Goal: Task Accomplishment & Management: Manage account settings

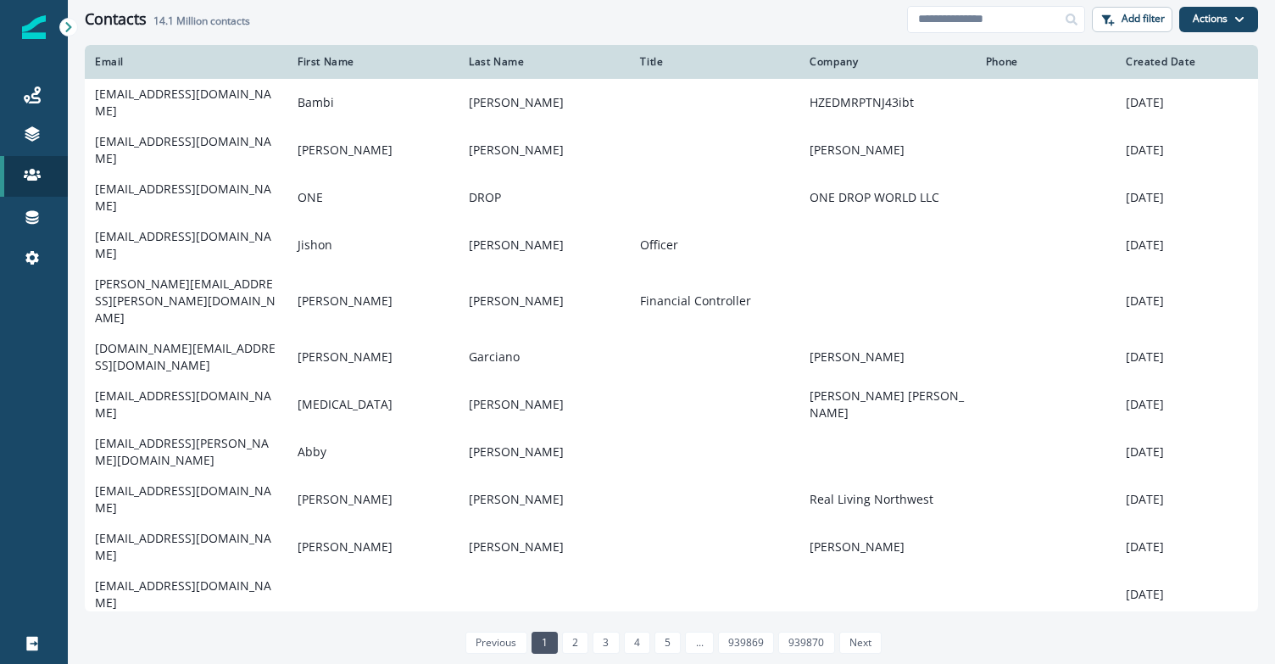
click at [64, 21] on icon at bounding box center [69, 27] width 12 height 12
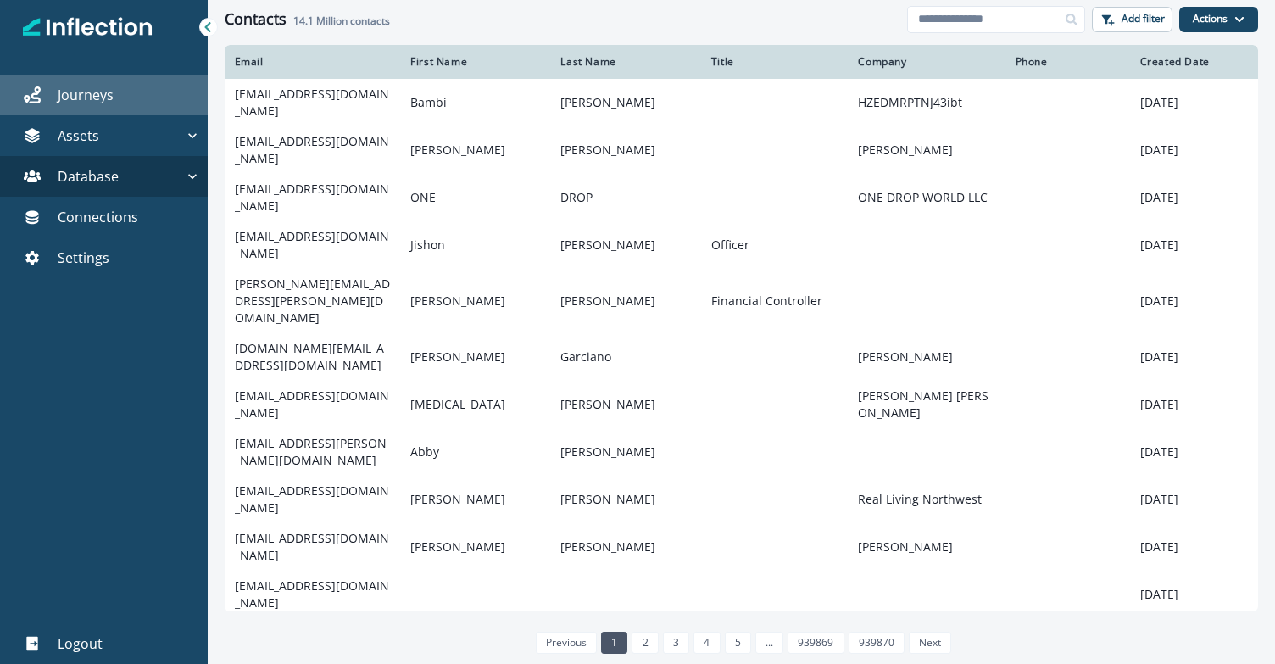
click at [81, 105] on link "Journeys" at bounding box center [104, 95] width 208 height 41
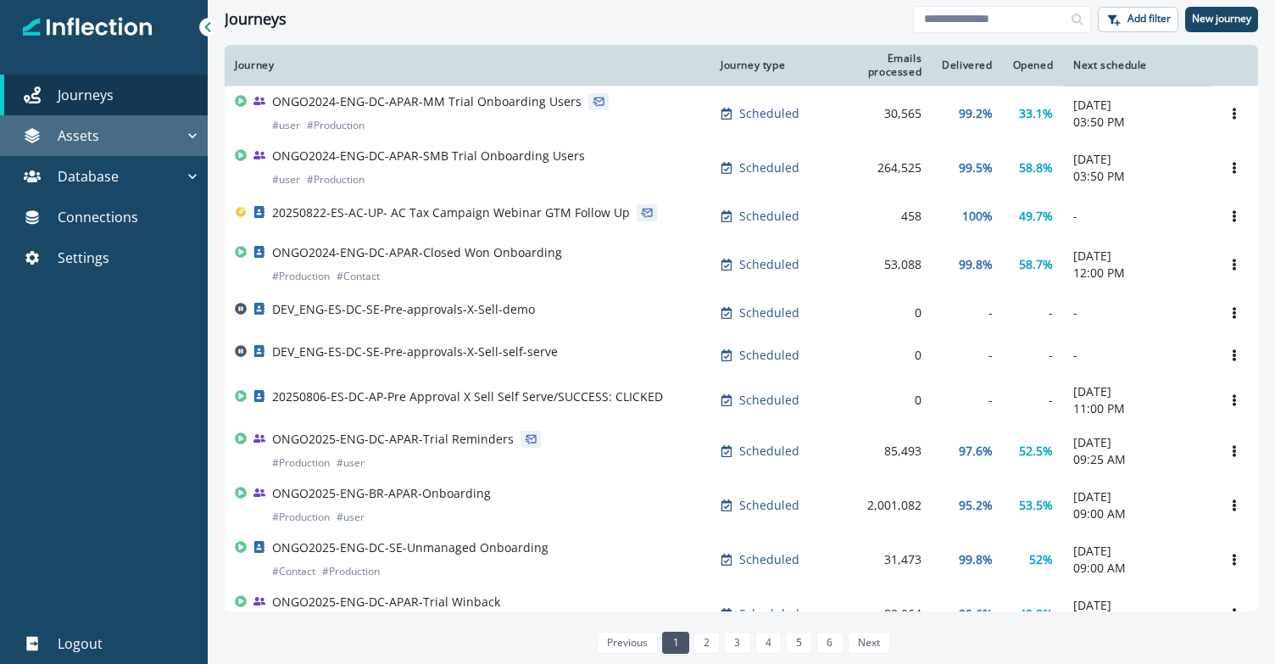
click at [156, 134] on div "Assets" at bounding box center [95, 135] width 177 height 20
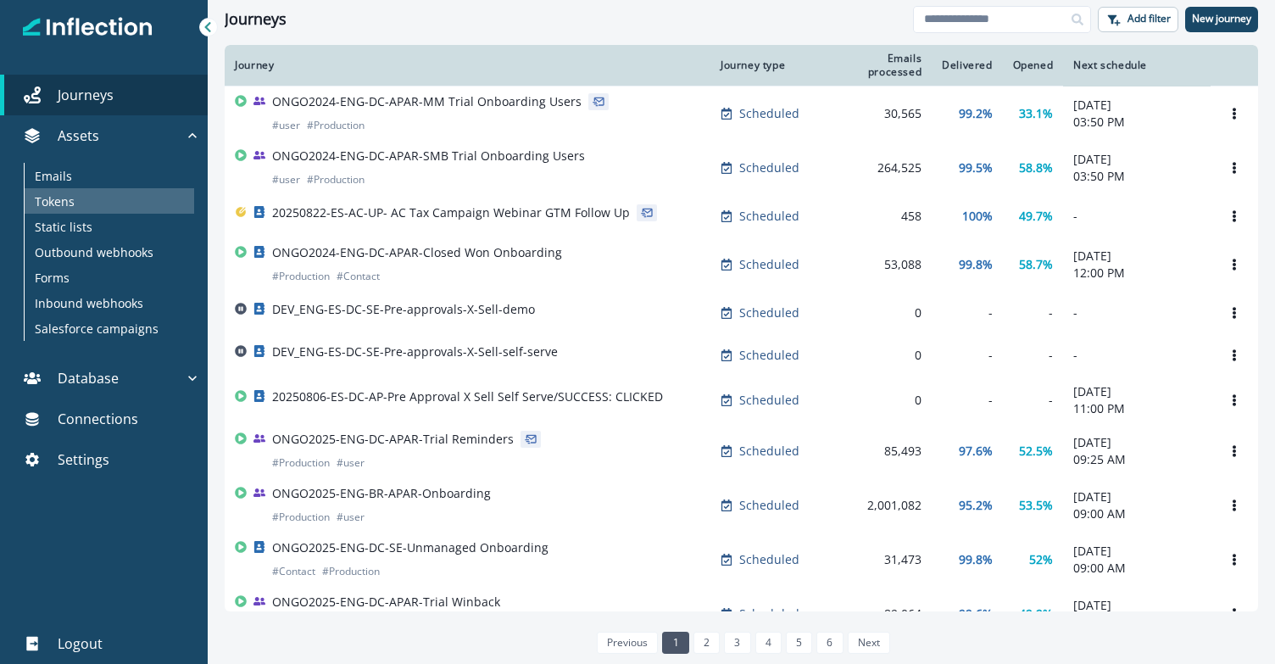
click at [117, 204] on div "Tokens" at bounding box center [110, 200] width 170 height 25
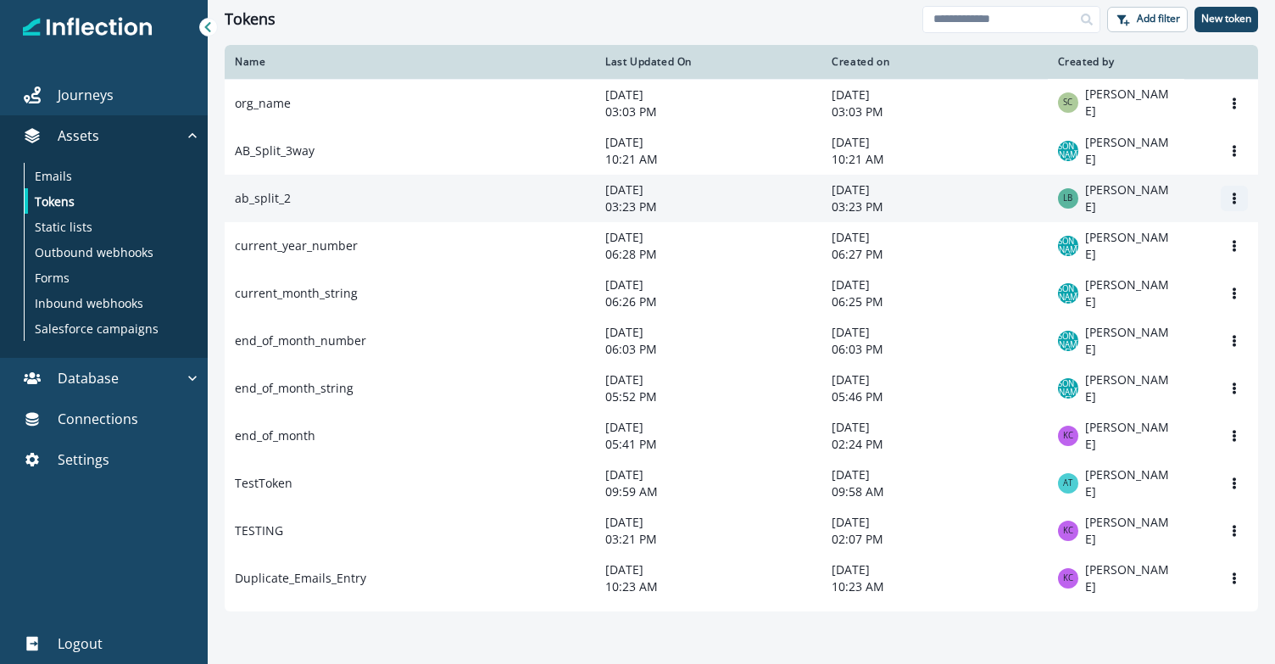
click at [1229, 204] on icon "Options" at bounding box center [1235, 198] width 12 height 12
click at [1124, 236] on button "Edit" at bounding box center [1140, 240] width 188 height 27
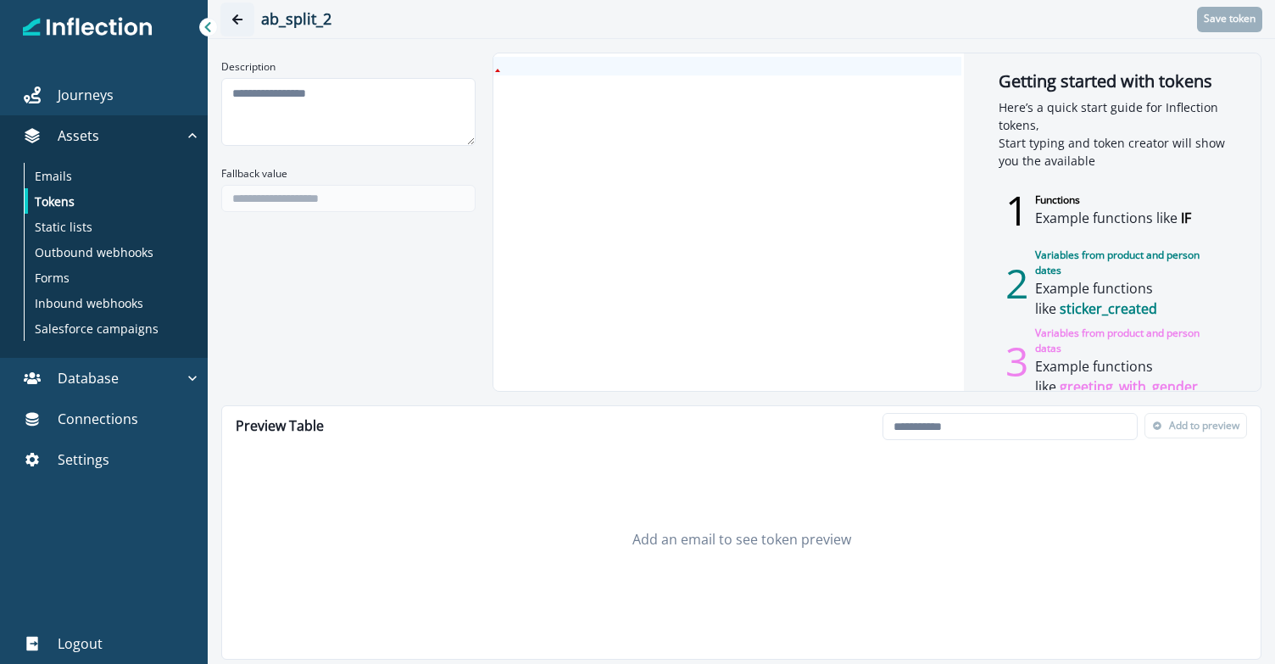
click at [242, 8] on button "Go back" at bounding box center [237, 20] width 34 height 34
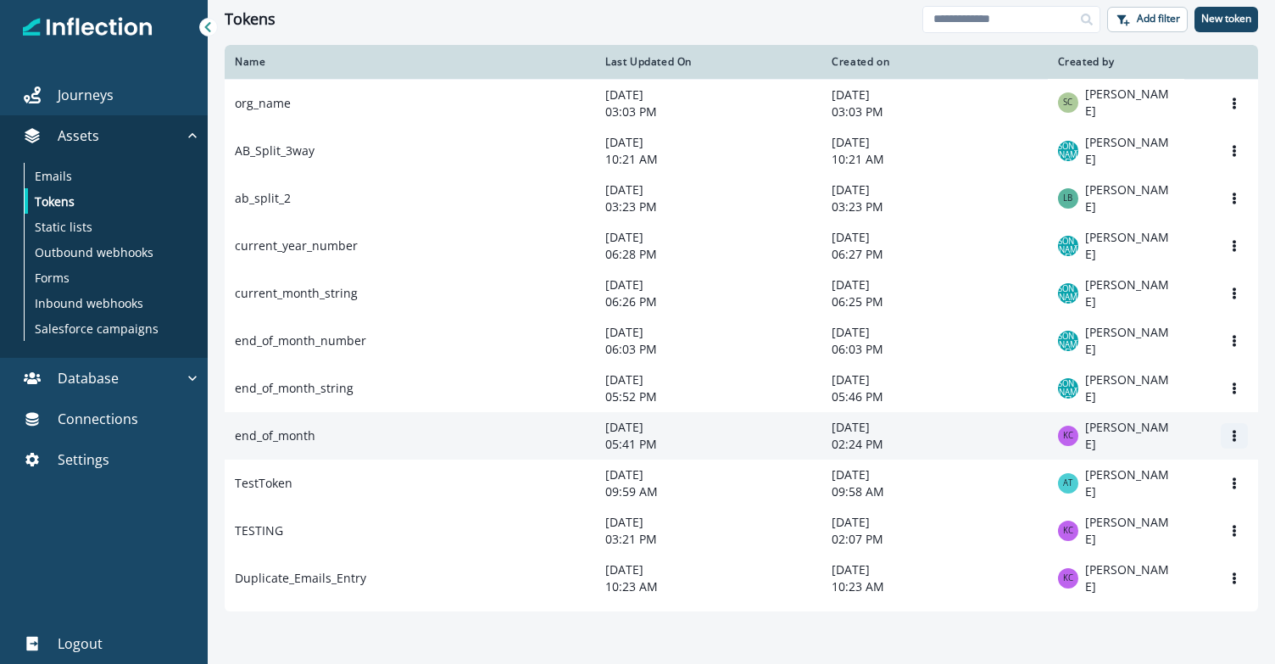
click at [1233, 441] on icon "Options" at bounding box center [1234, 436] width 3 height 12
click at [1099, 477] on button "Edit" at bounding box center [1140, 482] width 188 height 27
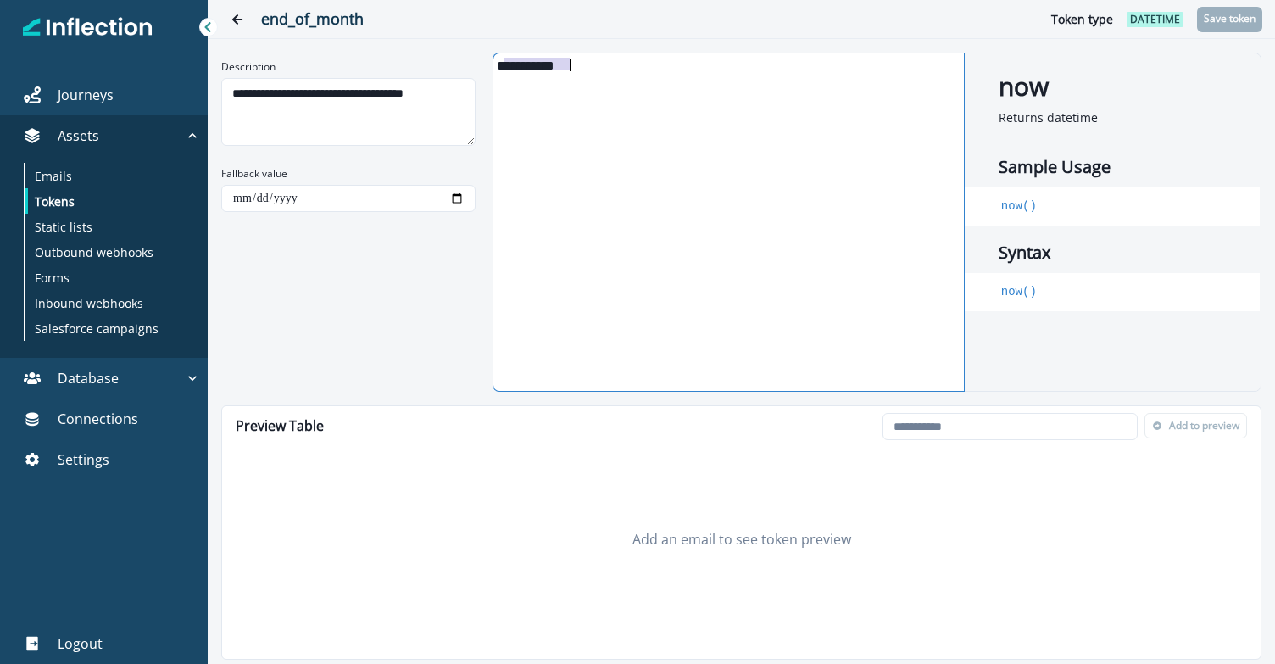
drag, startPoint x: 501, startPoint y: 66, endPoint x: 580, endPoint y: 69, distance: 78.9
click at [580, 69] on div "**********" at bounding box center [721, 64] width 455 height 15
click at [535, 45] on div "**********" at bounding box center [742, 332] width 1068 height 664
click at [234, 23] on icon "Go back" at bounding box center [237, 20] width 12 height 12
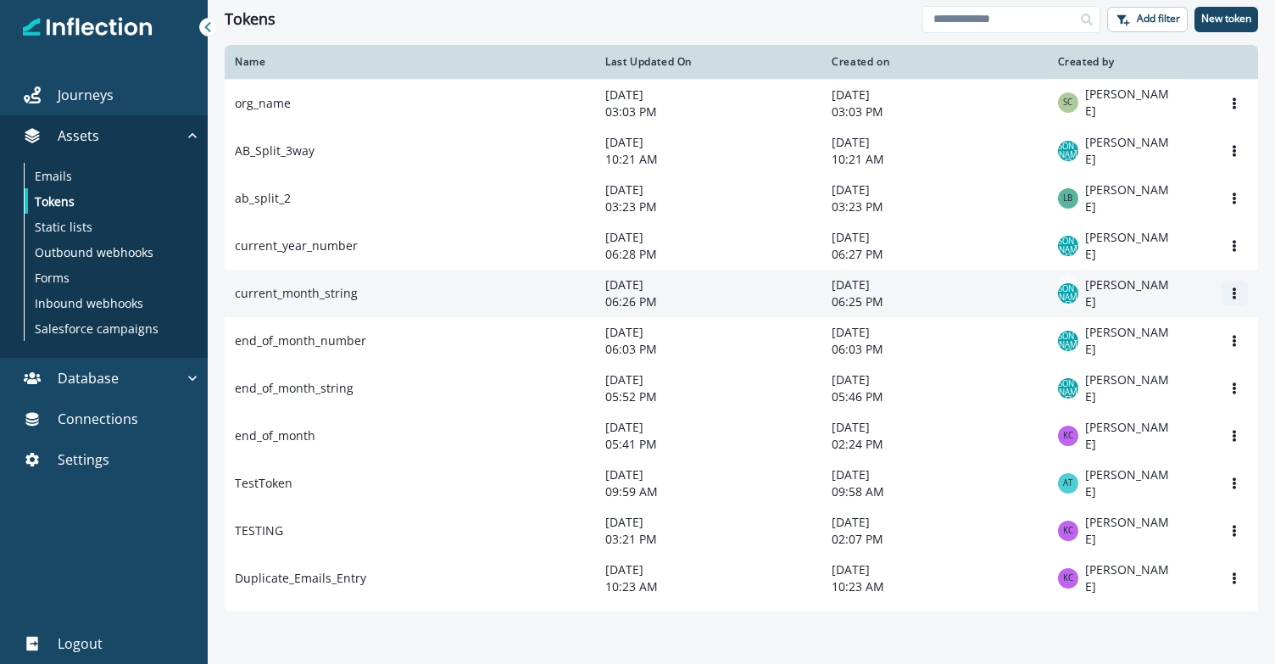
click at [1229, 299] on icon "Options" at bounding box center [1235, 293] width 12 height 12
click at [1152, 336] on button "Edit" at bounding box center [1140, 337] width 188 height 27
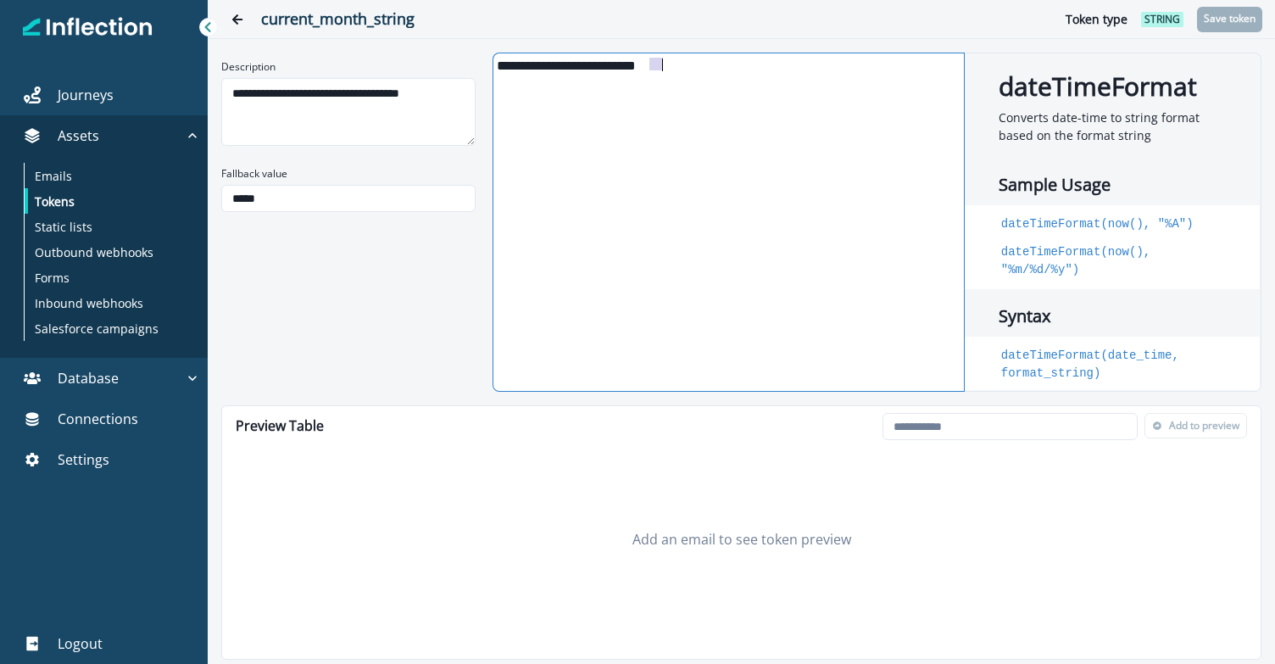
drag, startPoint x: 650, startPoint y: 68, endPoint x: 664, endPoint y: 70, distance: 13.8
click at [664, 70] on div "**********" at bounding box center [721, 64] width 455 height 15
click at [235, 15] on icon "Go back" at bounding box center [237, 20] width 12 height 12
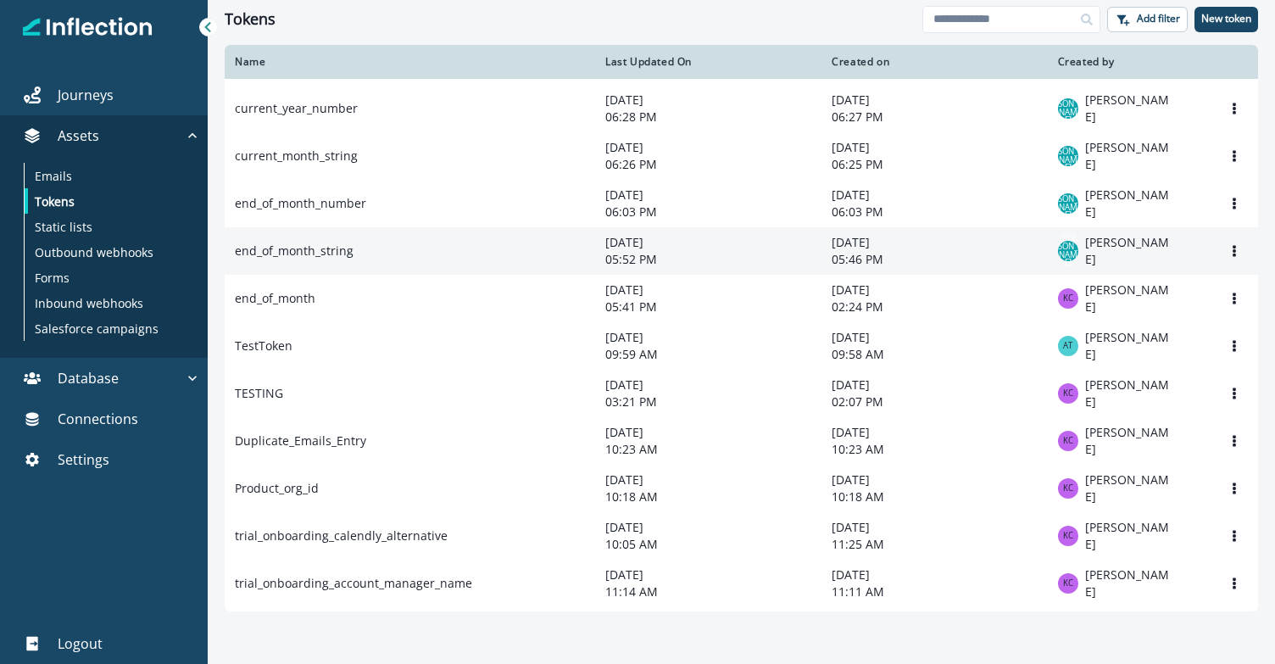
scroll to position [167, 0]
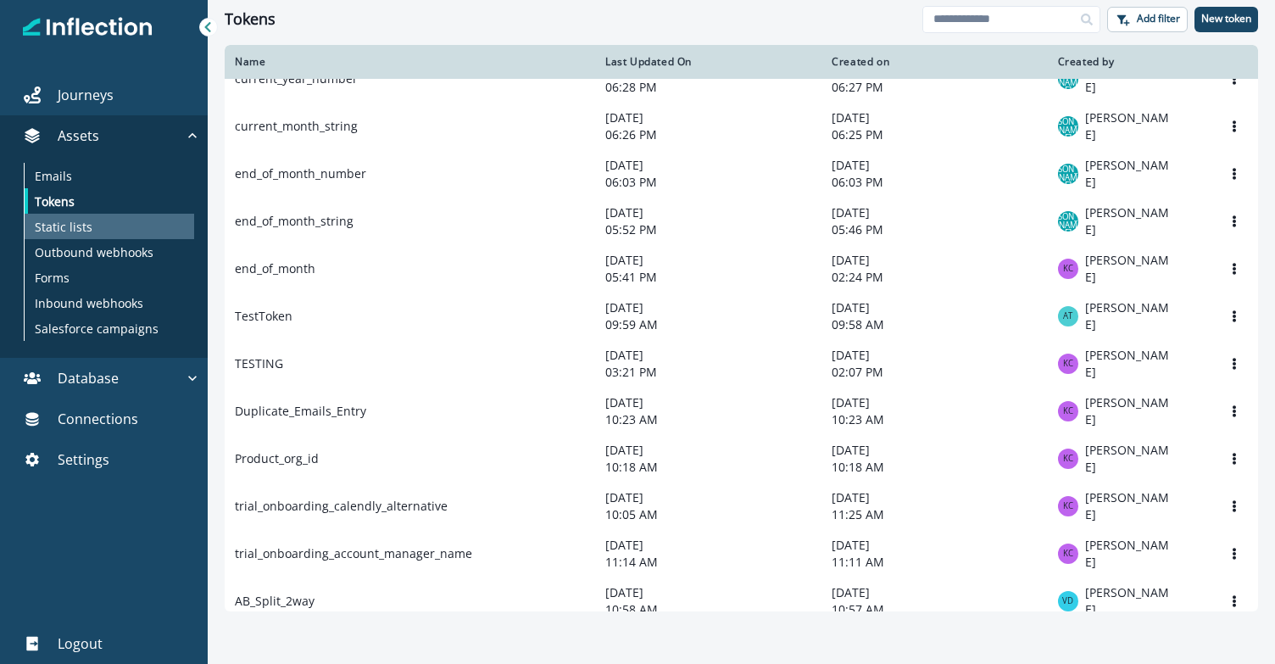
click at [78, 218] on p "Static lists" at bounding box center [64, 227] width 58 height 18
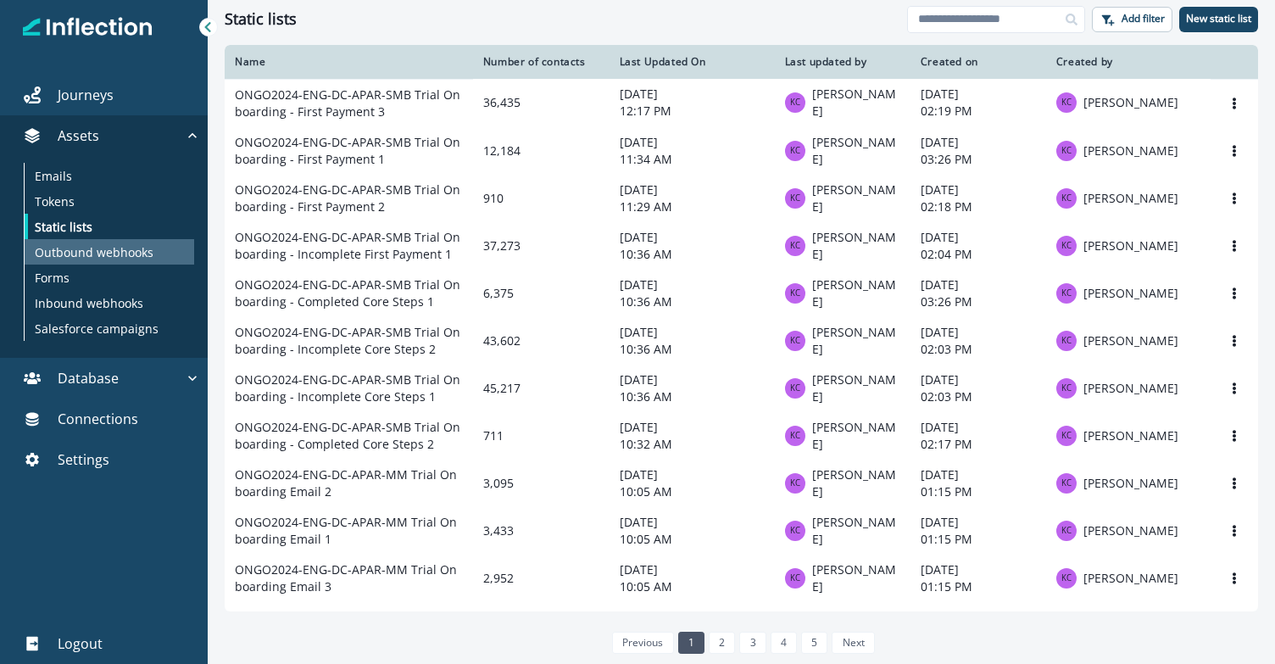
click at [121, 254] on p "Outbound webhooks" at bounding box center [94, 252] width 119 height 18
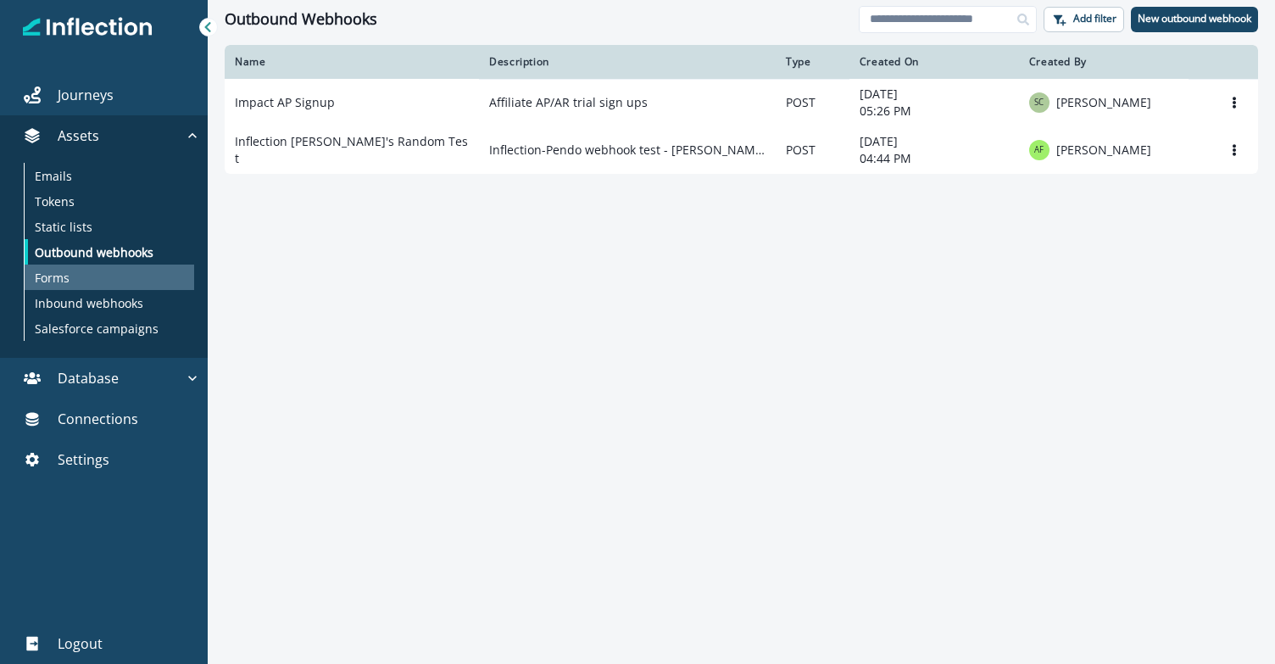
click at [82, 275] on div "Forms" at bounding box center [110, 277] width 170 height 25
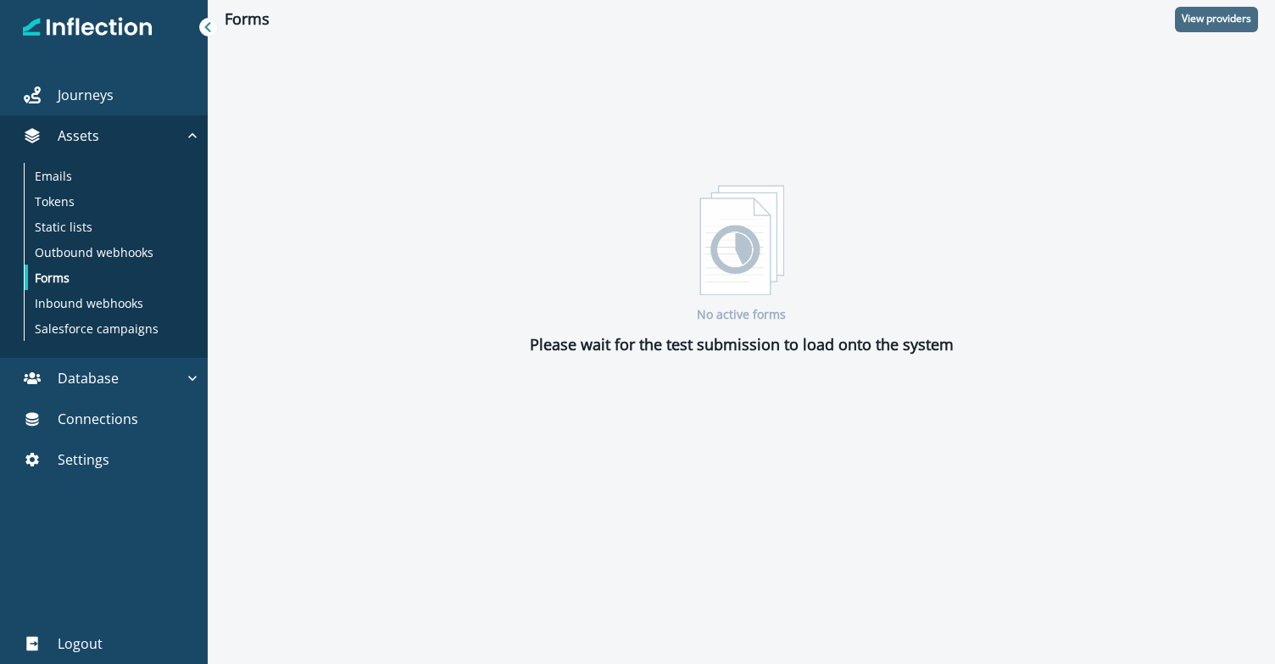
click at [1194, 23] on p "View providers" at bounding box center [1217, 19] width 70 height 12
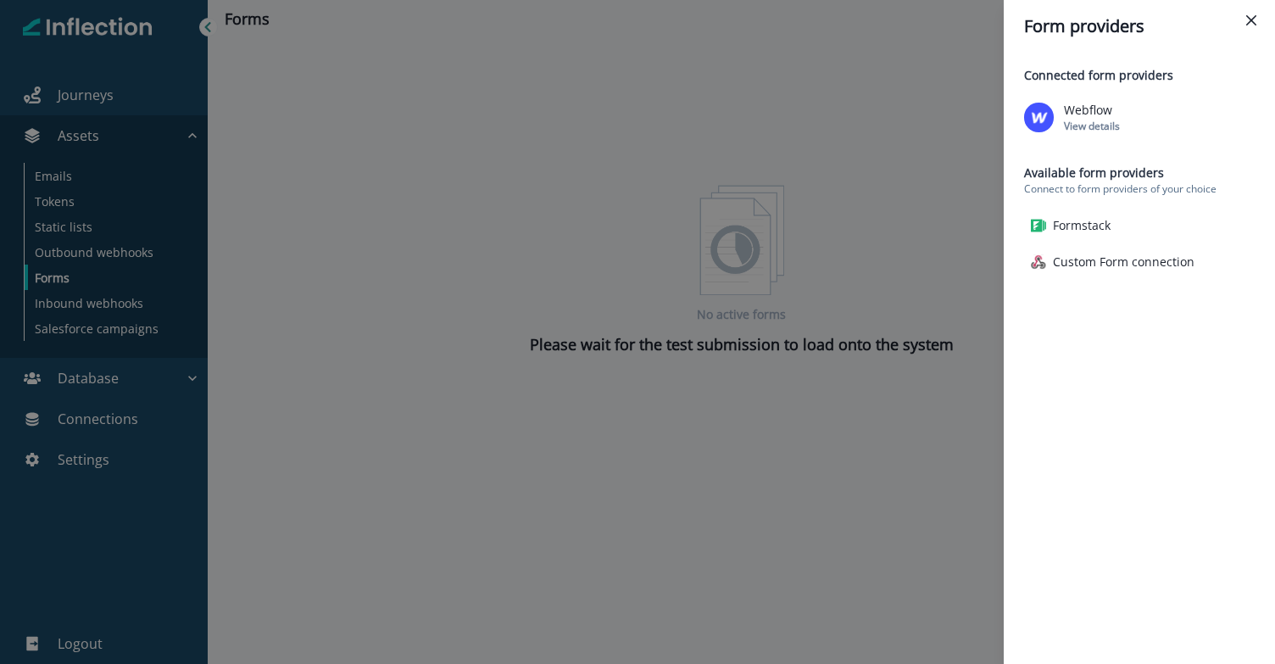
click at [1043, 124] on img at bounding box center [1039, 118] width 30 height 30
click at [1086, 110] on p "Webflow" at bounding box center [1088, 110] width 48 height 18
click at [1085, 126] on p "View details" at bounding box center [1092, 126] width 56 height 14
click at [891, 218] on div "Form providers Connected form providers Webflow View details Available form pro…" at bounding box center [637, 332] width 1275 height 664
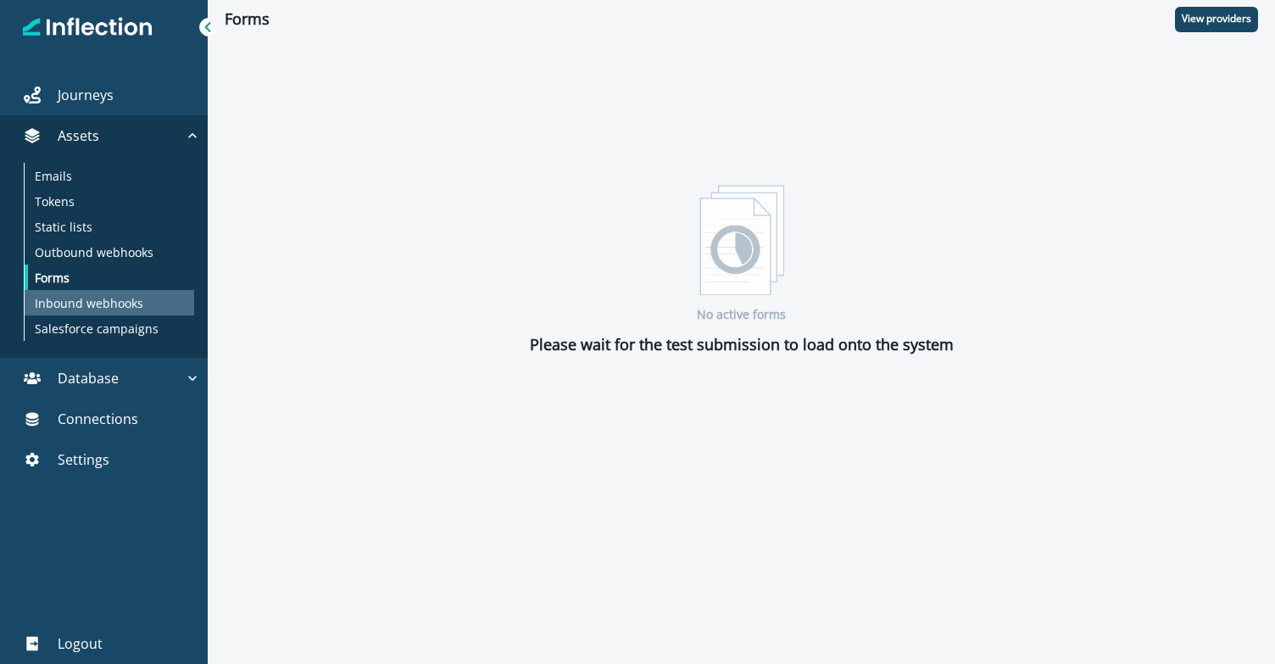
click at [119, 290] on div "Inbound webhooks" at bounding box center [110, 302] width 170 height 25
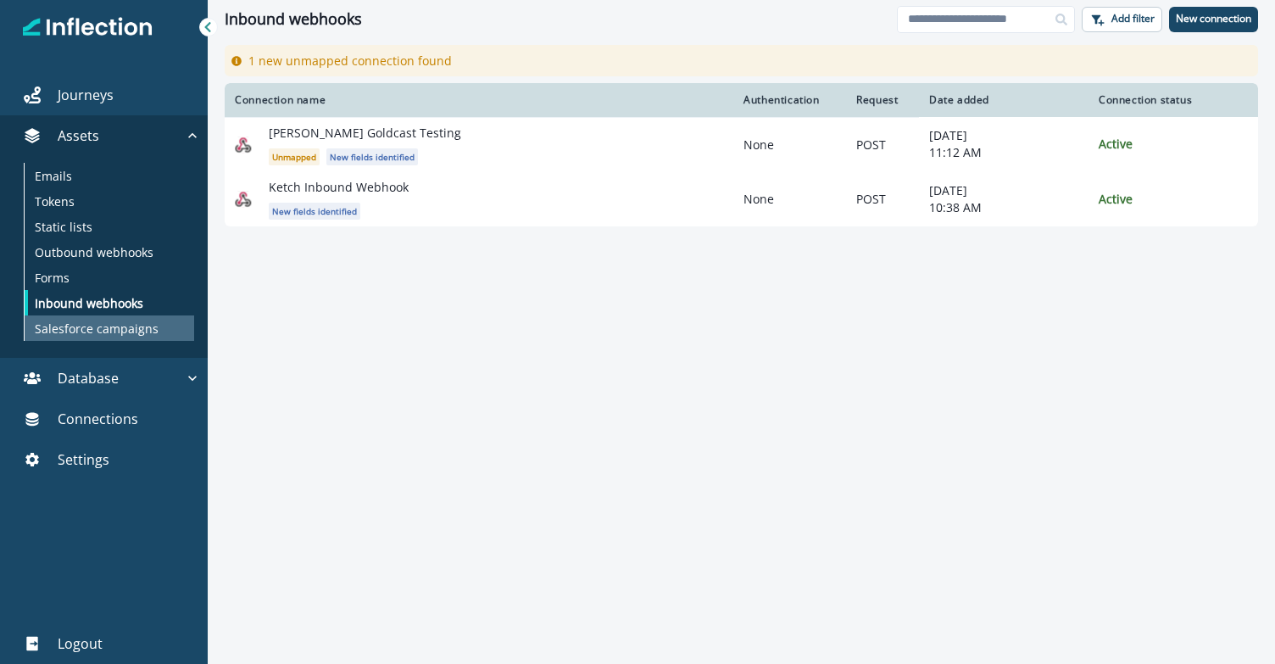
click at [140, 337] on p "Salesforce campaigns" at bounding box center [97, 329] width 124 height 18
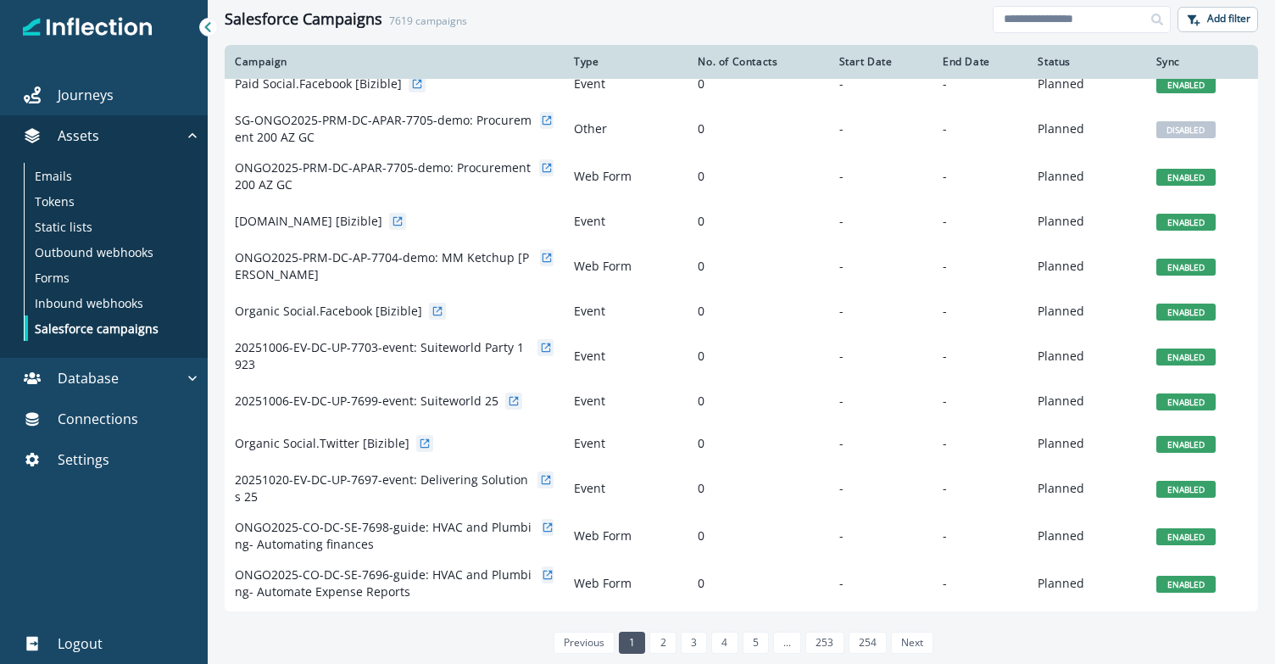
scroll to position [540, 0]
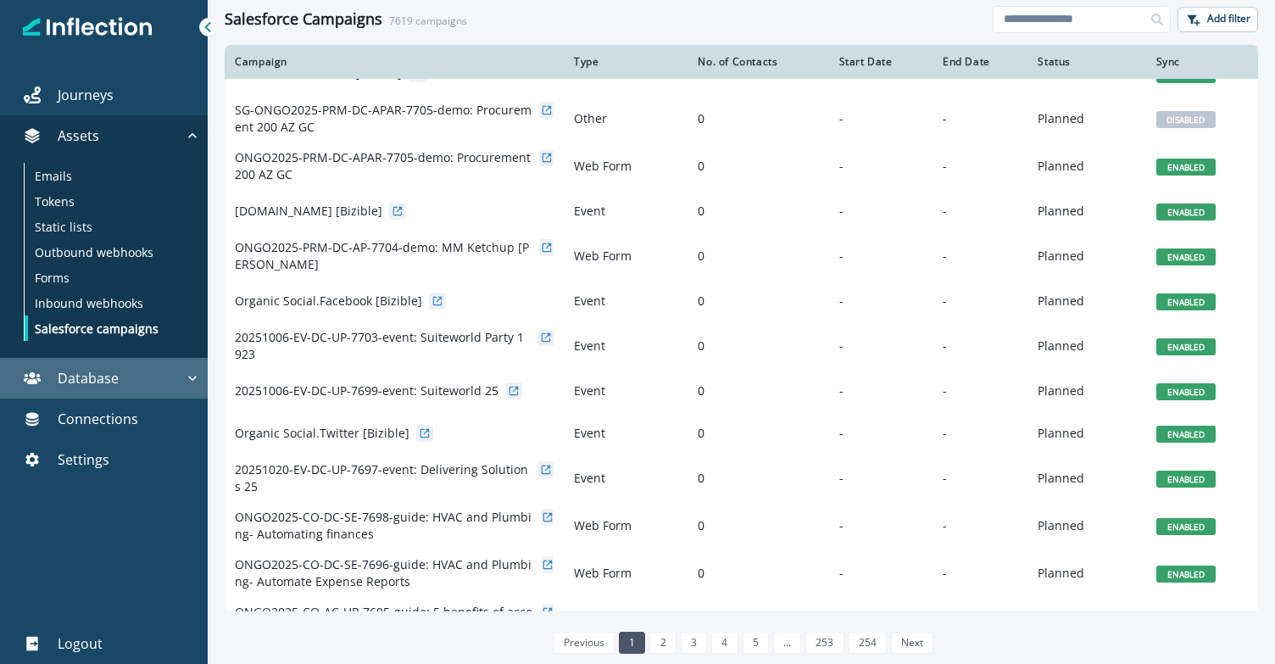
click at [125, 378] on div "Database" at bounding box center [95, 378] width 177 height 20
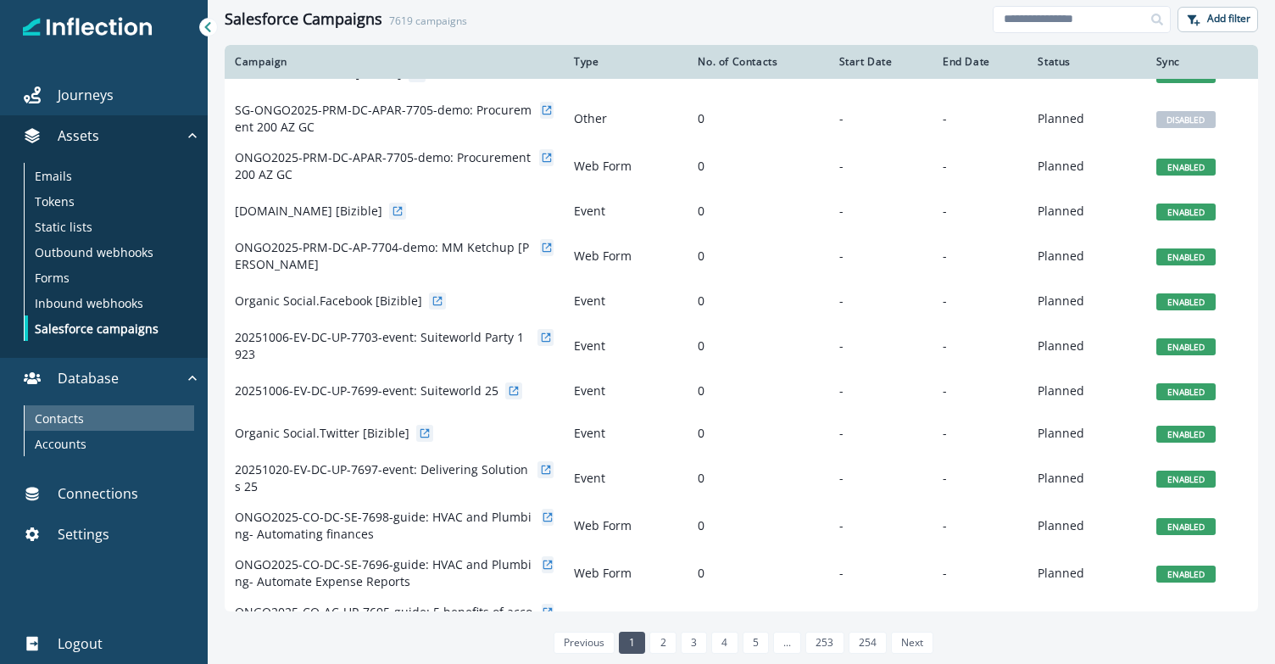
click at [81, 421] on p "Contacts" at bounding box center [59, 419] width 49 height 18
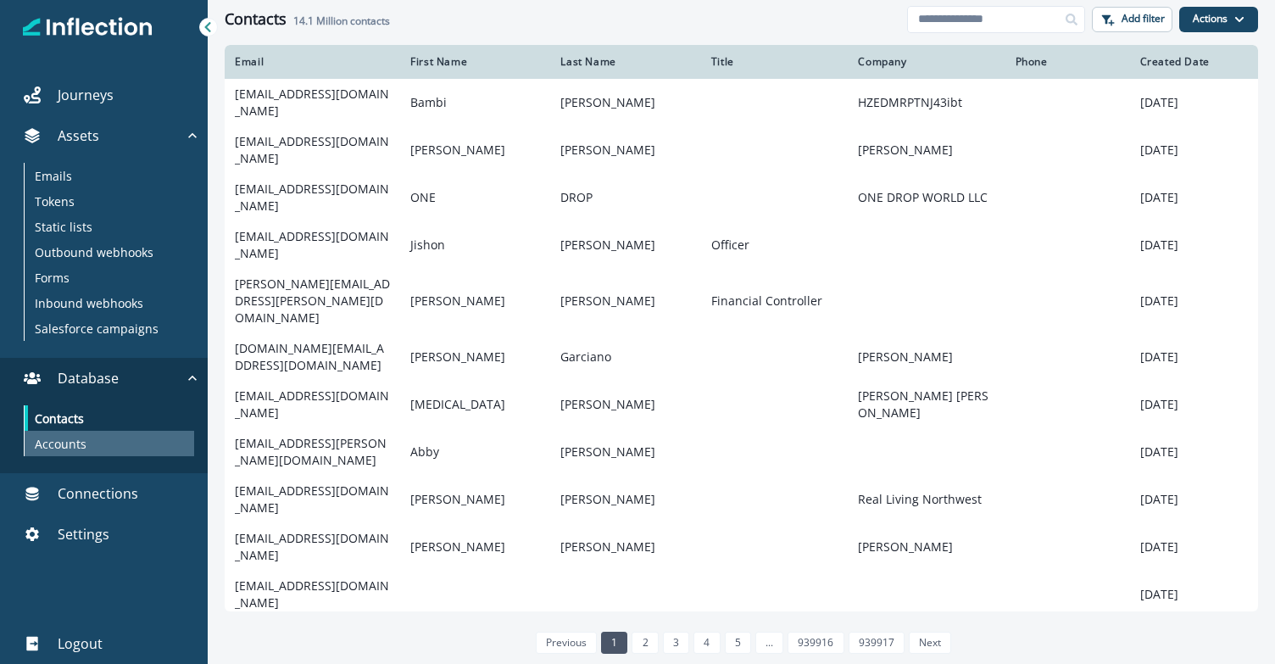
click at [64, 442] on p "Accounts" at bounding box center [61, 444] width 52 height 18
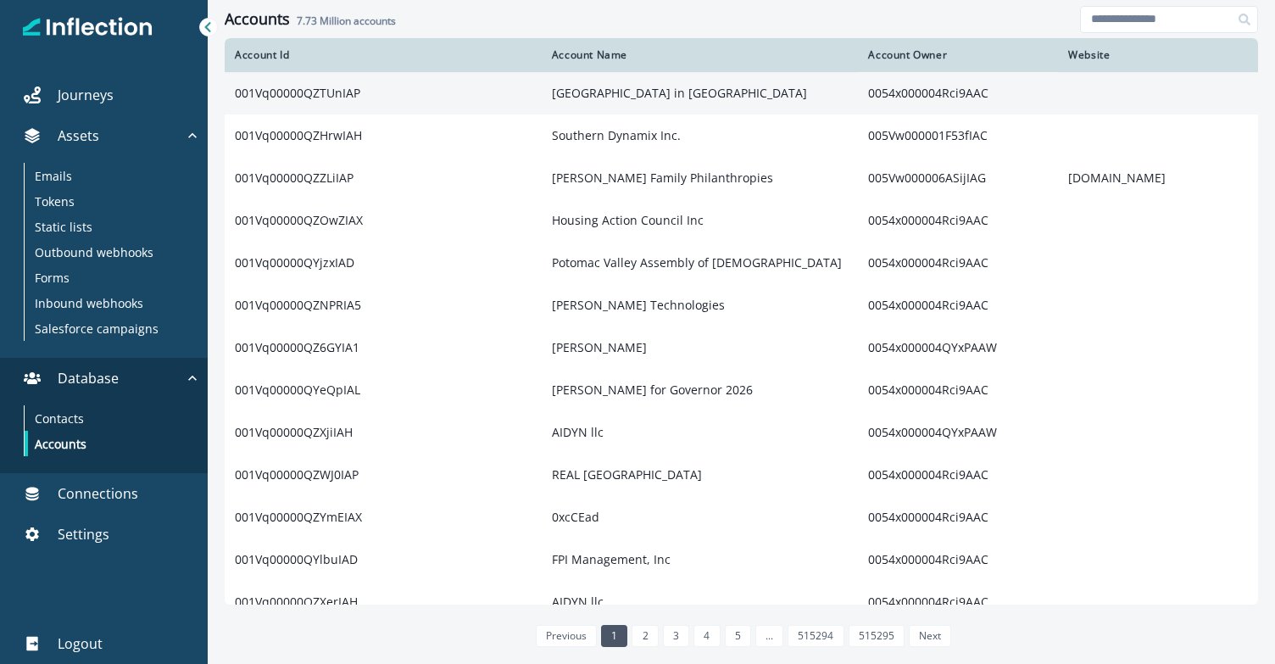
click at [509, 95] on td "001Vq00000QZTUnIAP" at bounding box center [383, 93] width 317 height 42
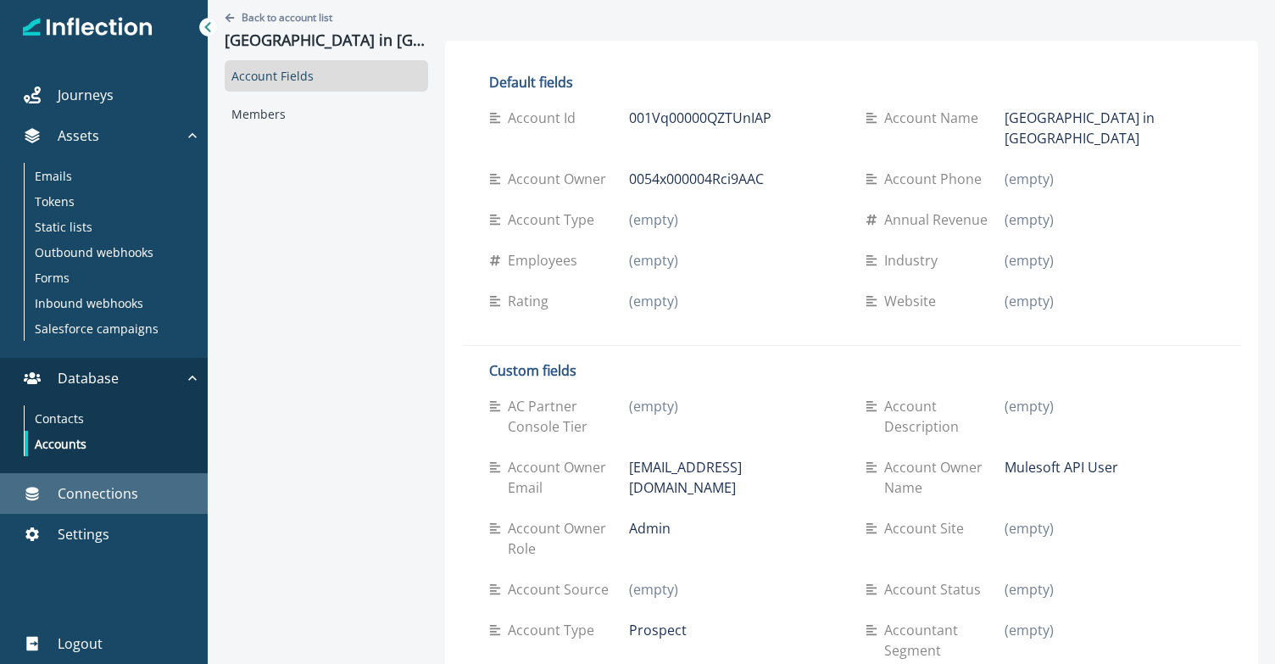
click at [109, 503] on p "Connections" at bounding box center [98, 493] width 81 height 20
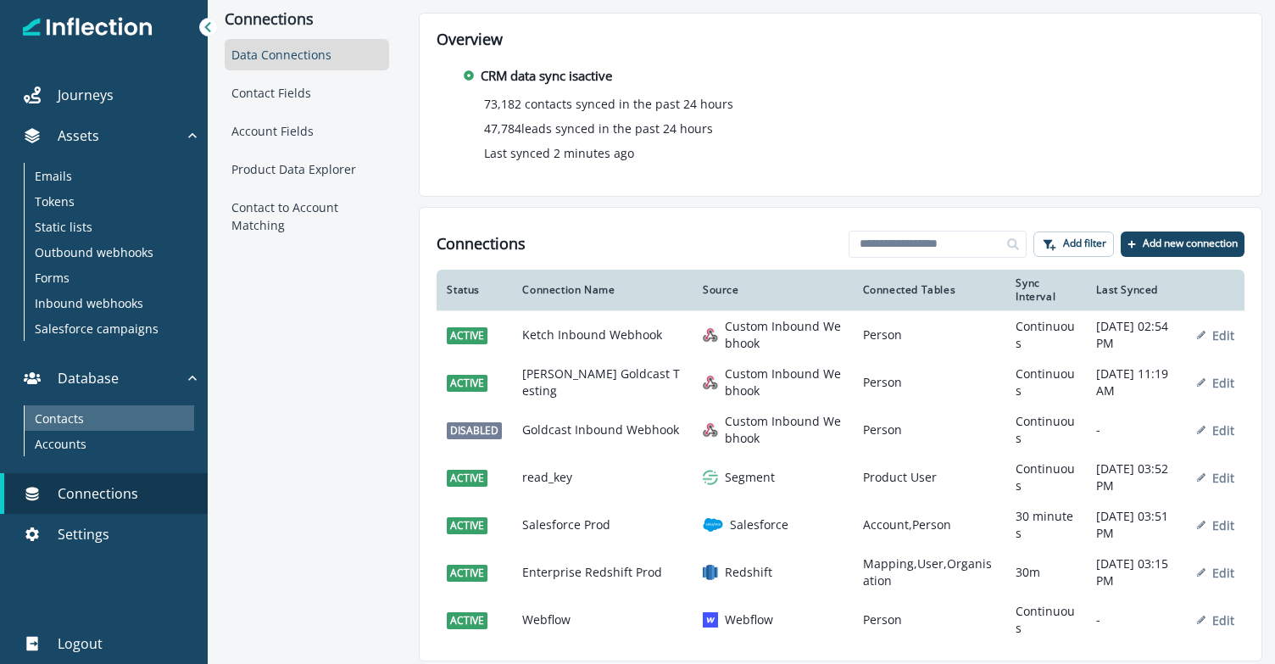
click at [92, 418] on div "Contacts" at bounding box center [110, 417] width 170 height 25
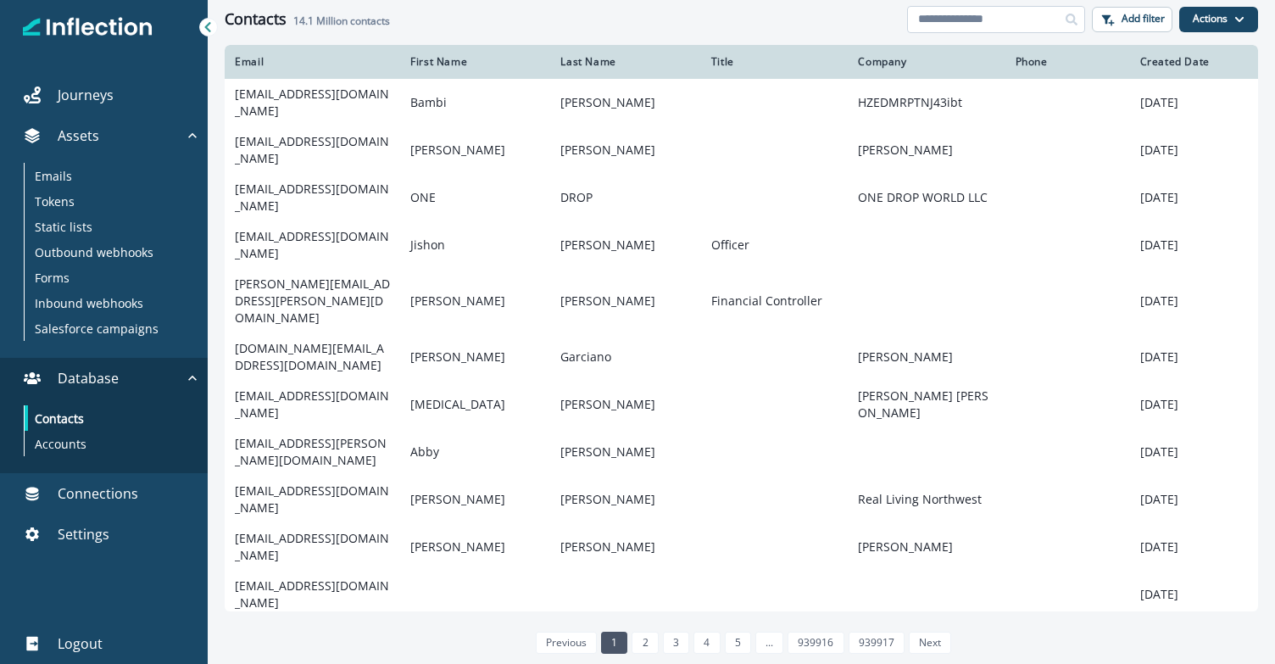
click at [956, 26] on input at bounding box center [996, 19] width 178 height 27
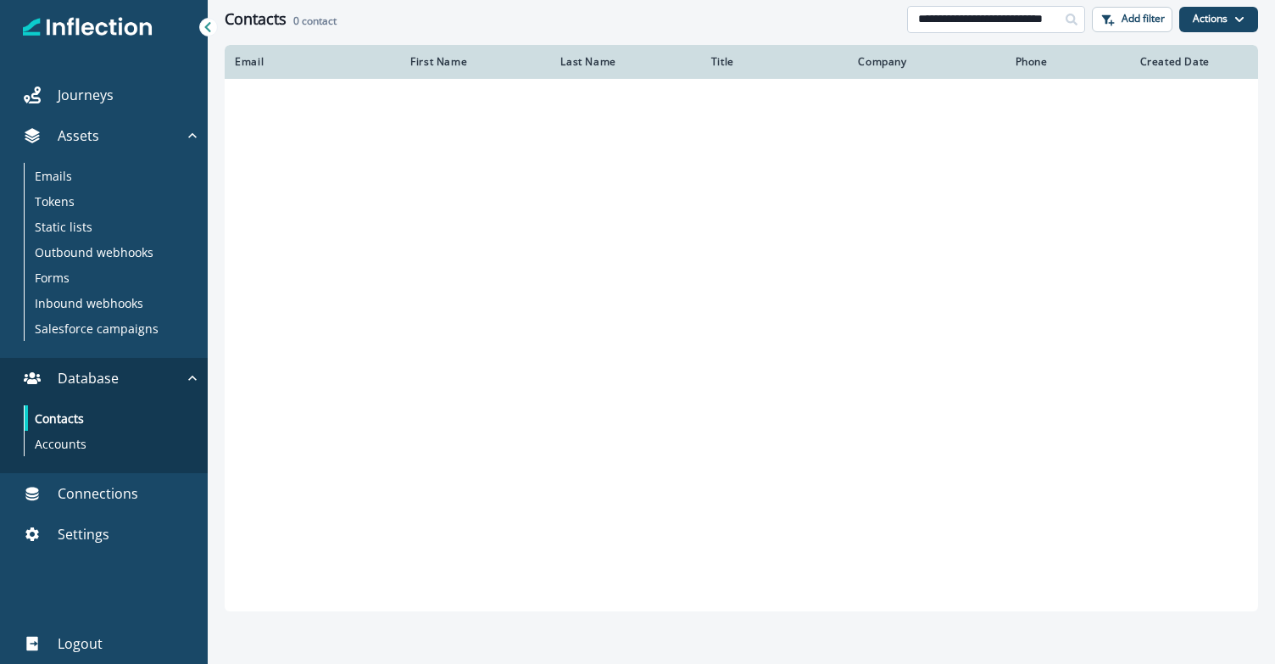
scroll to position [0, 28]
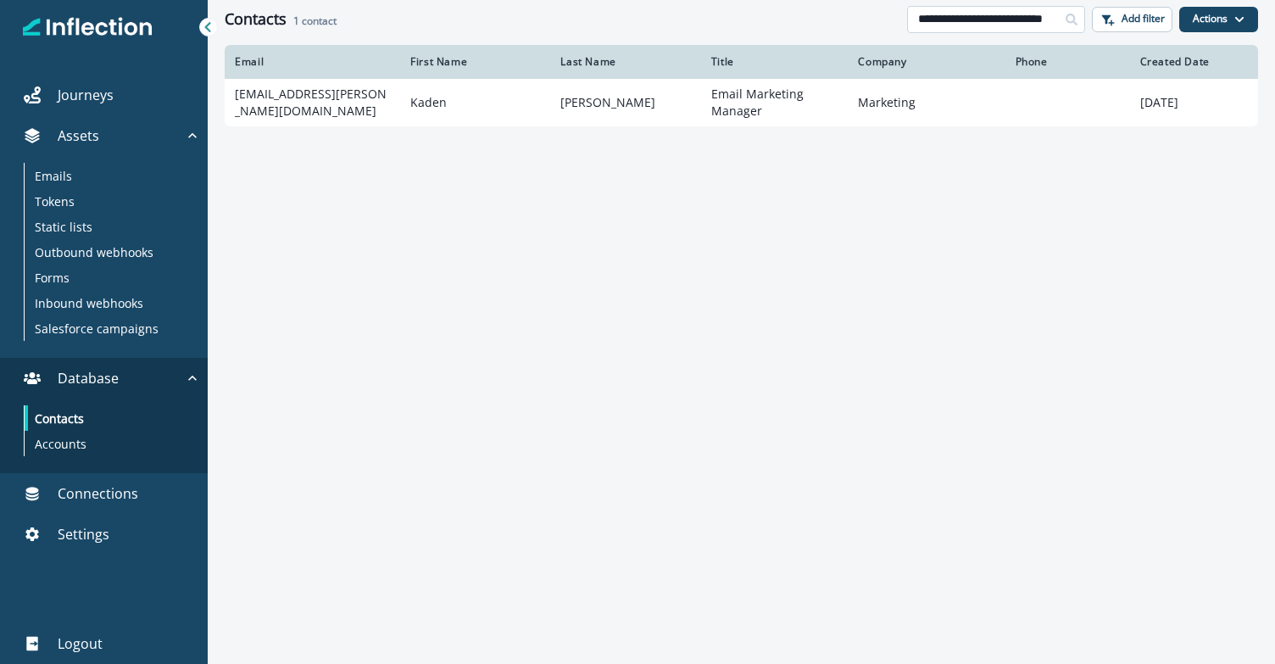
type input "**********"
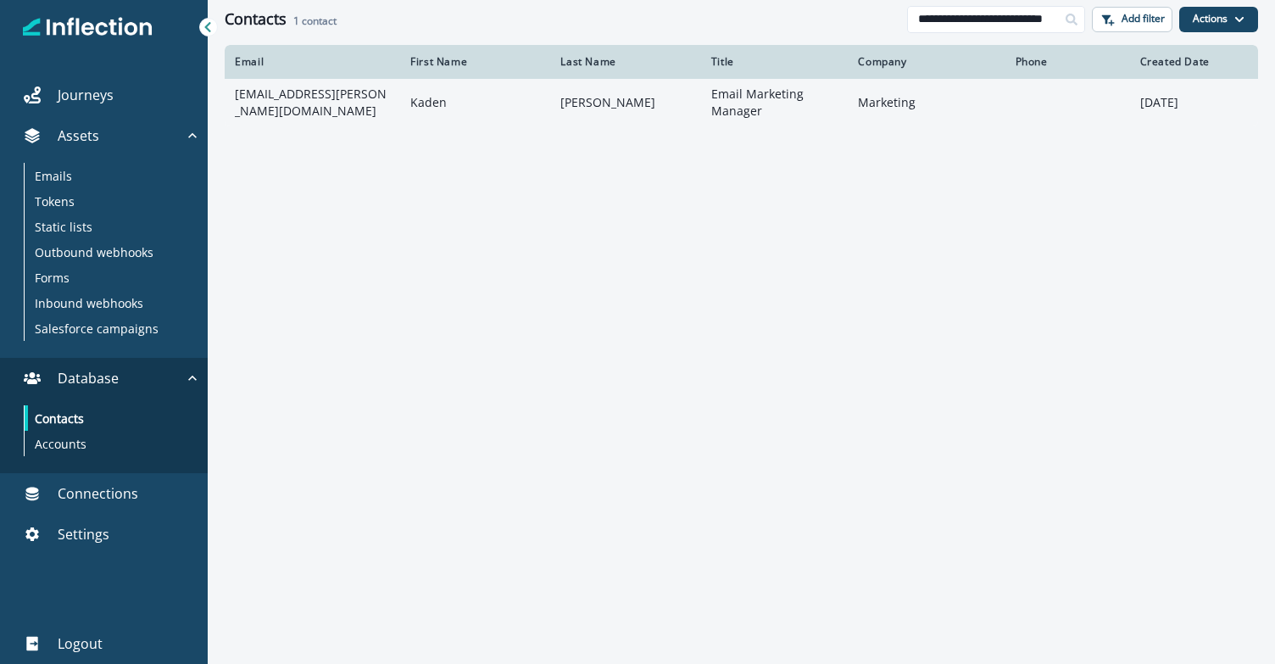
click at [325, 112] on td "[EMAIL_ADDRESS][PERSON_NAME][DOMAIN_NAME]" at bounding box center [313, 102] width 176 height 47
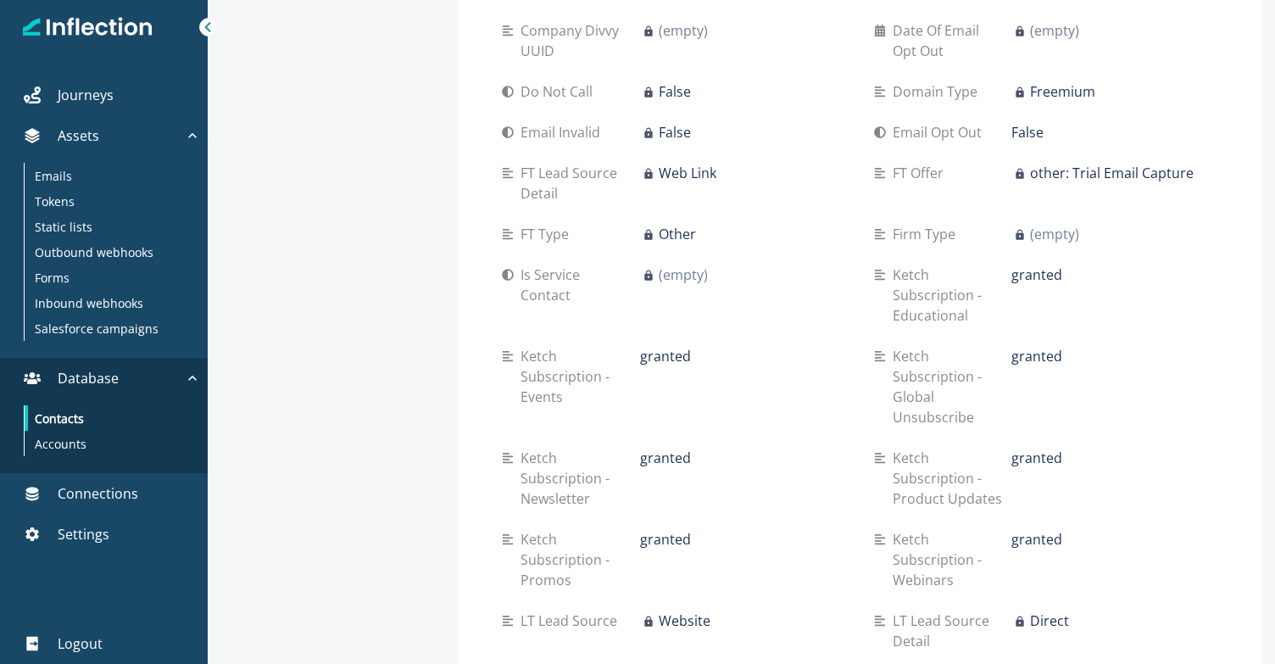
scroll to position [1157, 0]
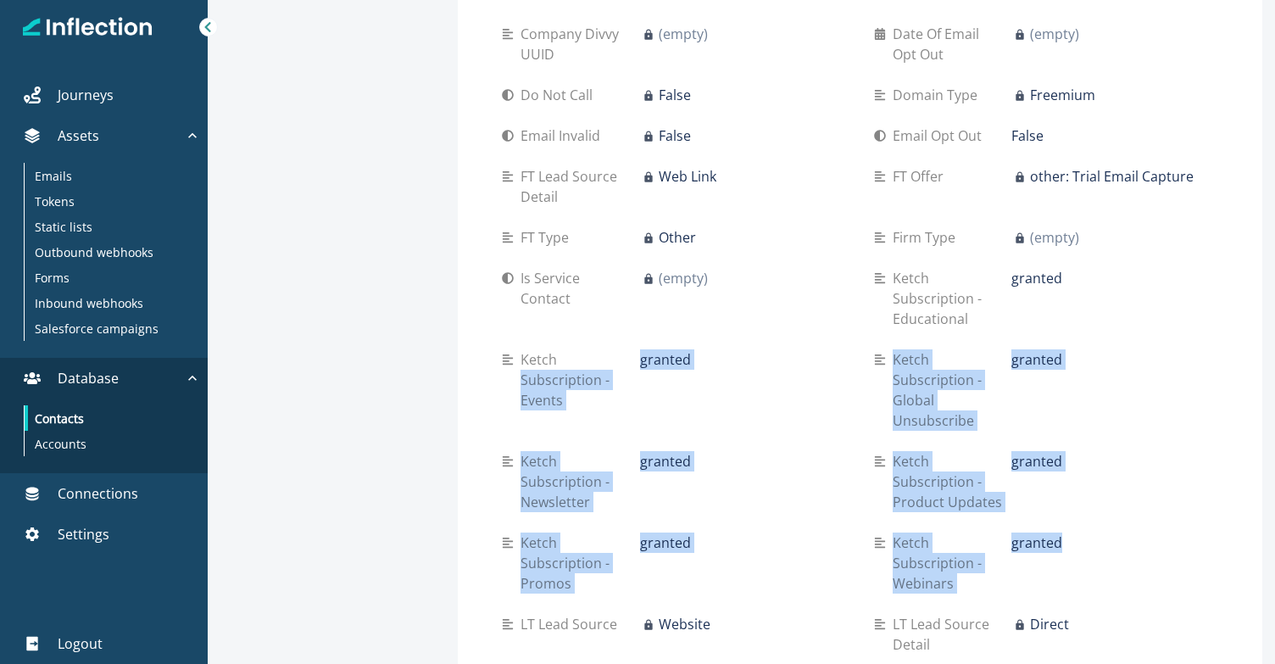
drag, startPoint x: 627, startPoint y: 338, endPoint x: 1114, endPoint y: 521, distance: 520.0
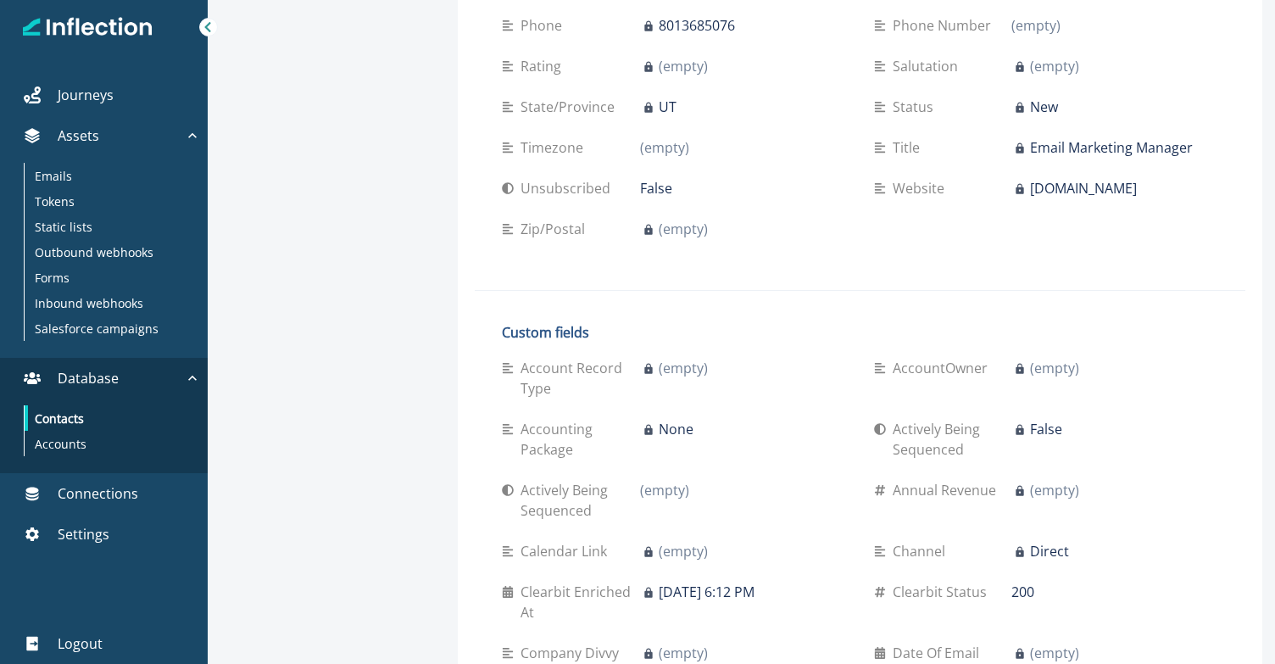
scroll to position [536, 0]
drag, startPoint x: 643, startPoint y: 172, endPoint x: 704, endPoint y: 172, distance: 61.1
click at [704, 180] on div "False" at bounding box center [743, 190] width 207 height 20
click at [689, 180] on div "False" at bounding box center [743, 190] width 207 height 20
drag, startPoint x: 669, startPoint y: 172, endPoint x: 644, endPoint y: 172, distance: 24.6
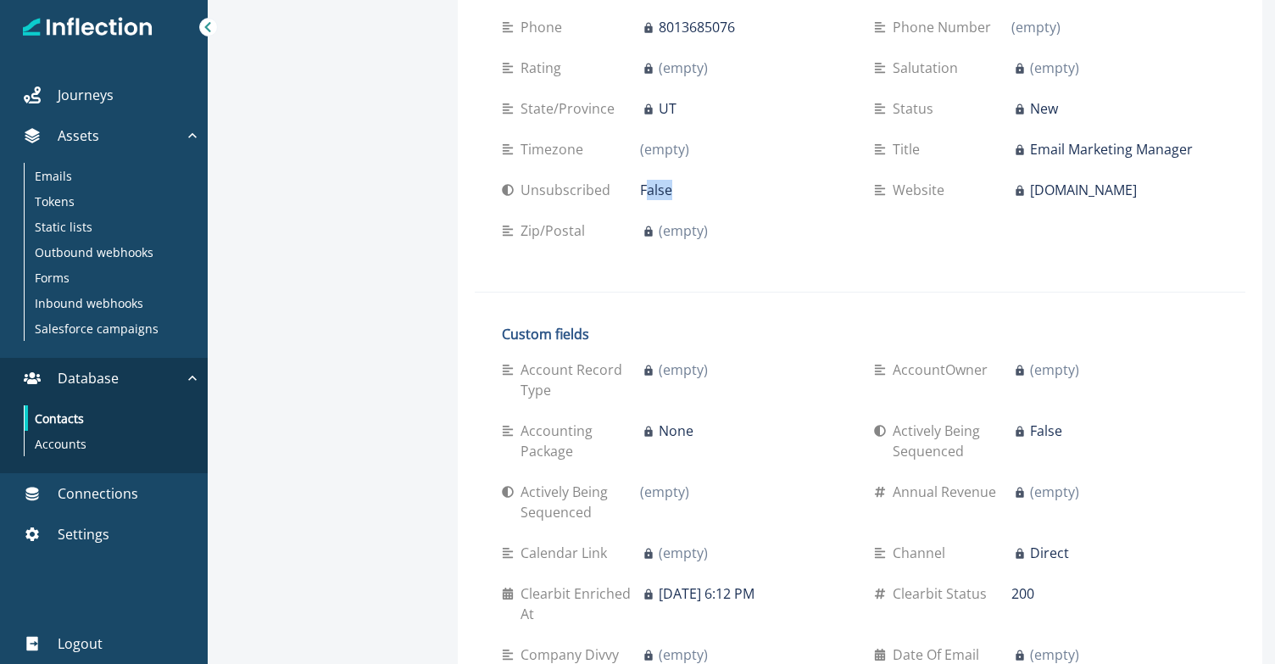
click at [644, 180] on div "False" at bounding box center [743, 190] width 207 height 20
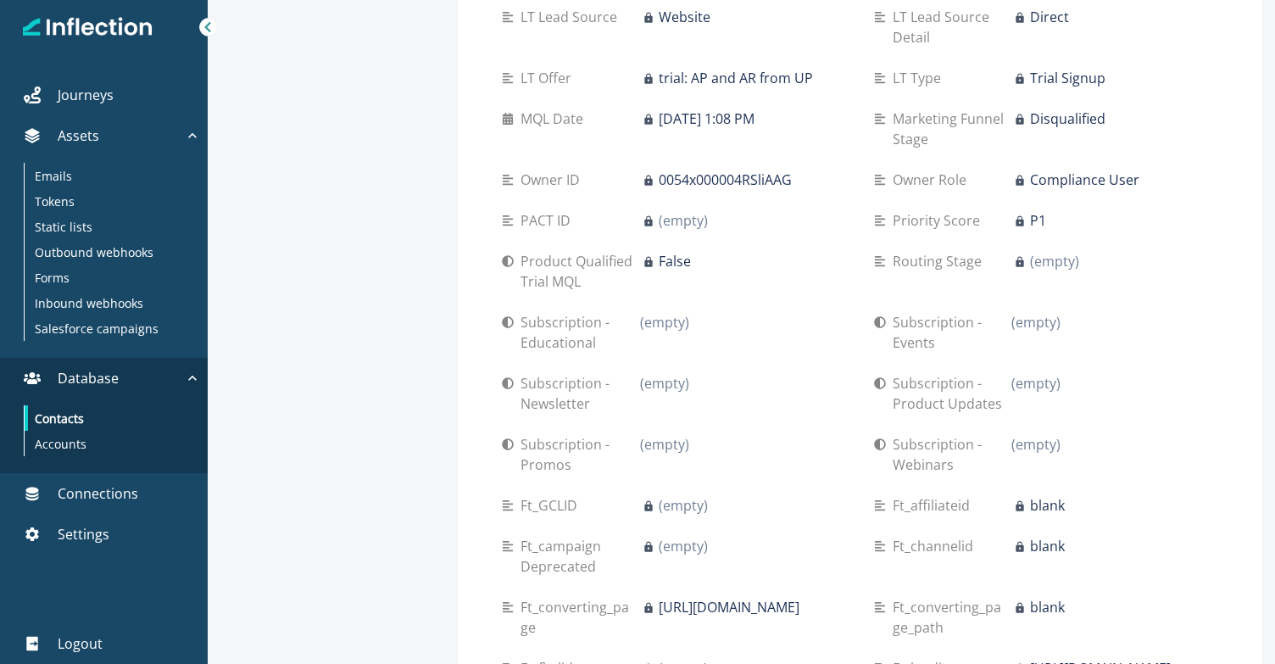
scroll to position [1768, 0]
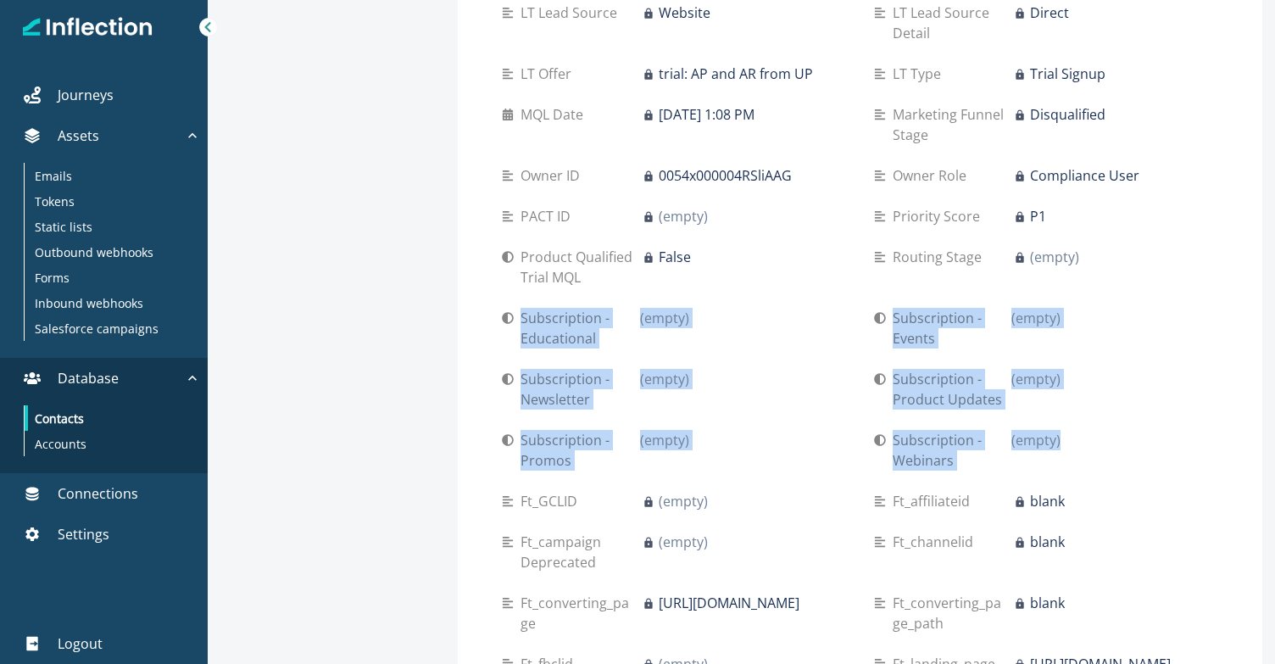
drag, startPoint x: 501, startPoint y: 318, endPoint x: 1144, endPoint y: 461, distance: 658.5
click at [1144, 461] on div "Custom fields Account Record Type (empty) AccountOwner (empty) Accounting Packa…" at bounding box center [860, 279] width 771 height 2404
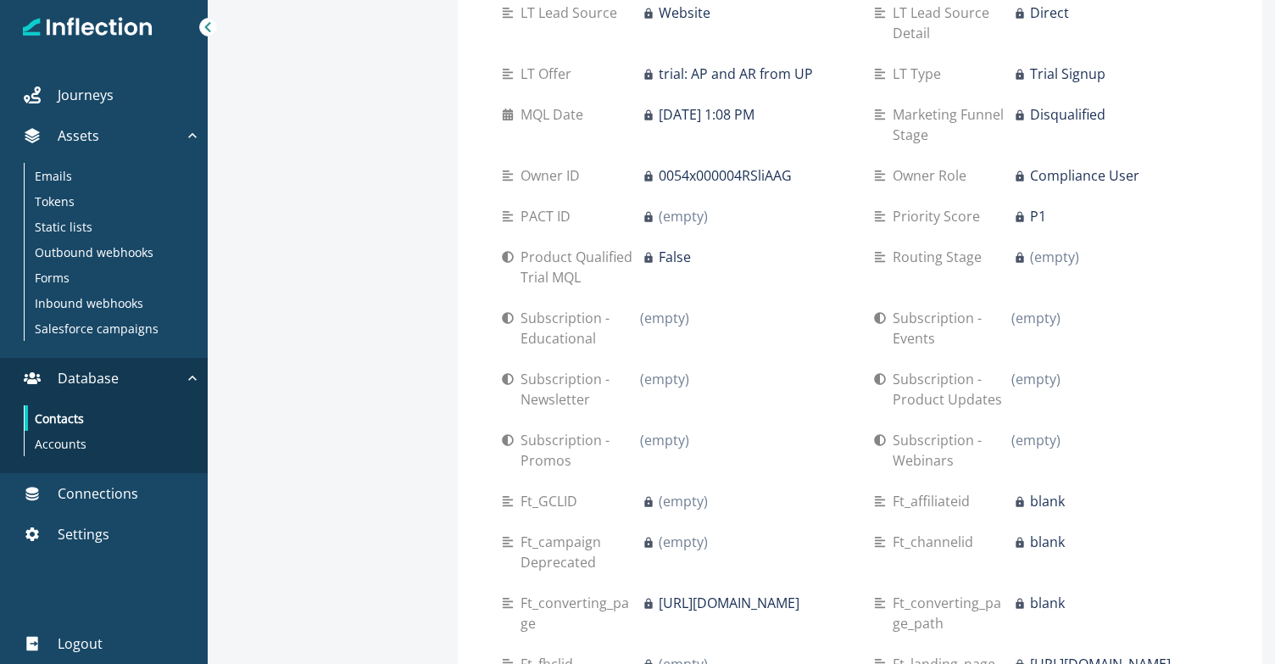
click at [837, 359] on div "Subscription - Newsletter (empty)" at bounding box center [674, 389] width 344 height 61
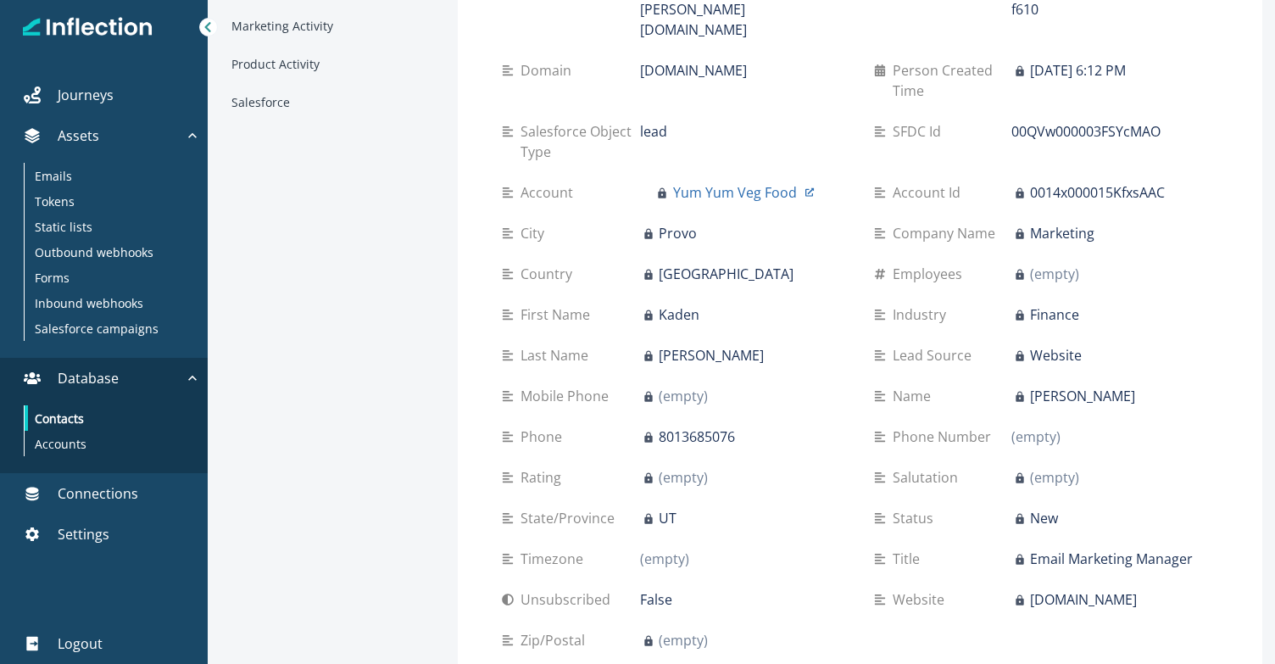
scroll to position [0, 0]
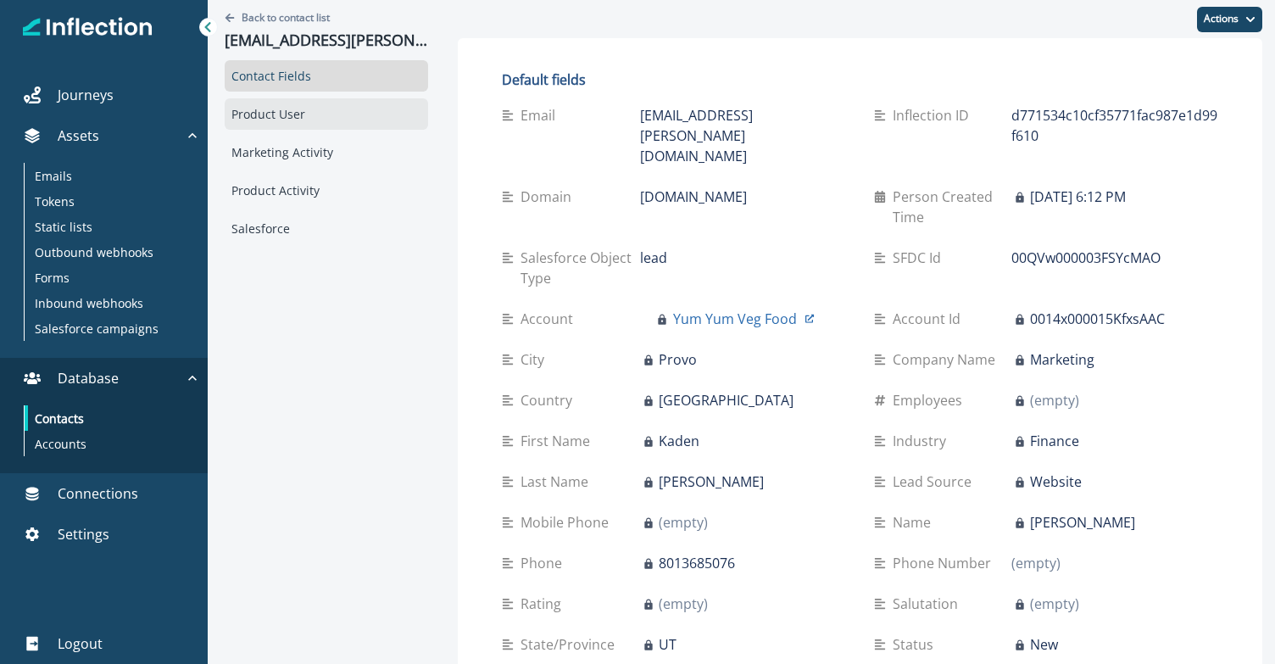
click at [301, 125] on div "Product User" at bounding box center [327, 113] width 204 height 31
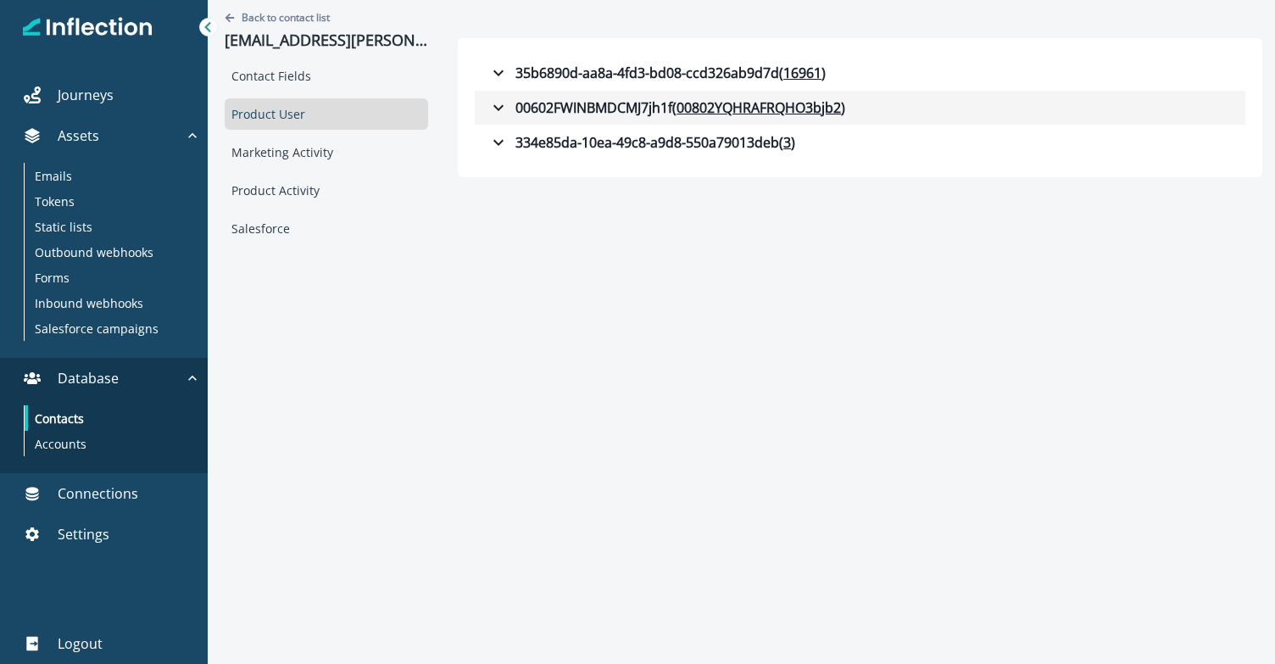
click at [504, 111] on icon "button" at bounding box center [498, 108] width 20 height 20
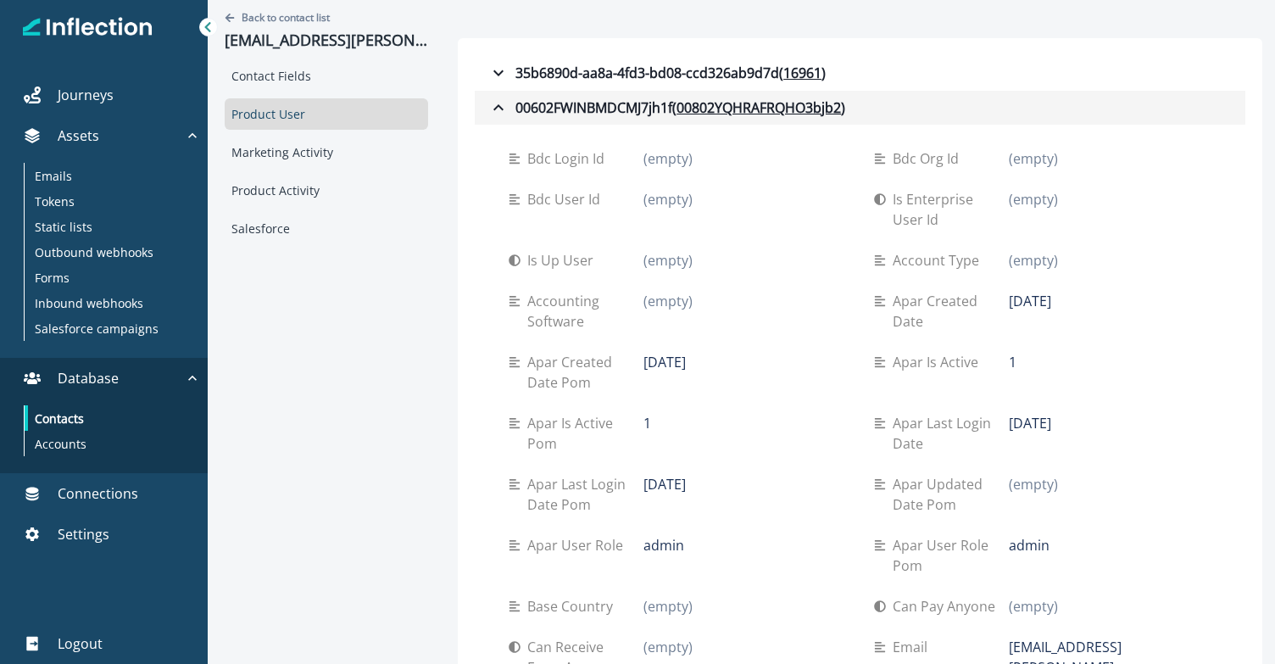
click at [494, 110] on icon "button" at bounding box center [498, 108] width 20 height 20
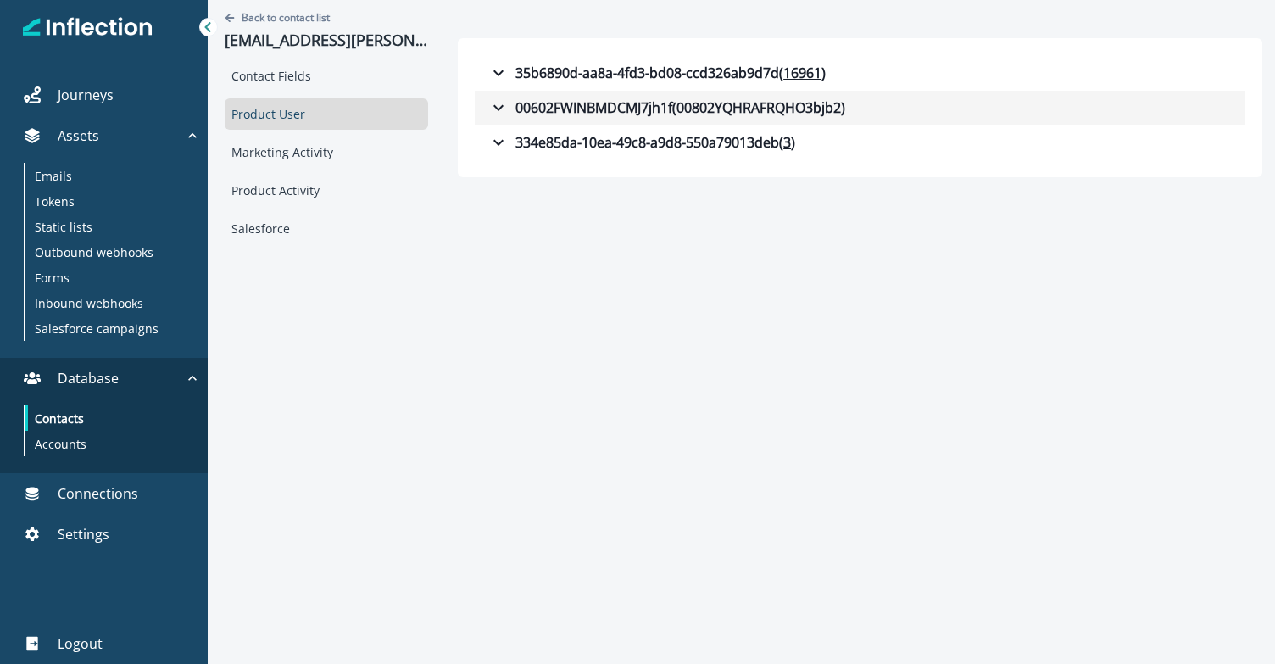
click at [494, 110] on icon "button" at bounding box center [498, 108] width 20 height 20
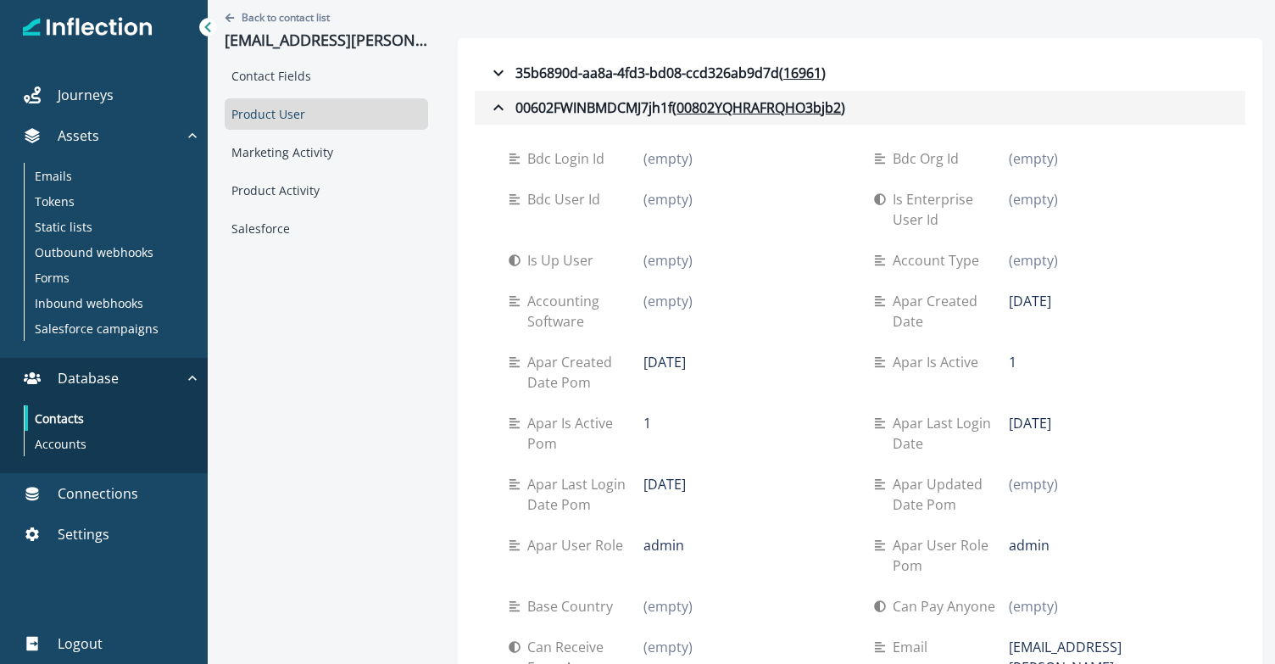
click at [719, 95] on button "00602FWINBMDCMJ7jh1f ( 00802YQHRAFRQHO3bjb2 )" at bounding box center [860, 108] width 771 height 34
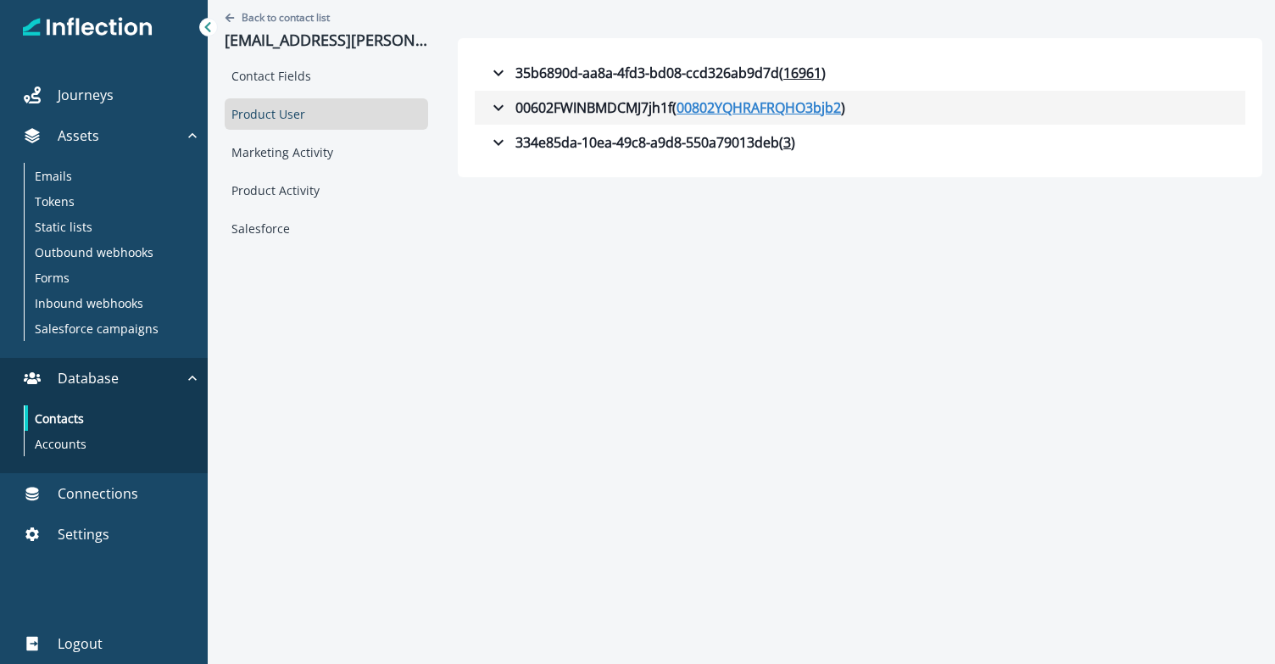
click at [714, 107] on u "00802YQHRAFRQHO3bjb2" at bounding box center [759, 108] width 165 height 20
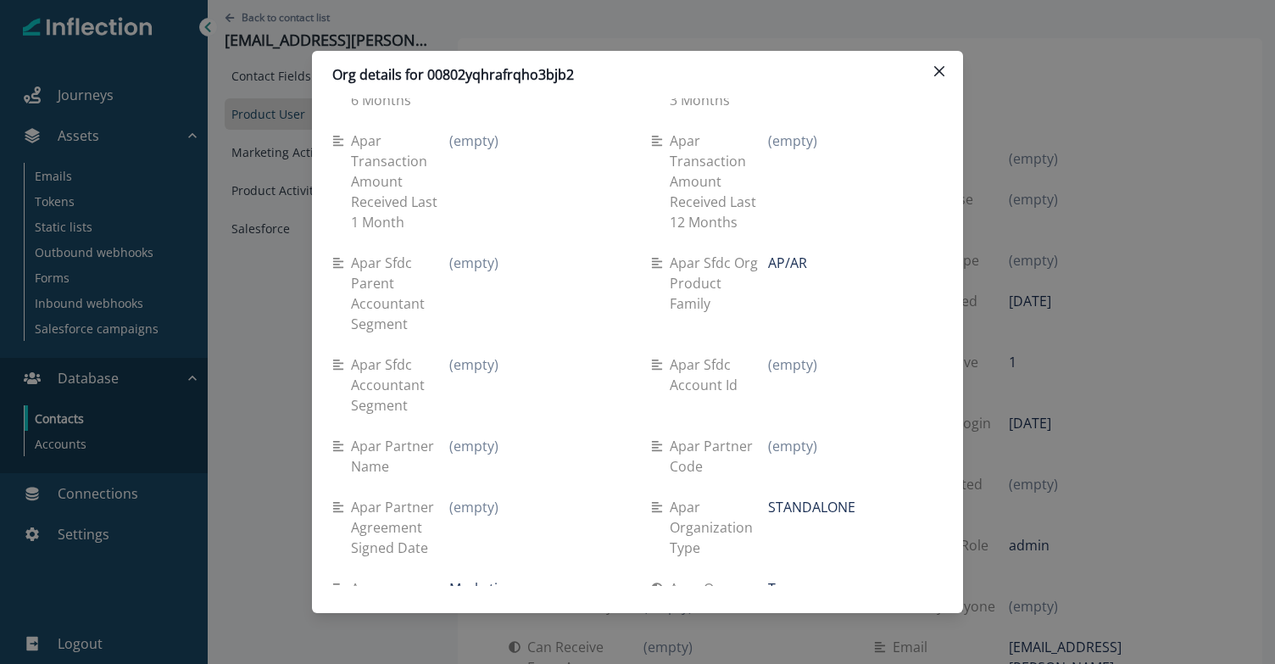
scroll to position [2618, 0]
click at [939, 68] on icon "Close" at bounding box center [939, 71] width 10 height 10
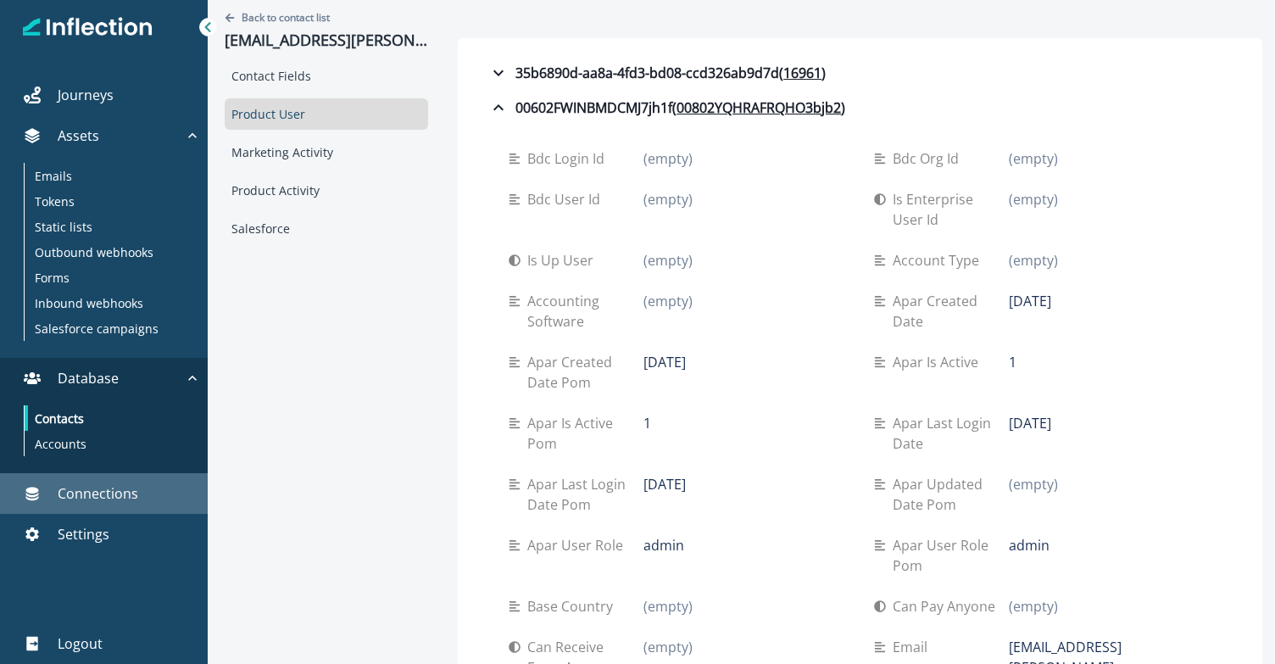
click at [80, 499] on p "Connections" at bounding box center [98, 493] width 81 height 20
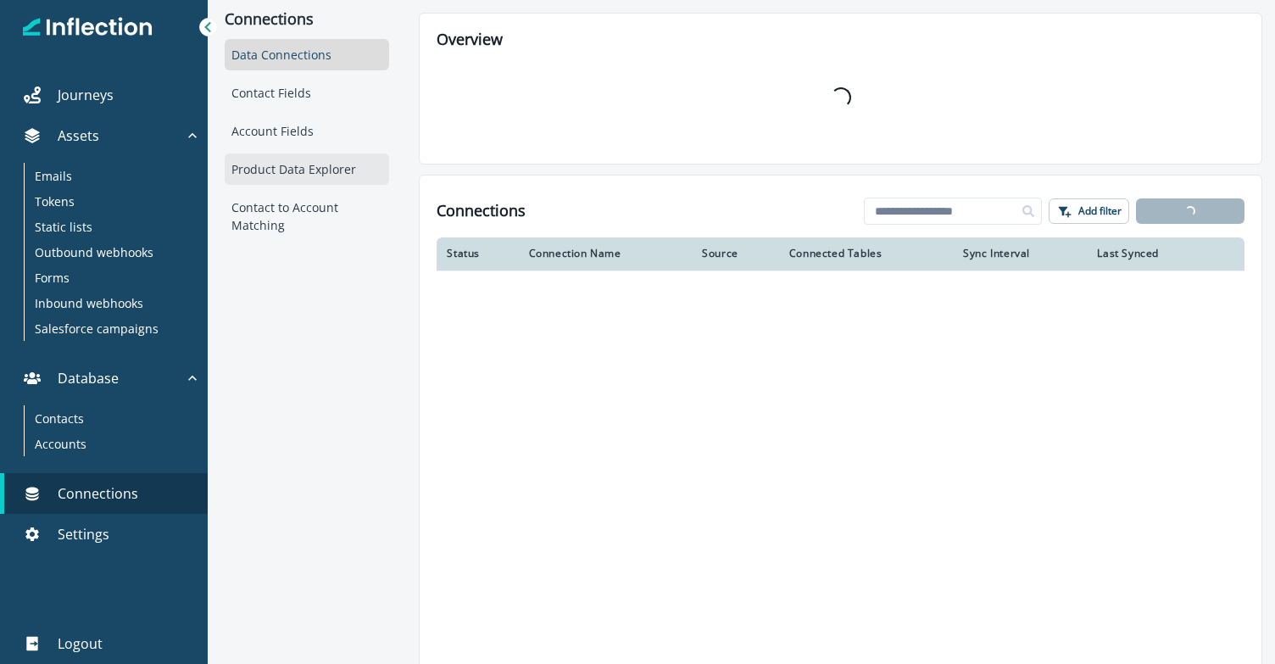
click at [289, 171] on div "Product Data Explorer" at bounding box center [307, 168] width 165 height 31
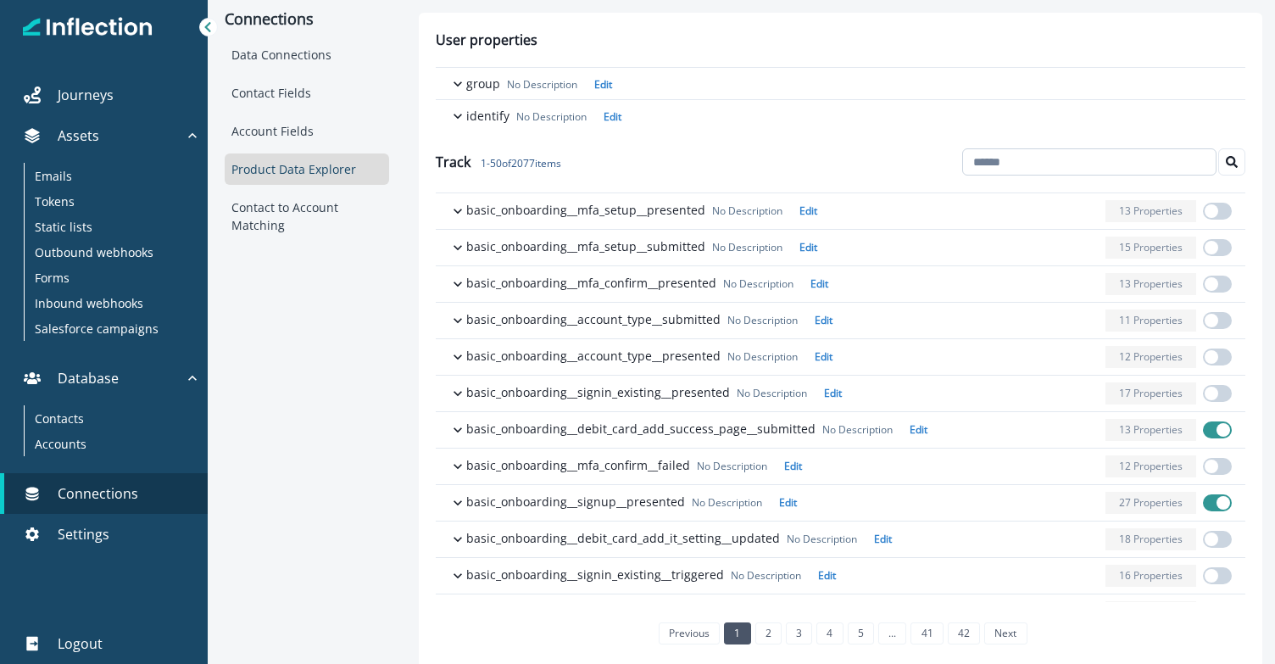
click at [1014, 163] on input at bounding box center [1089, 161] width 254 height 27
type input "****"
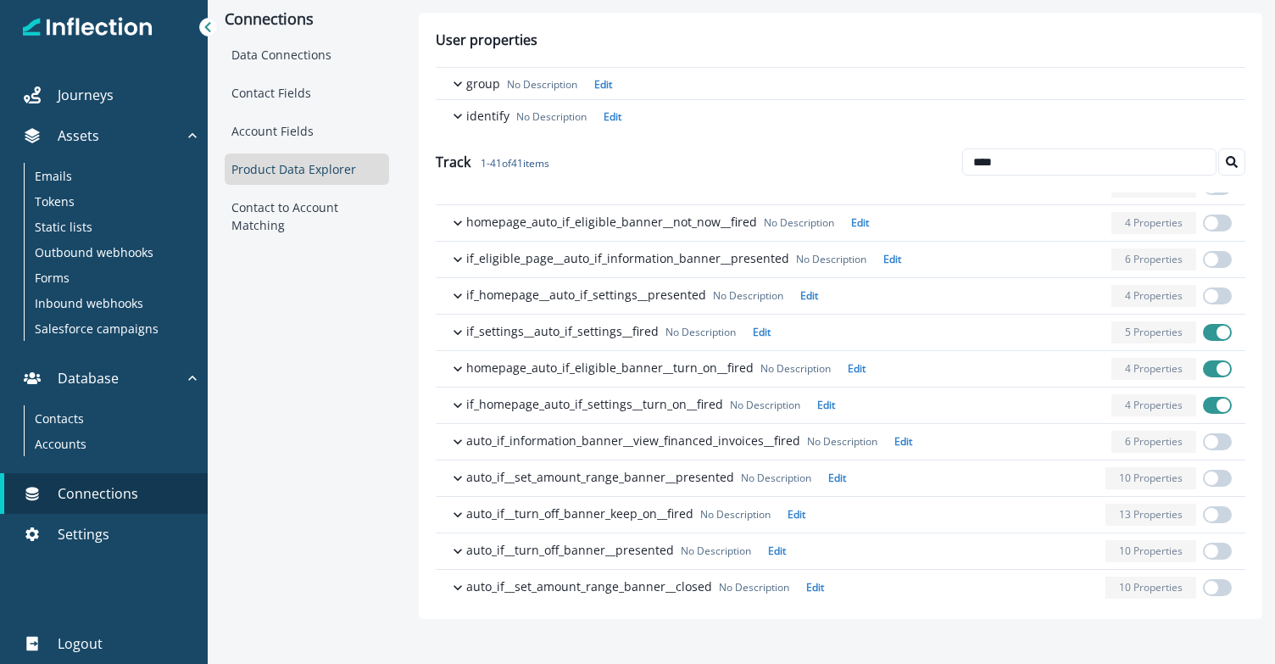
scroll to position [318, 0]
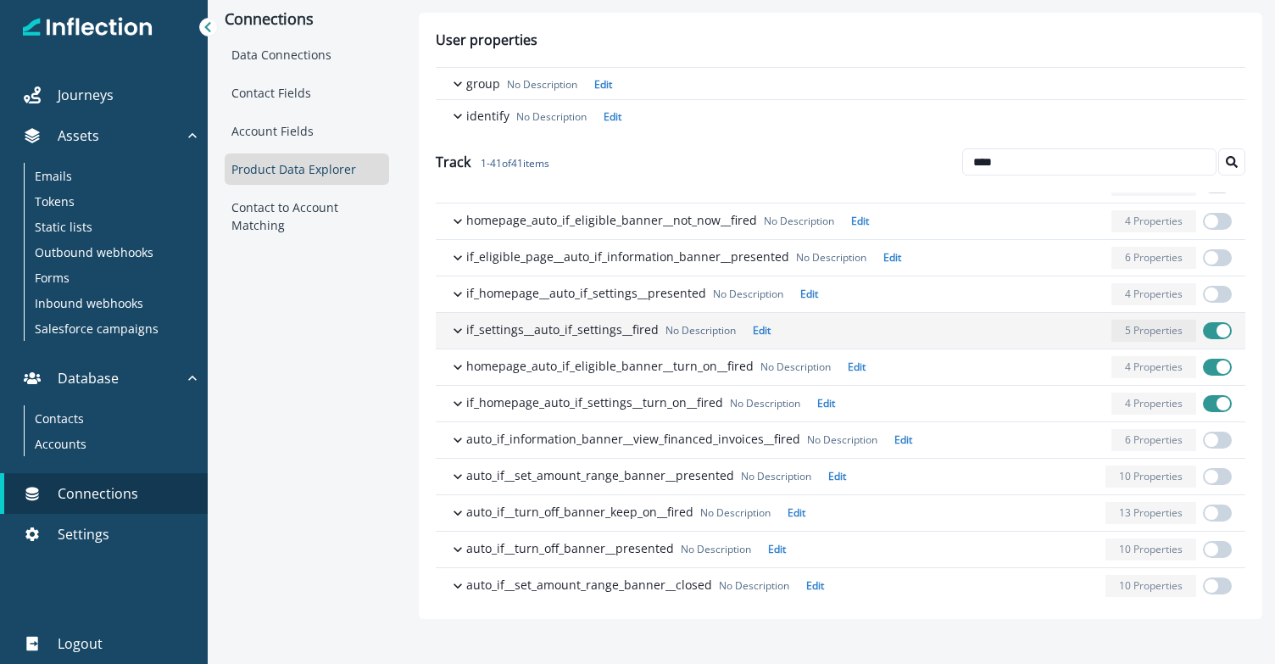
click at [457, 333] on icon "button" at bounding box center [457, 330] width 17 height 17
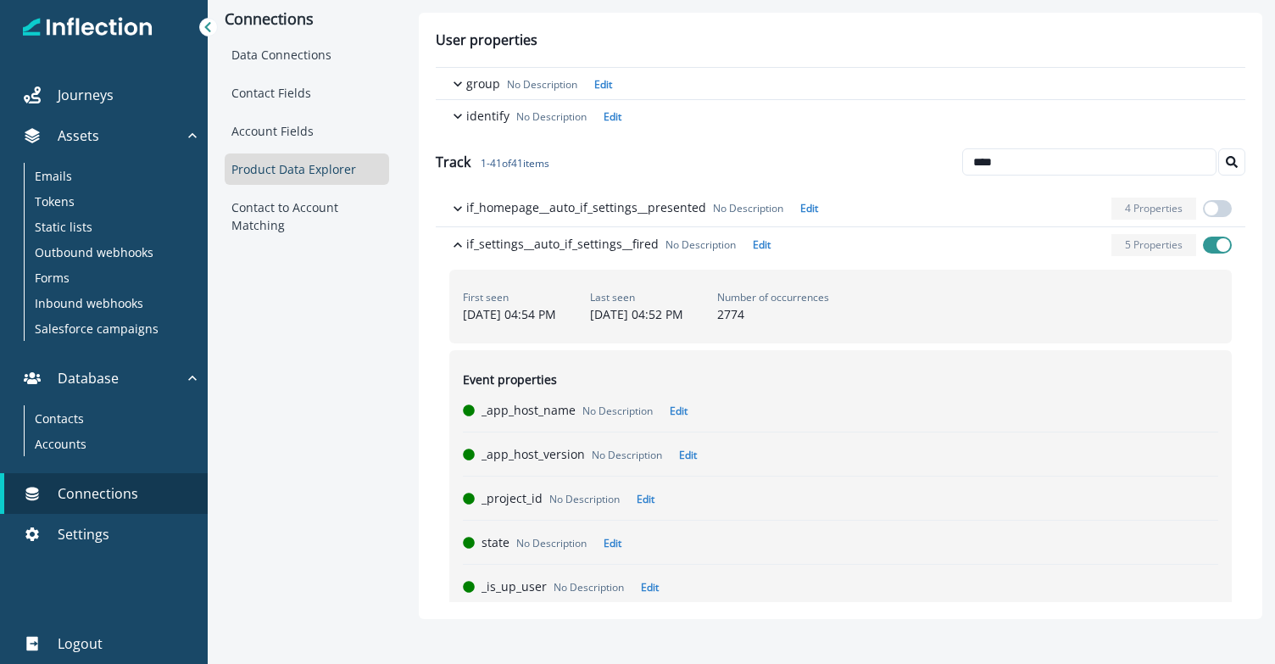
scroll to position [408, 0]
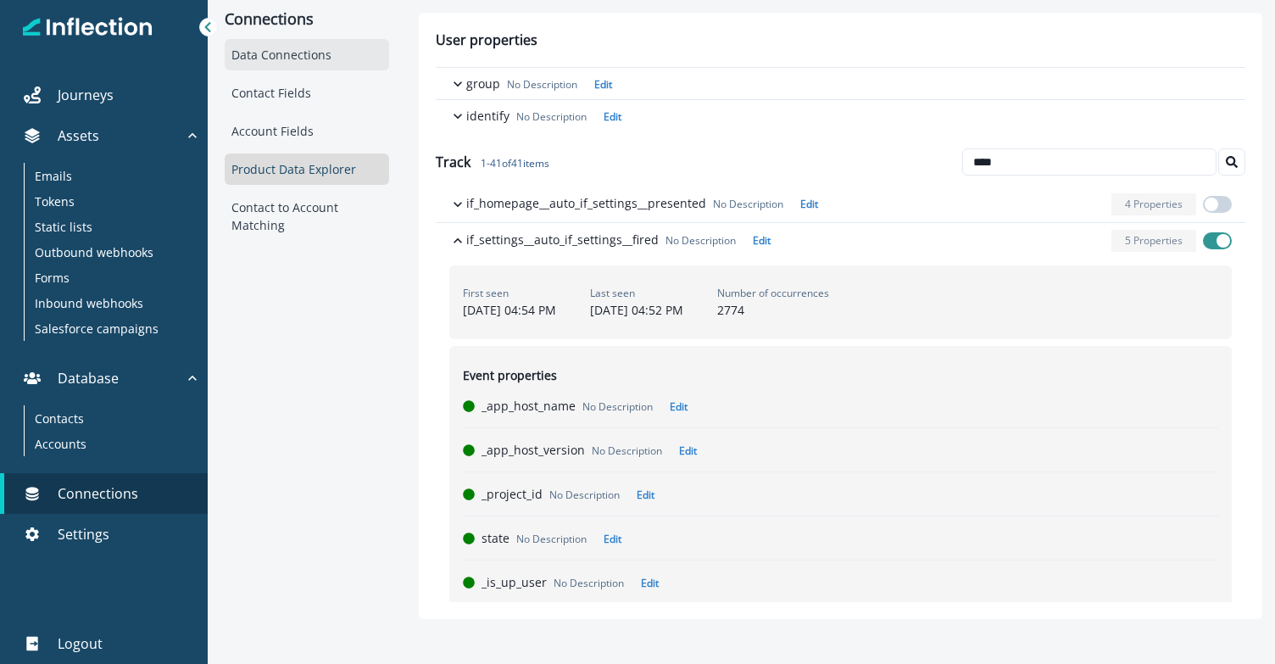
click at [294, 64] on div "Data Connections" at bounding box center [307, 54] width 165 height 31
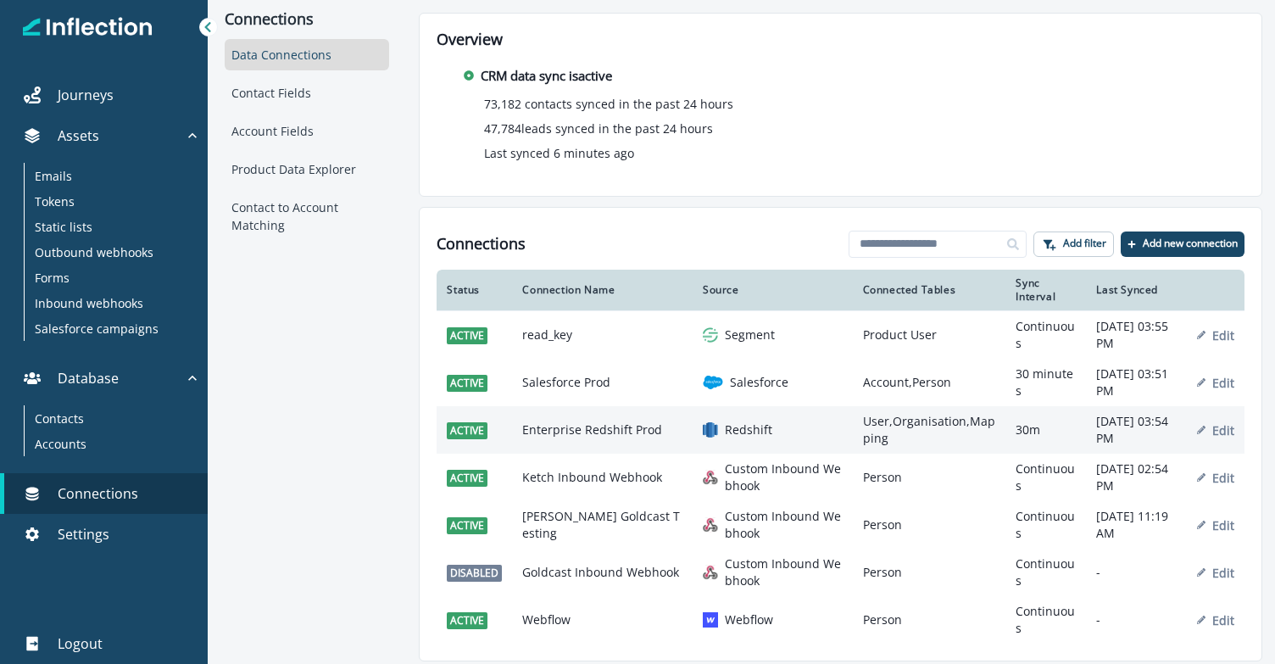
scroll to position [3, 0]
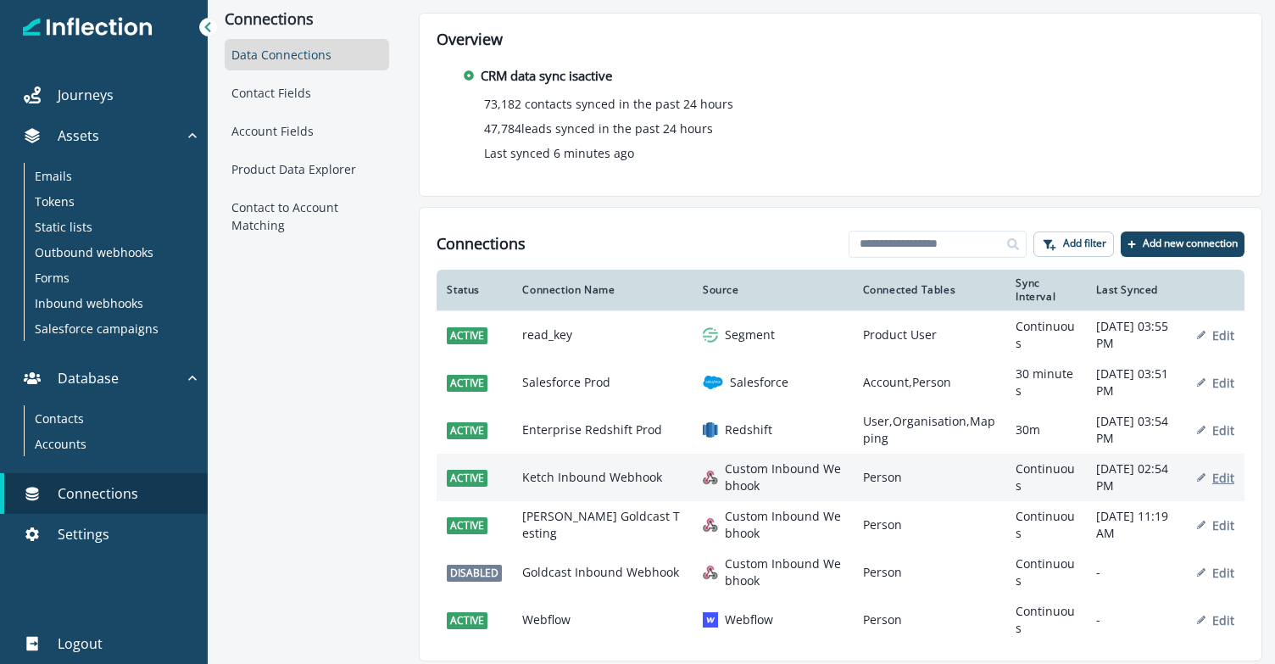
click at [1213, 482] on p "Edit" at bounding box center [1224, 478] width 22 height 16
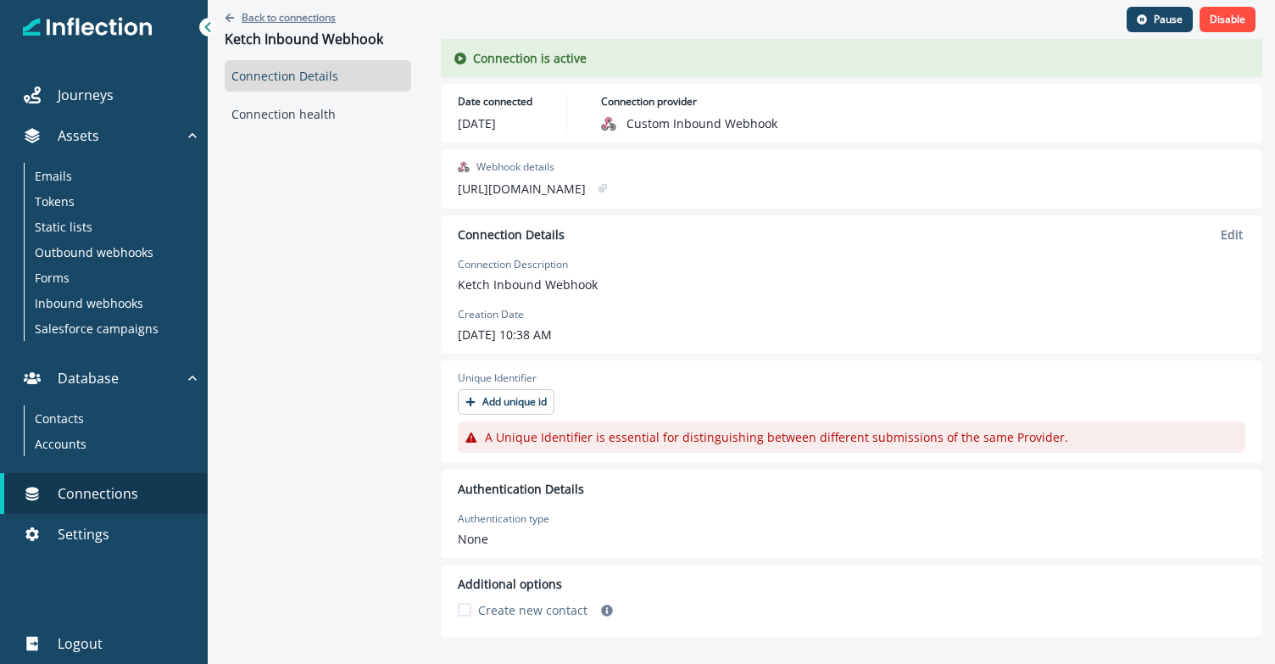
click at [235, 22] on button "Back to connections" at bounding box center [280, 17] width 111 height 14
click at [223, 14] on div "Back to connections Ketch Inbound Webhook Connection Details Connection health" at bounding box center [318, 311] width 220 height 622
click at [235, 14] on button "Back to connections" at bounding box center [280, 17] width 111 height 14
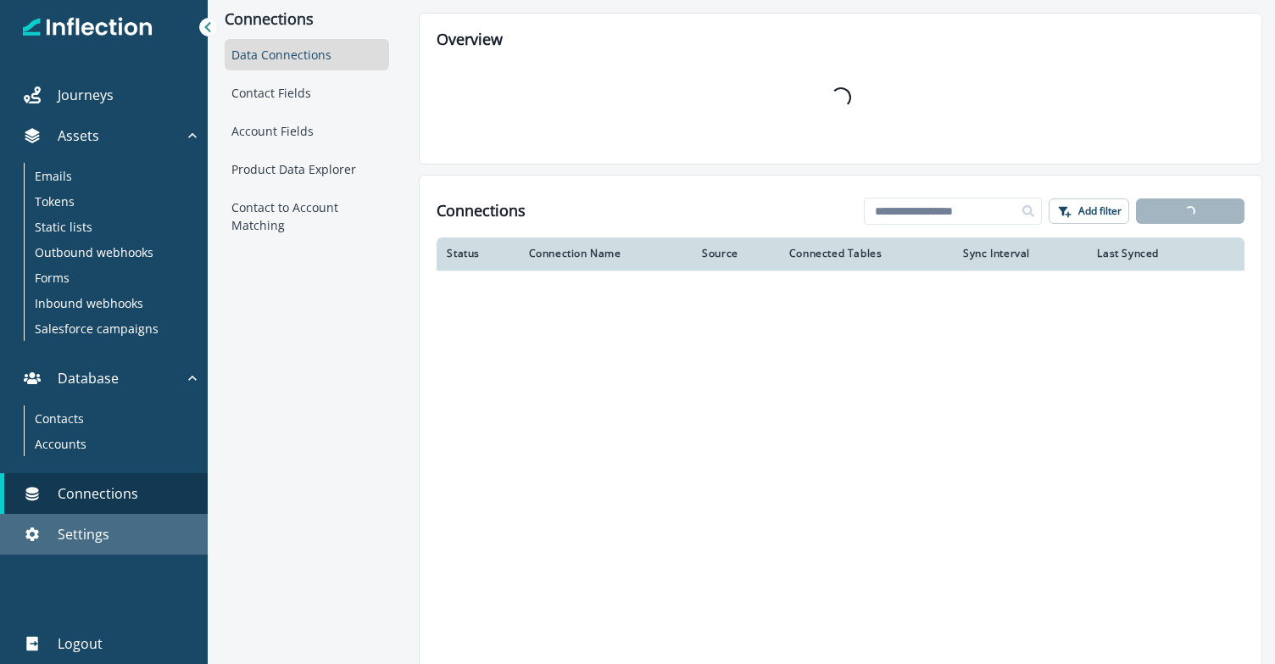
click at [58, 527] on p "Settings" at bounding box center [84, 534] width 52 height 20
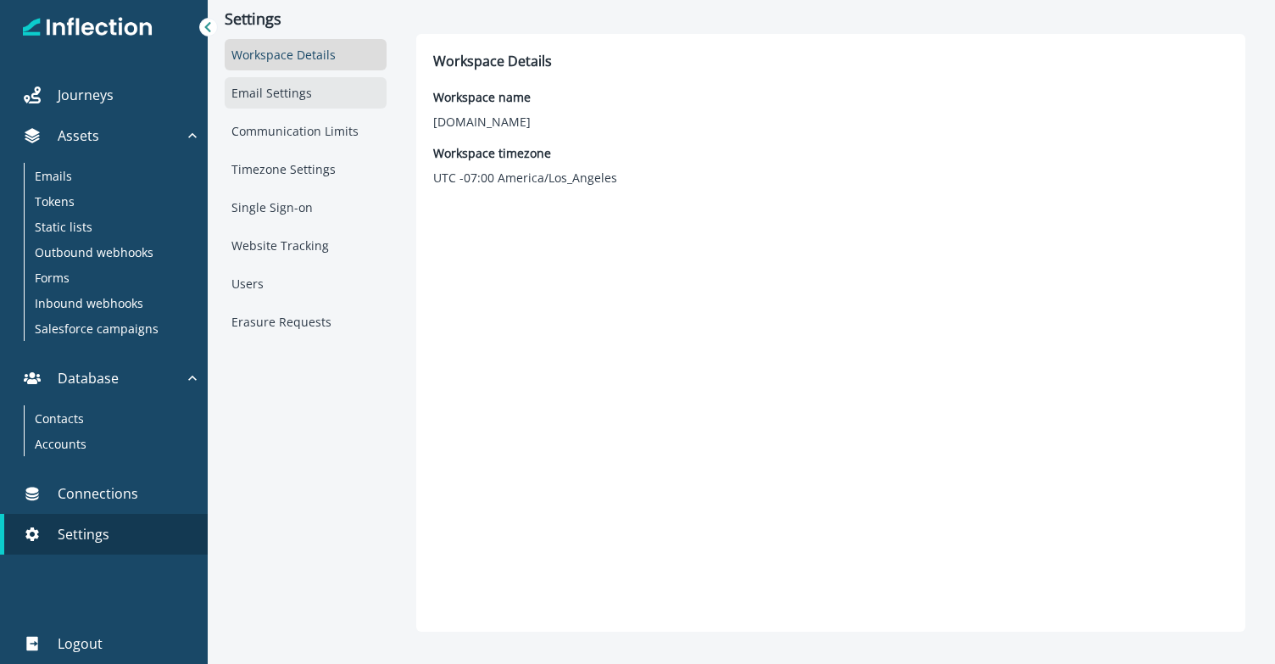
click at [257, 100] on div "Email Settings" at bounding box center [306, 92] width 162 height 31
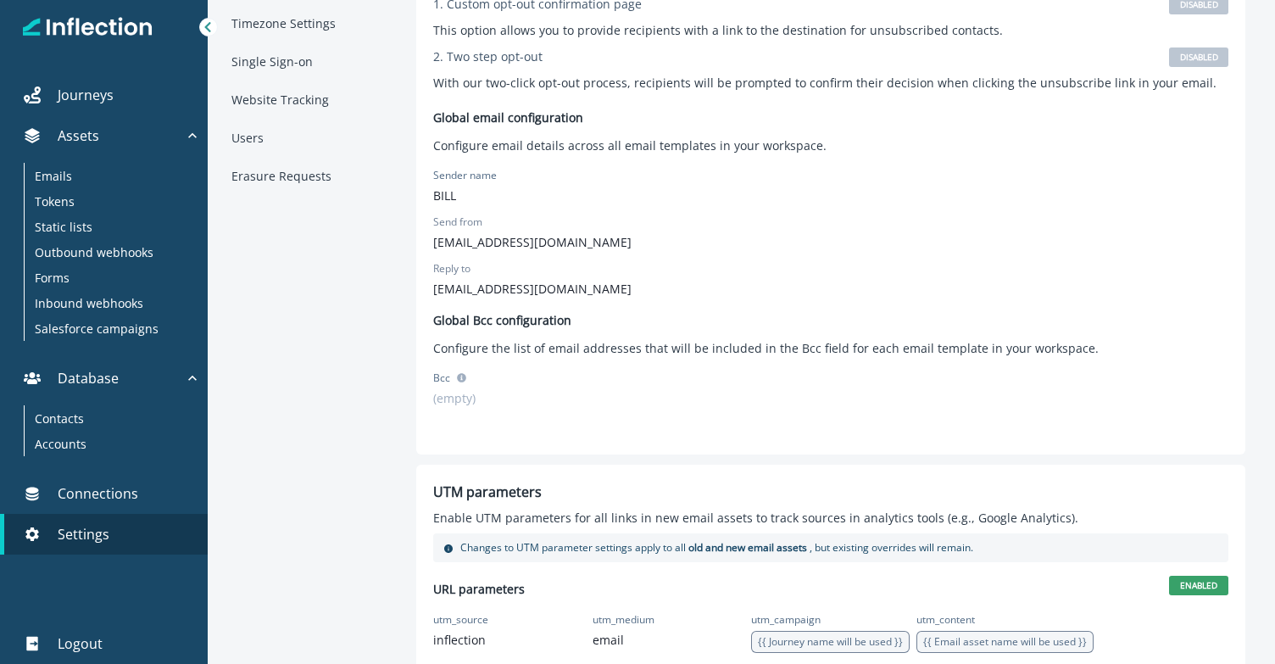
scroll to position [179, 0]
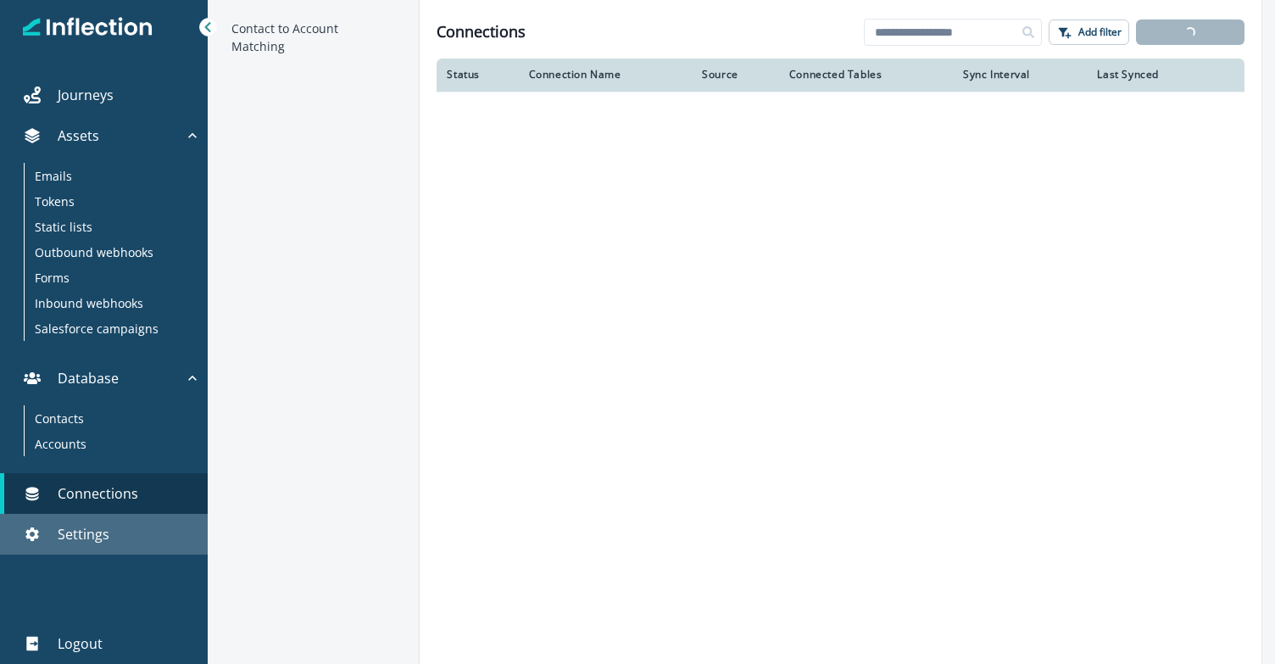
click at [75, 541] on p "Settings" at bounding box center [84, 534] width 52 height 20
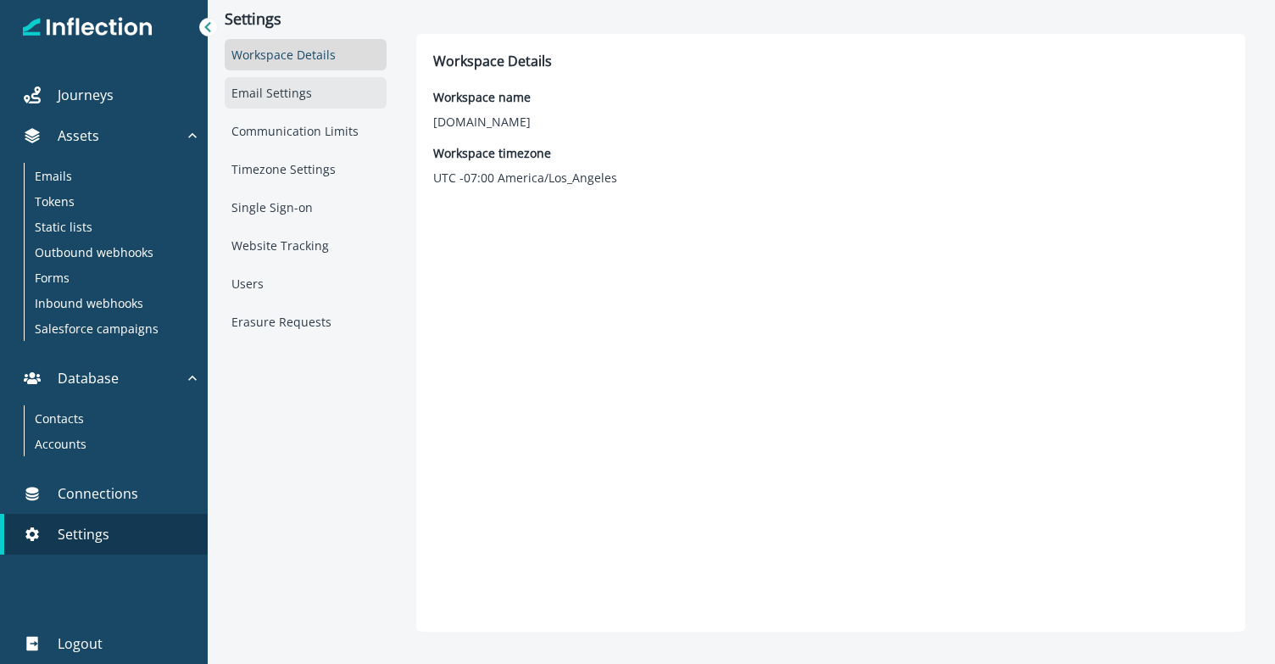
click at [314, 95] on div "Email Settings" at bounding box center [306, 92] width 162 height 31
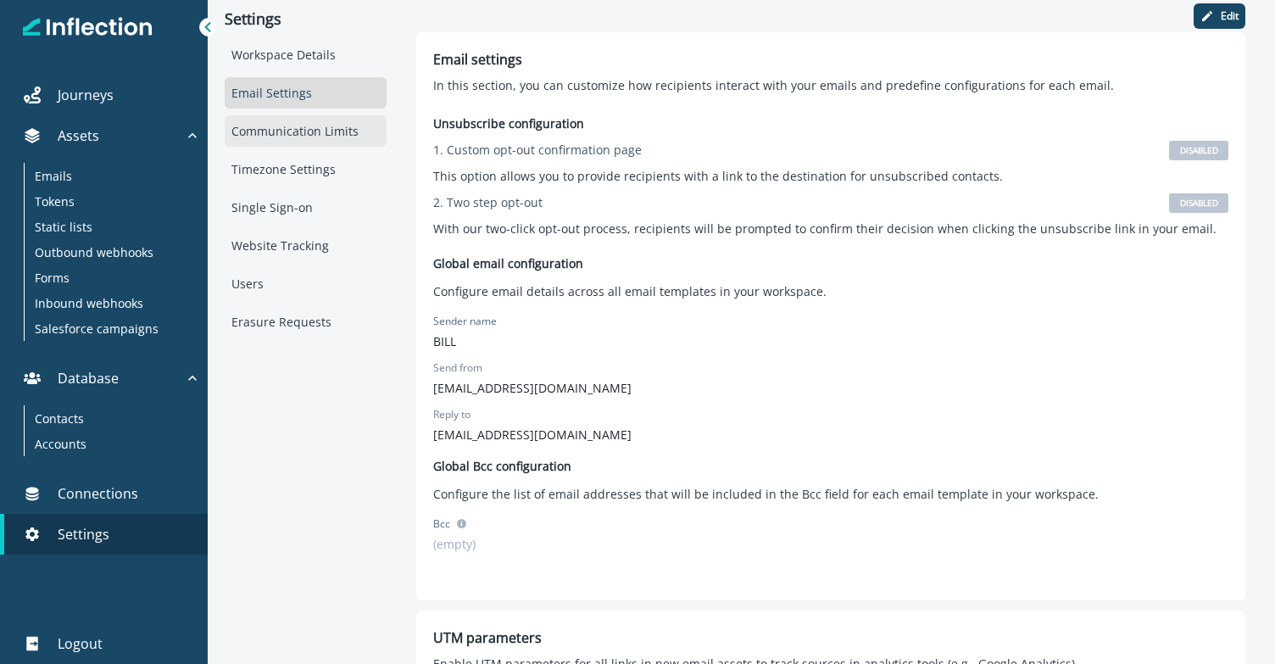
click at [301, 131] on div "Communication Limits" at bounding box center [306, 130] width 162 height 31
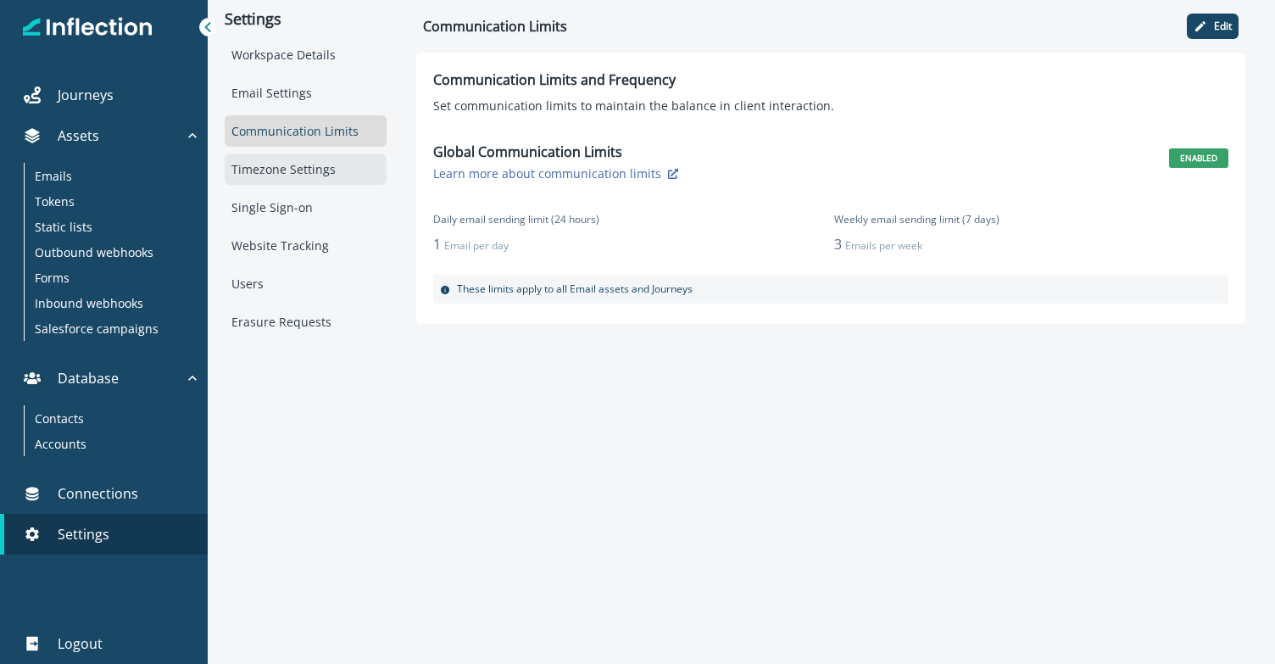
click at [323, 179] on div "Timezone Settings" at bounding box center [306, 168] width 162 height 31
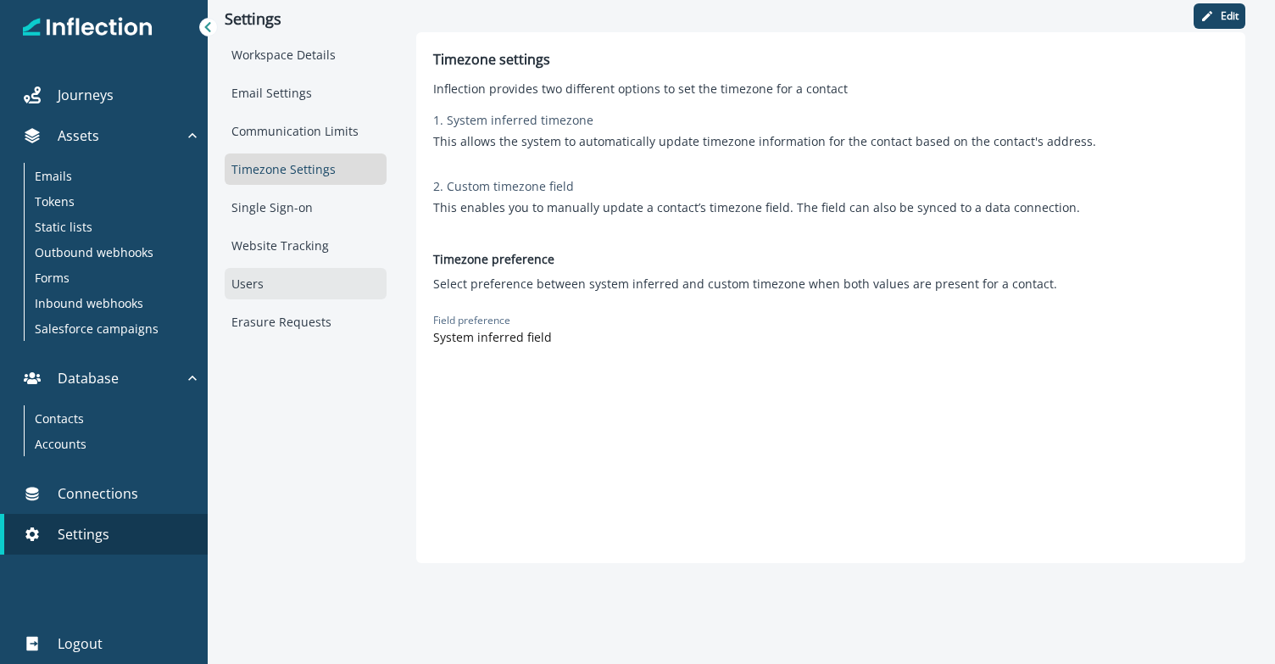
click at [277, 279] on div "Users" at bounding box center [306, 283] width 162 height 31
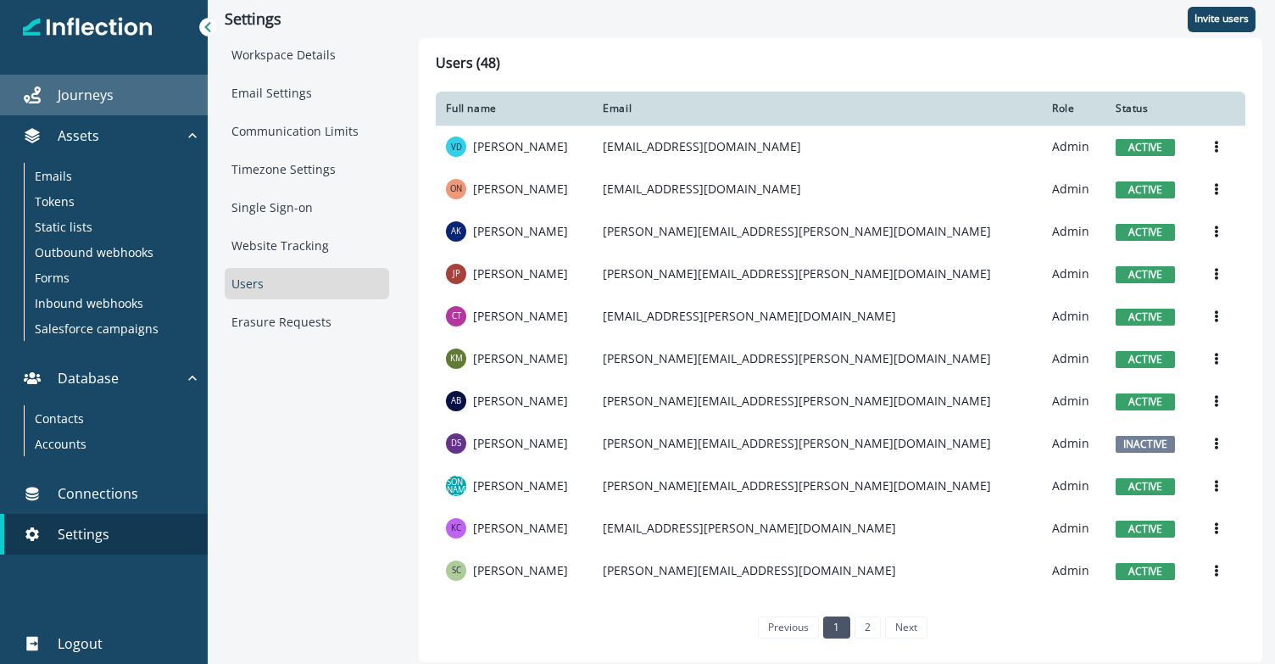
click at [159, 106] on link "Journeys" at bounding box center [104, 95] width 208 height 41
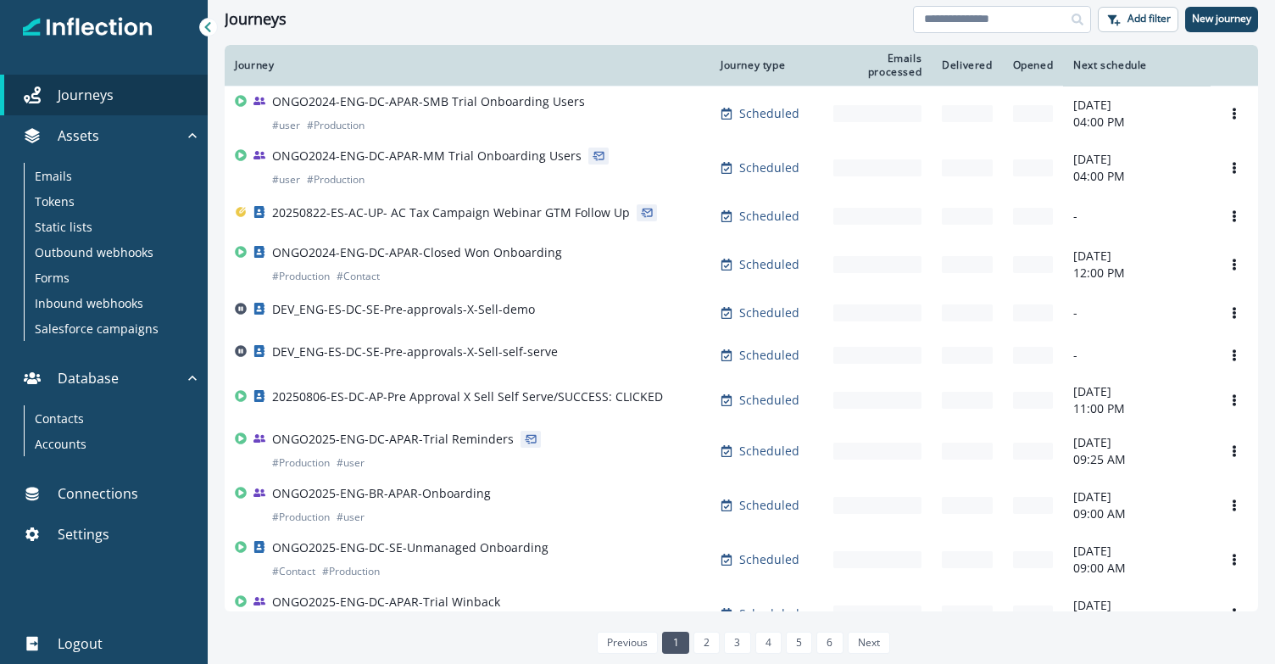
click at [958, 9] on input at bounding box center [1002, 19] width 178 height 27
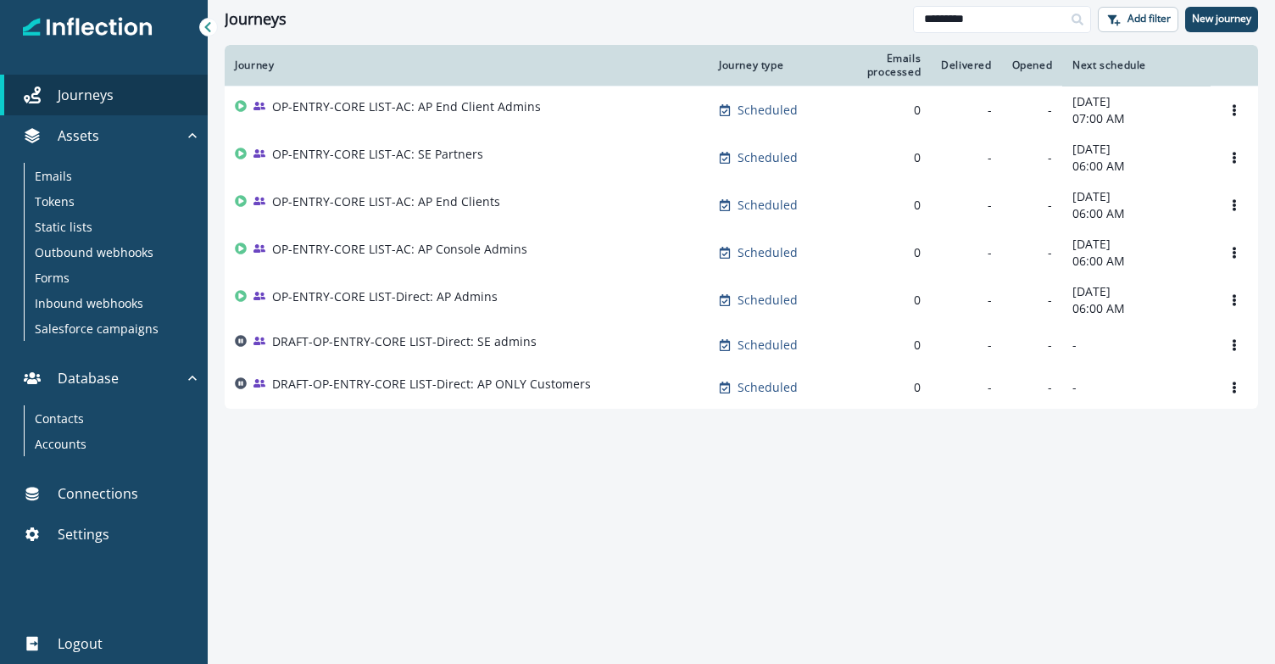
type input "*********"
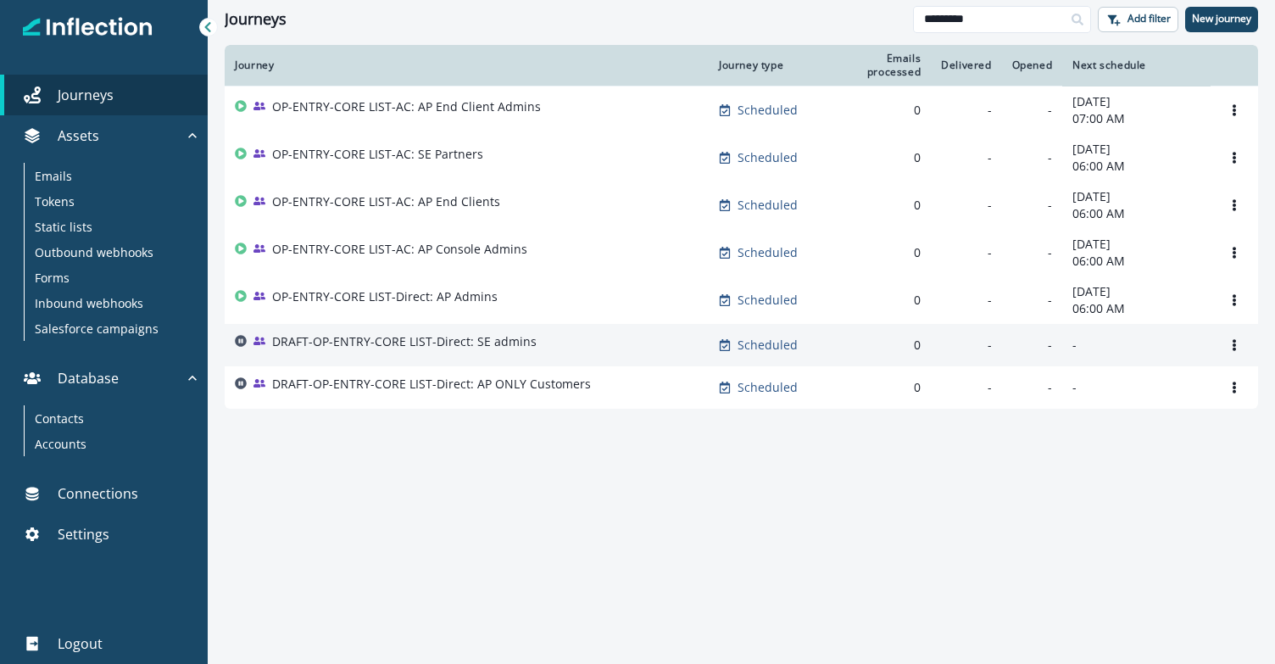
click at [494, 357] on div "DRAFT-OP-ENTRY-CORE LIST-Direct: SE admins" at bounding box center [404, 345] width 265 height 24
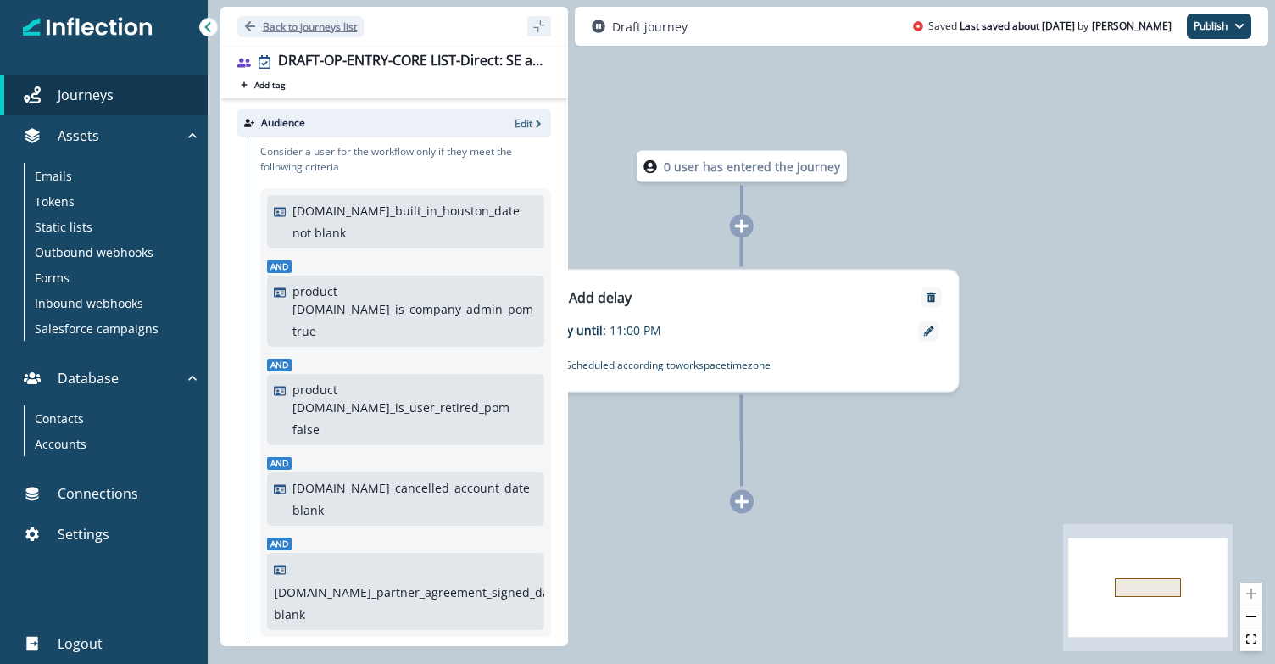
click at [301, 26] on p "Back to journeys list" at bounding box center [310, 27] width 94 height 14
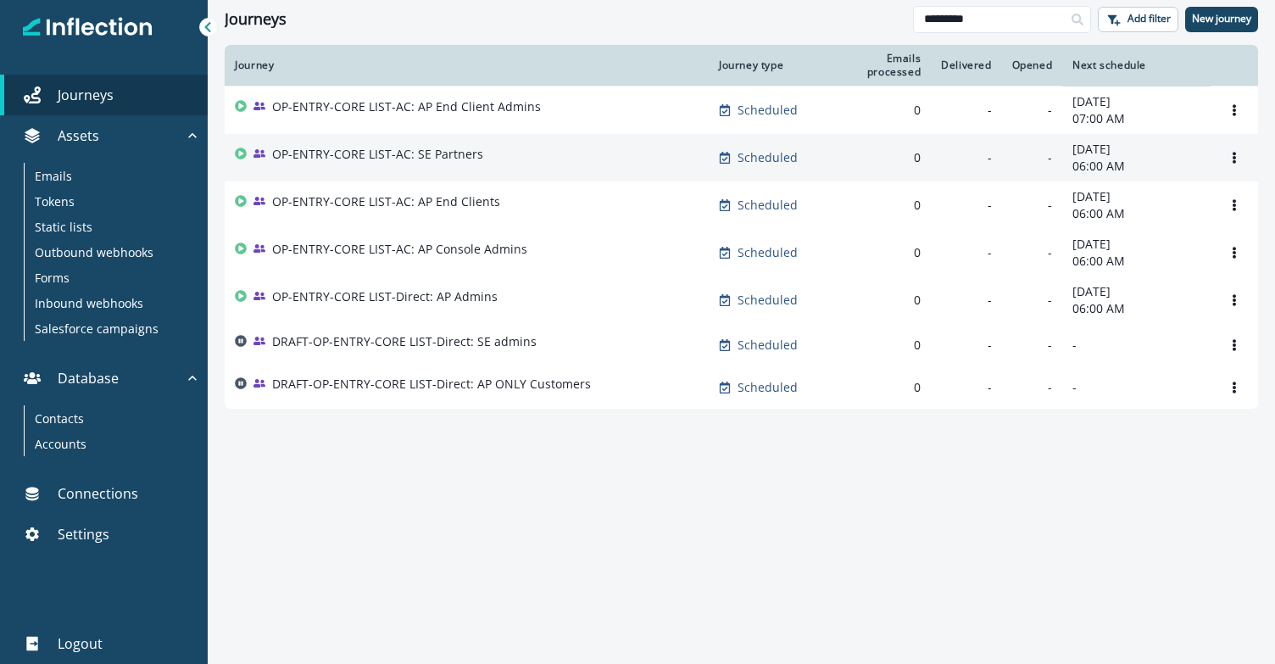
click at [360, 138] on td "OP-ENTRY-CORE LIST-AC: SE Partners" at bounding box center [467, 157] width 484 height 47
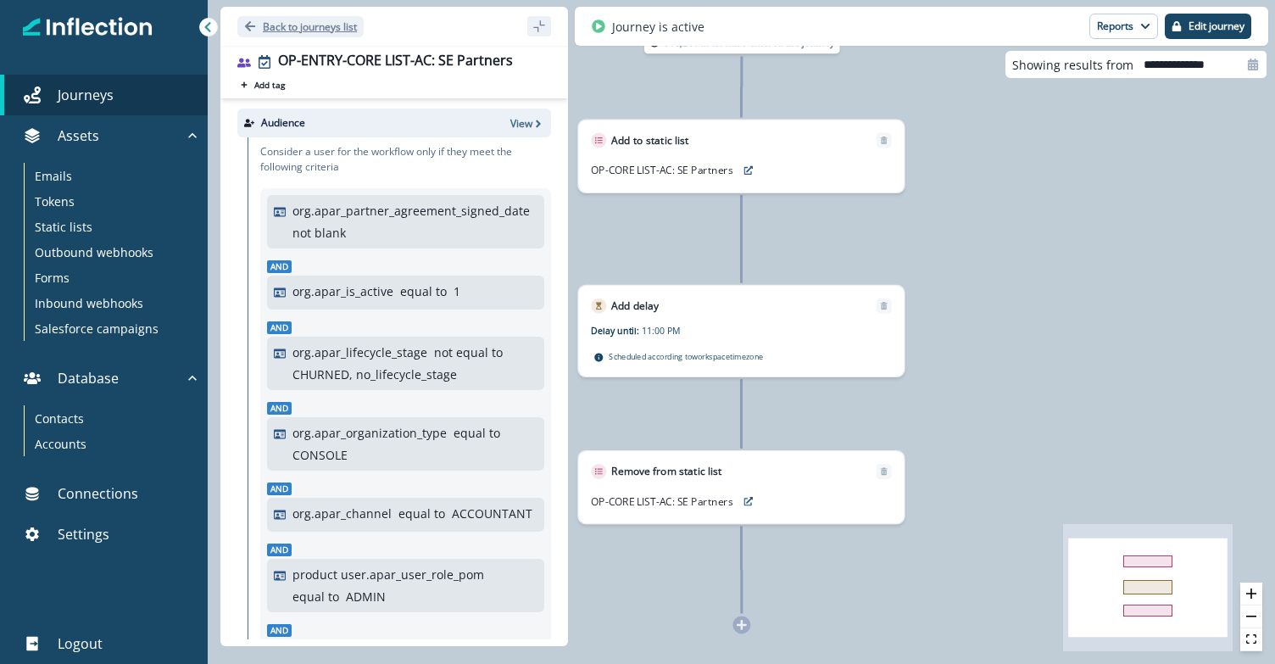
click at [259, 32] on button "Back to journeys list" at bounding box center [300, 26] width 126 height 21
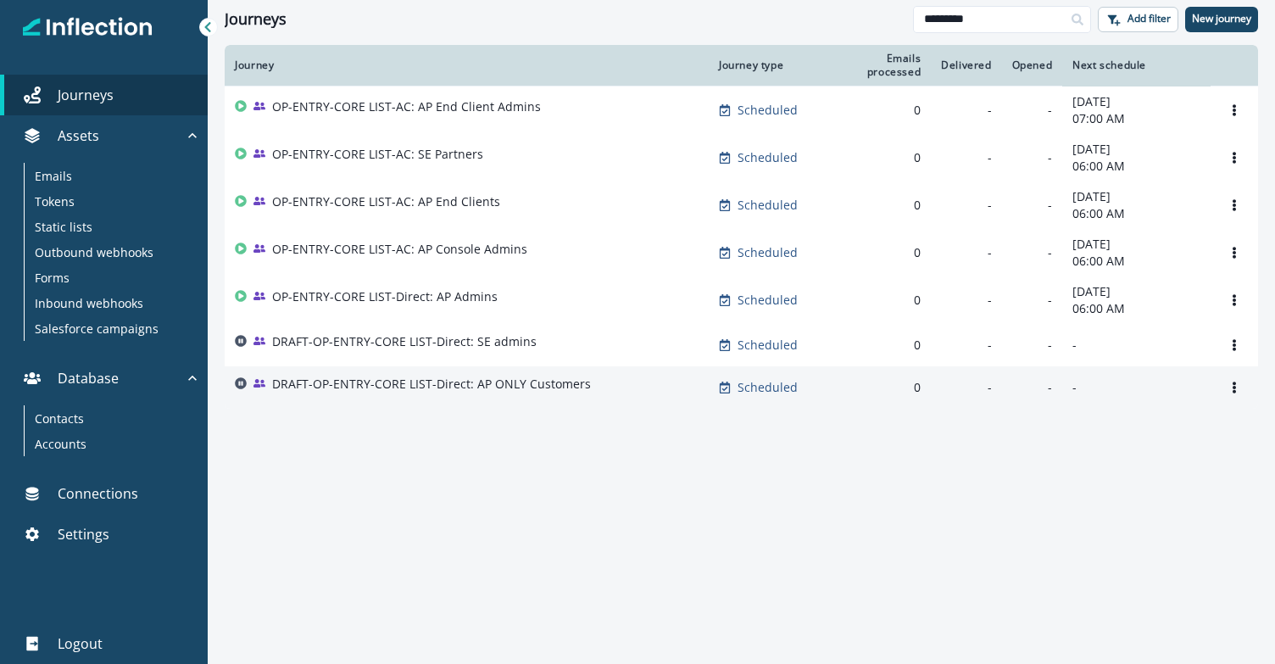
click at [436, 393] on p "DRAFT-OP-ENTRY-CORE LIST-Direct: AP ONLY Customers" at bounding box center [431, 384] width 319 height 17
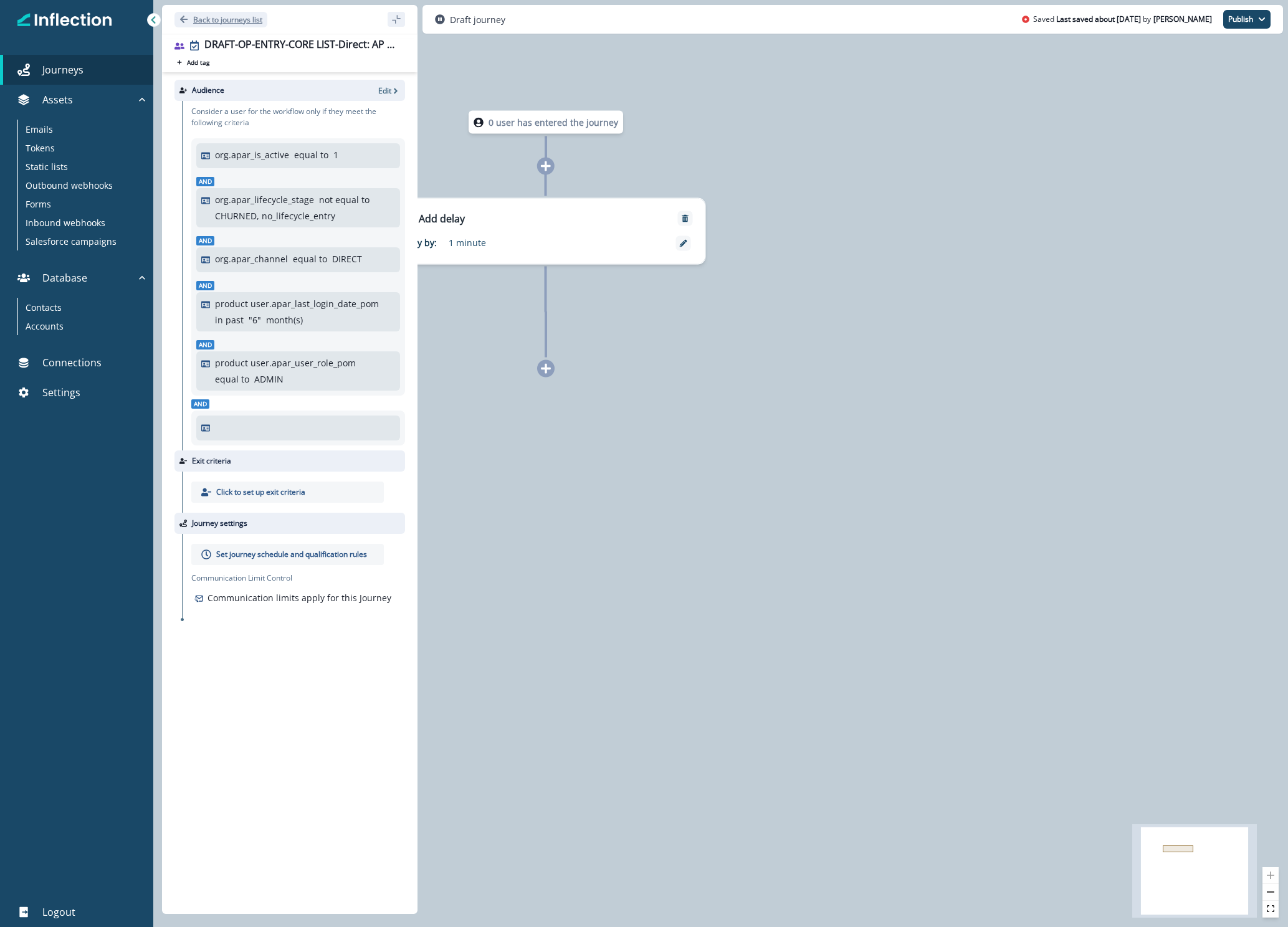
click at [187, 26] on button "Back to journeys list" at bounding box center [220, 19] width 93 height 15
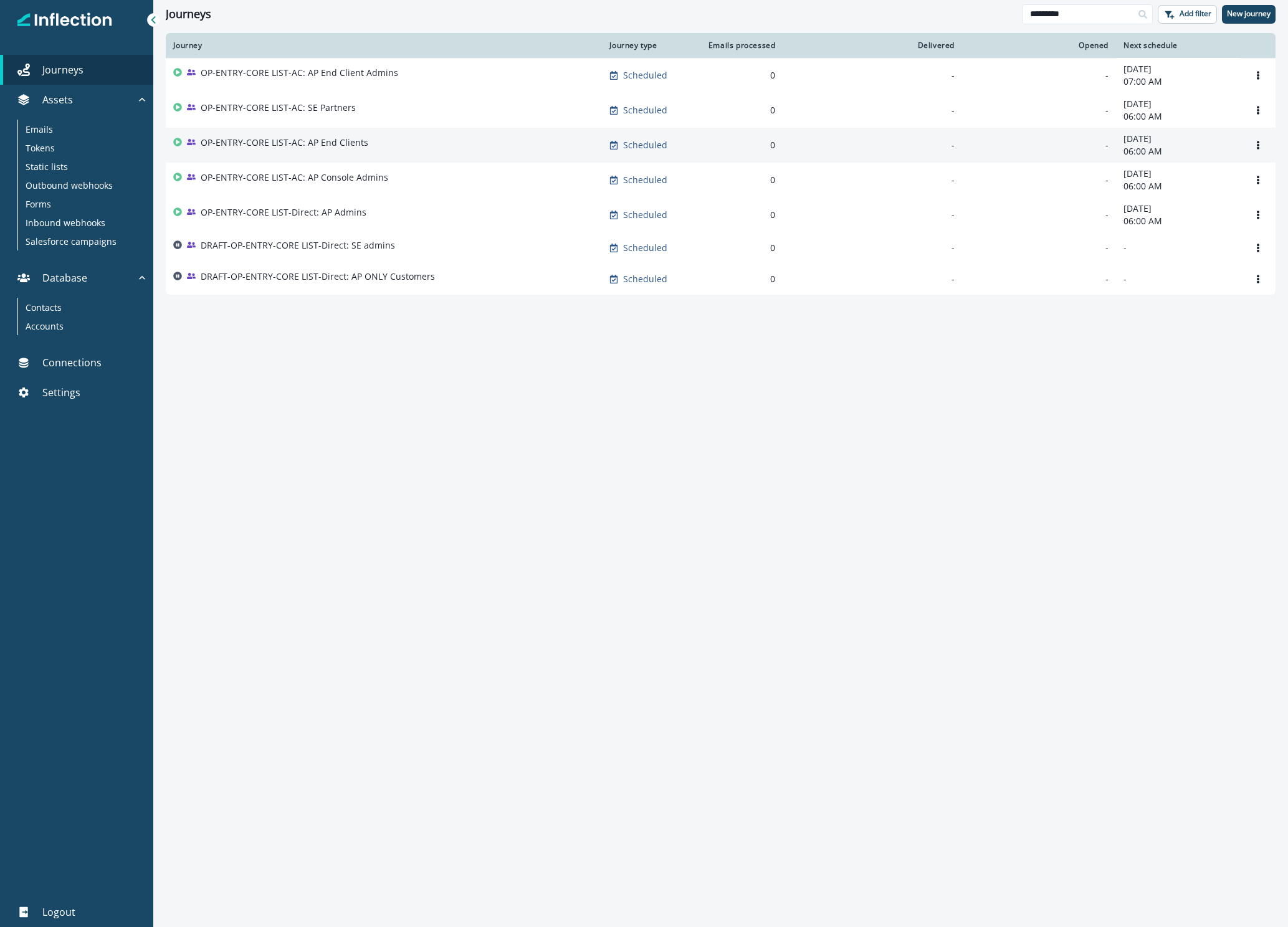
click at [262, 140] on p "OP-ENTRY-CORE LIST-AC: AP End Clients" at bounding box center [284, 143] width 168 height 12
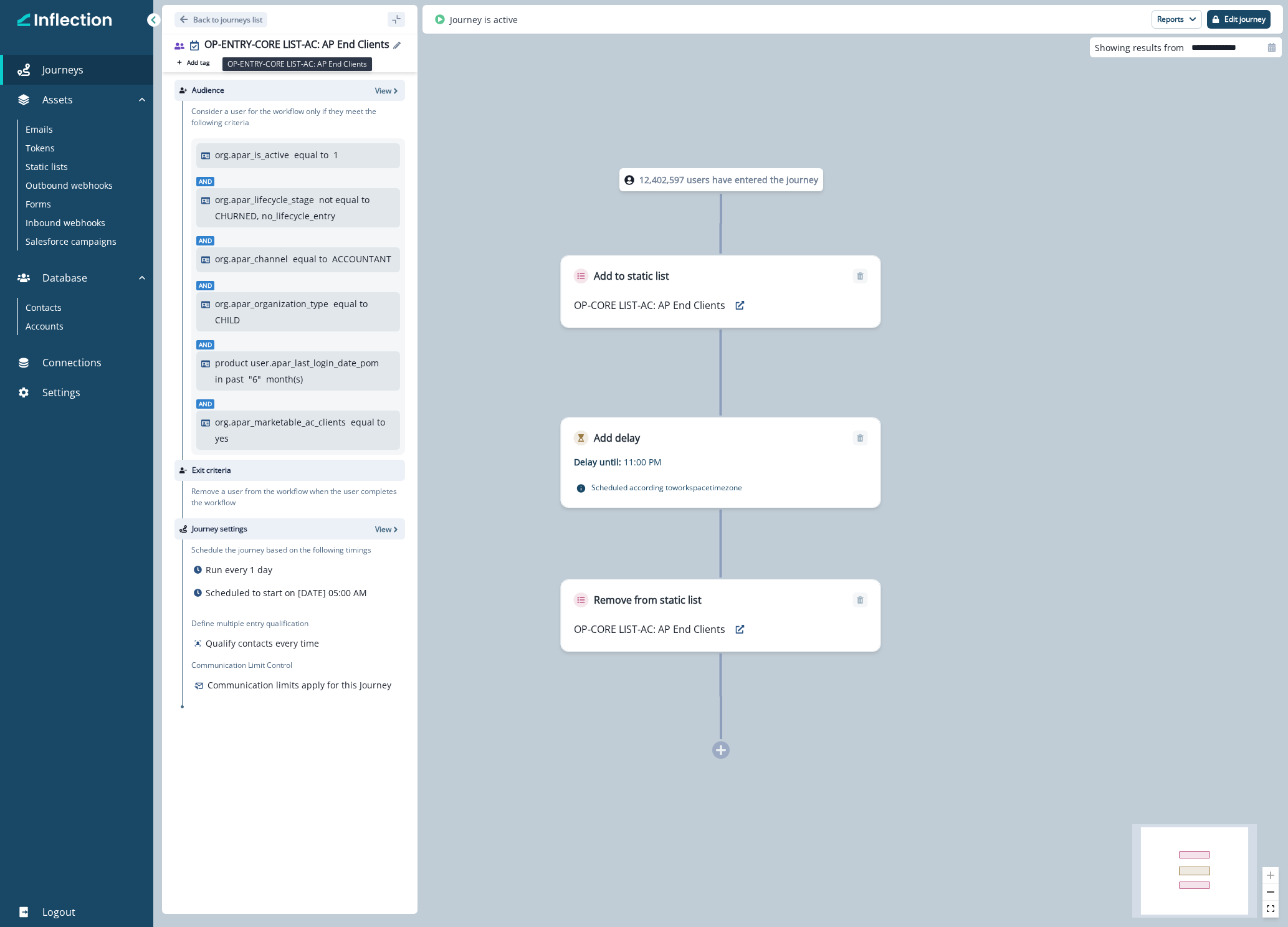
click at [248, 46] on div "OP-ENTRY-CORE LIST-AC: AP End Clients" at bounding box center [297, 46] width 185 height 14
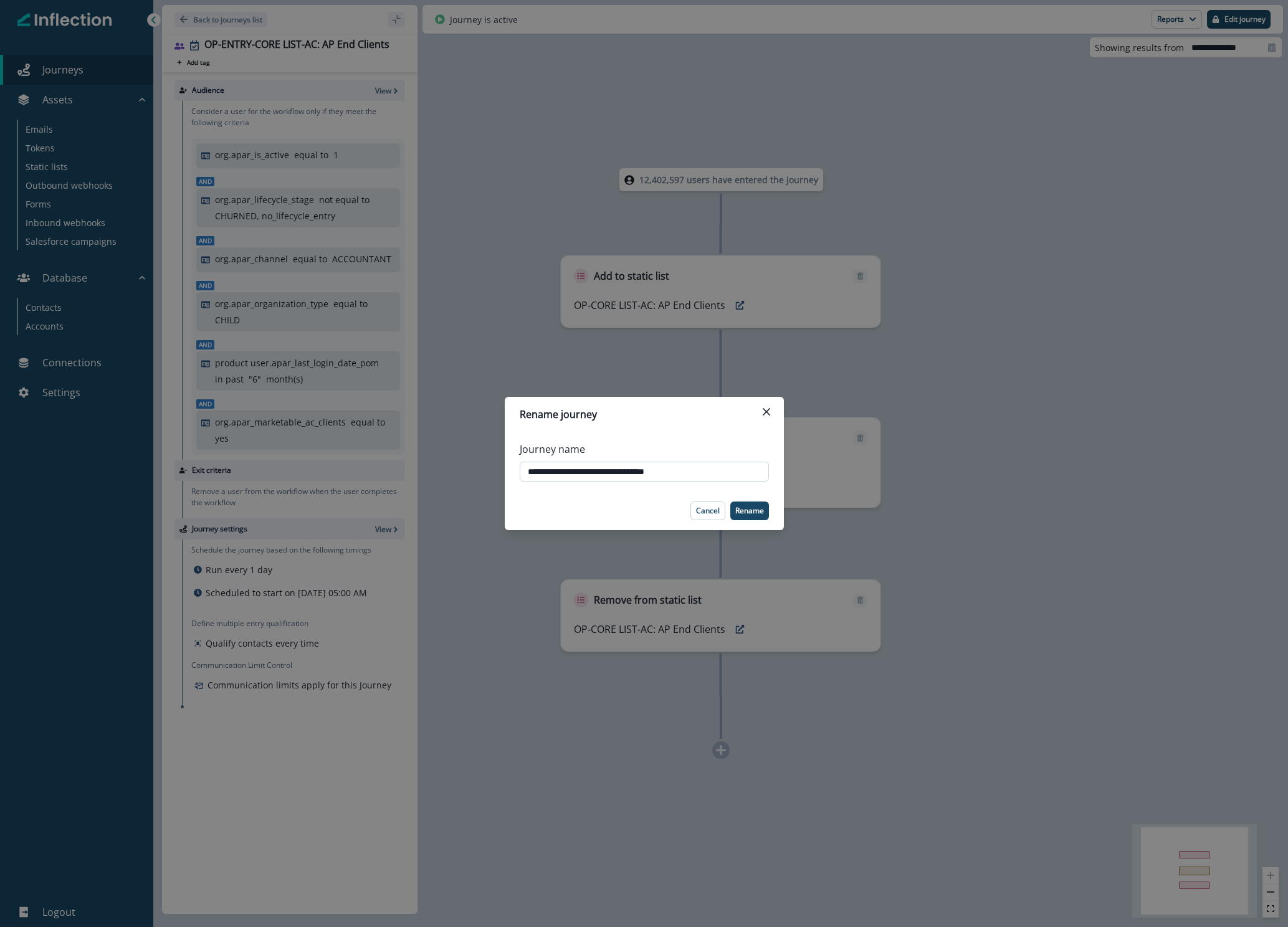
click at [657, 472] on input "**********" at bounding box center [644, 471] width 249 height 20
click at [695, 487] on button "Cancel" at bounding box center [708, 511] width 35 height 18
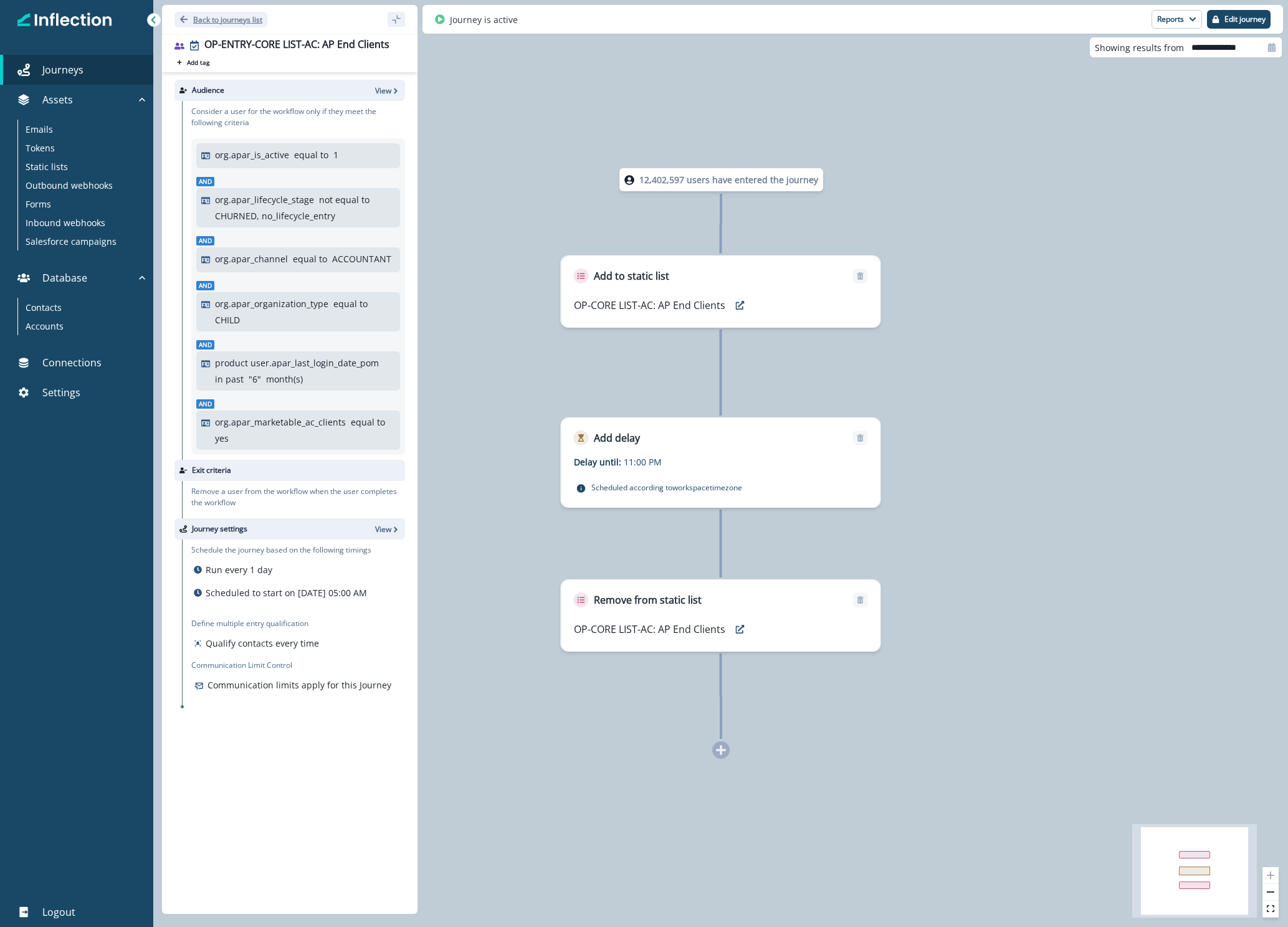
click at [223, 18] on p "Back to journeys list" at bounding box center [228, 20] width 69 height 10
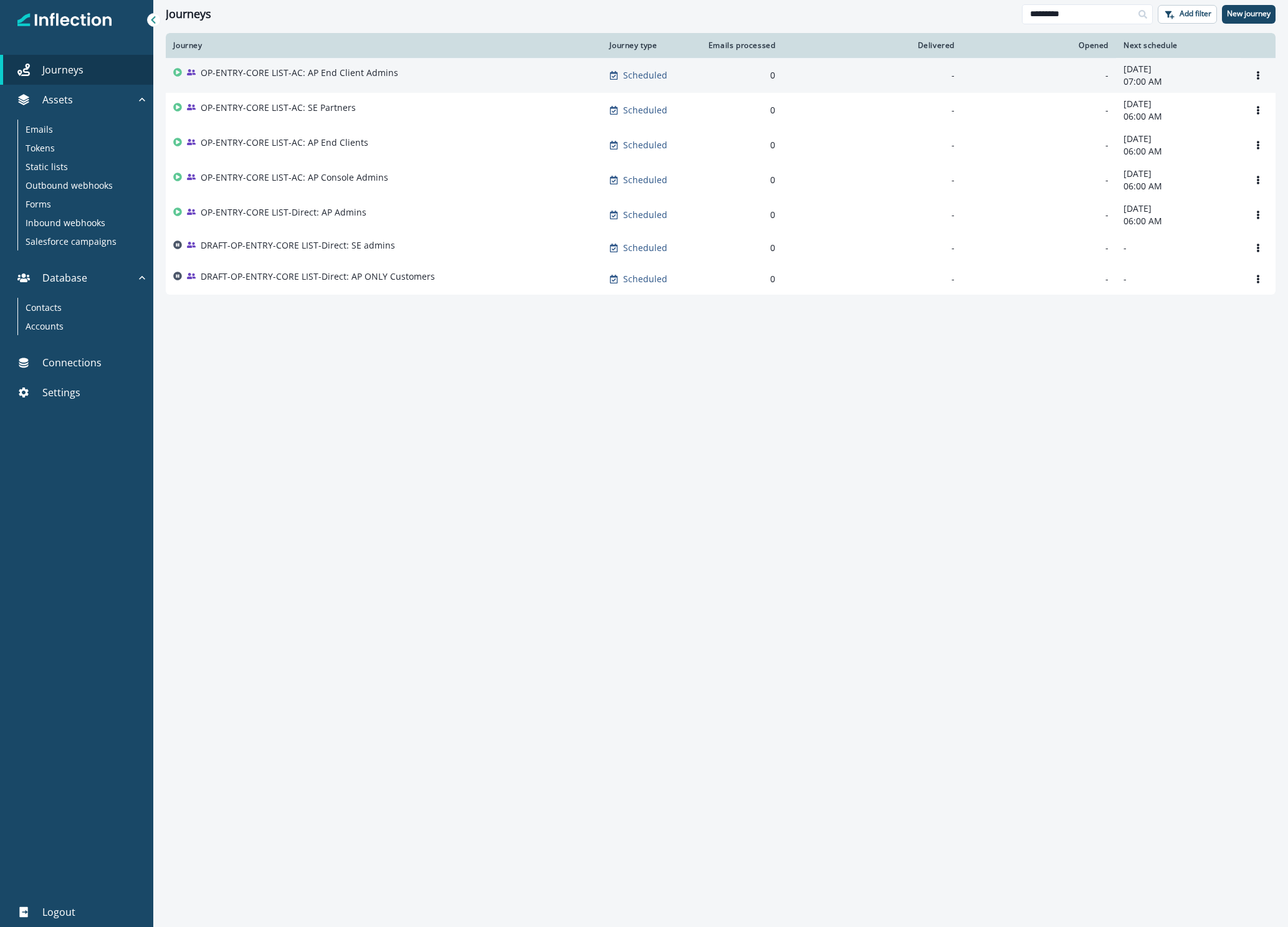
click at [320, 73] on p "OP-ENTRY-CORE LIST-AC: AP End Client Admins" at bounding box center [299, 73] width 198 height 12
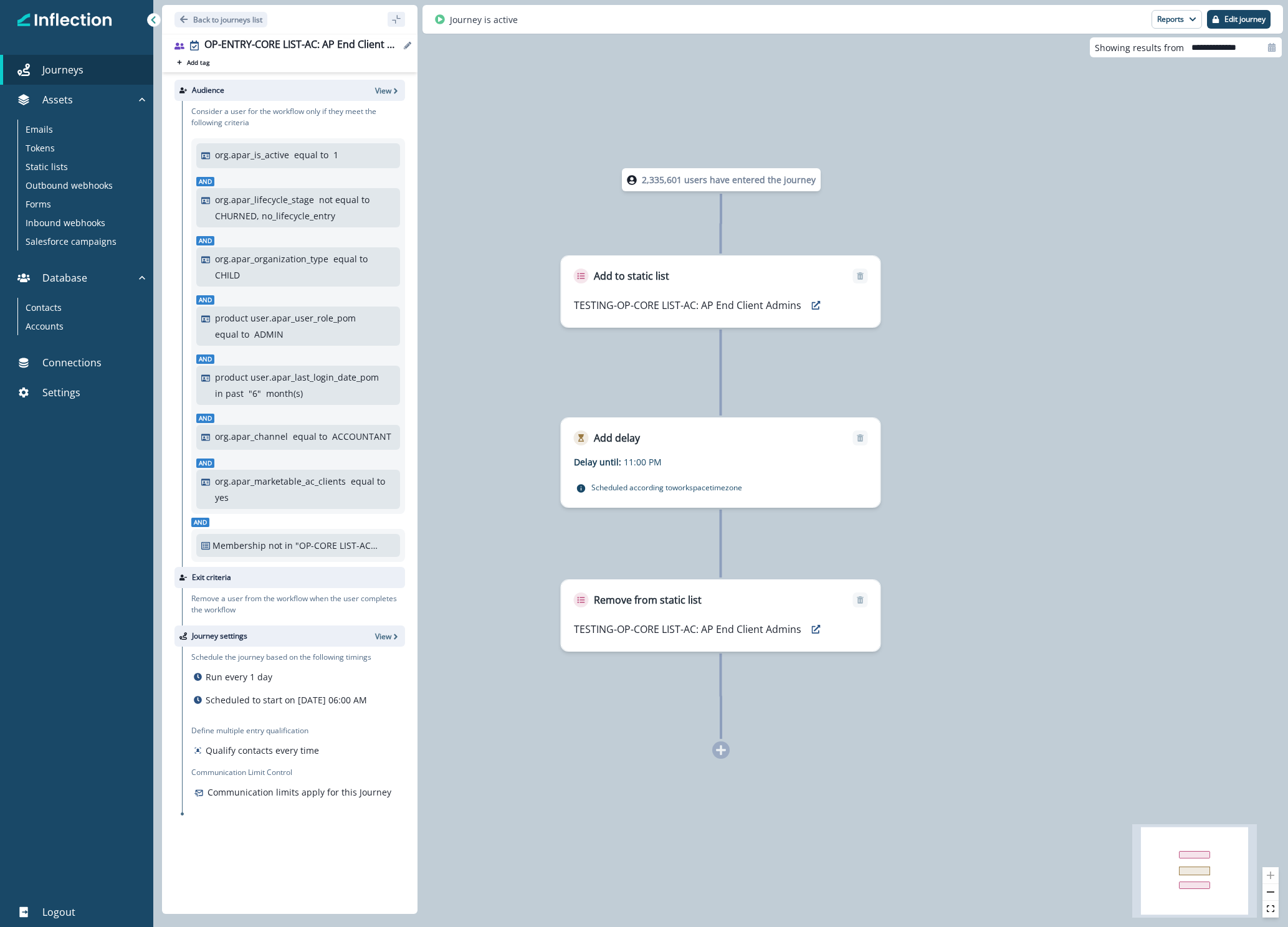
click at [322, 48] on div "OP-ENTRY-CORE LIST-AC: AP End Client Admins" at bounding box center [302, 46] width 195 height 14
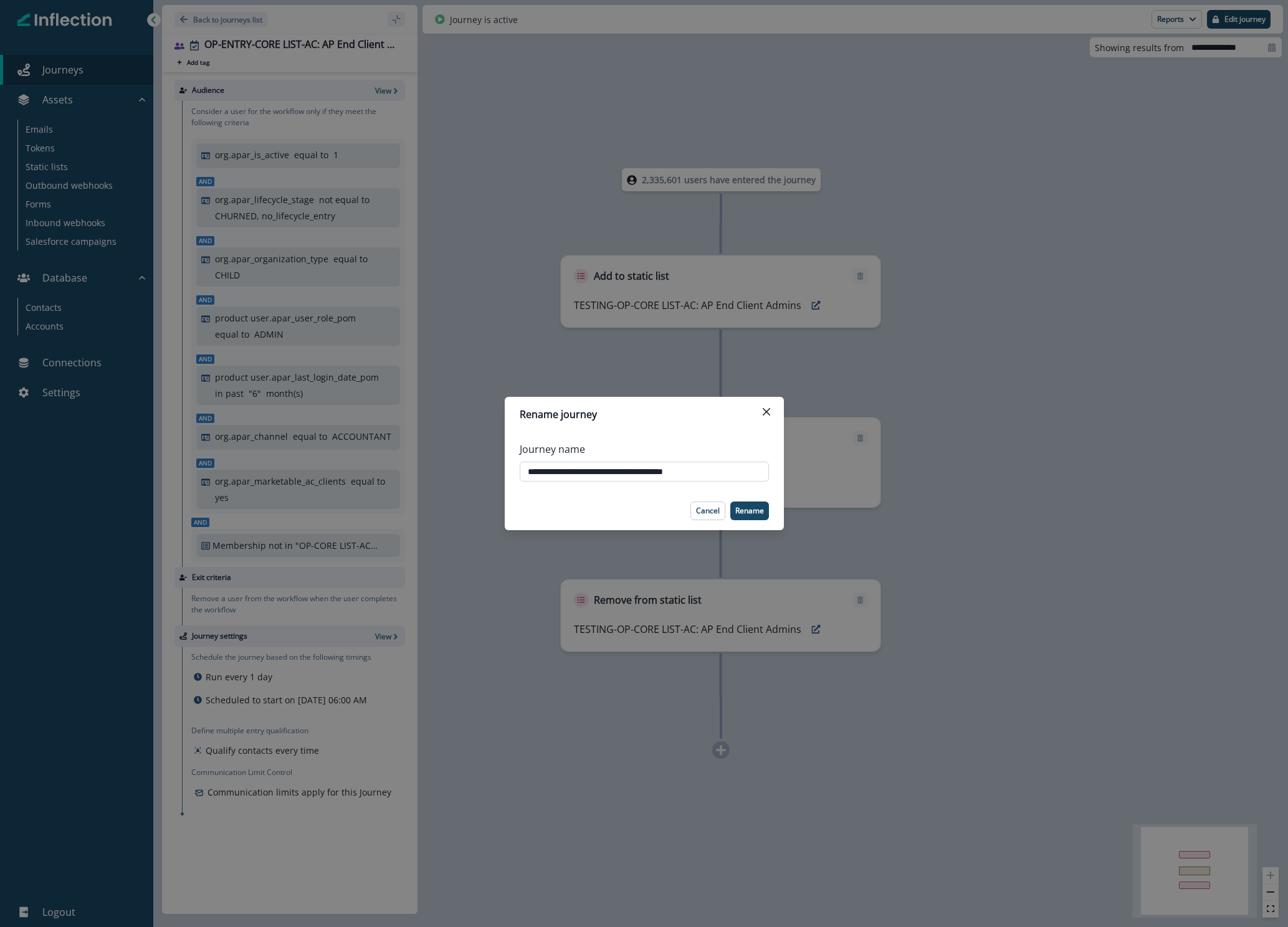
click at [697, 477] on input "**********" at bounding box center [644, 471] width 249 height 20
click at [713, 487] on p "Cancel" at bounding box center [708, 511] width 24 height 9
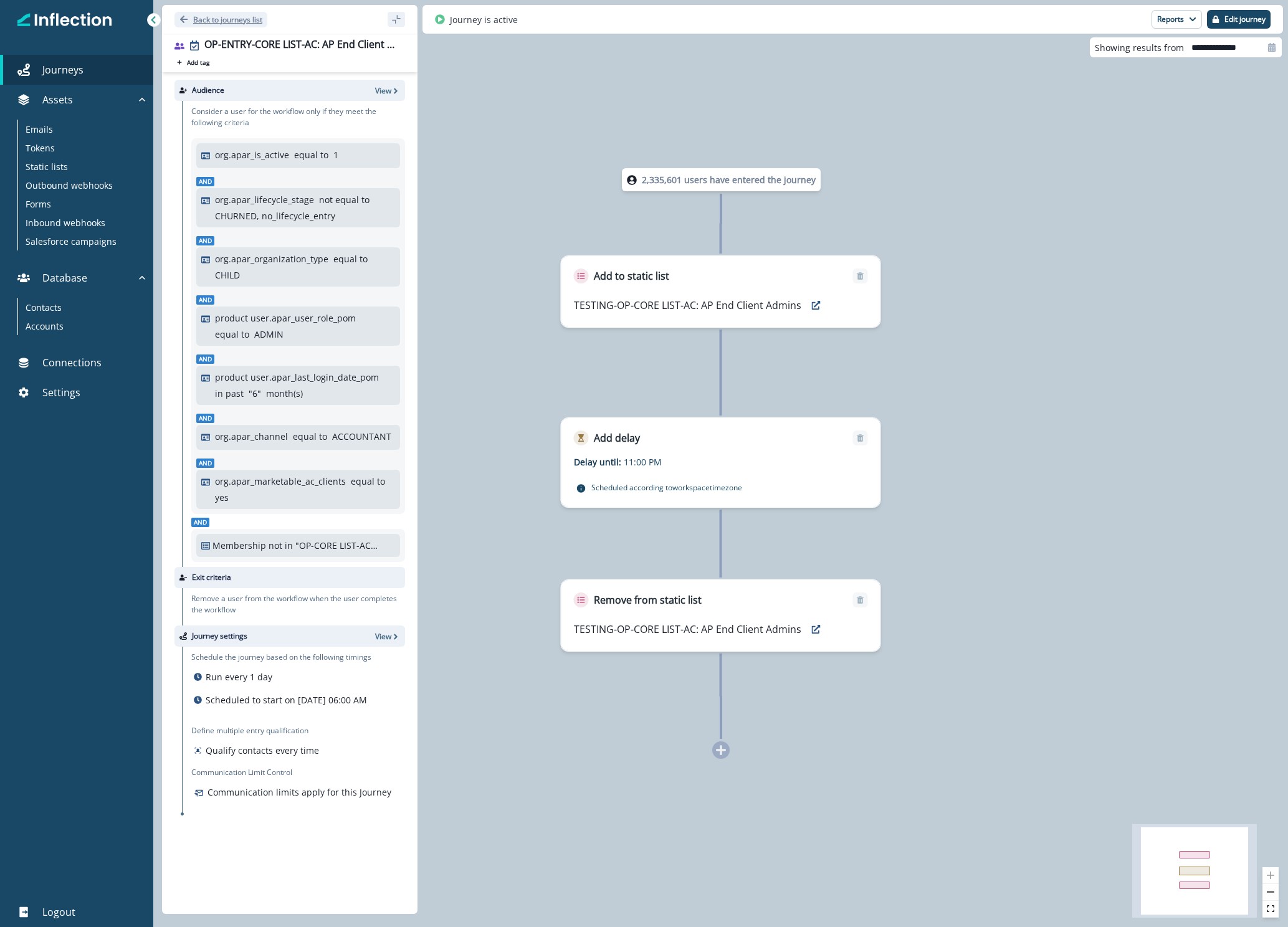
click at [246, 24] on p "Back to journeys list" at bounding box center [228, 20] width 69 height 10
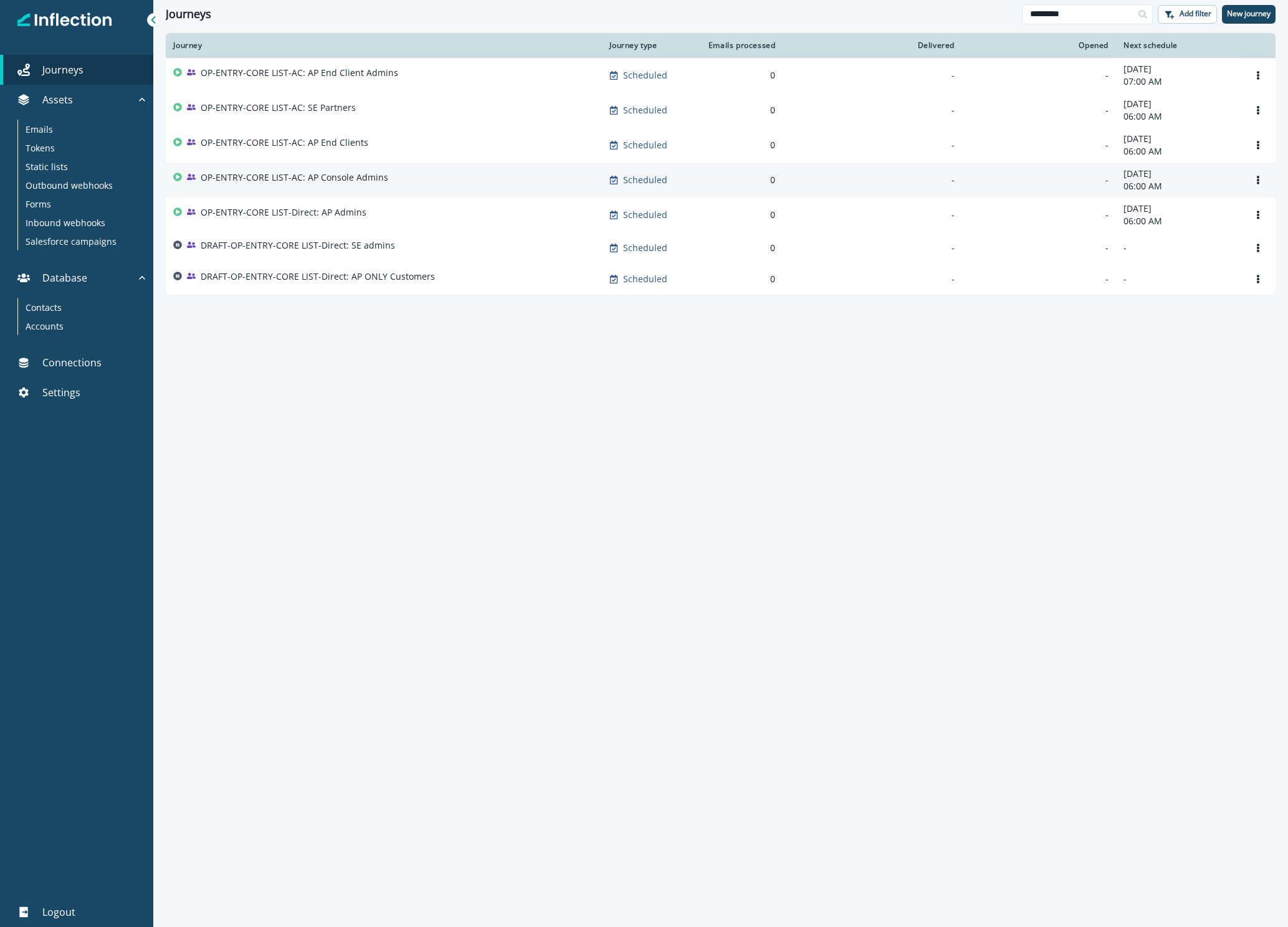
click at [314, 189] on div "OP-ENTRY-CORE LIST-AC: AP Console Admins" at bounding box center [294, 180] width 187 height 18
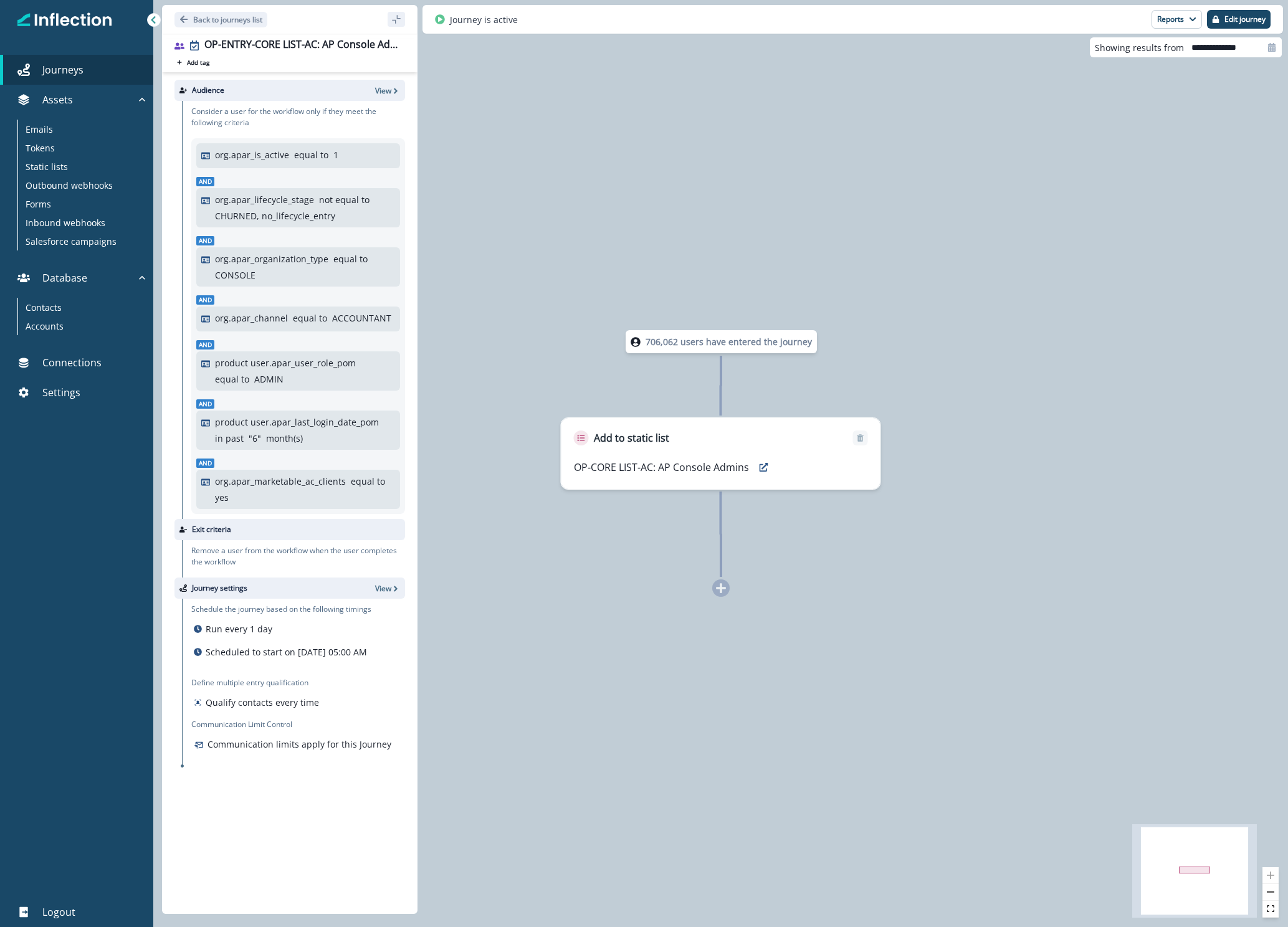
click at [330, 30] on div "Back to journeys list" at bounding box center [289, 19] width 256 height 29
click at [330, 34] on div "OP-ENTRY-CORE LIST-AC: AP Console Admins Add tag Search or create tags Audience…" at bounding box center [289, 474] width 256 height 880
click at [329, 37] on div "OP-ENTRY-CORE LIST-AC: AP Console Admins Add tag Search or create tags Audience…" at bounding box center [289, 474] width 256 height 880
click at [325, 43] on div "OP-ENTRY-CORE LIST-AC: AP Console Admins" at bounding box center [302, 46] width 195 height 14
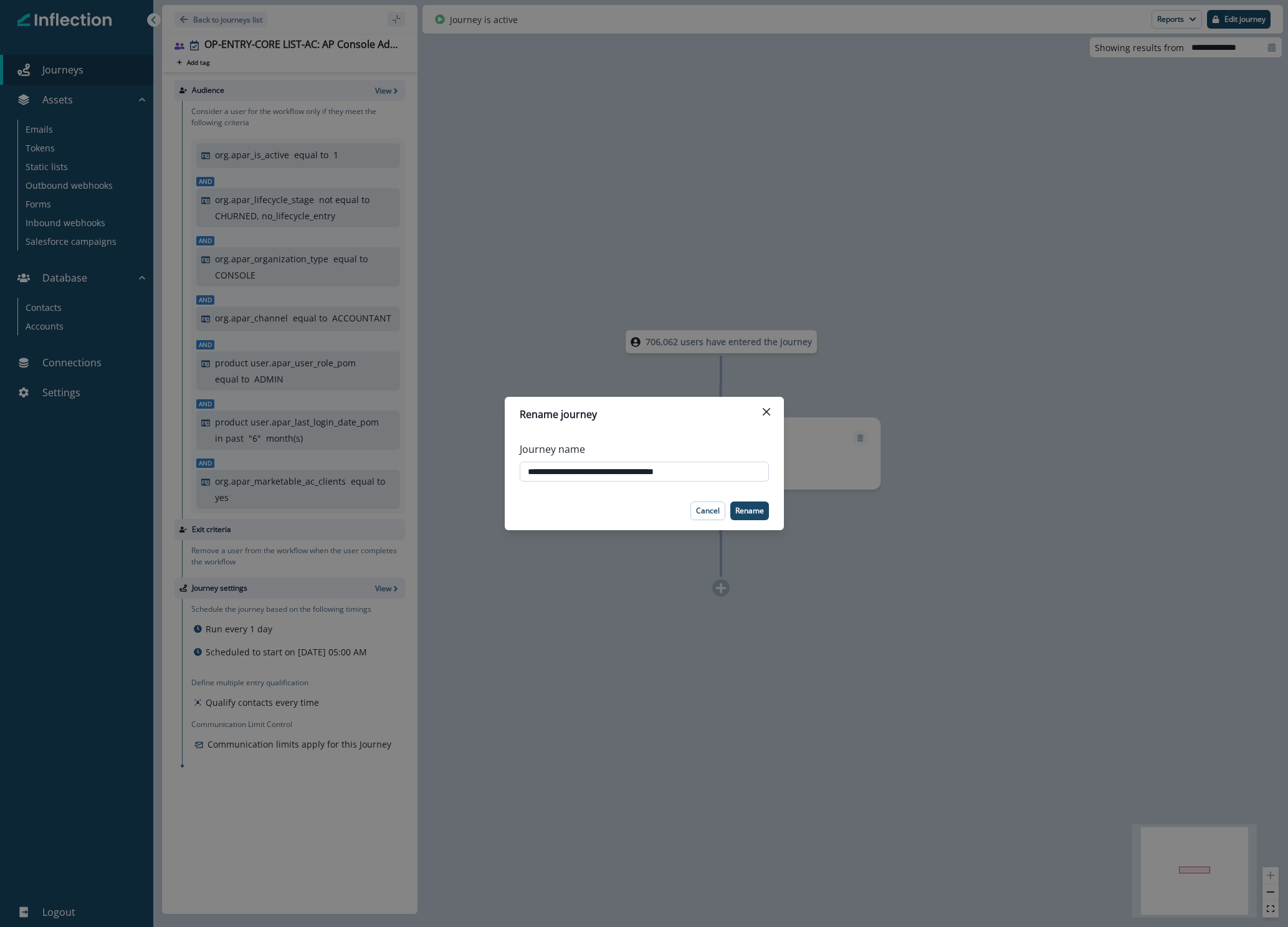
click at [663, 472] on input "**********" at bounding box center [644, 471] width 249 height 20
click at [706, 487] on p "Cancel" at bounding box center [708, 511] width 24 height 9
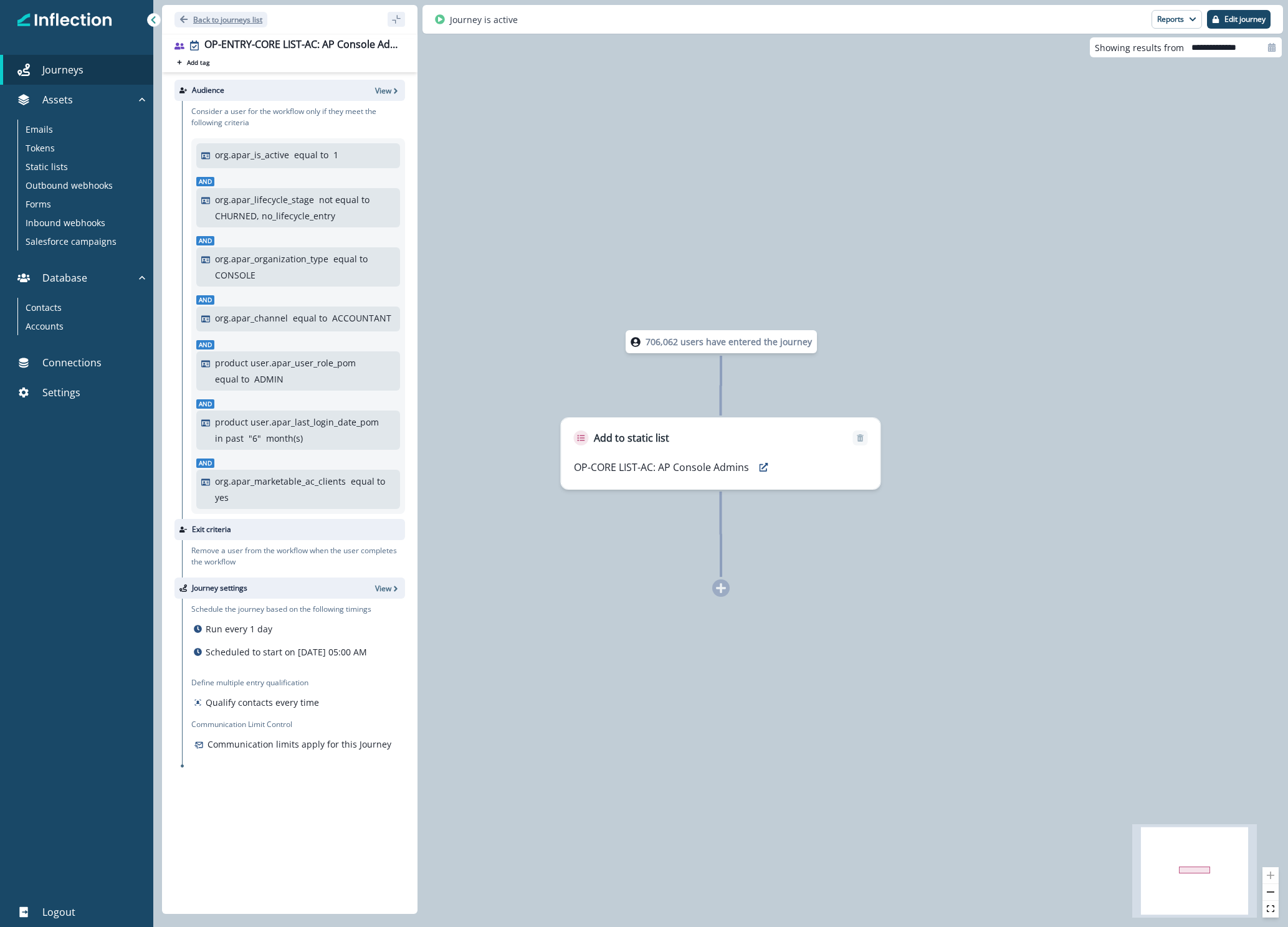
click at [234, 18] on p "Back to journeys list" at bounding box center [228, 20] width 69 height 10
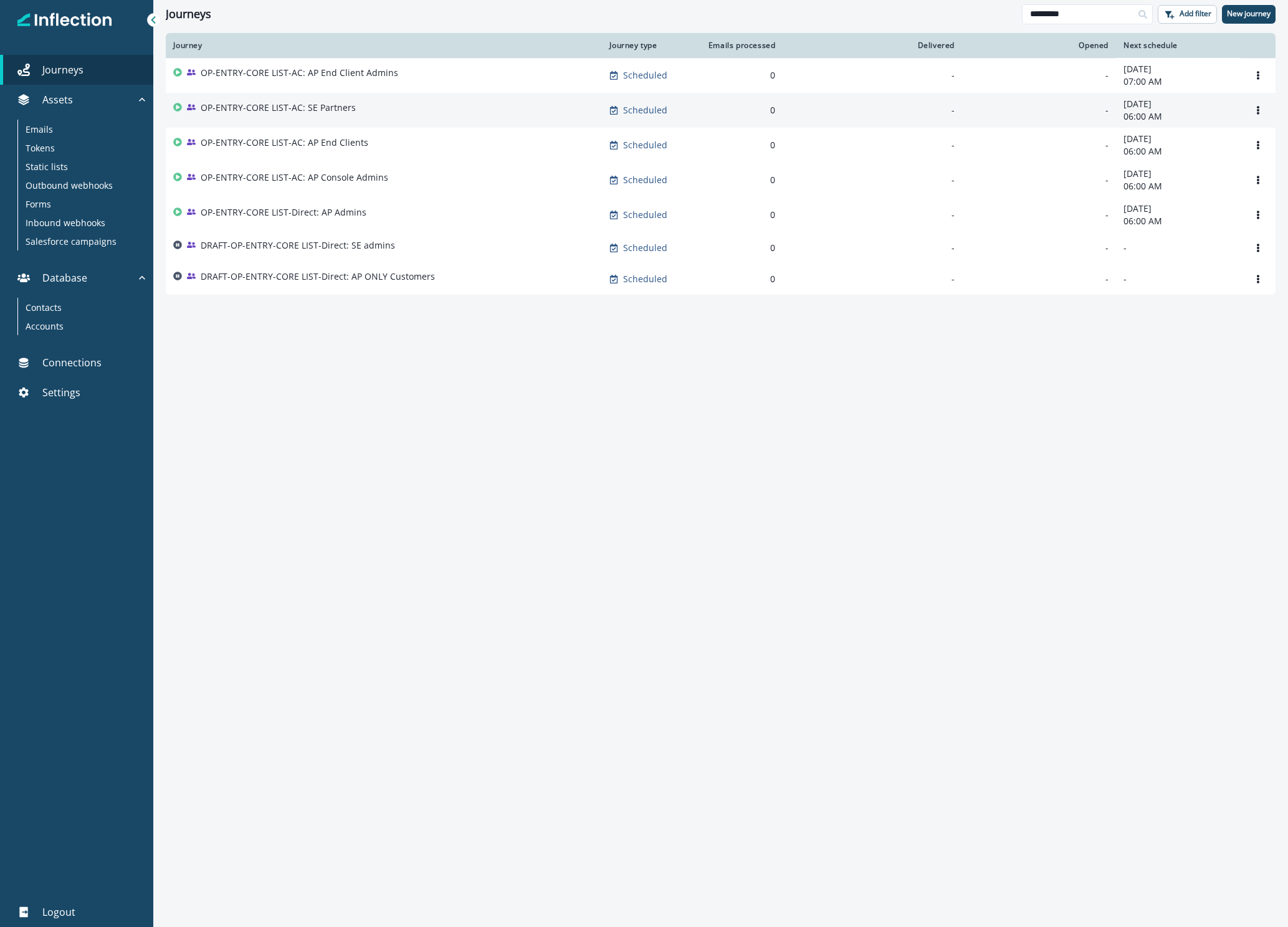
click at [307, 110] on p "OP-ENTRY-CORE LIST-AC: SE Partners" at bounding box center [278, 107] width 155 height 12
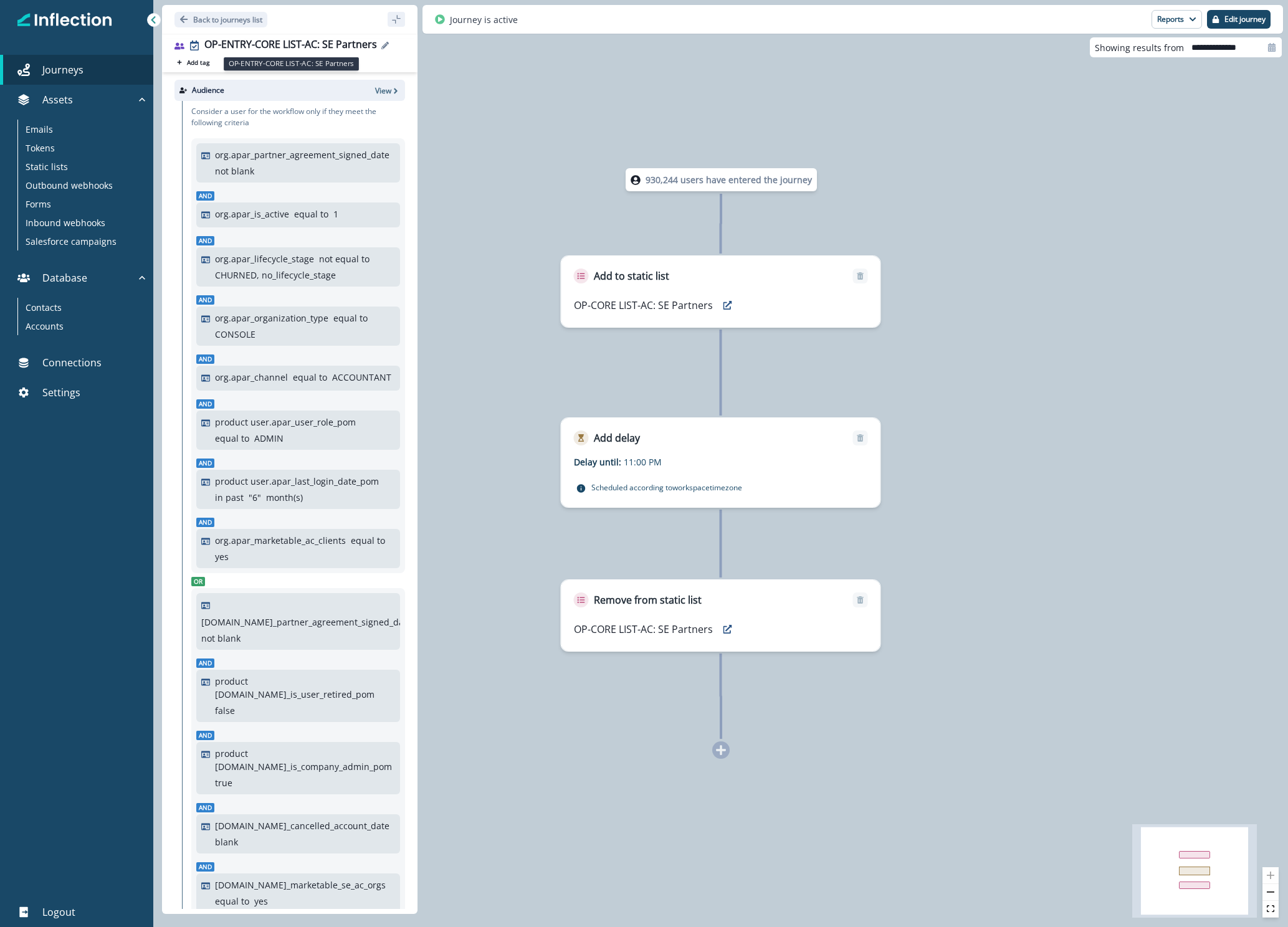
click at [306, 47] on div "OP-ENTRY-CORE LIST-AC: SE Partners" at bounding box center [290, 46] width 173 height 14
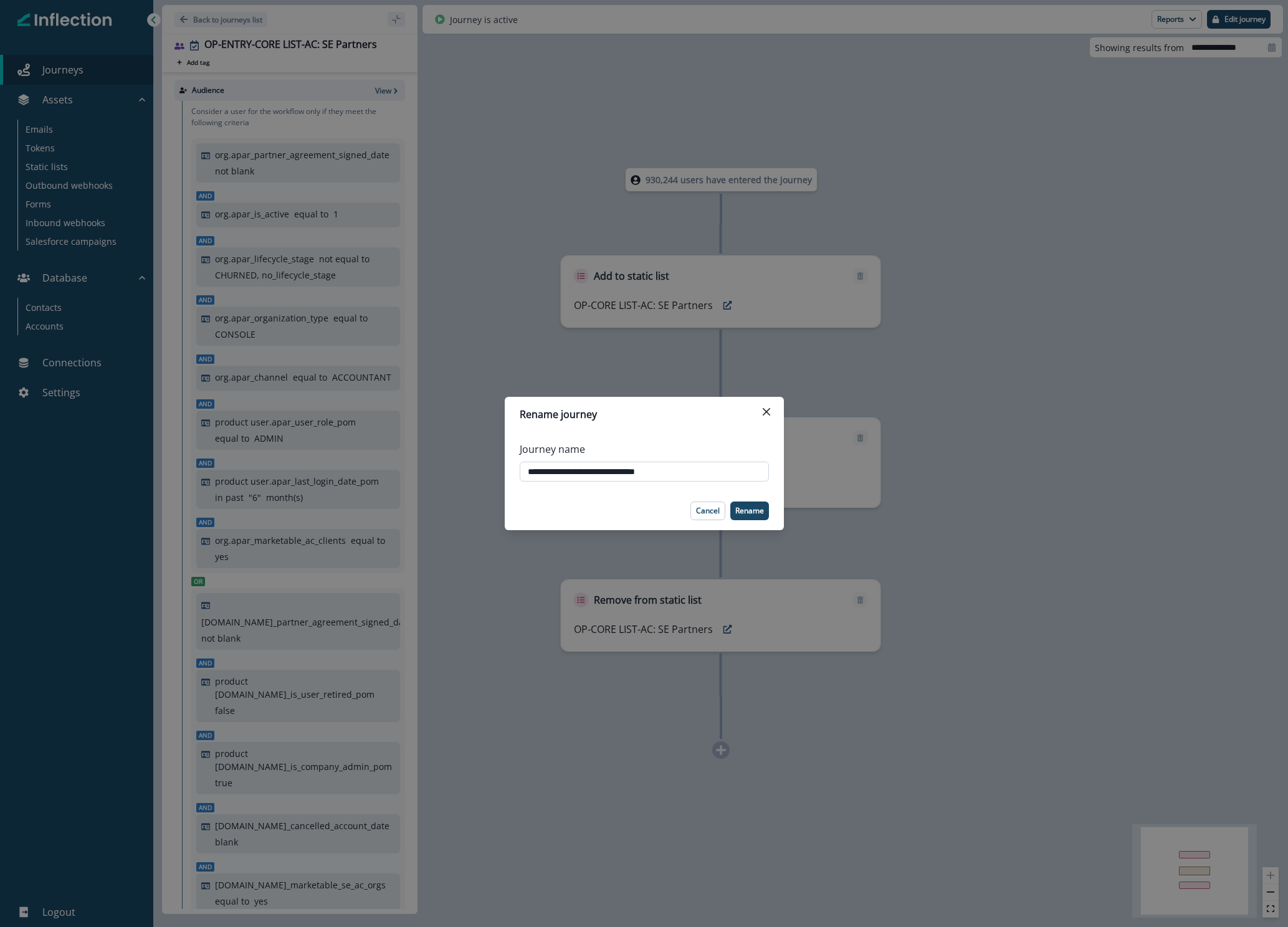
click at [595, 465] on input "**********" at bounding box center [644, 471] width 249 height 20
click at [708, 487] on p "Cancel" at bounding box center [708, 511] width 24 height 9
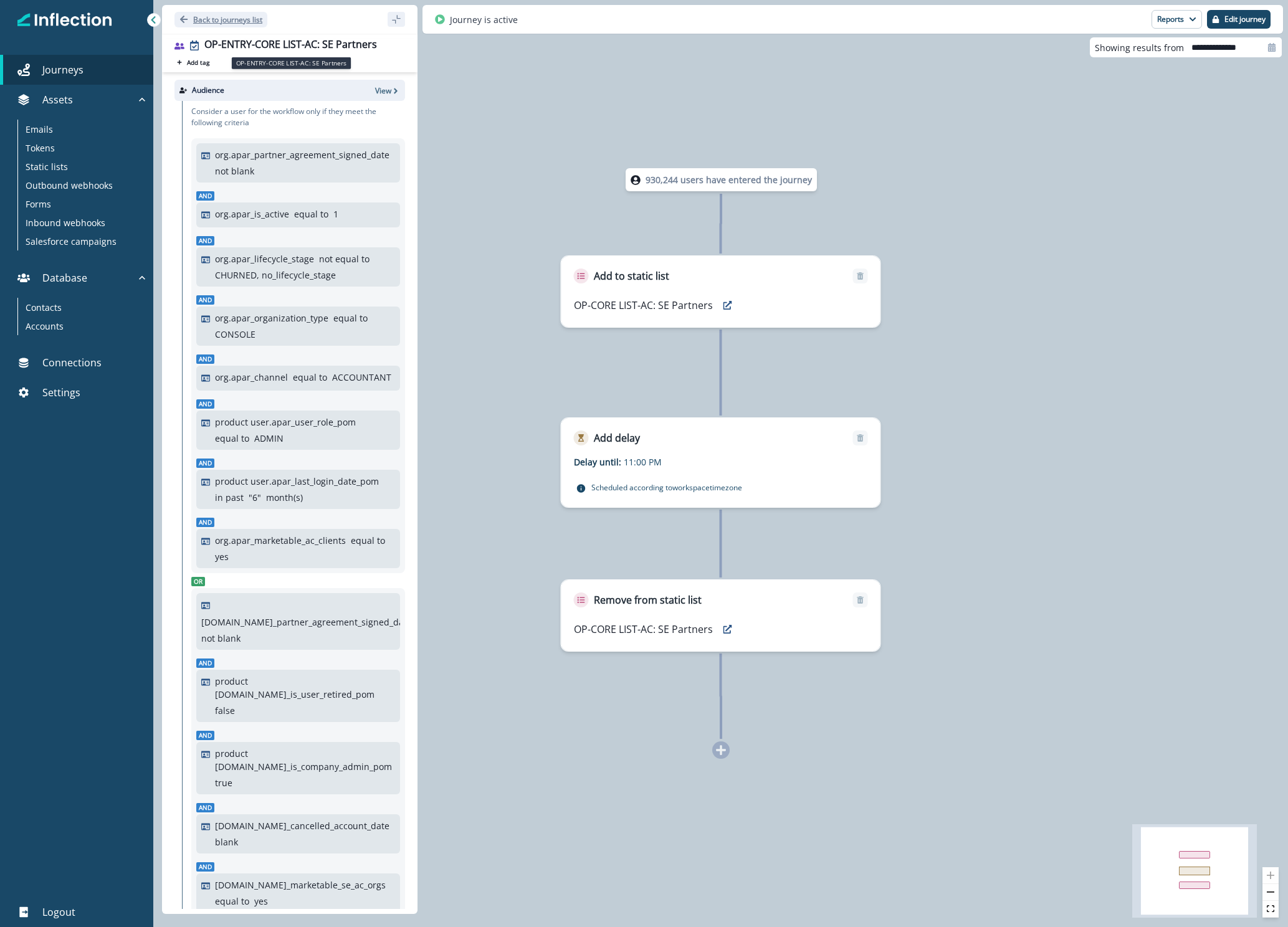
click at [229, 24] on p "Back to journeys list" at bounding box center [228, 20] width 69 height 10
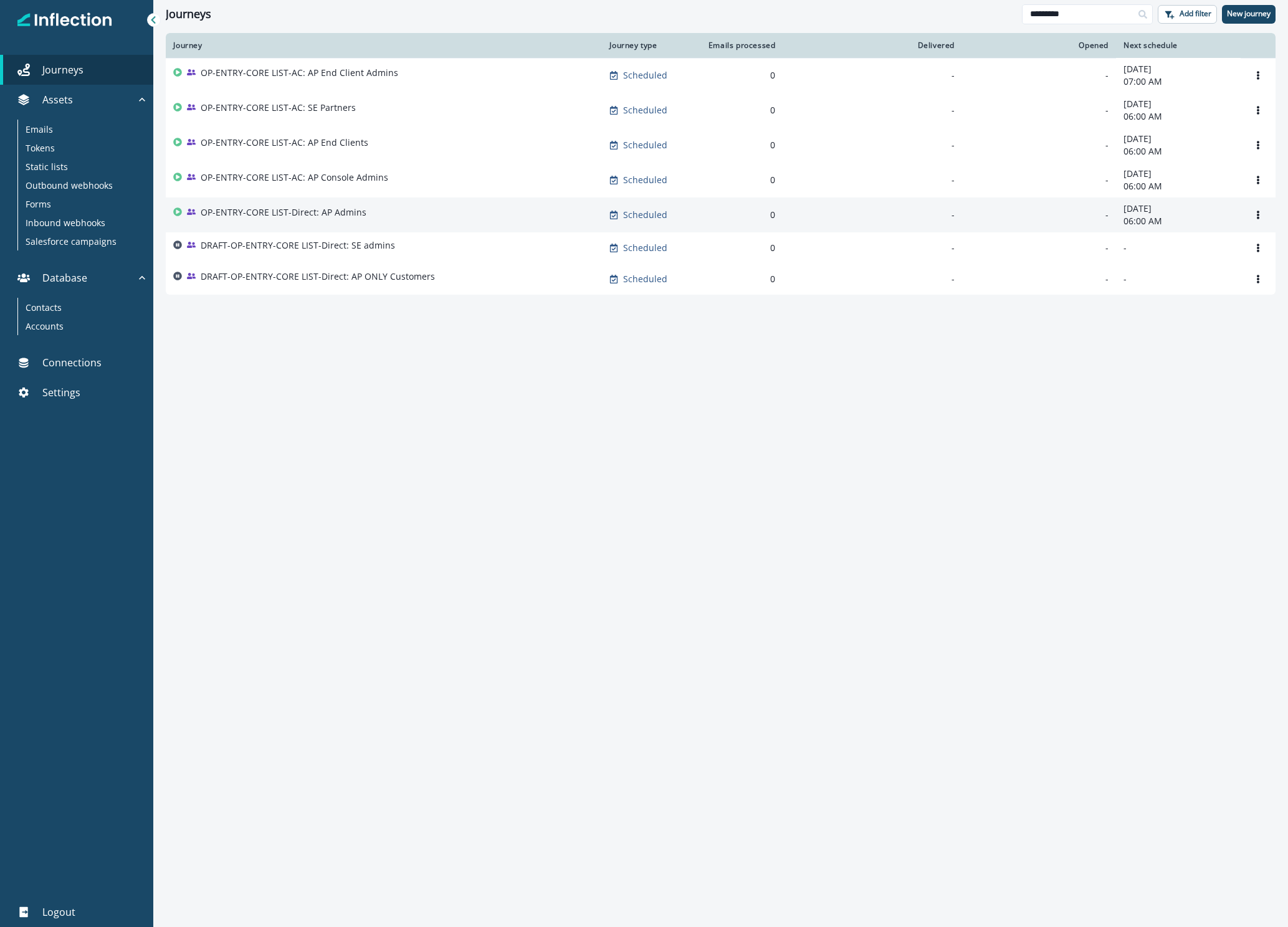
click at [308, 219] on p "OP-ENTRY-CORE LIST-Direct: AP Admins" at bounding box center [284, 212] width 166 height 12
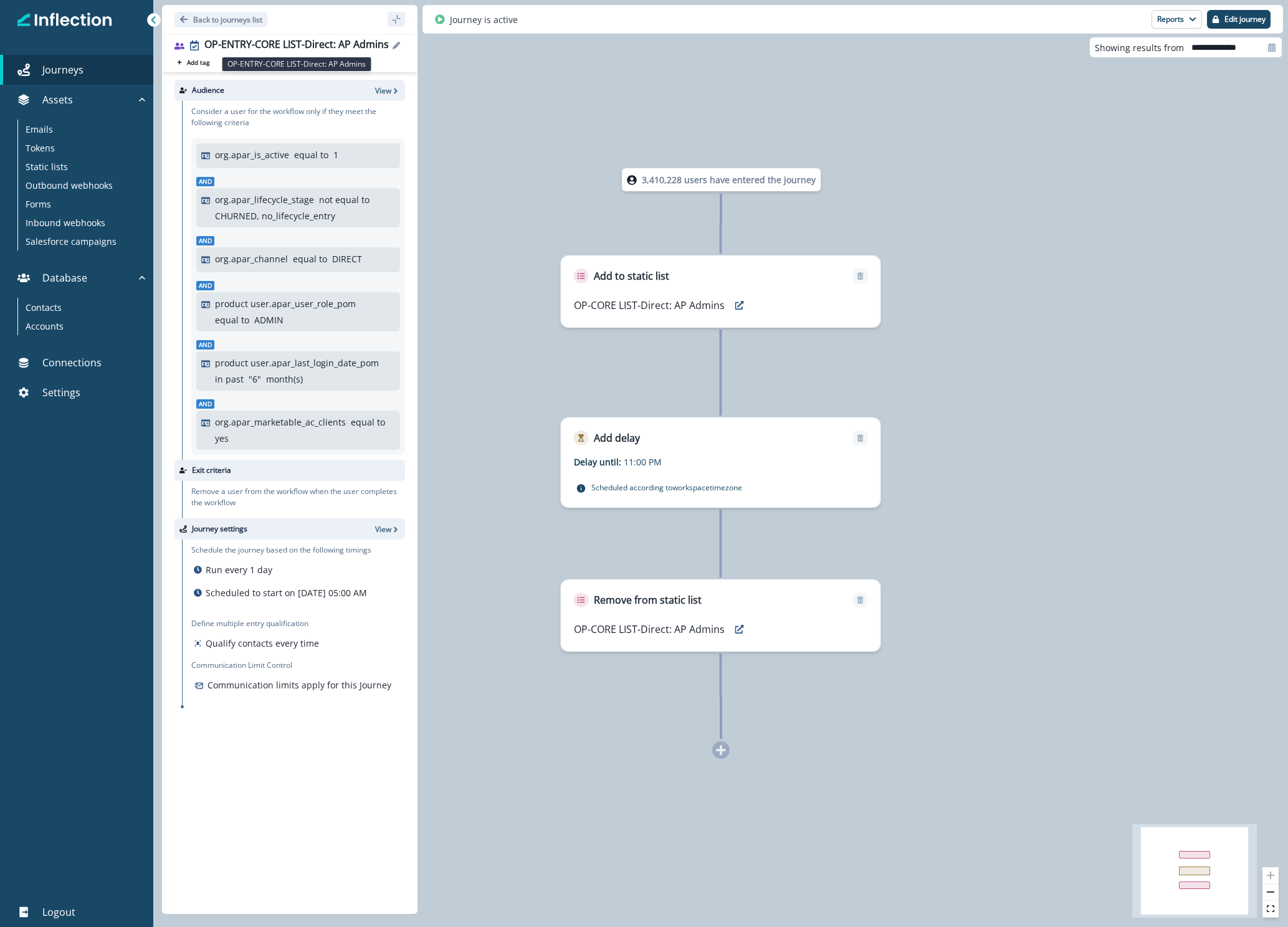
click at [262, 41] on div "OP-ENTRY-CORE LIST-Direct: AP Admins" at bounding box center [296, 46] width 184 height 14
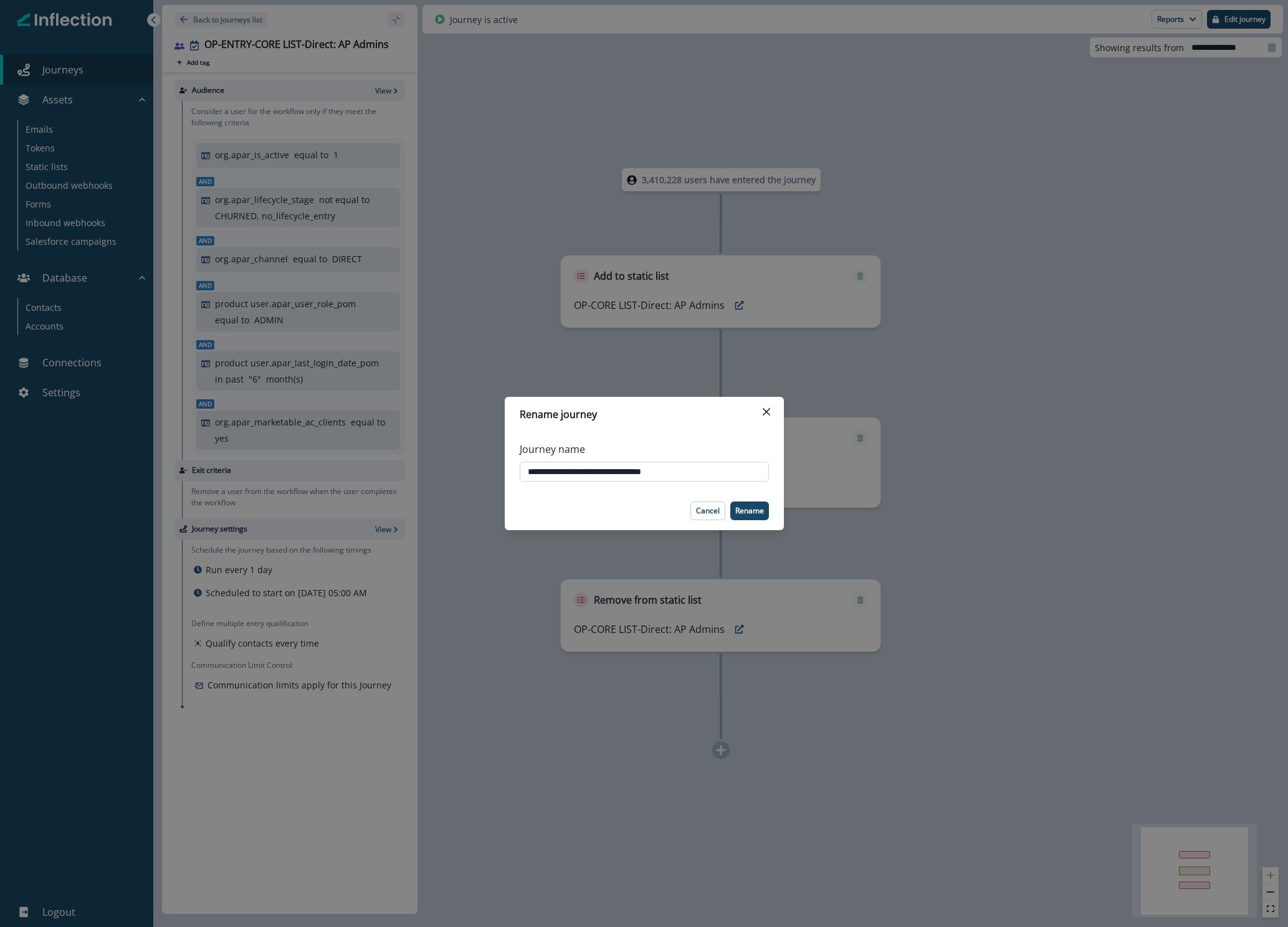
click at [672, 470] on input "**********" at bounding box center [644, 471] width 249 height 20
click at [715, 487] on p "Cancel" at bounding box center [708, 511] width 24 height 9
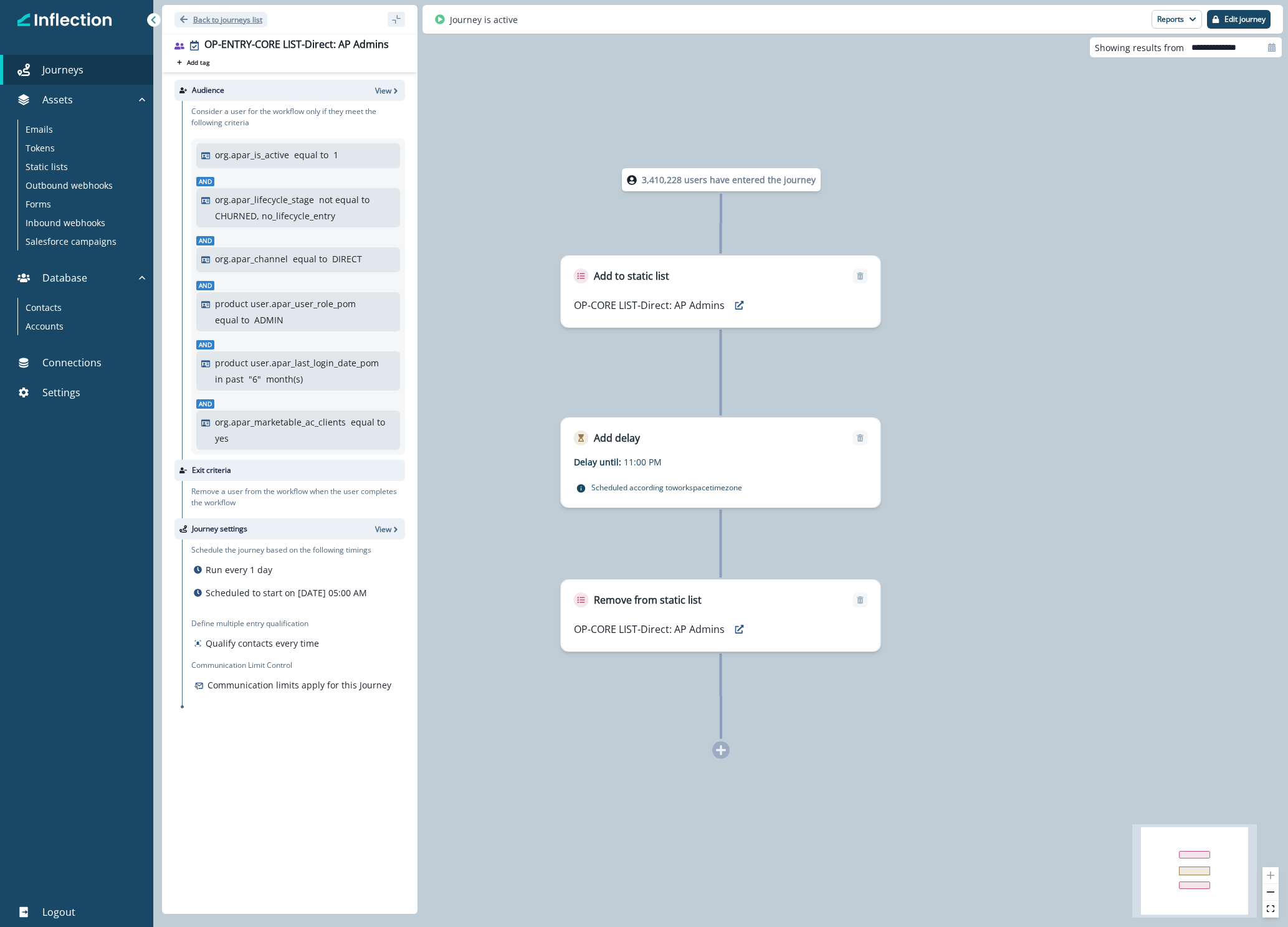
click at [234, 21] on p "Back to journeys list" at bounding box center [228, 20] width 69 height 10
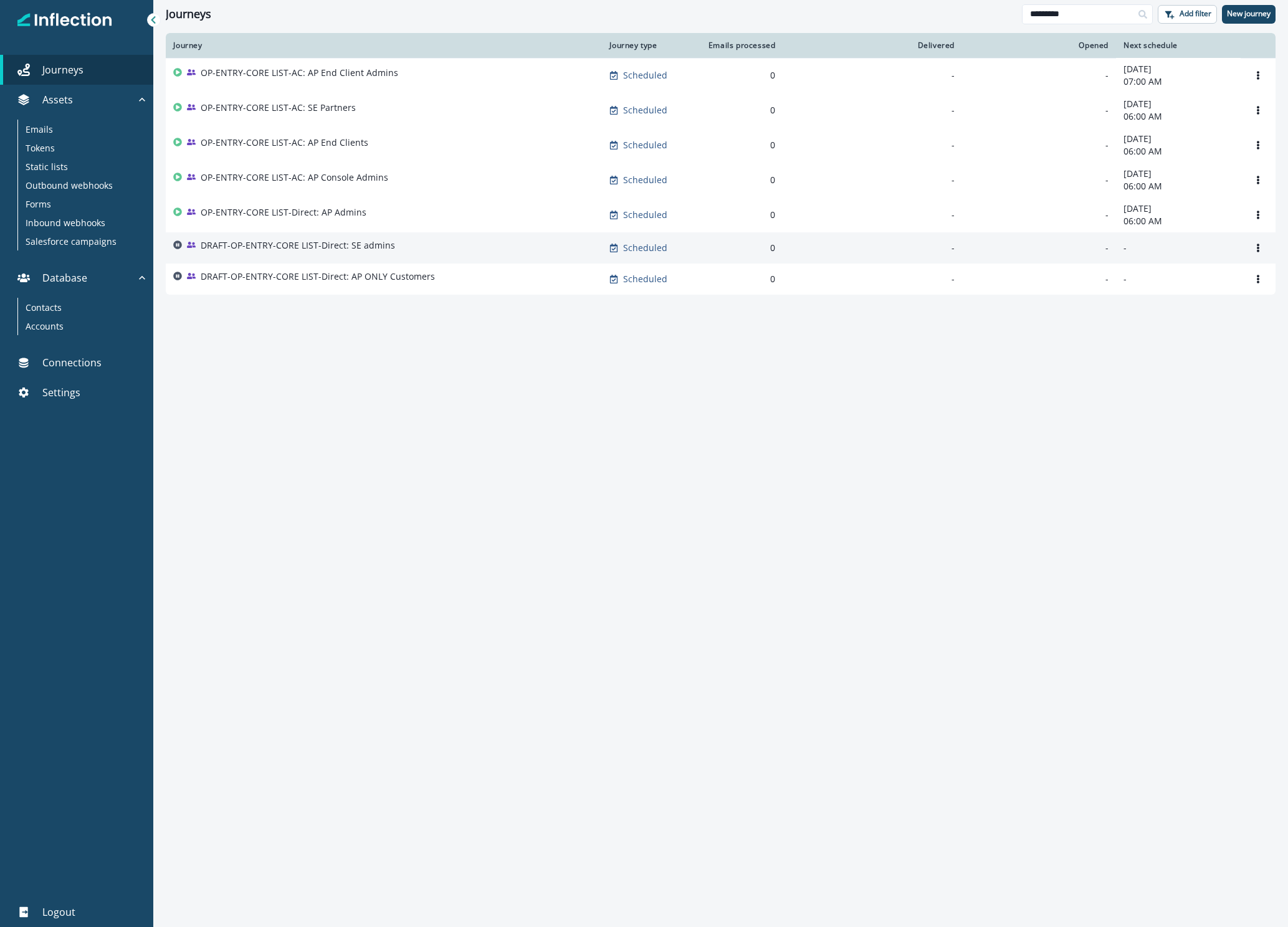
click at [352, 251] on p "DRAFT-OP-ENTRY-CORE LIST-Direct: SE admins" at bounding box center [298, 245] width 195 height 12
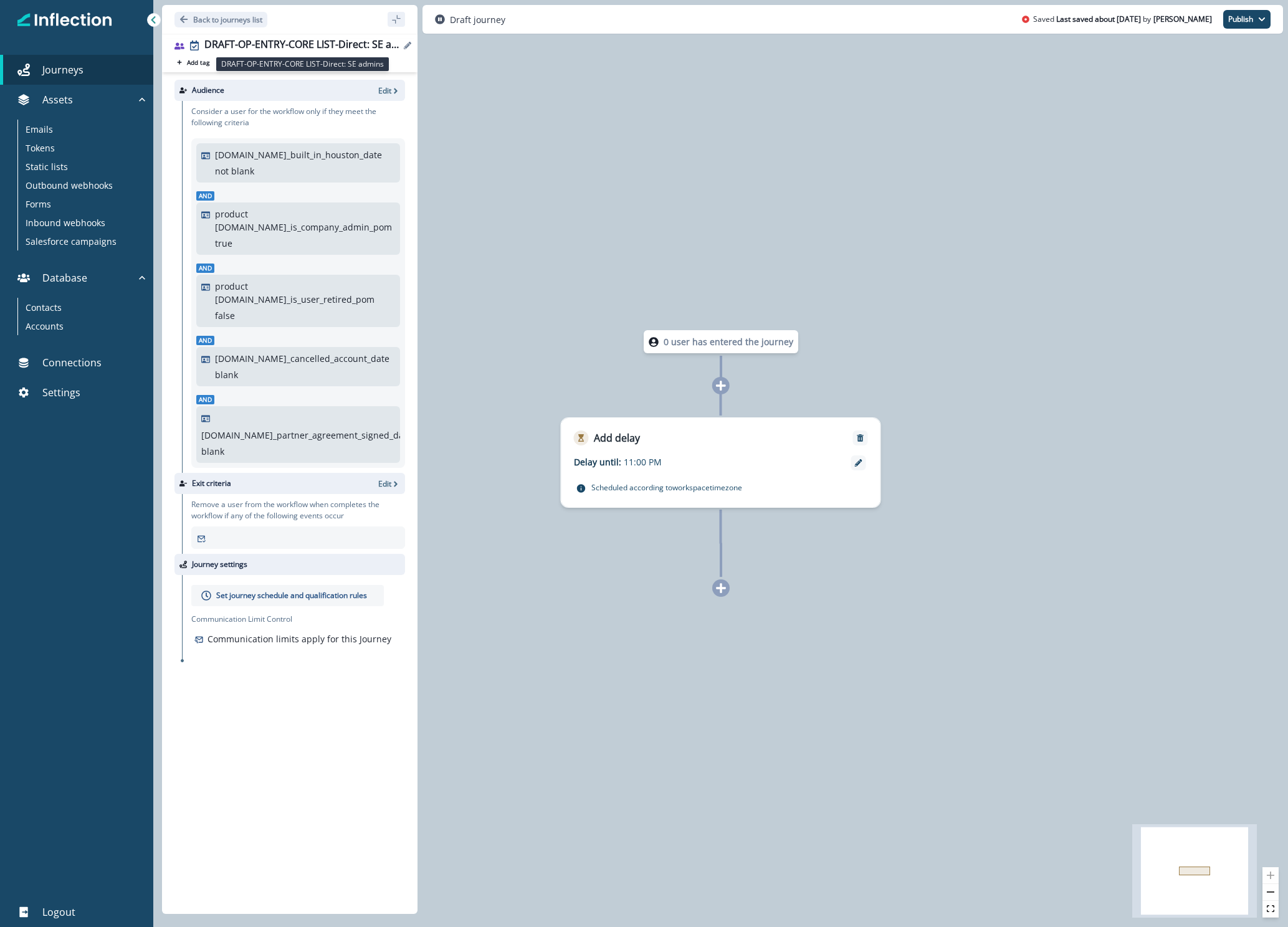
click at [270, 47] on div "DRAFT-OP-ENTRY-CORE LIST-Direct: SE admins" at bounding box center [302, 46] width 195 height 14
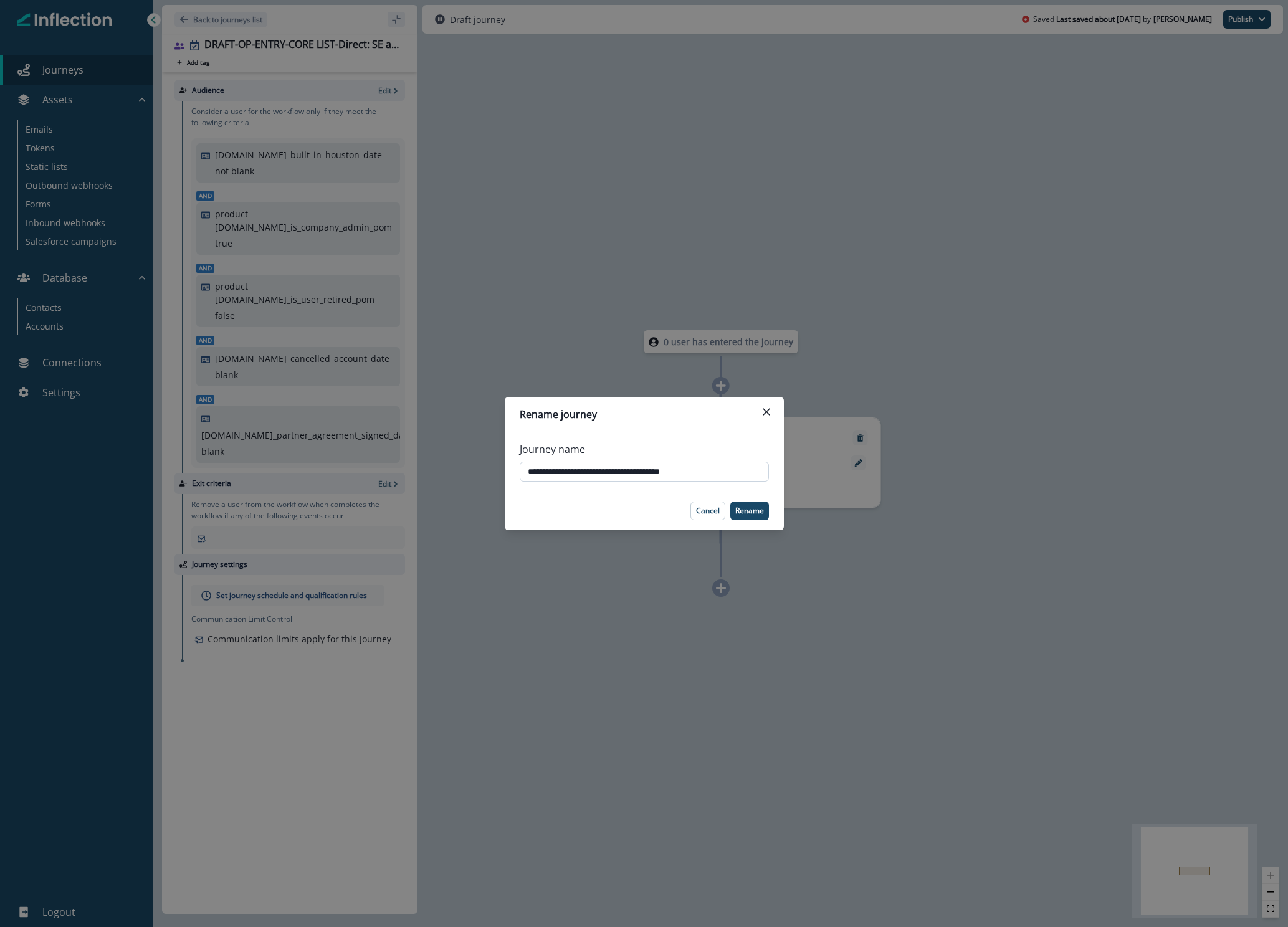
click at [638, 469] on input "**********" at bounding box center [644, 471] width 249 height 20
click at [710, 487] on p "Cancel" at bounding box center [708, 511] width 24 height 9
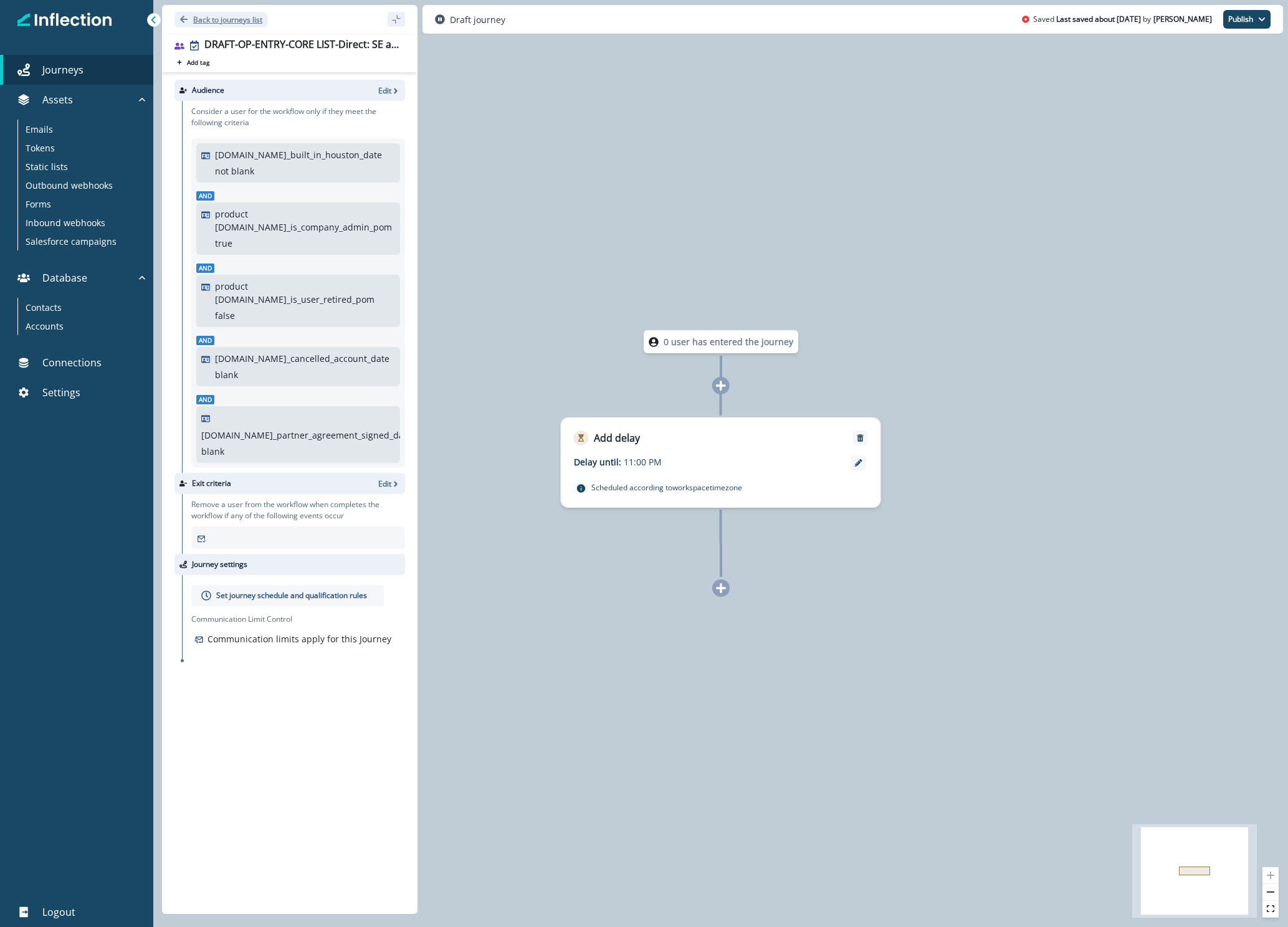
click at [236, 19] on p "Back to journeys list" at bounding box center [228, 20] width 69 height 10
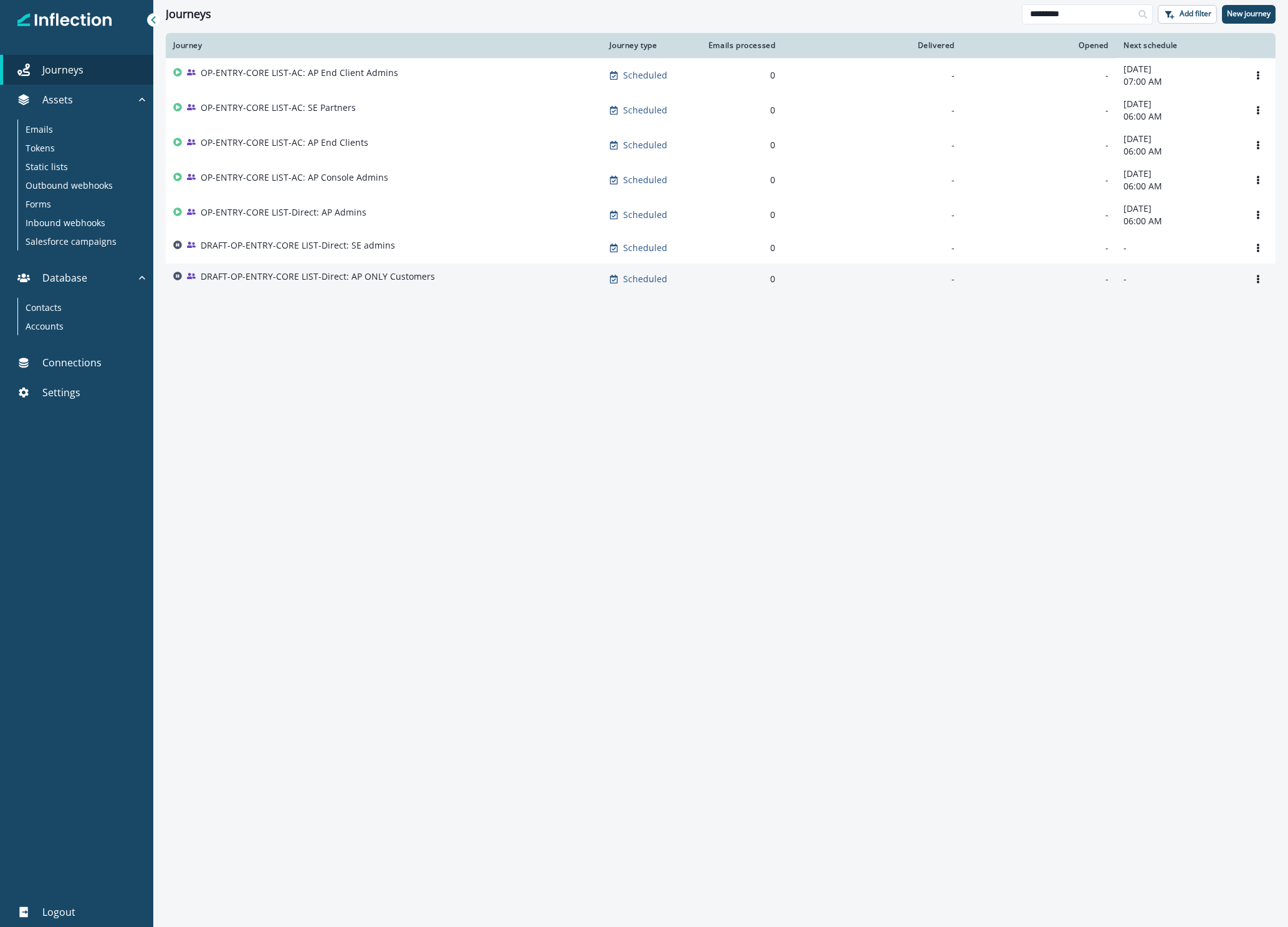
click at [271, 281] on p "DRAFT-OP-ENTRY-CORE LIST-Direct: AP ONLY Customers" at bounding box center [317, 276] width 234 height 12
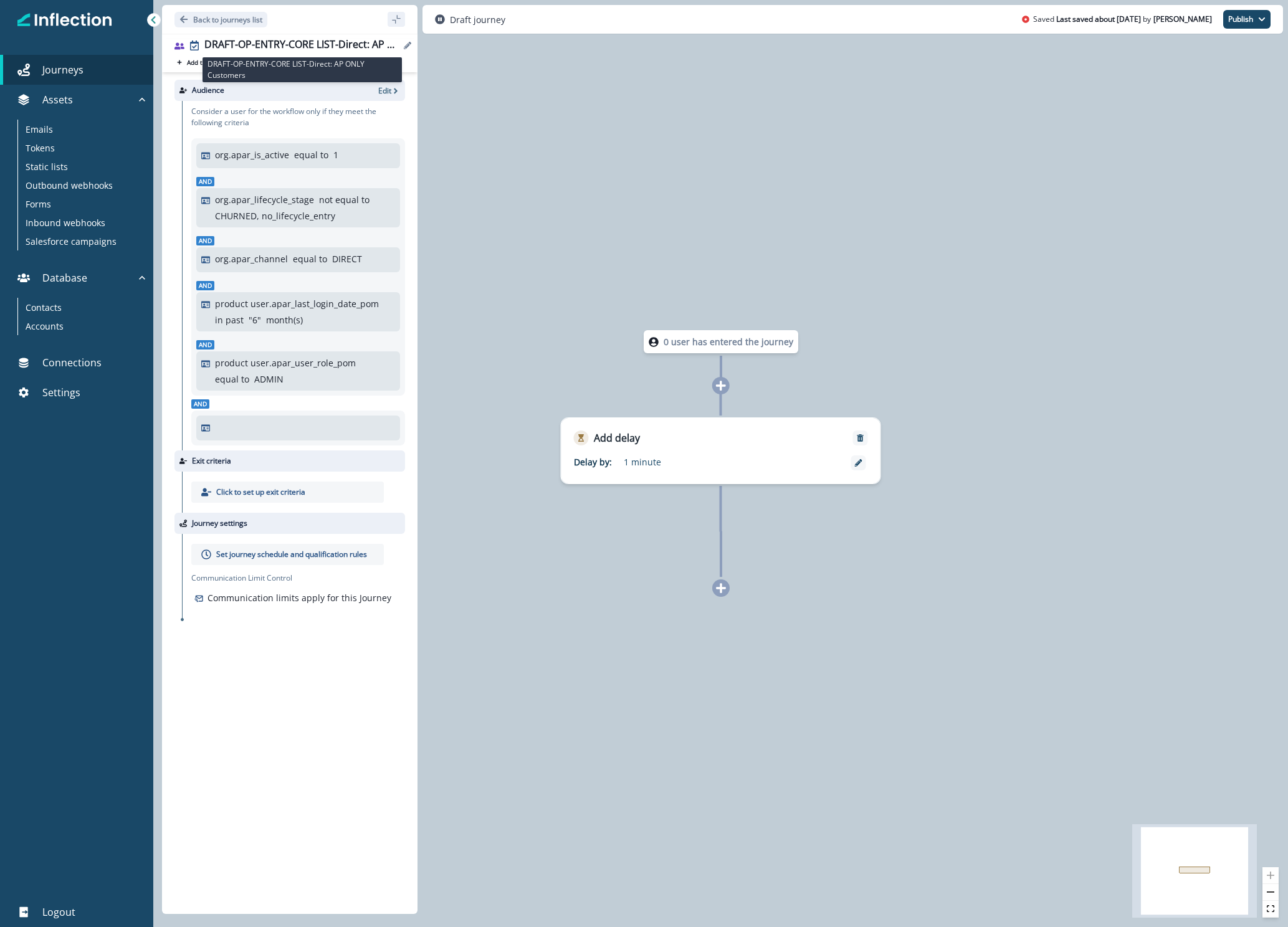
click at [275, 46] on div "DRAFT-OP-ENTRY-CORE LIST-Direct: AP ONLY Customers" at bounding box center [302, 46] width 195 height 14
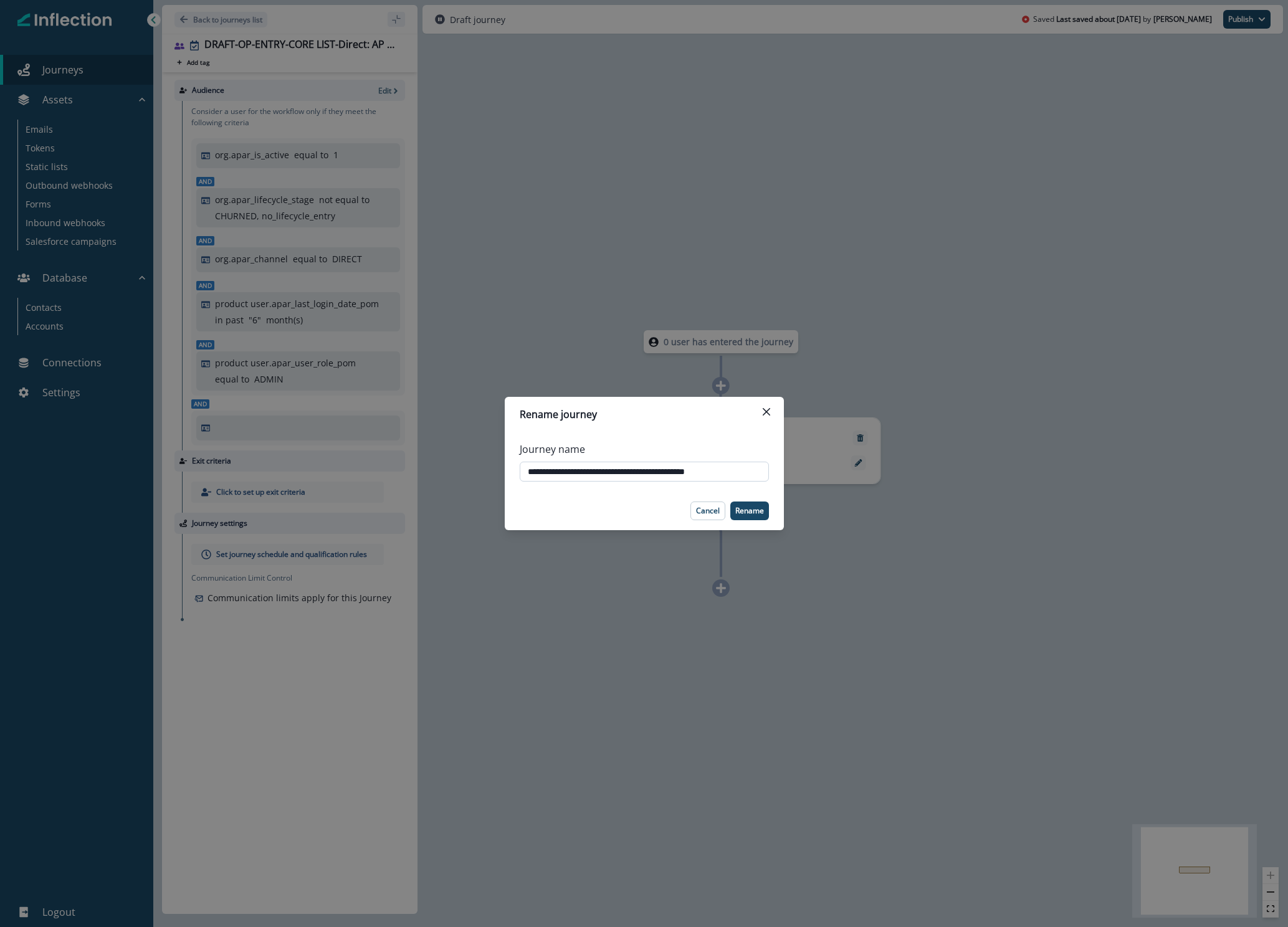
click at [608, 468] on input "**********" at bounding box center [644, 471] width 249 height 20
click at [608, 467] on input "**********" at bounding box center [644, 471] width 249 height 20
click at [707, 487] on p "Cancel" at bounding box center [708, 511] width 24 height 9
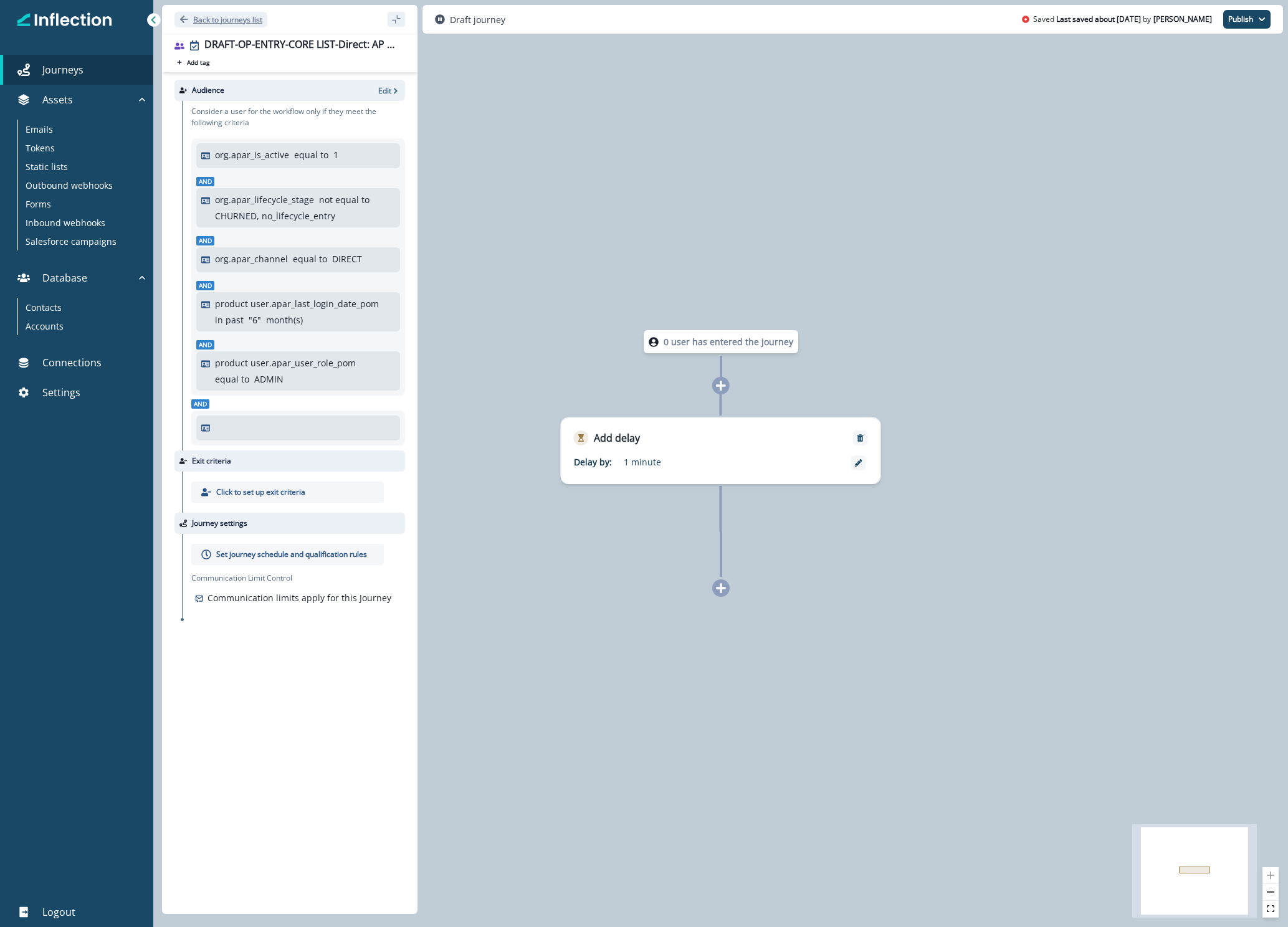
click at [209, 23] on p "Back to journeys list" at bounding box center [228, 20] width 69 height 10
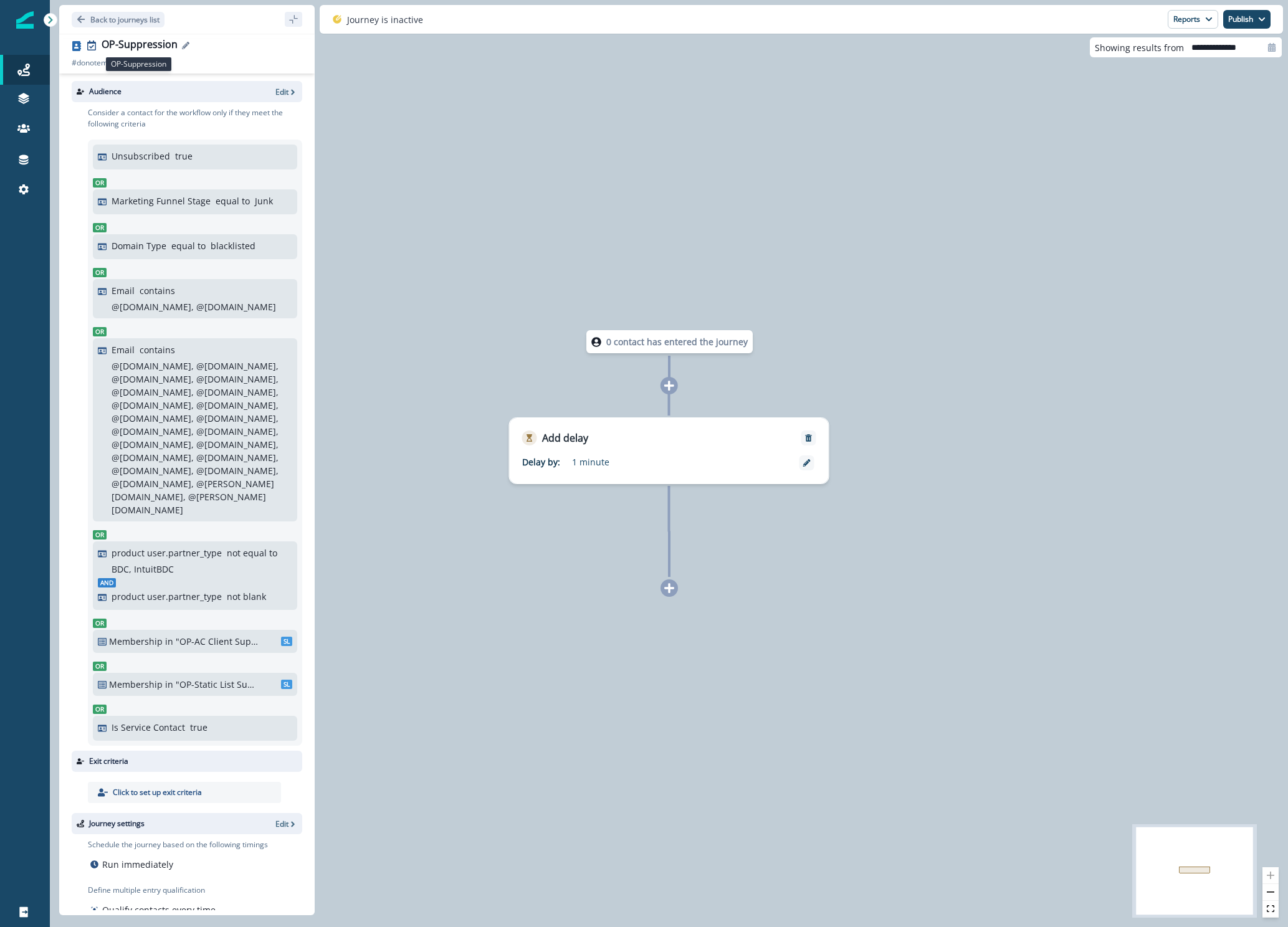
click at [157, 43] on div "OP-Suppression" at bounding box center [139, 46] width 76 height 14
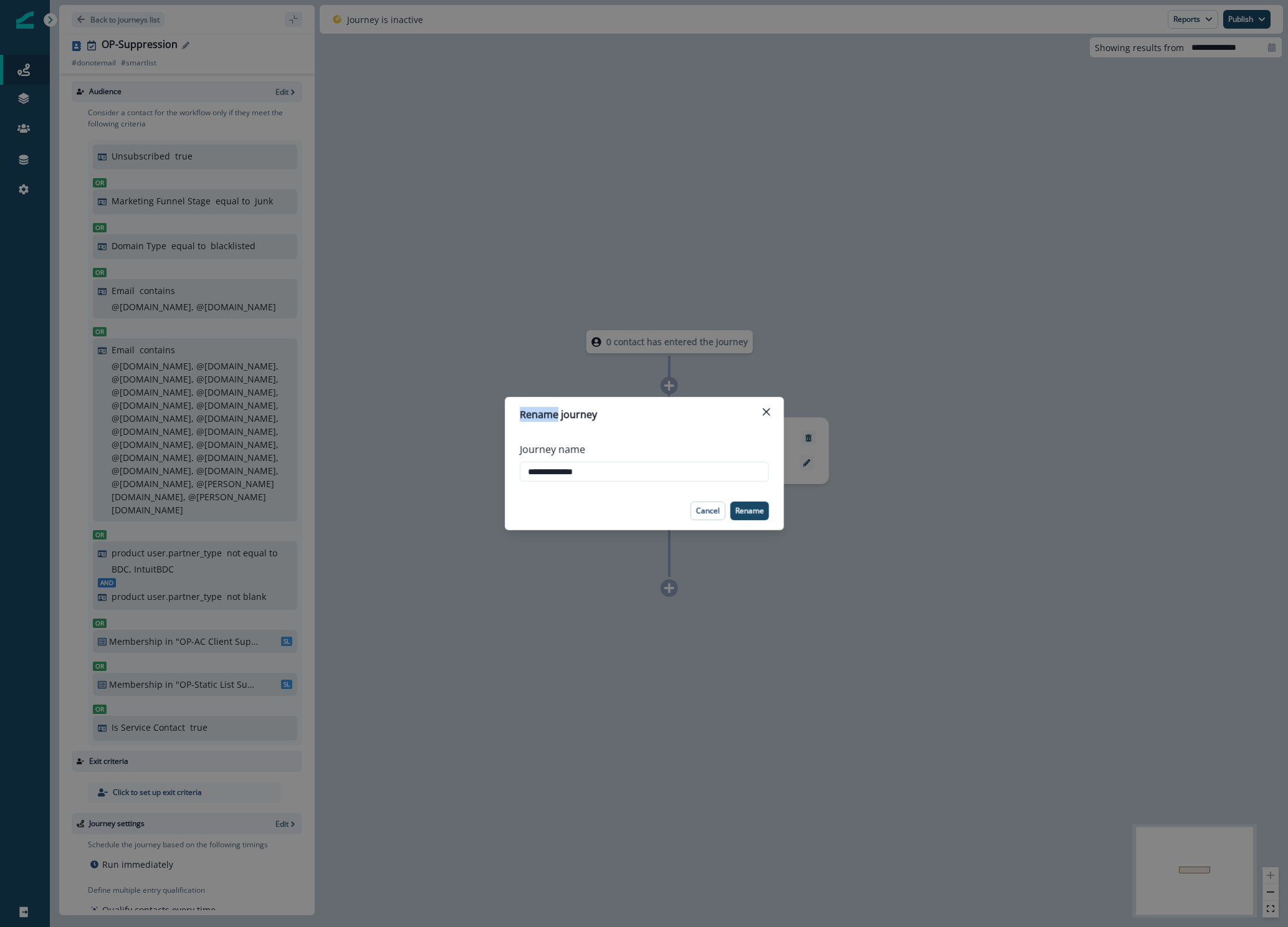
click at [157, 43] on div "**********" at bounding box center [644, 464] width 1288 height 927
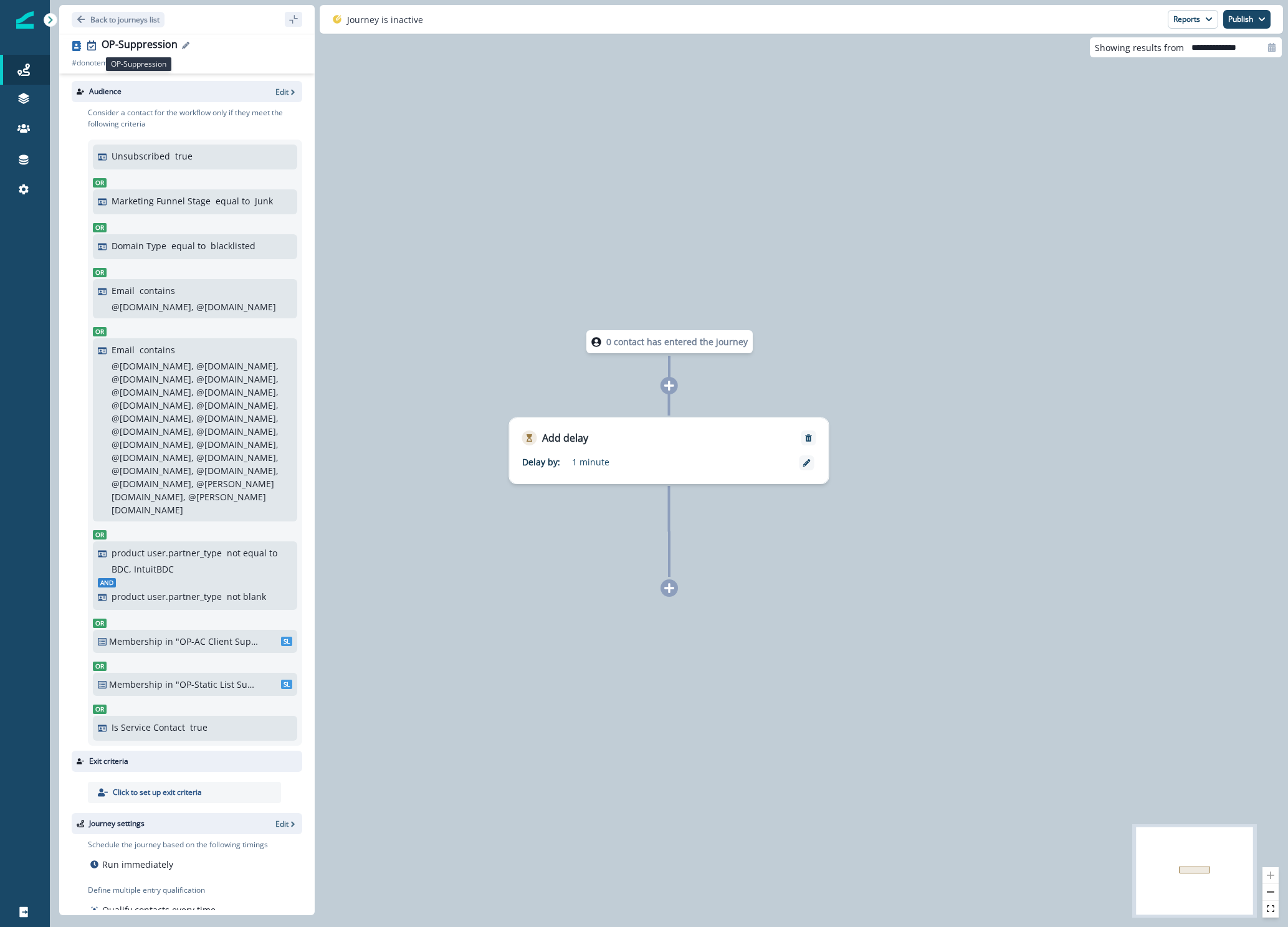
click at [158, 43] on div "OP-Suppression" at bounding box center [139, 46] width 76 height 14
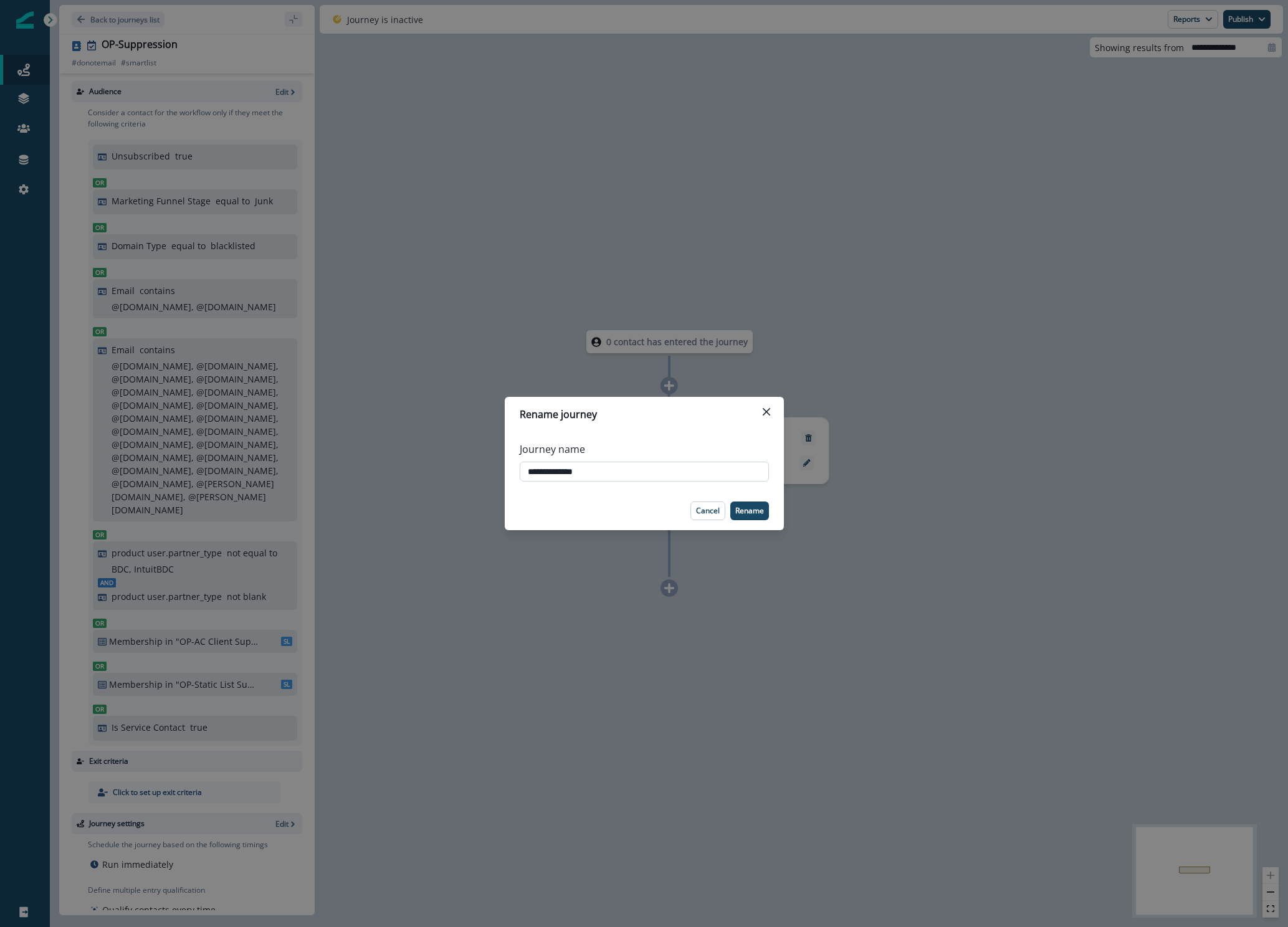
click at [602, 468] on input "**********" at bounding box center [644, 471] width 249 height 20
click at [711, 509] on p "Cancel" at bounding box center [708, 511] width 24 height 9
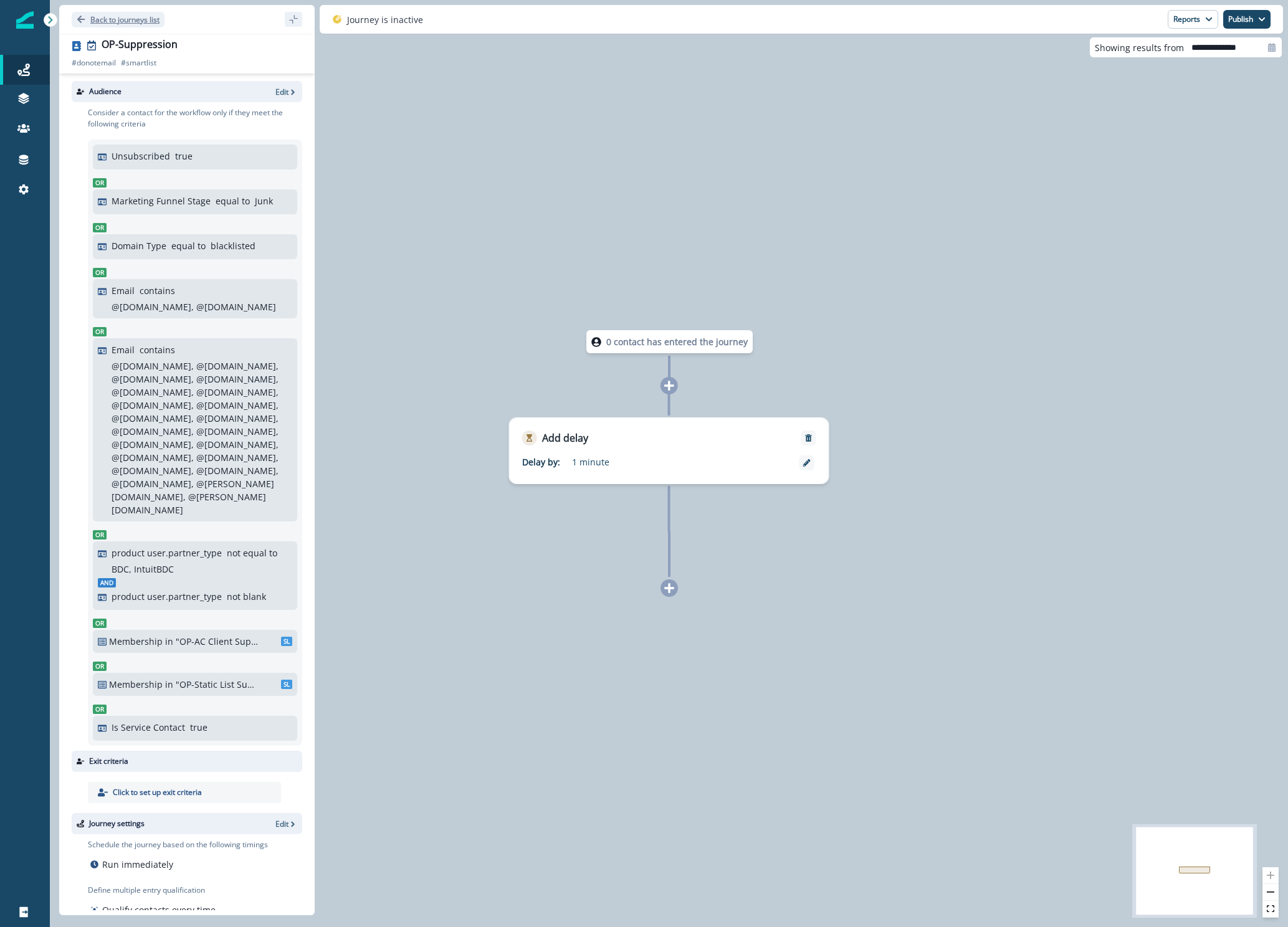
click at [117, 24] on p "Back to journeys list" at bounding box center [125, 20] width 69 height 10
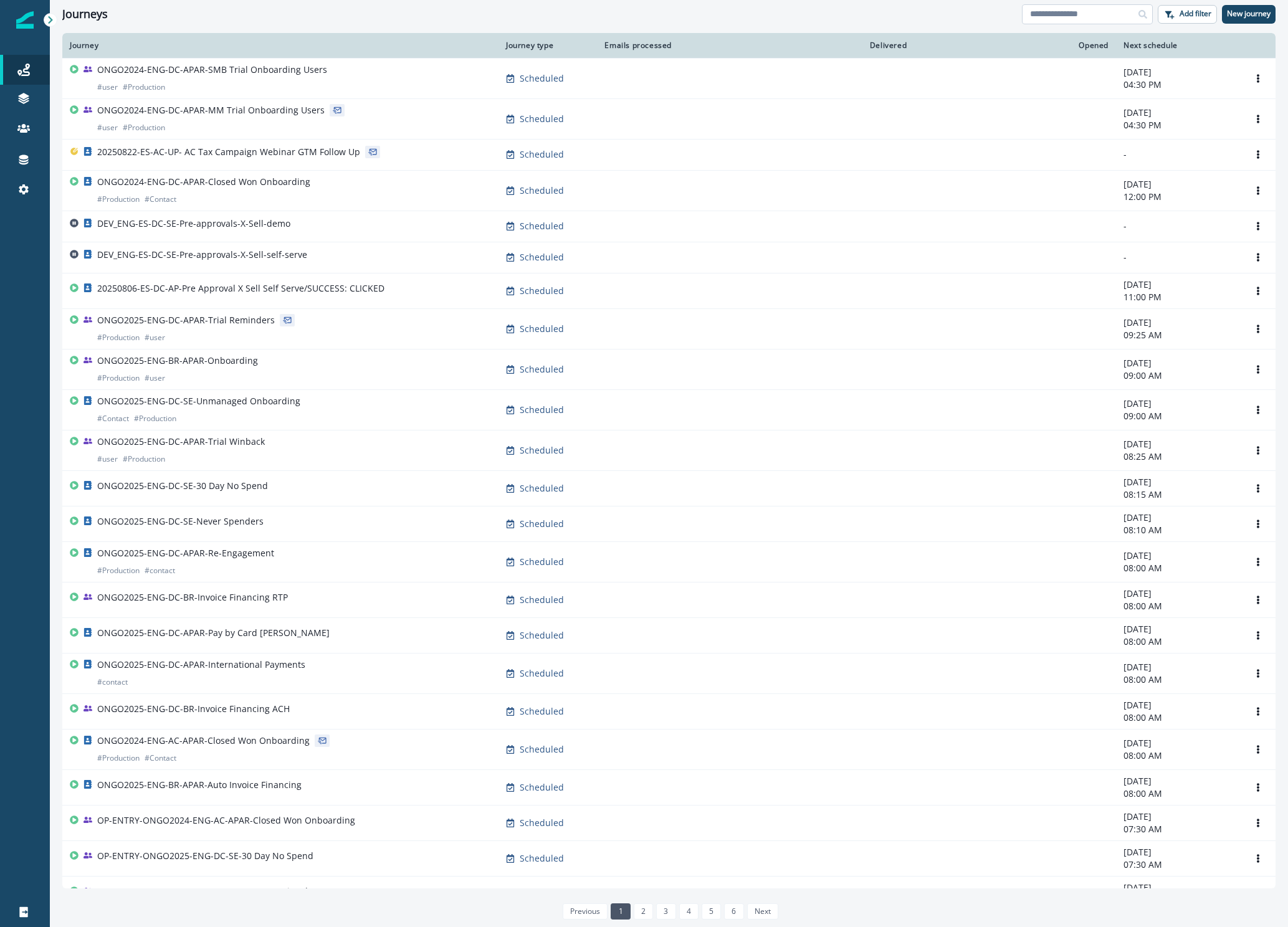
click at [1054, 15] on input at bounding box center [1087, 14] width 131 height 20
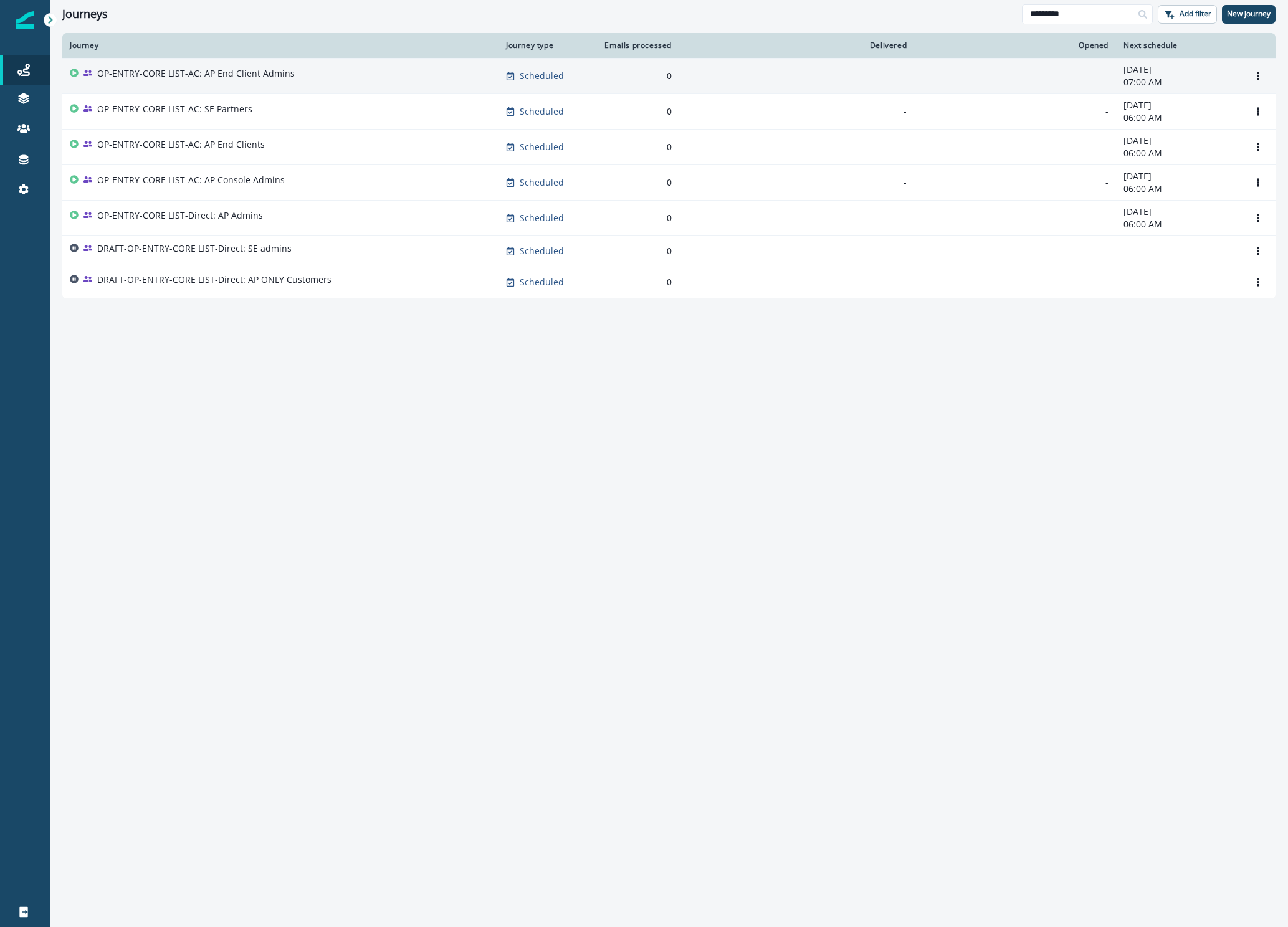
type input "*********"
click at [262, 75] on p "OP-ENTRY-CORE LIST-AC: AP End Client Admins" at bounding box center [195, 73] width 198 height 12
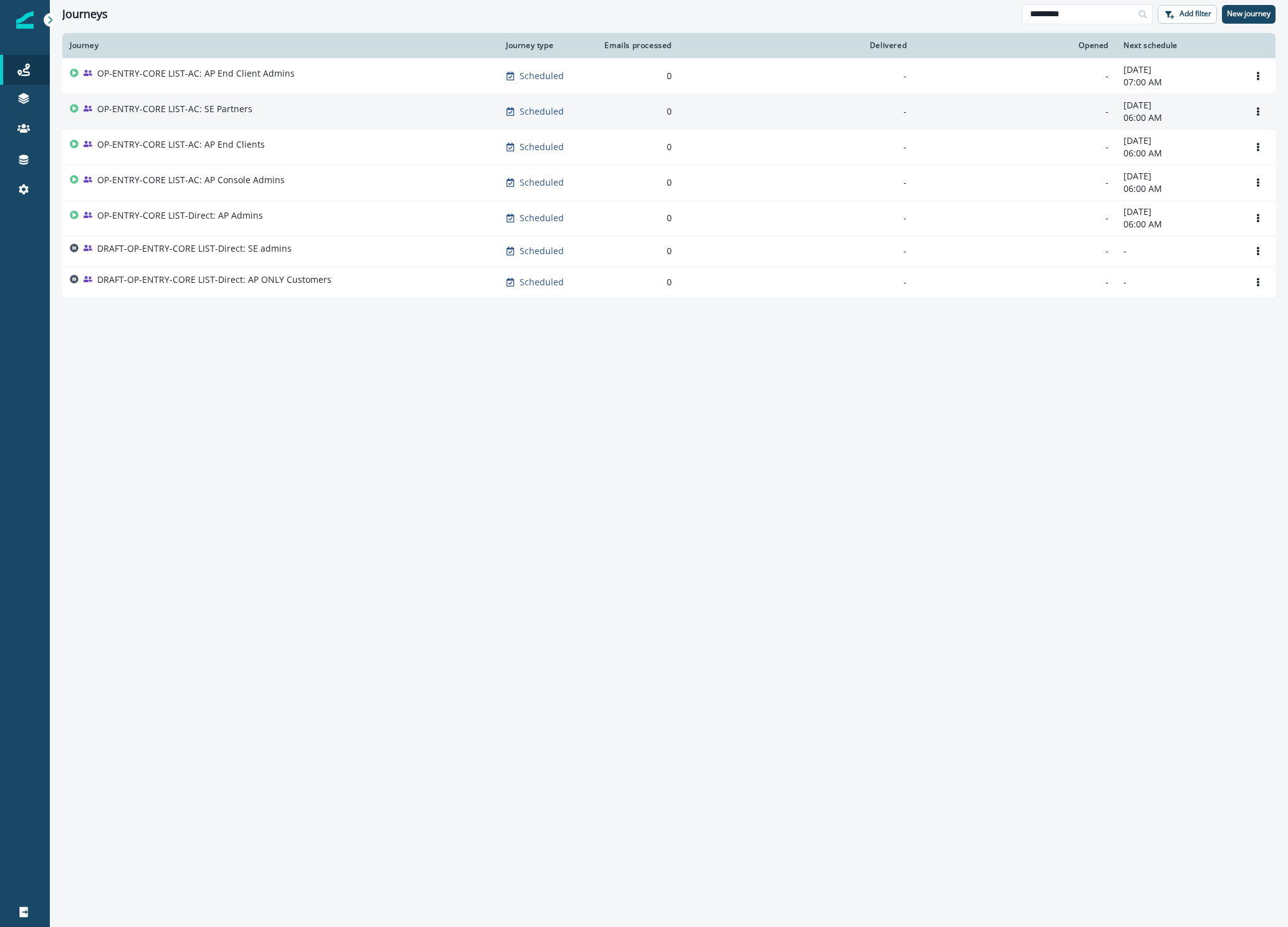
click at [217, 111] on p "OP-ENTRY-CORE LIST-AC: SE Partners" at bounding box center [174, 109] width 155 height 12
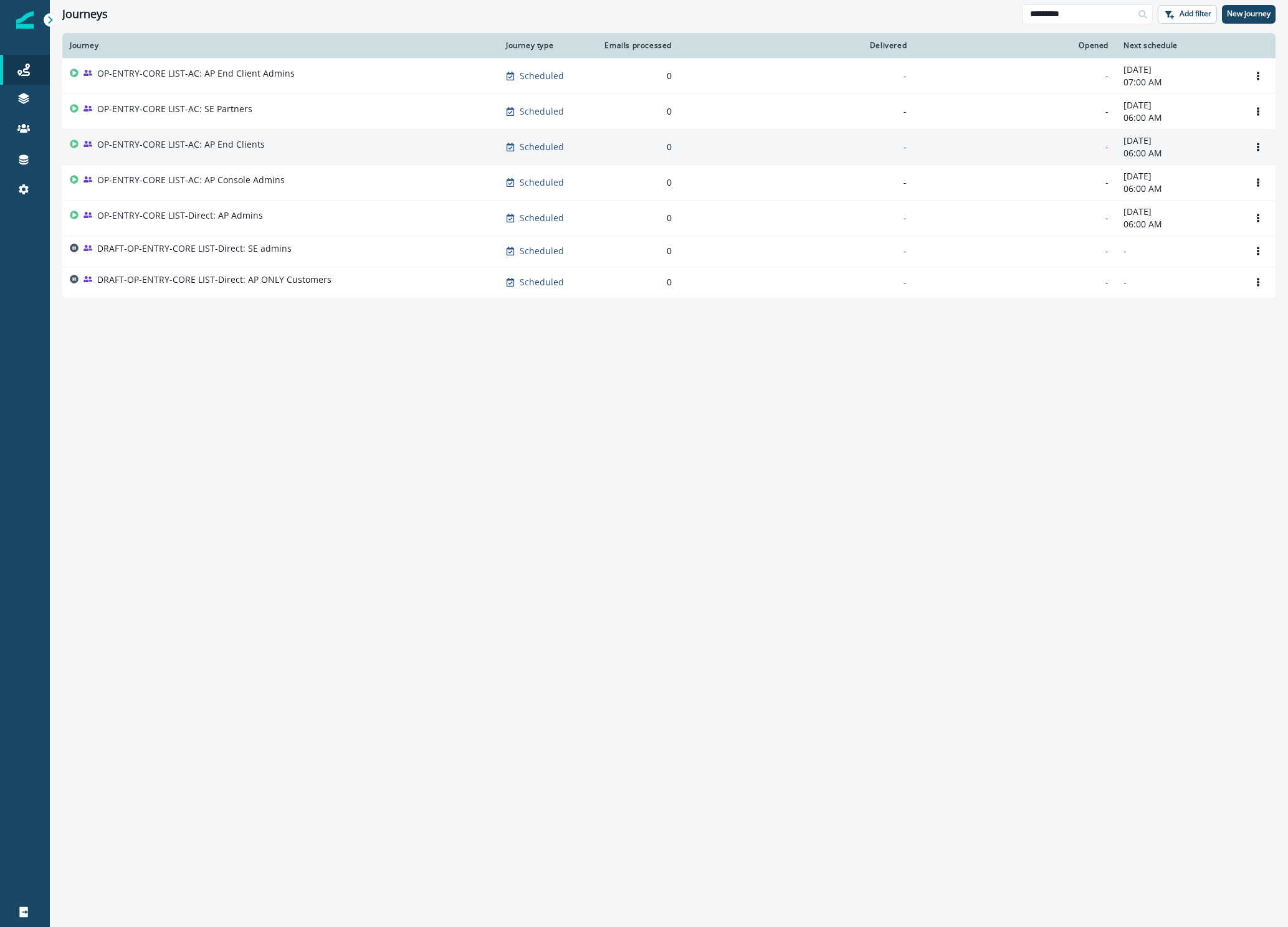
click at [214, 146] on p "OP-ENTRY-CORE LIST-AC: AP End Clients" at bounding box center [181, 144] width 168 height 12
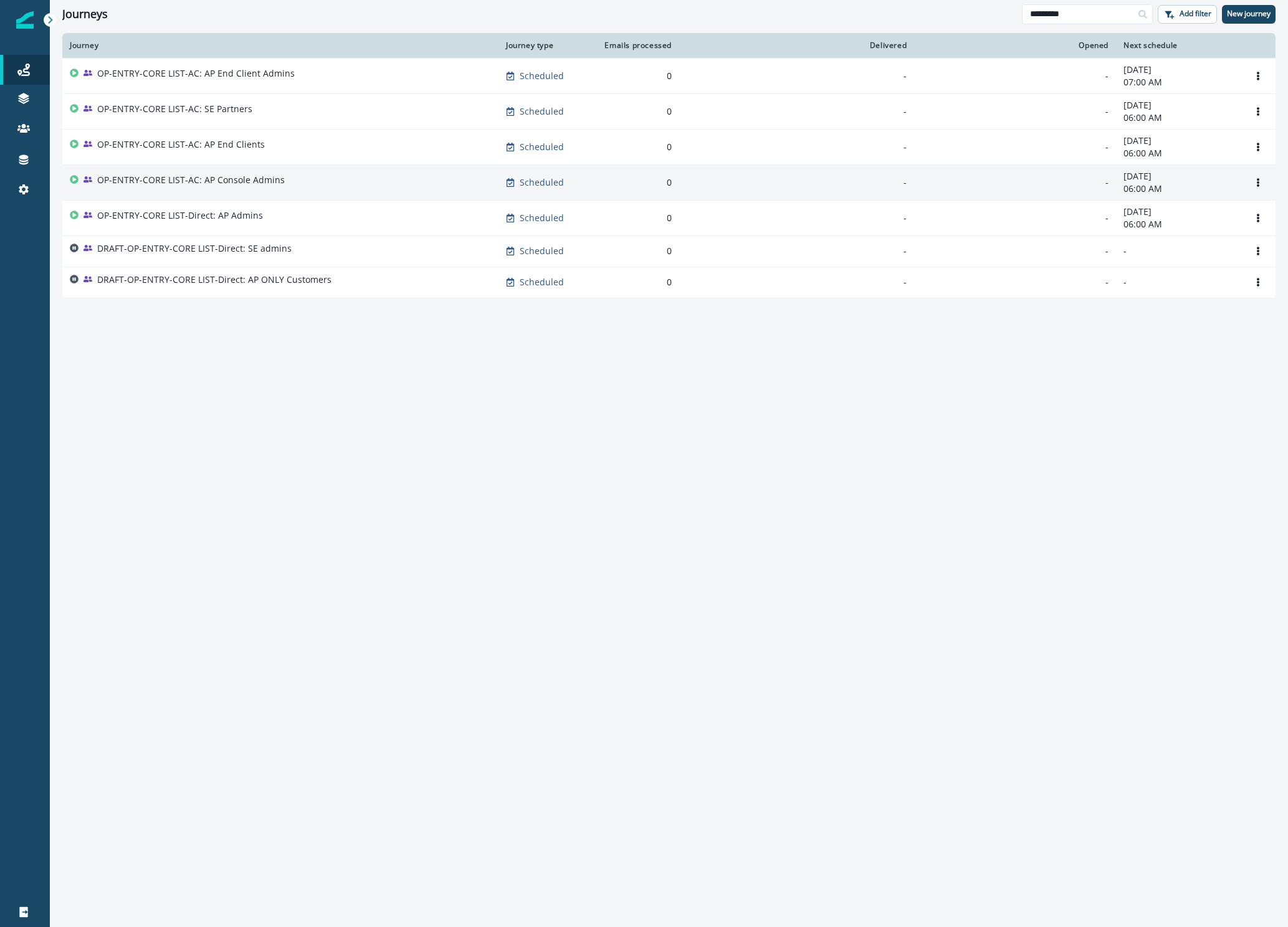
click at [167, 184] on p "OP-ENTRY-CORE LIST-AC: AP Console Admins" at bounding box center [190, 180] width 187 height 12
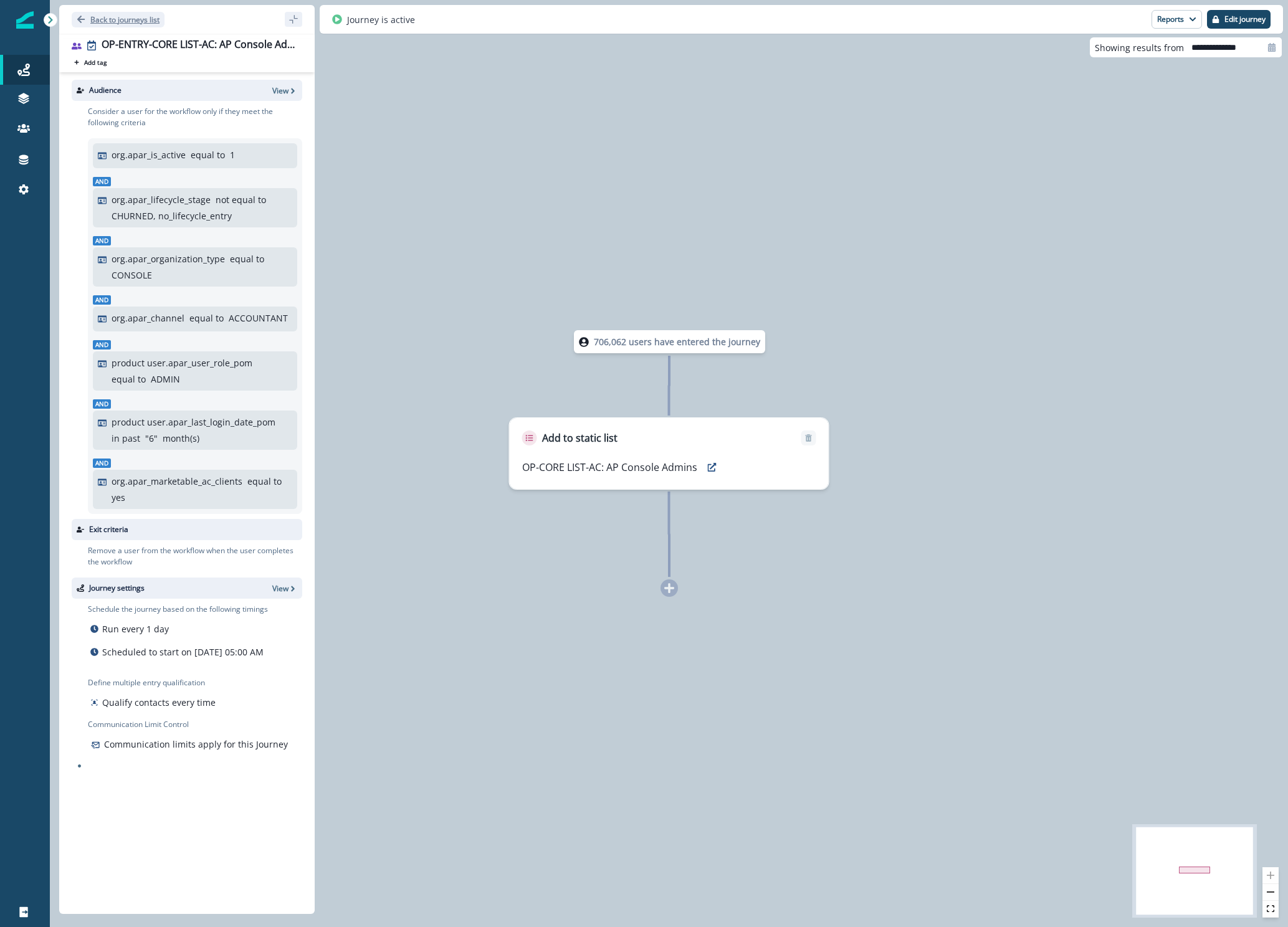
click at [120, 18] on p "Back to journeys list" at bounding box center [125, 20] width 69 height 10
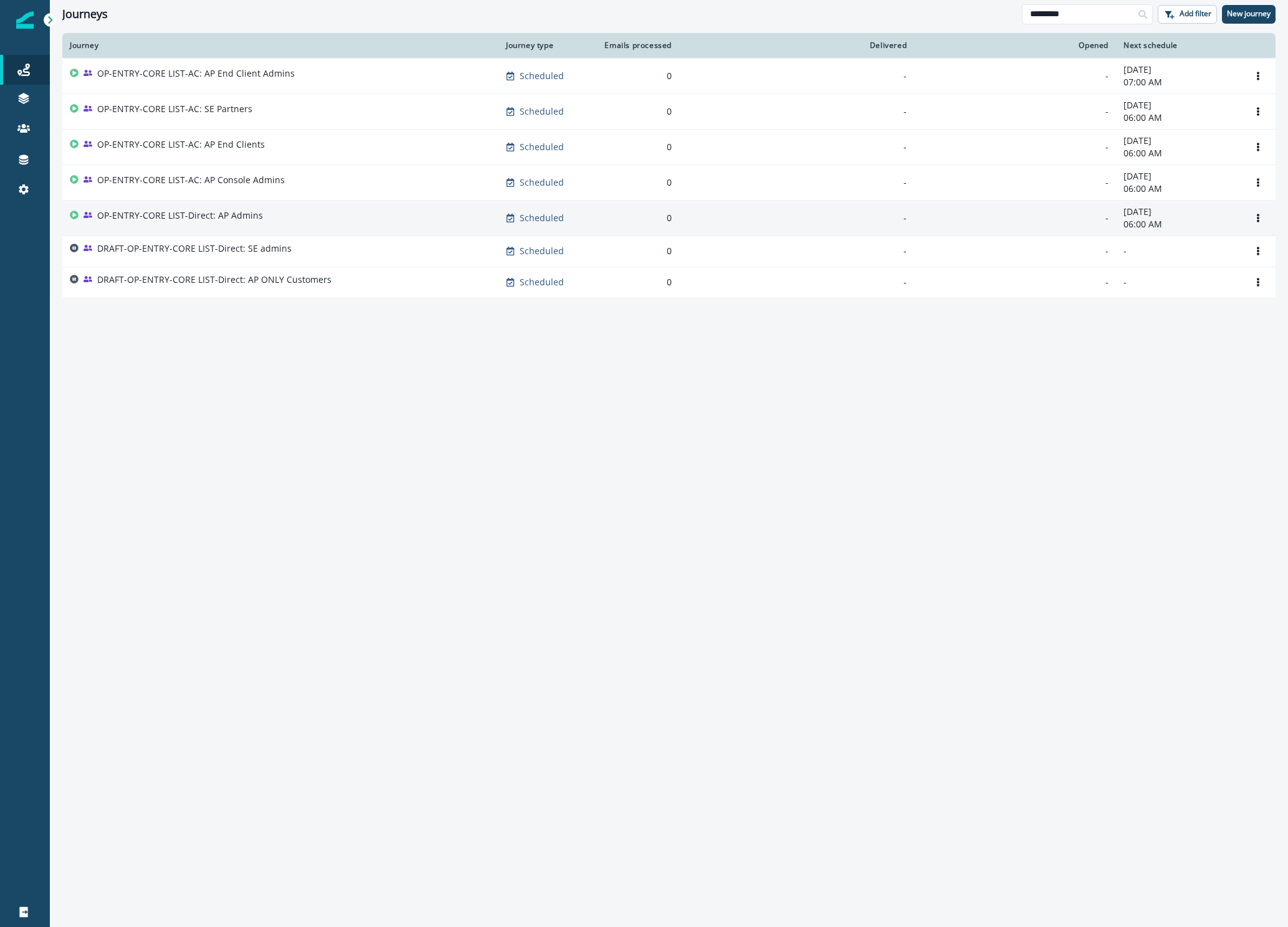
click at [209, 219] on p "OP-ENTRY-CORE LIST-Direct: AP Admins" at bounding box center [180, 215] width 166 height 12
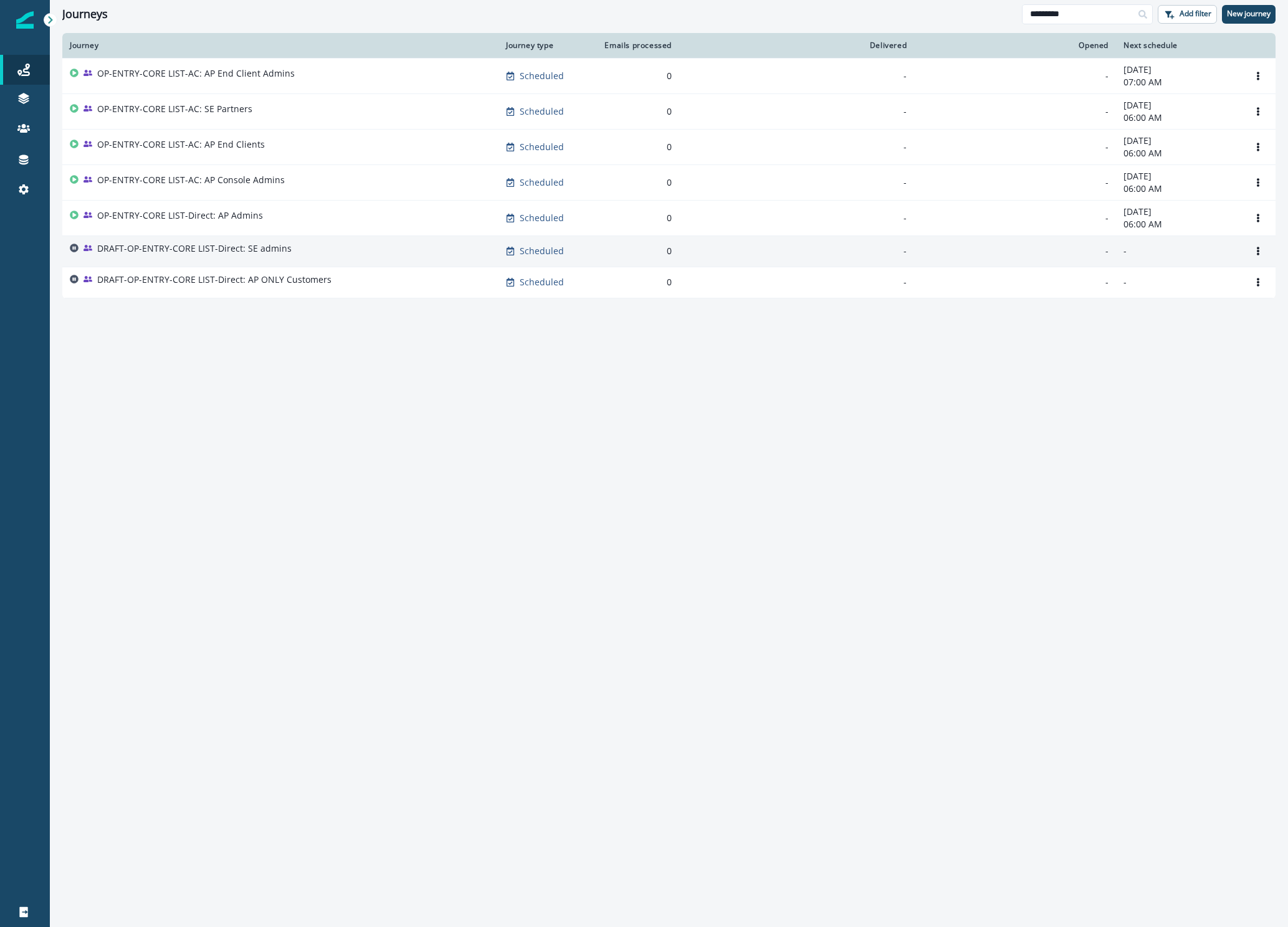
click at [182, 250] on p "DRAFT-OP-ENTRY-CORE LIST-Direct: SE admins" at bounding box center [194, 248] width 195 height 12
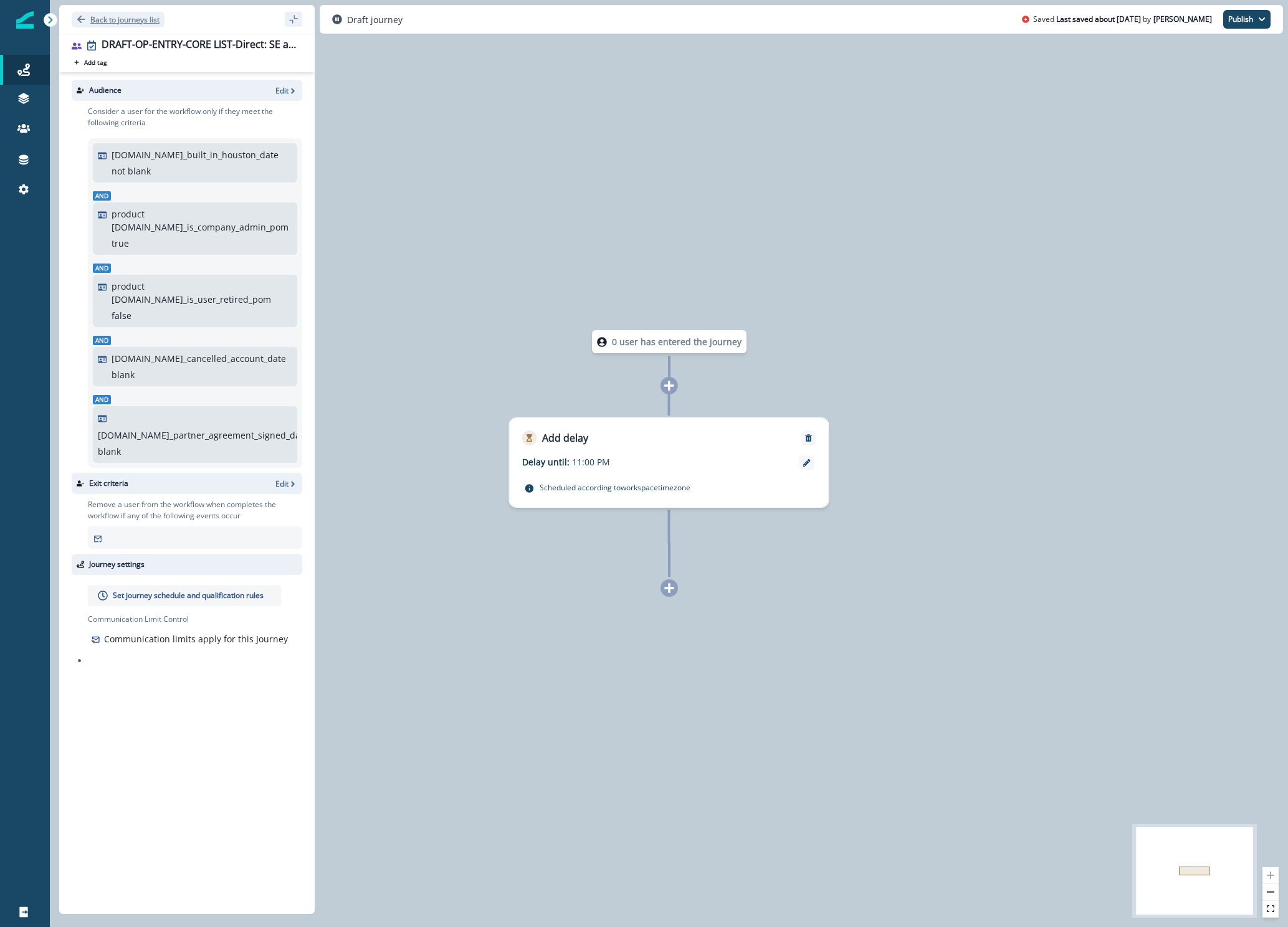
click at [132, 22] on p "Back to journeys list" at bounding box center [125, 20] width 69 height 10
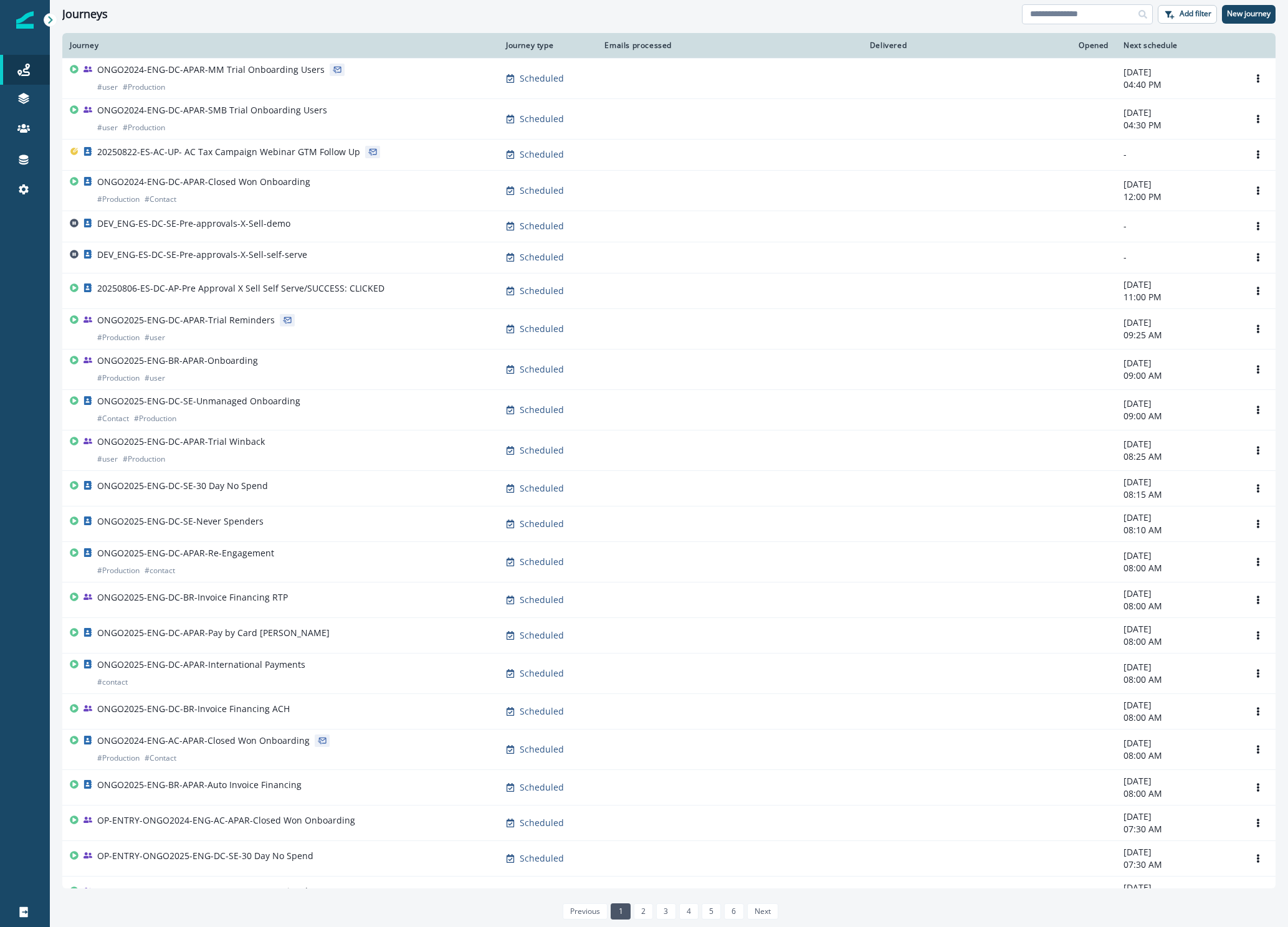
click at [1079, 11] on input at bounding box center [1087, 14] width 131 height 20
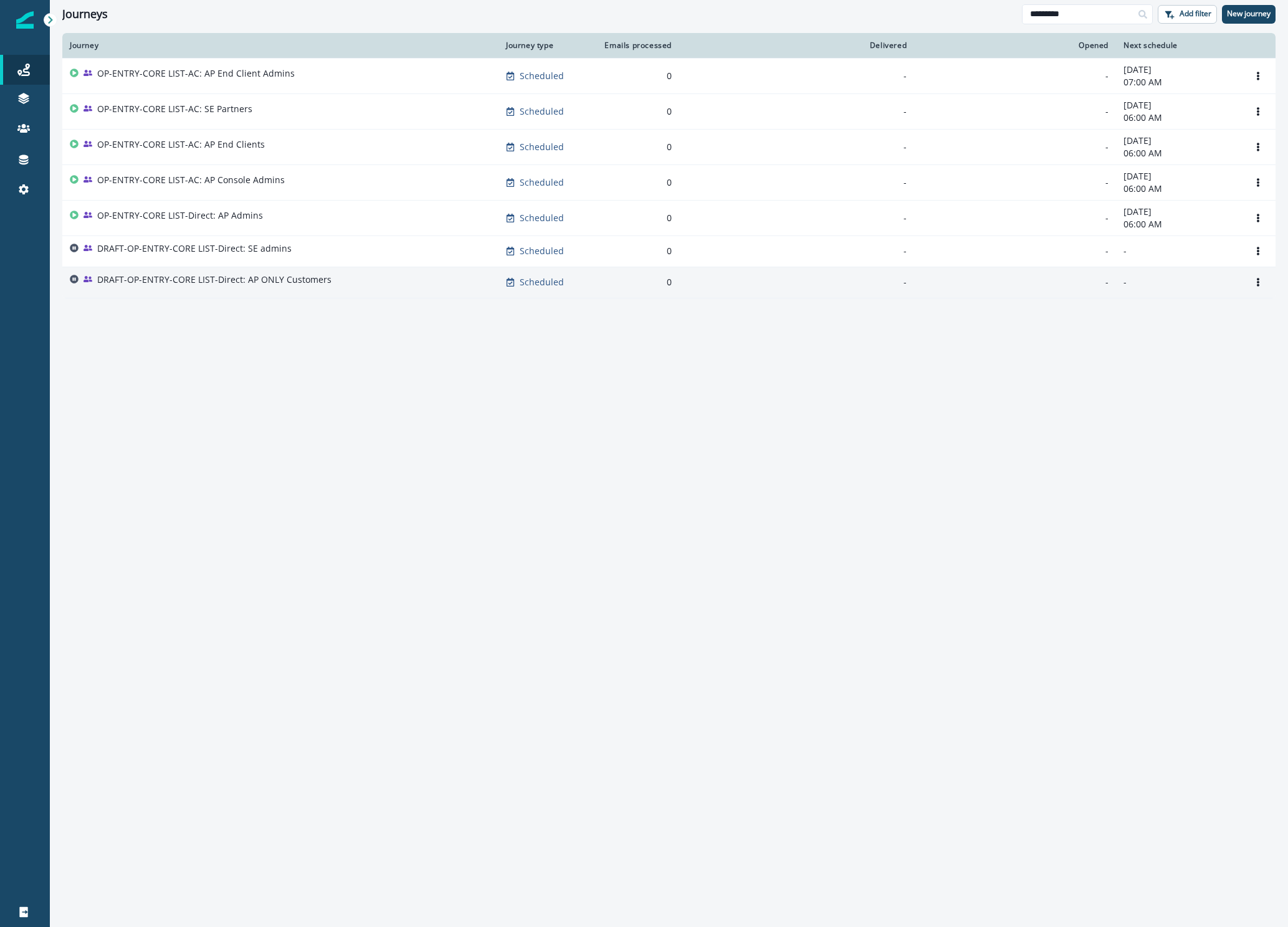
type input "*********"
click at [289, 274] on p "DRAFT-OP-ENTRY-CORE LIST-Direct: AP ONLY Customers" at bounding box center [214, 279] width 234 height 12
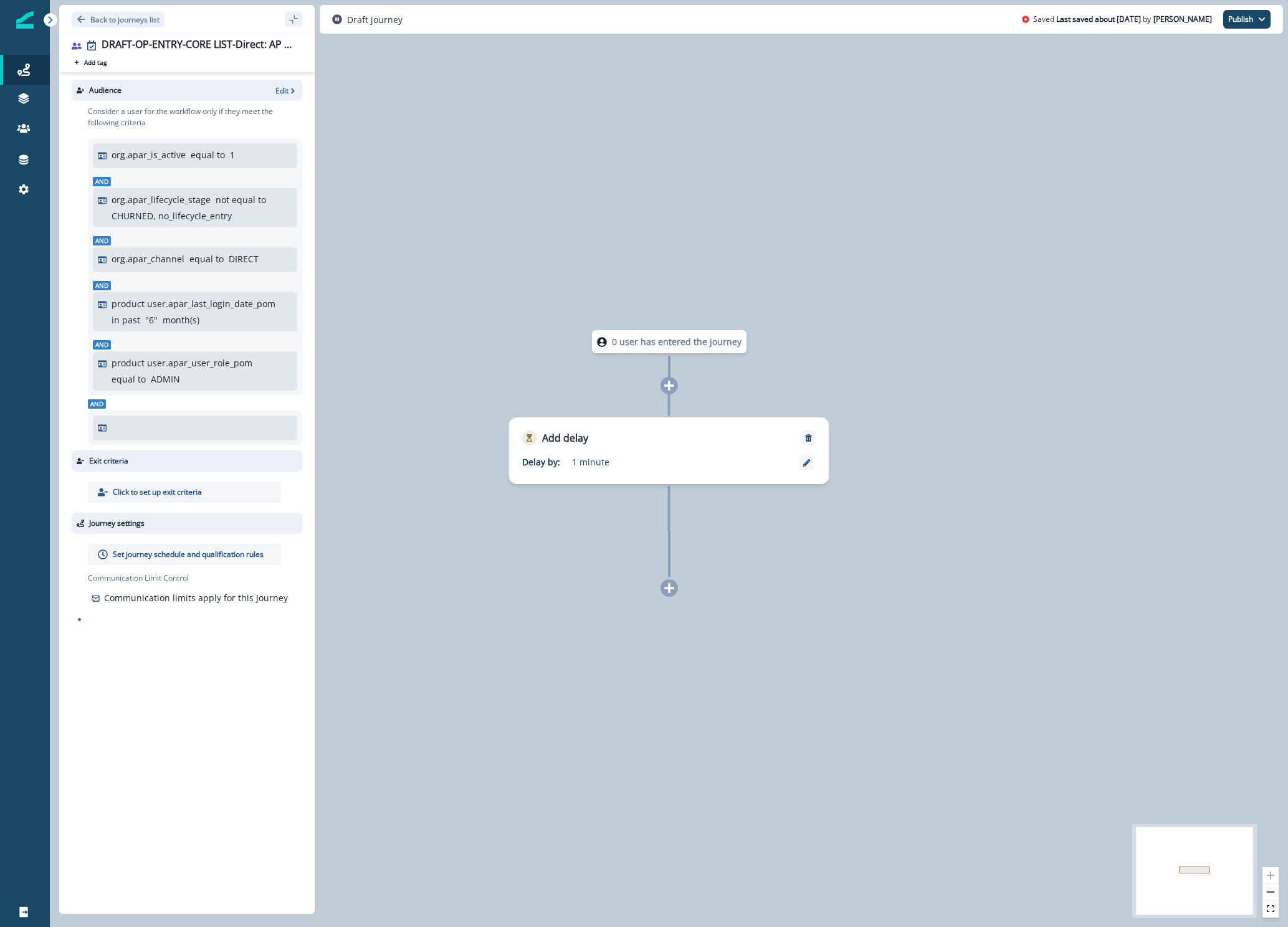
click at [137, 429] on div at bounding box center [195, 428] width 195 height 15
click at [139, 428] on div at bounding box center [195, 428] width 195 height 15
click at [126, 428] on div at bounding box center [195, 428] width 195 height 15
click at [98, 403] on span "And" at bounding box center [97, 404] width 18 height 10
click at [281, 89] on p "Edit" at bounding box center [282, 90] width 13 height 10
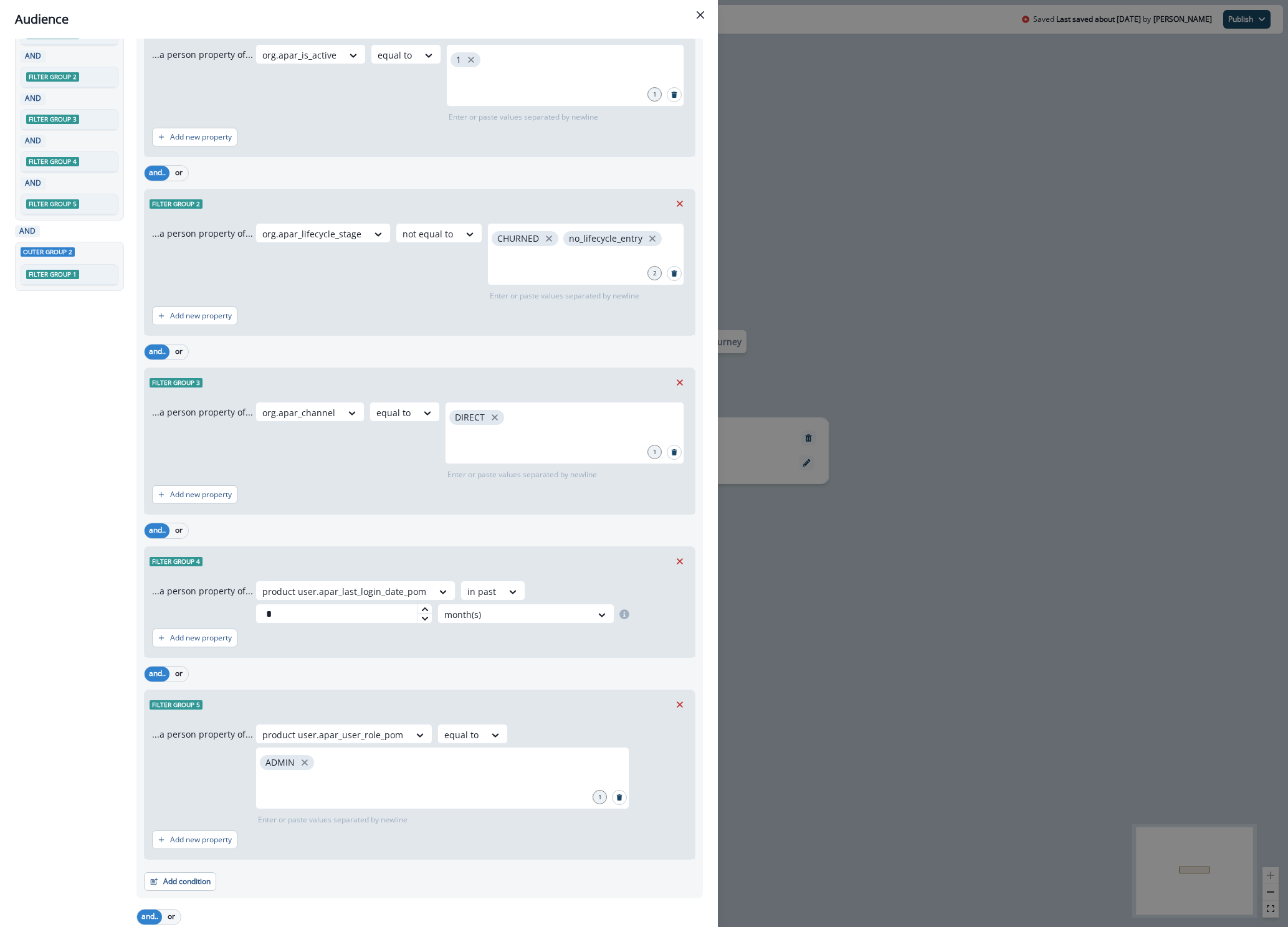
scroll to position [278, 0]
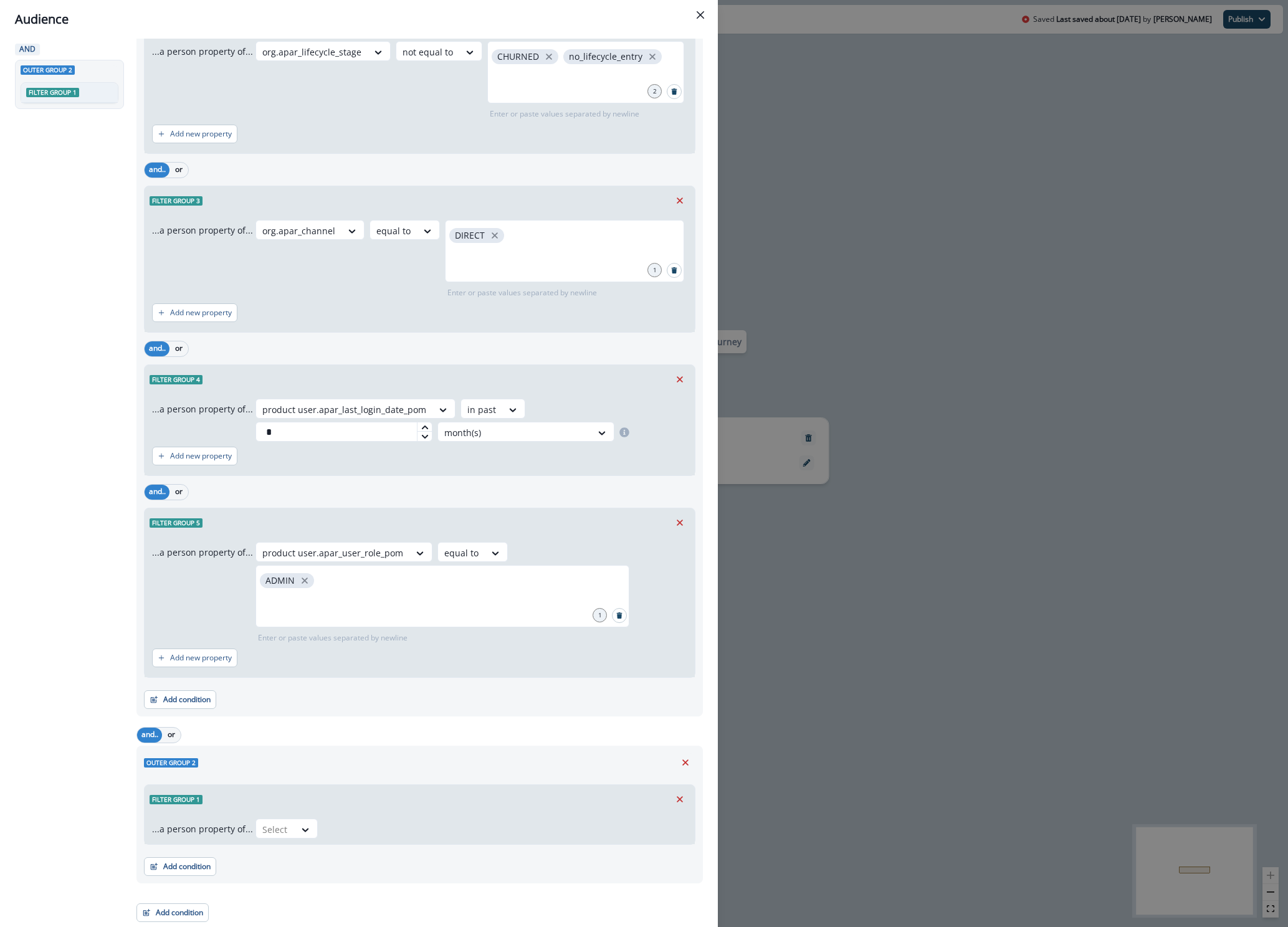
click at [723, 23] on div "Audience Preview dynamic list All user s who have, Outer group 1 Filter group 1…" at bounding box center [644, 464] width 1288 height 927
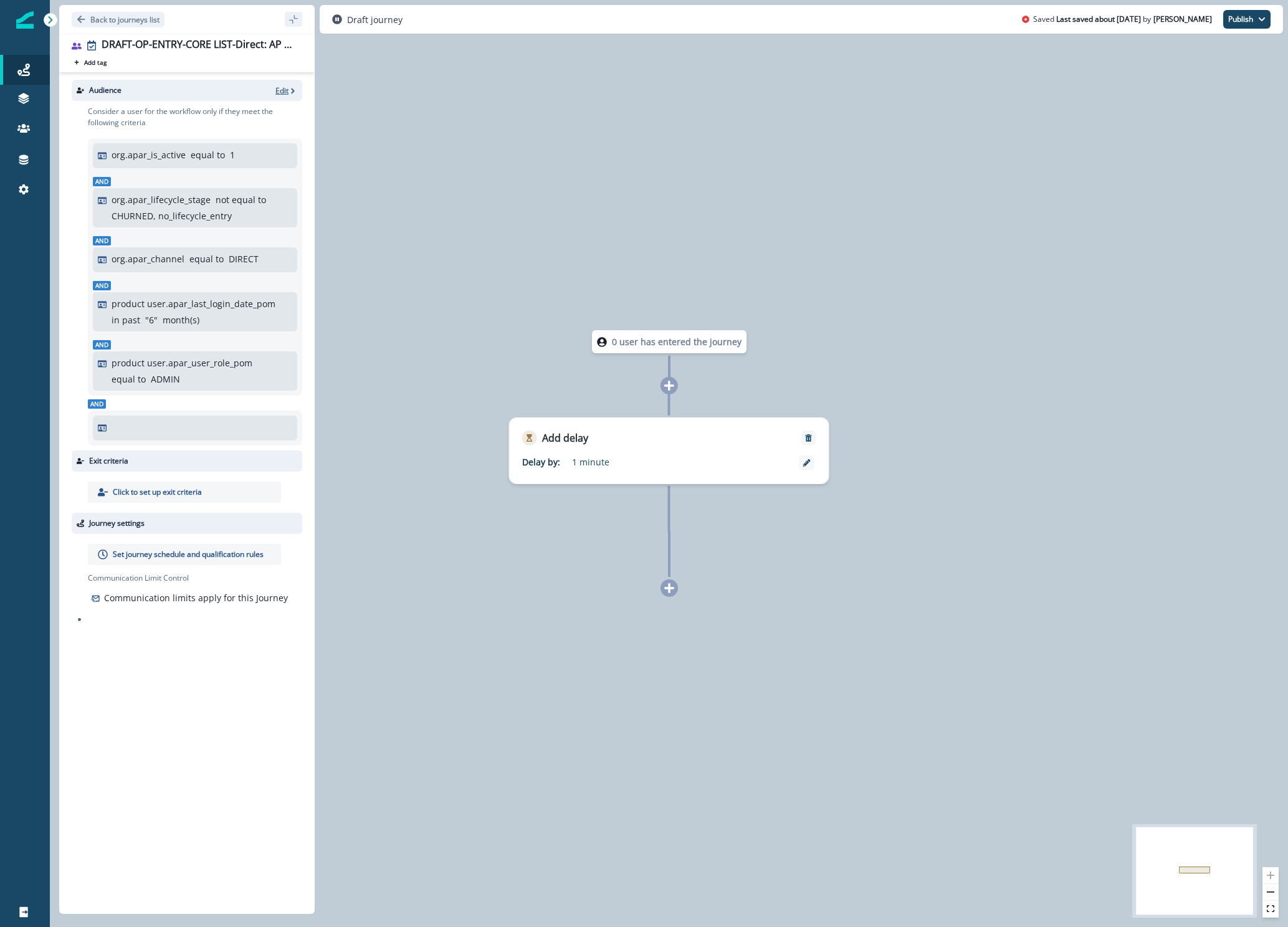
click at [292, 88] on icon "button" at bounding box center [293, 91] width 9 height 9
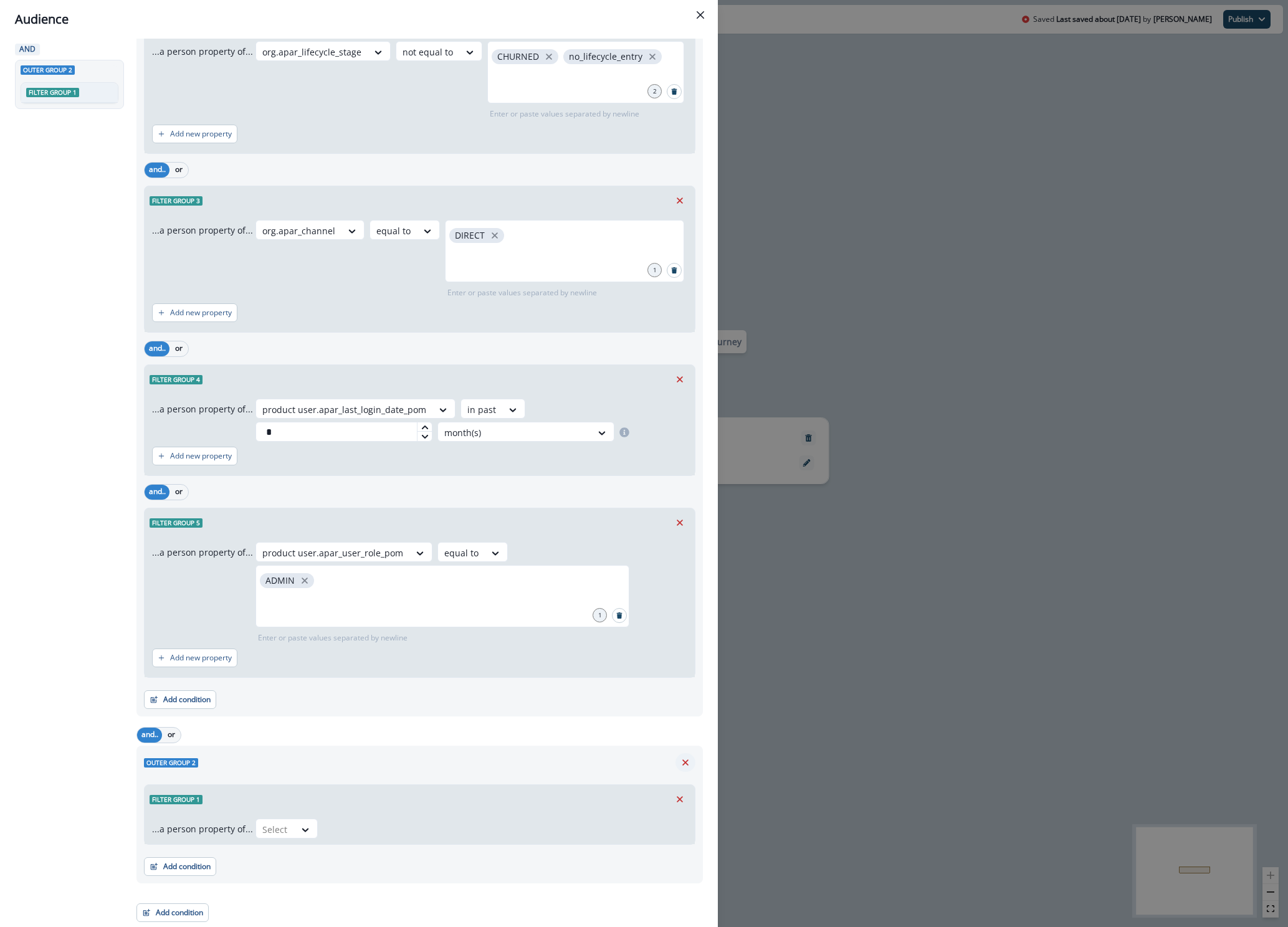
click at [680, 763] on icon "Remove" at bounding box center [685, 762] width 11 height 11
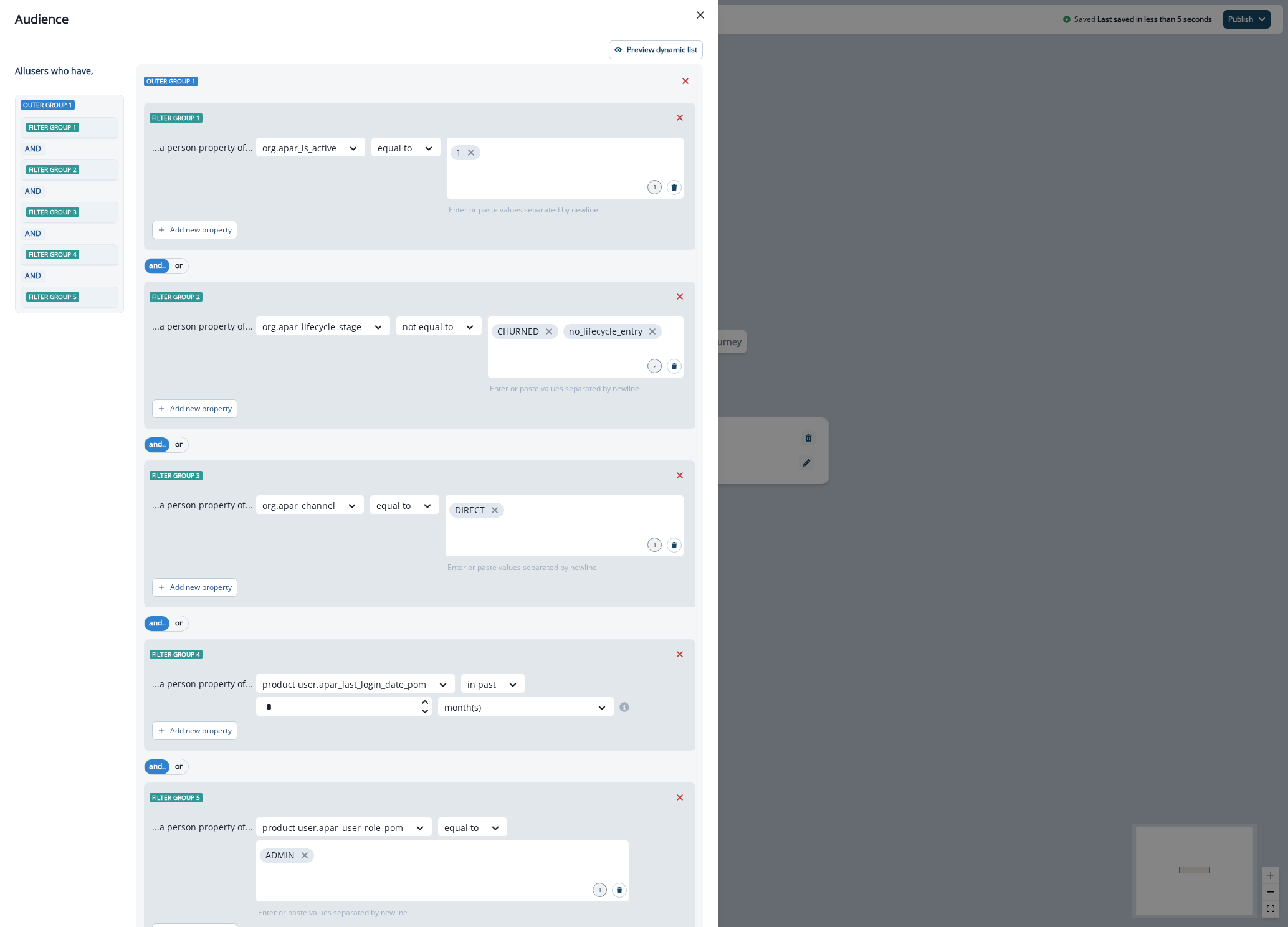
scroll to position [0, 0]
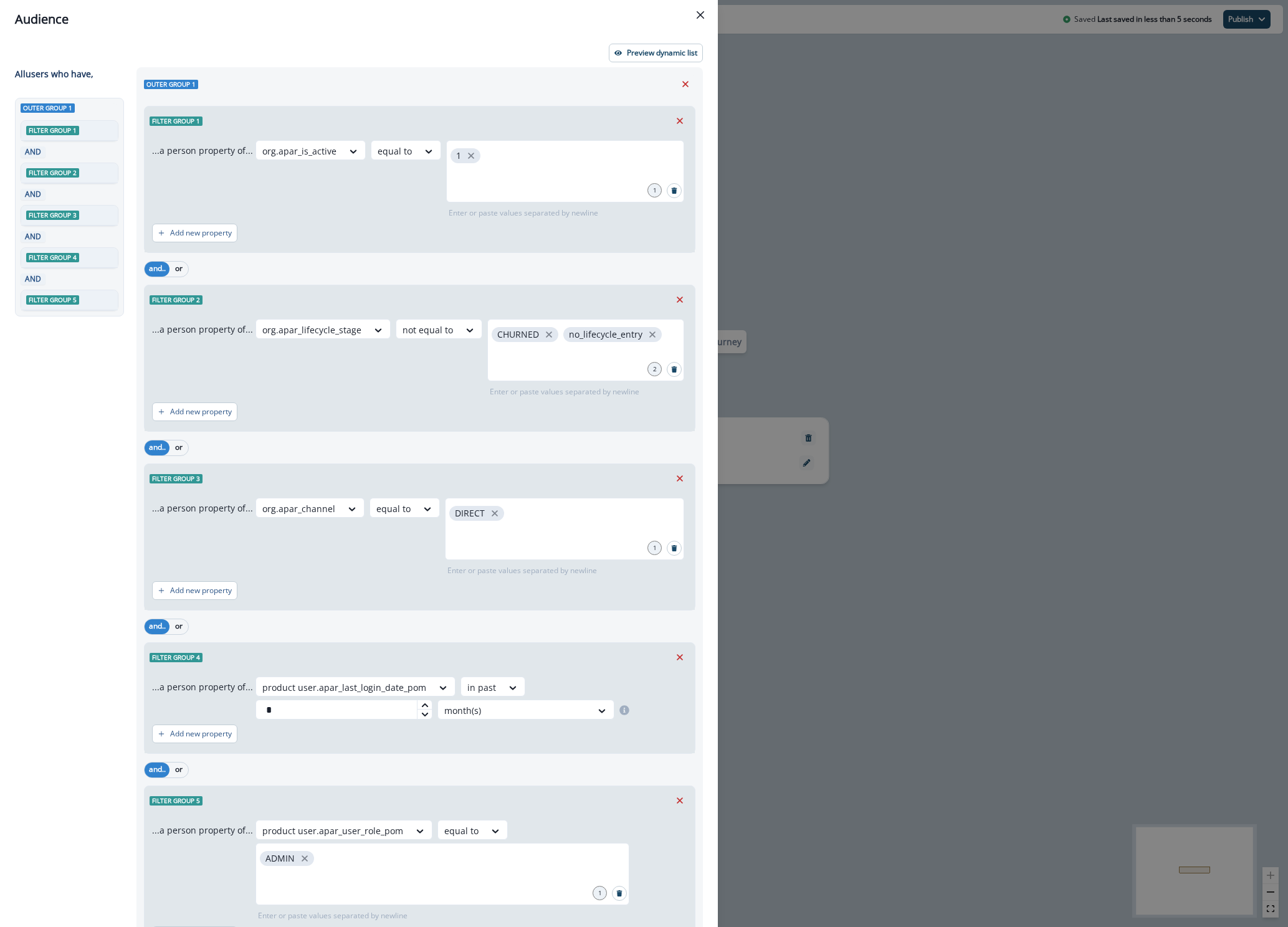
click at [902, 125] on div "Audience Preview dynamic list All user s who have, Outer group 1 Filter group 1…" at bounding box center [644, 464] width 1288 height 927
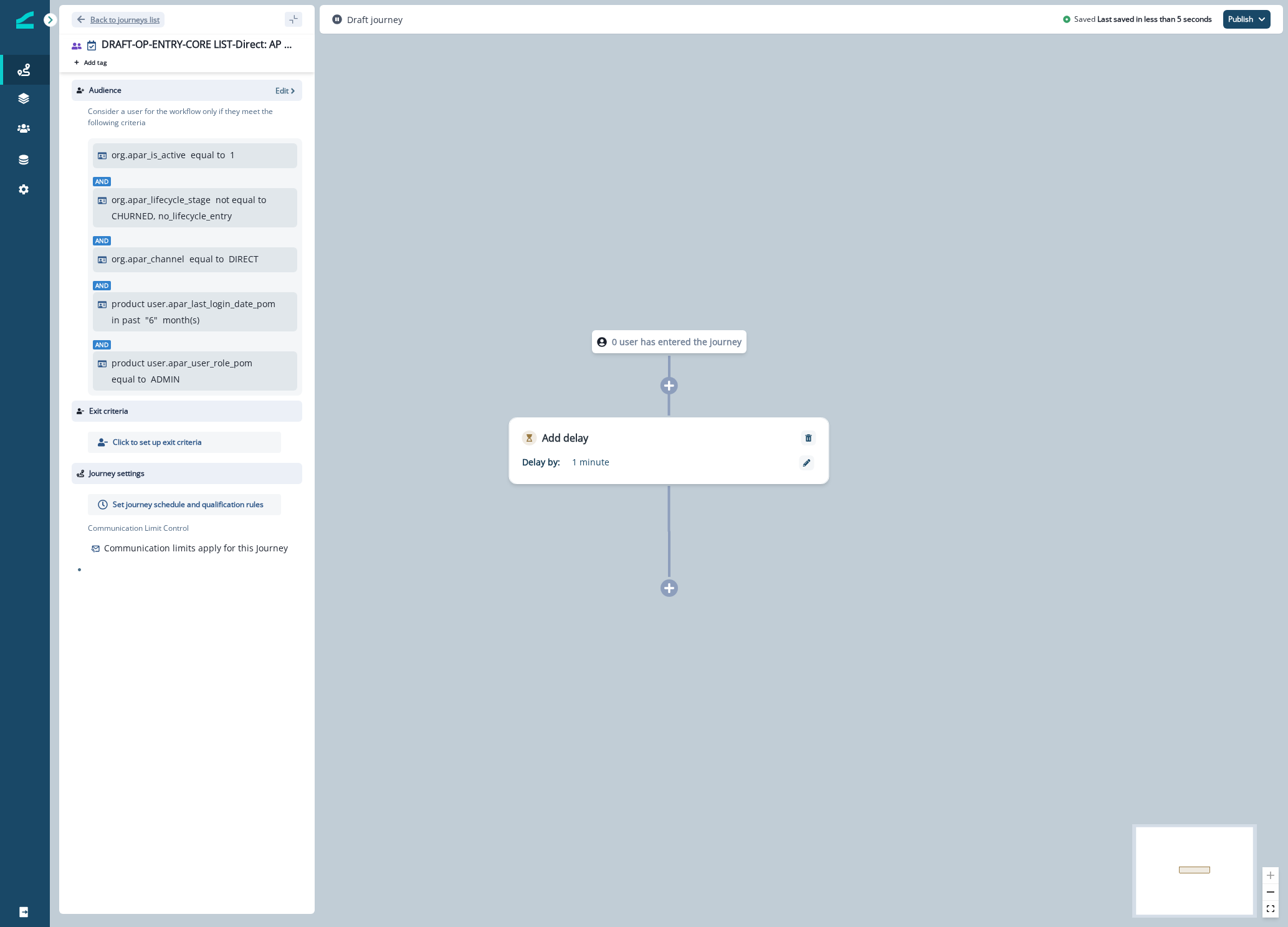
click at [109, 18] on p "Back to journeys list" at bounding box center [125, 20] width 69 height 10
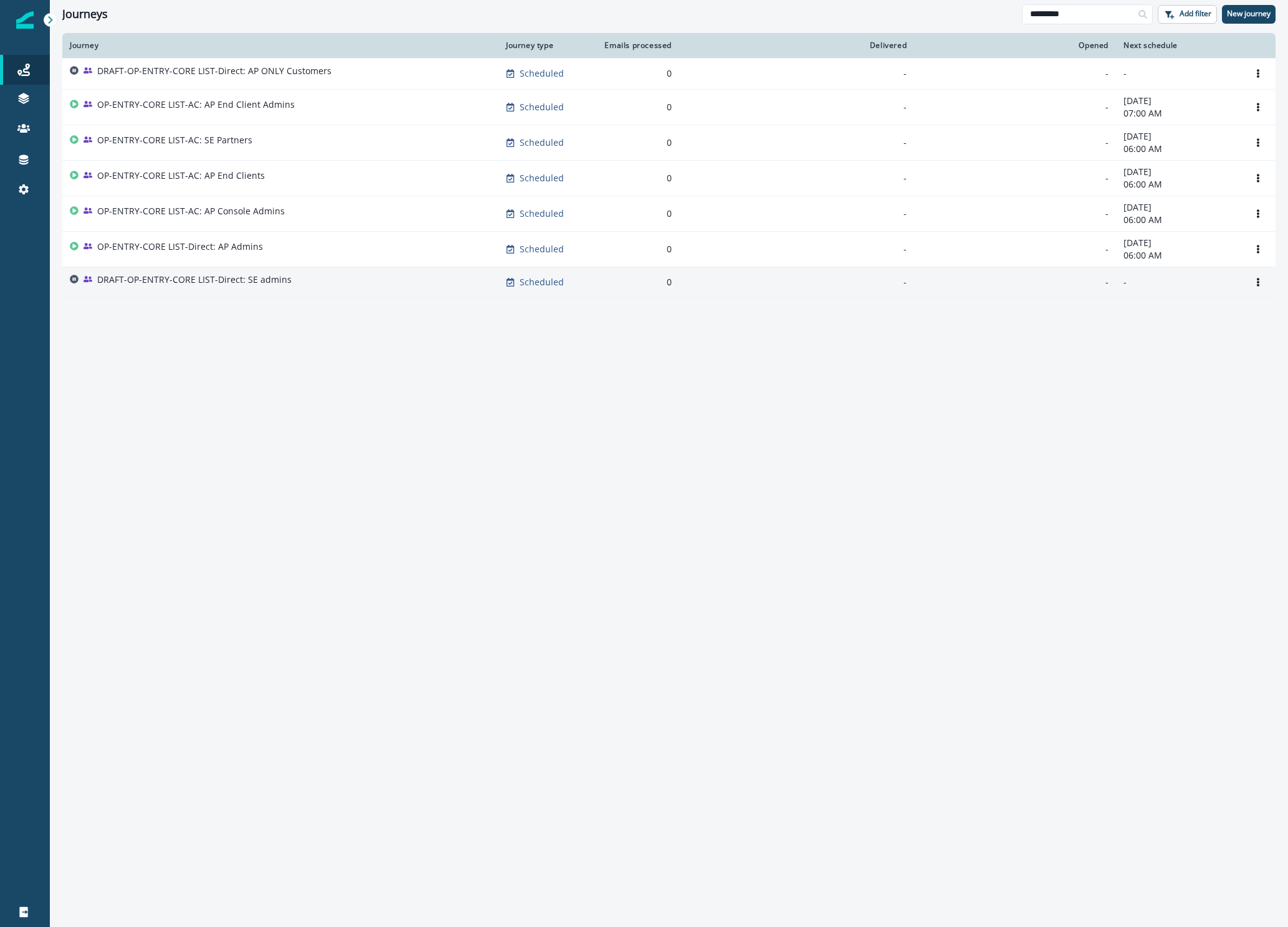
click at [174, 279] on p "DRAFT-OP-ENTRY-CORE LIST-Direct: SE admins" at bounding box center [194, 279] width 195 height 12
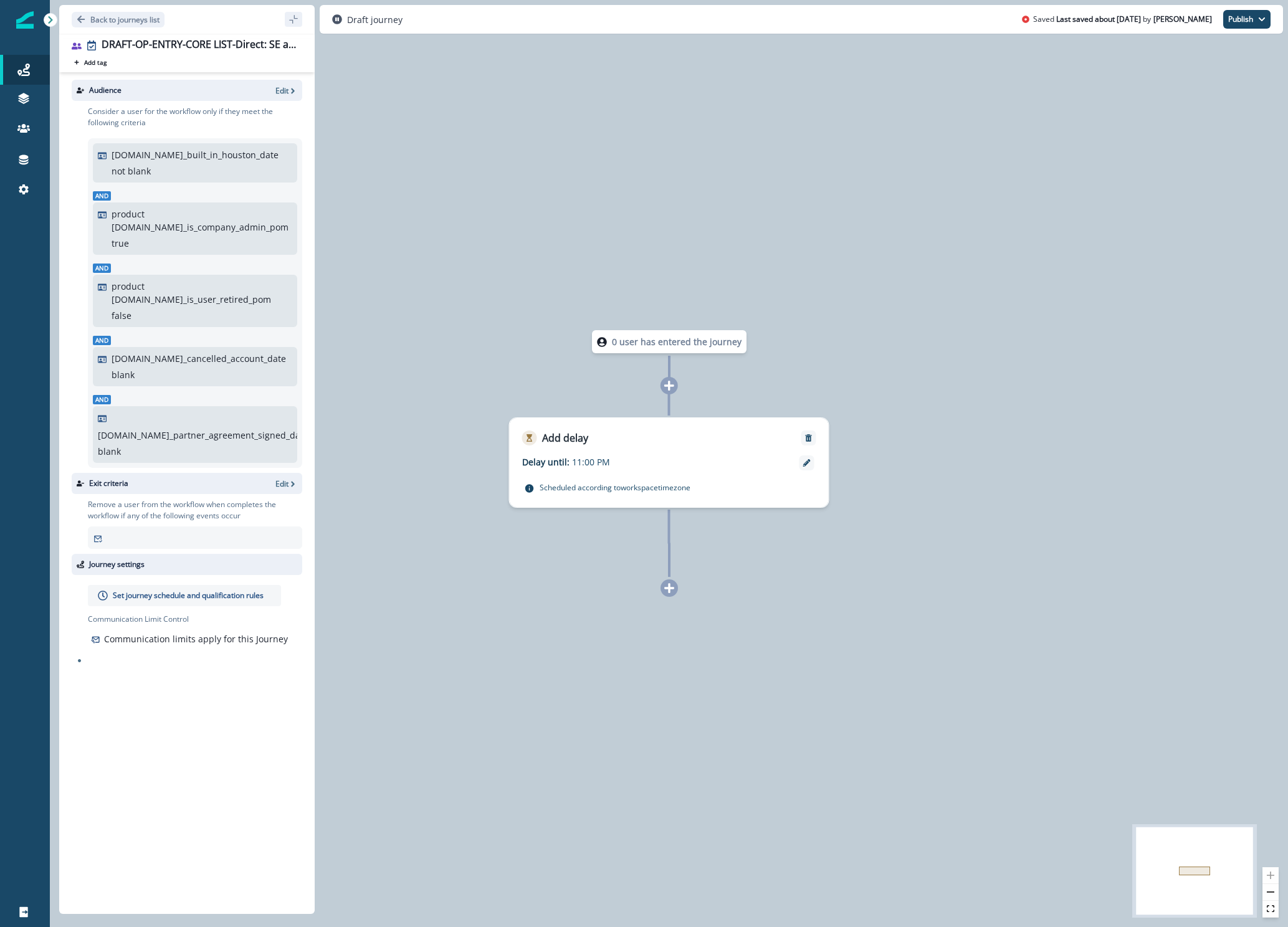
click at [285, 96] on div "Audience Edit" at bounding box center [187, 90] width 231 height 21
click at [285, 90] on p "Edit" at bounding box center [282, 90] width 13 height 10
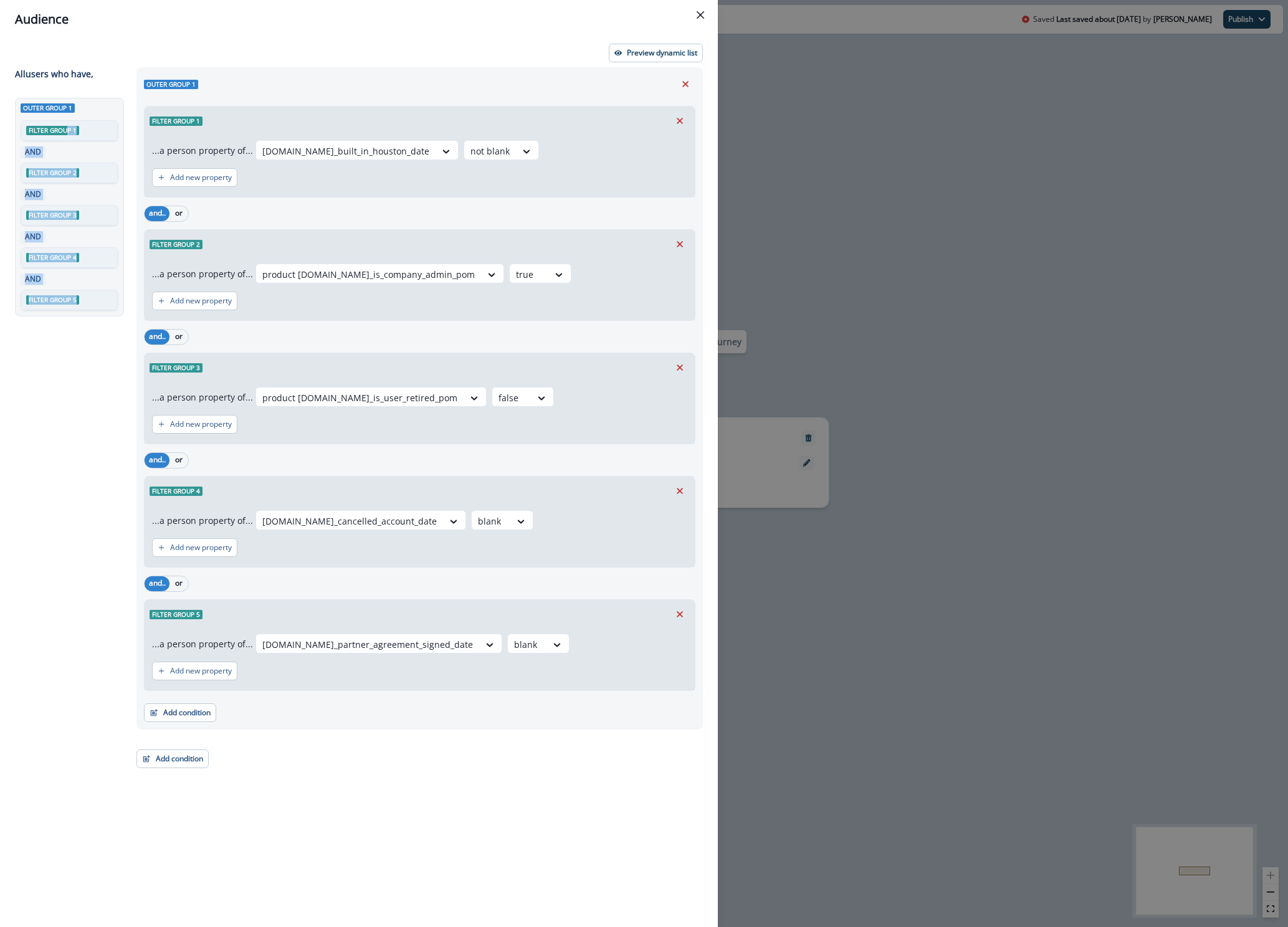
drag, startPoint x: 68, startPoint y: 132, endPoint x: 57, endPoint y: 401, distance: 269.2
click at [57, 403] on div "Outer group 1 Filter group 1 AND Filter group 2 AND Filter group 3 AND Filter g…" at bounding box center [71, 489] width 114 height 784
click at [63, 127] on span "Filter group 1" at bounding box center [53, 130] width 53 height 10
click at [73, 129] on span "Filter group 1" at bounding box center [53, 130] width 53 height 10
drag, startPoint x: 73, startPoint y: 128, endPoint x: 76, endPoint y: 111, distance: 17.3
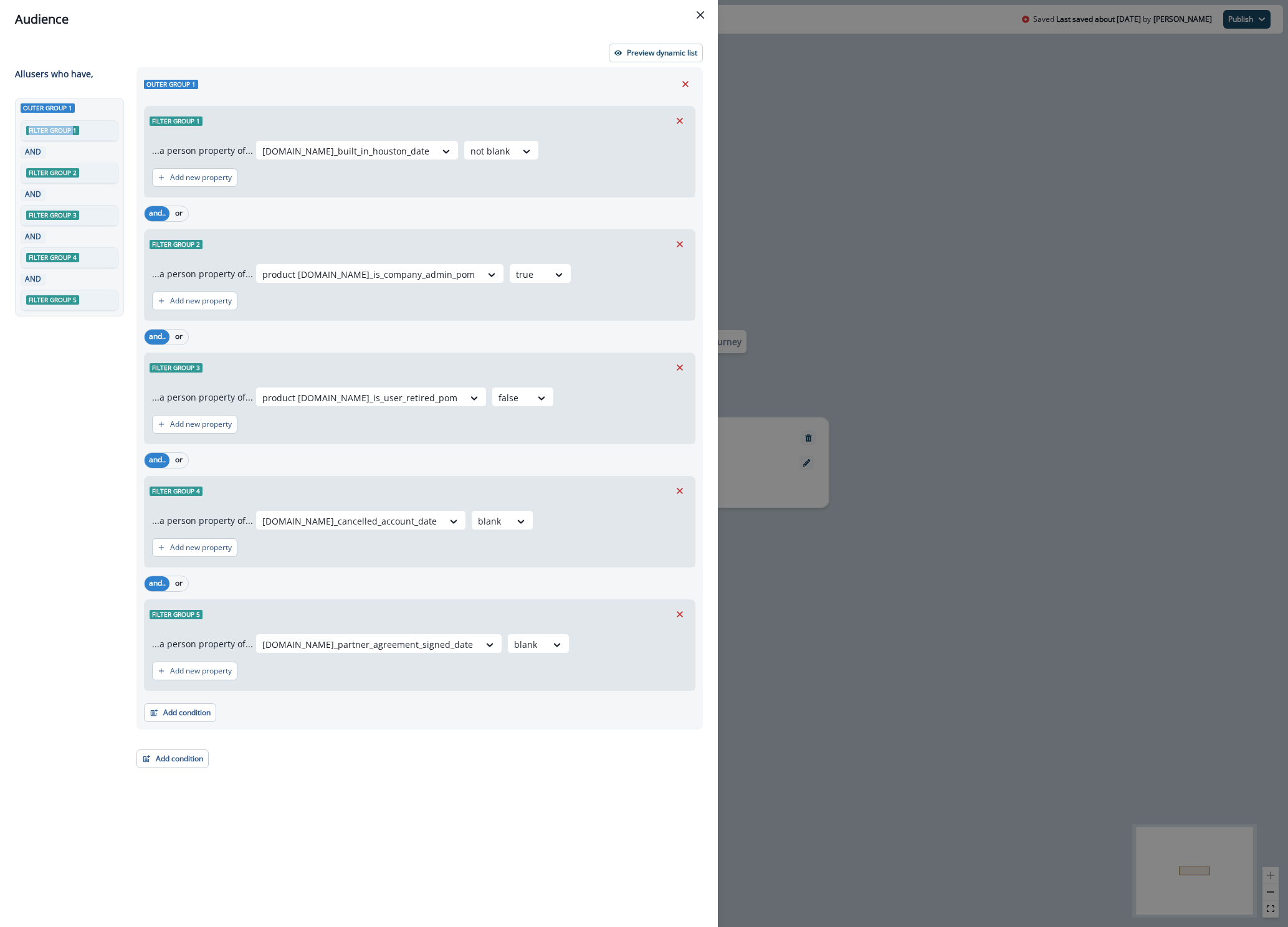
click at [77, 111] on div "Outer group 1 Filter group 1 AND Filter group 2 AND Filter group 3 AND Filter g…" at bounding box center [69, 207] width 109 height 219
click at [172, 711] on button "Add condition" at bounding box center [180, 712] width 72 height 18
click at [186, 760] on button "A person property" at bounding box center [223, 761] width 158 height 21
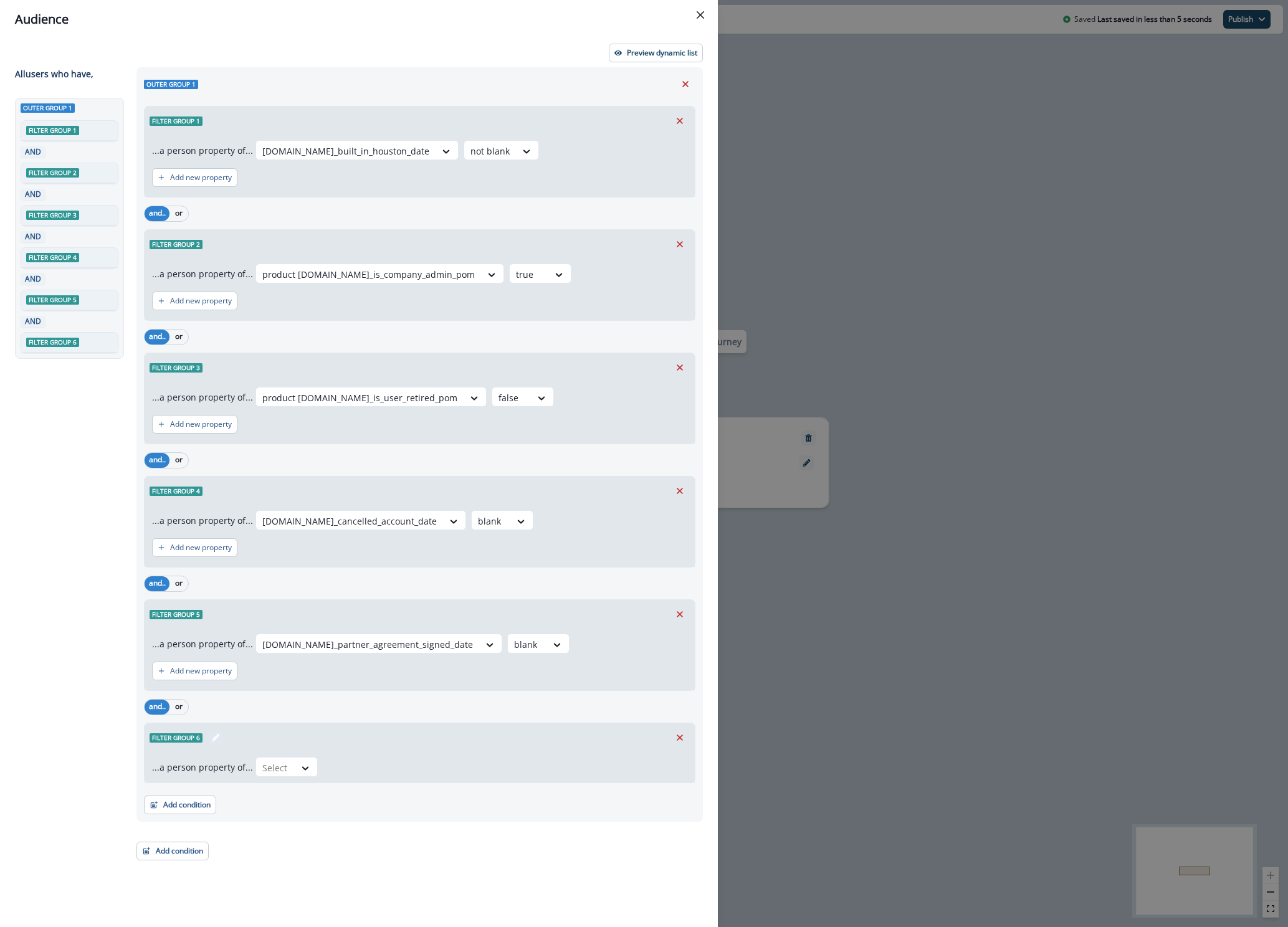
click at [181, 734] on span "Filter group 6" at bounding box center [176, 737] width 53 height 10
click at [677, 732] on icon "Remove" at bounding box center [679, 737] width 11 height 11
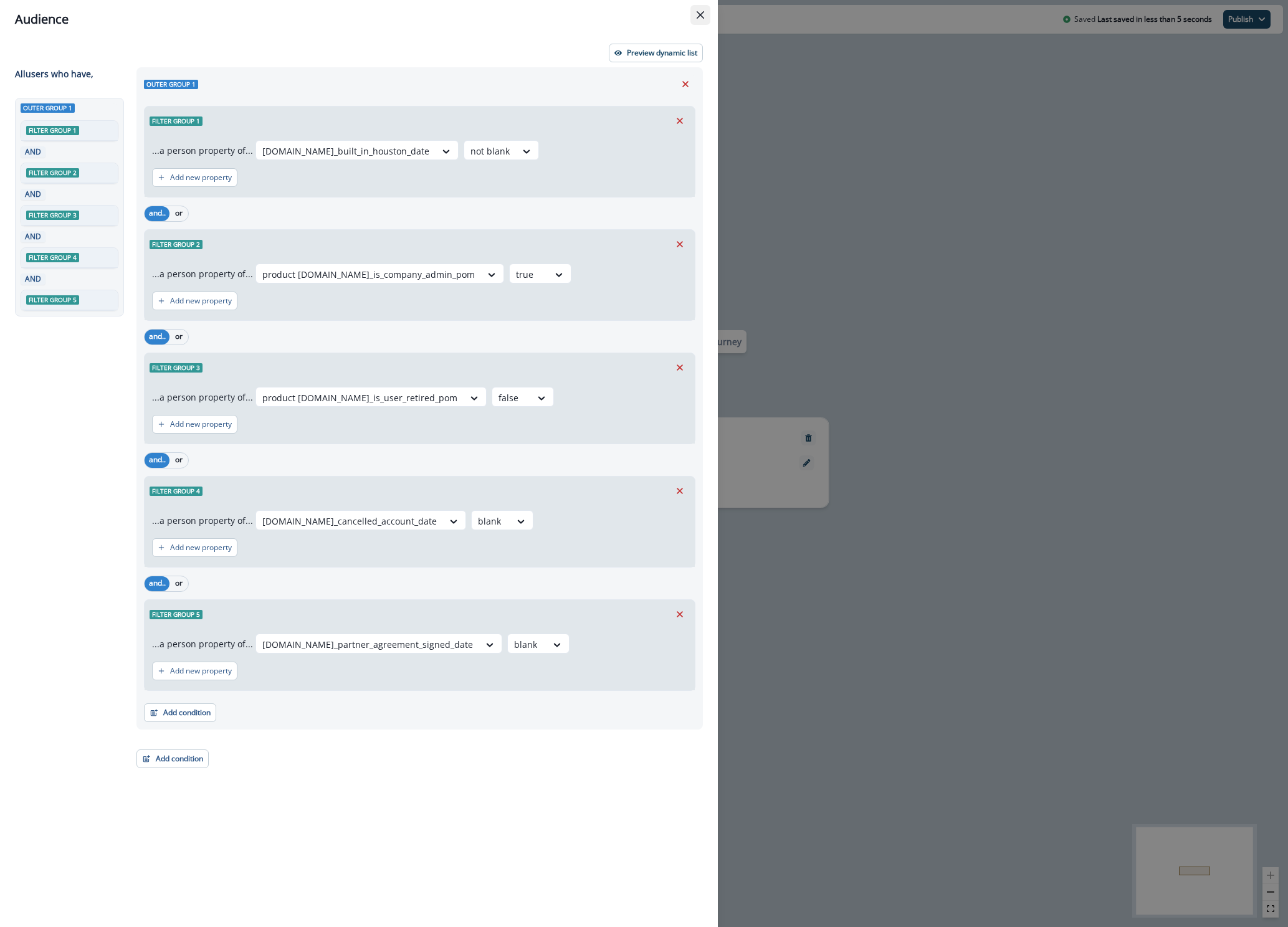
click at [705, 10] on button "Close" at bounding box center [700, 15] width 20 height 20
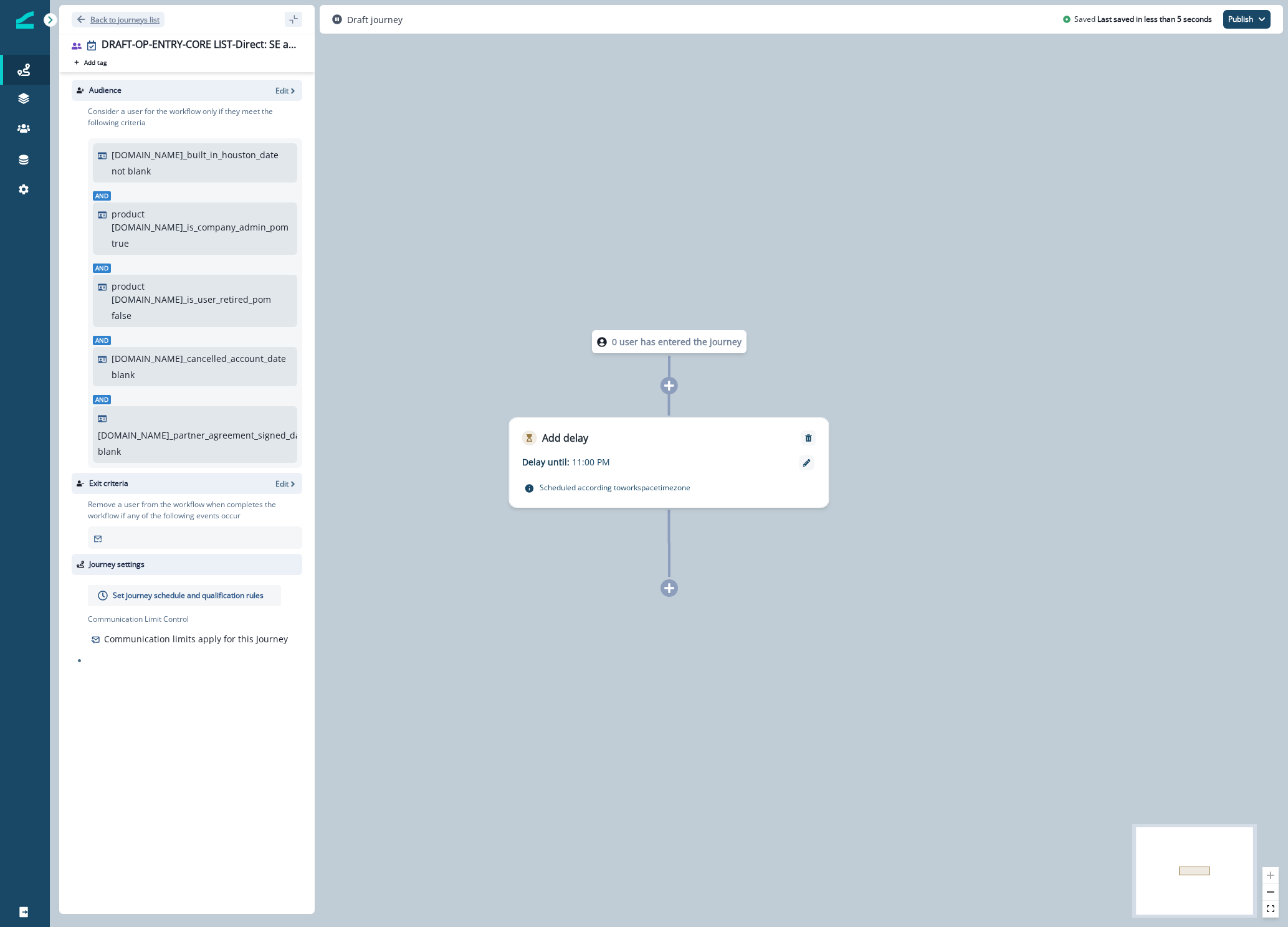
click at [126, 19] on p "Back to journeys list" at bounding box center [125, 20] width 69 height 10
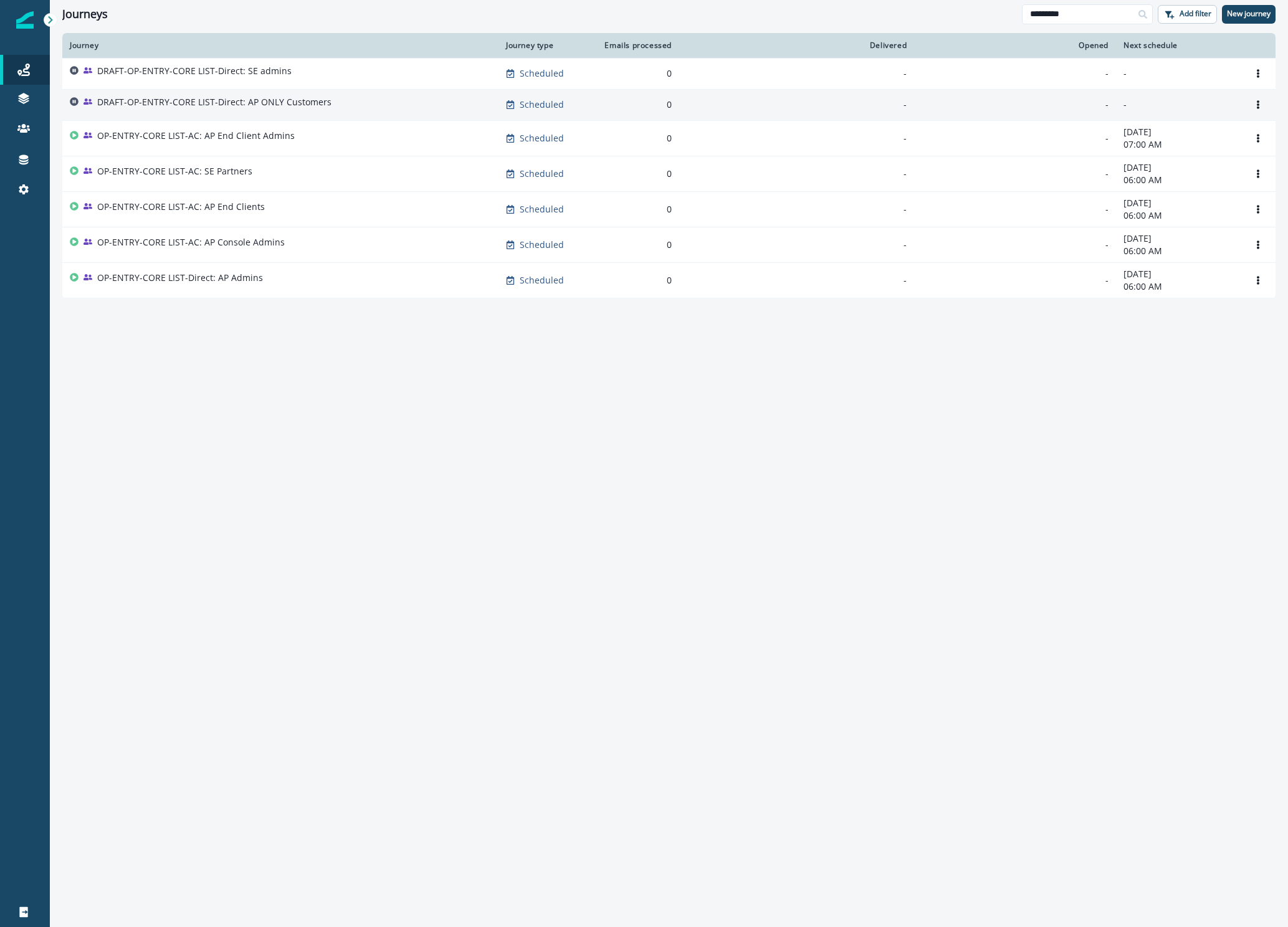
click at [272, 105] on p "DRAFT-OP-ENTRY-CORE LIST-Direct: AP ONLY Customers" at bounding box center [214, 102] width 234 height 12
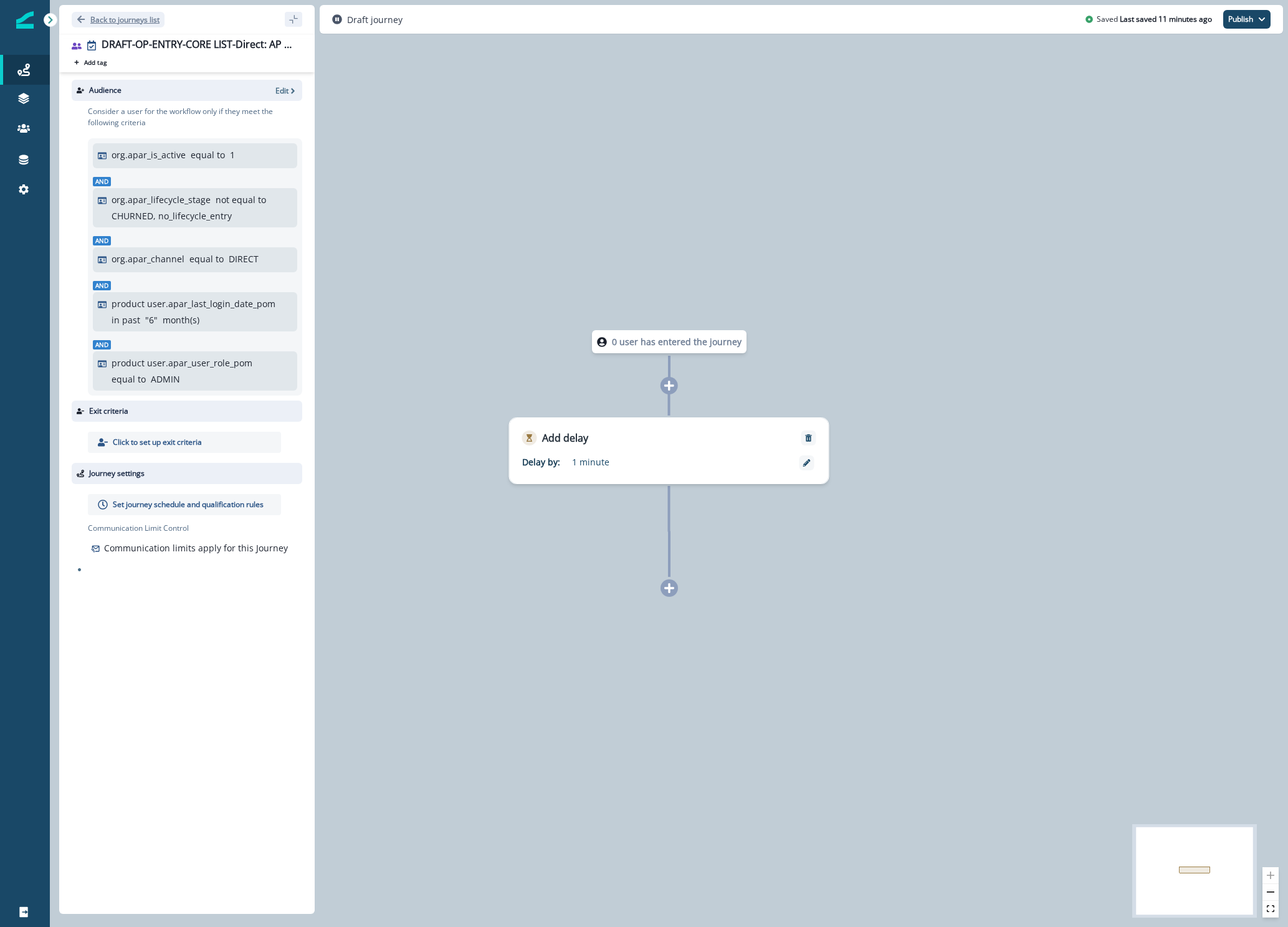
click at [129, 18] on p "Back to journeys list" at bounding box center [125, 20] width 69 height 10
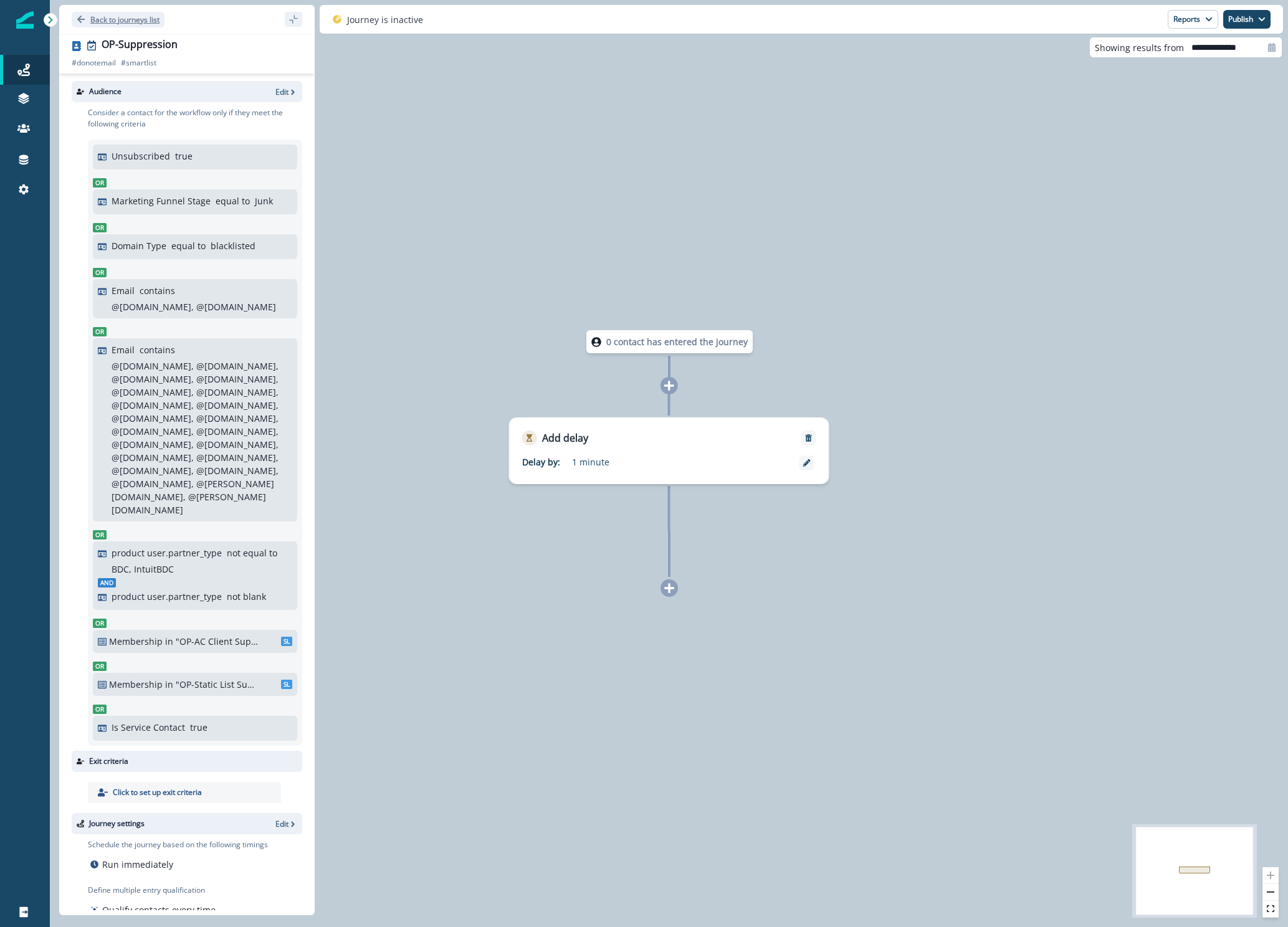
click at [140, 15] on p "Back to journeys list" at bounding box center [125, 20] width 69 height 10
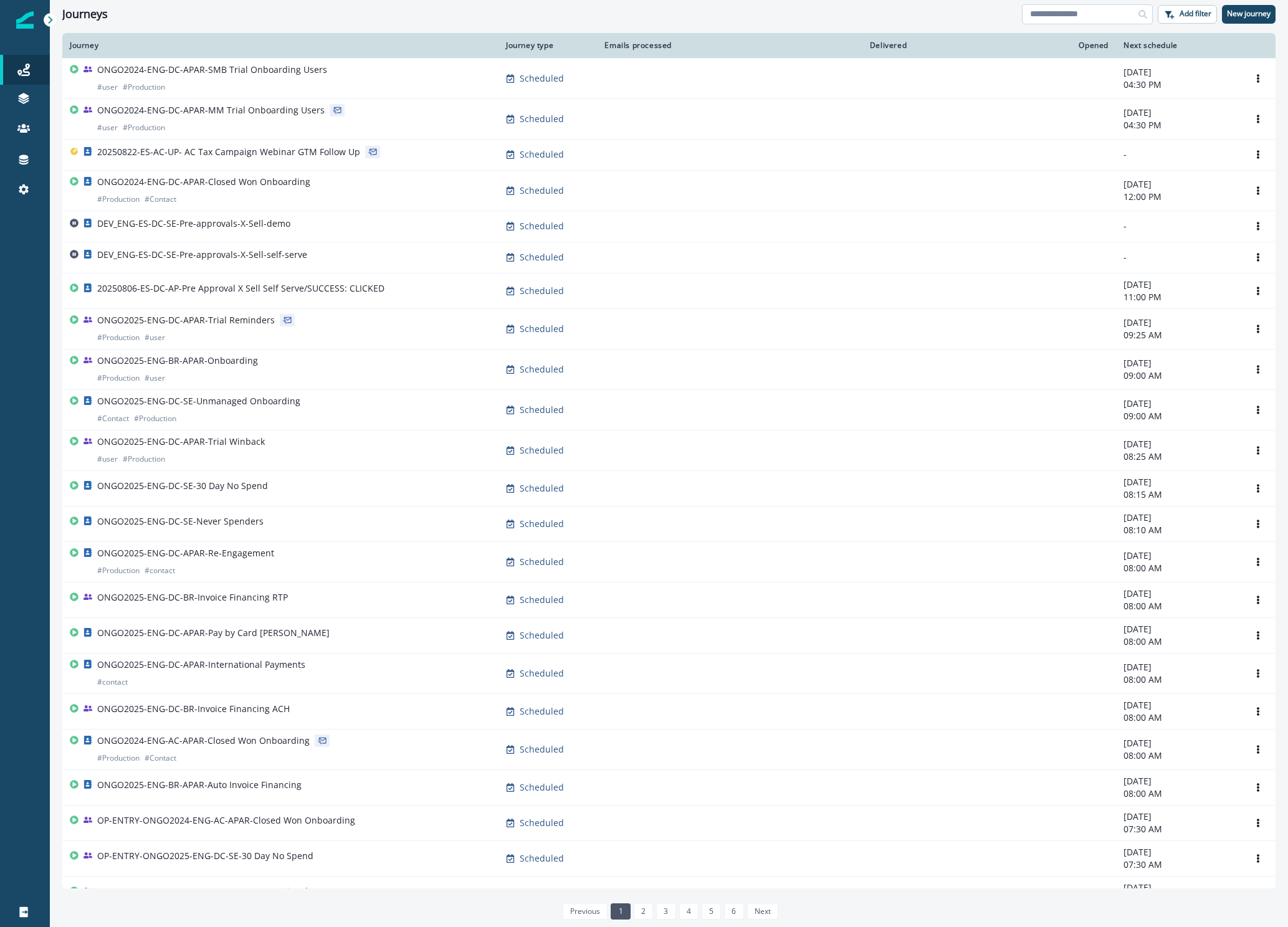
click at [1082, 12] on input at bounding box center [1087, 14] width 131 height 20
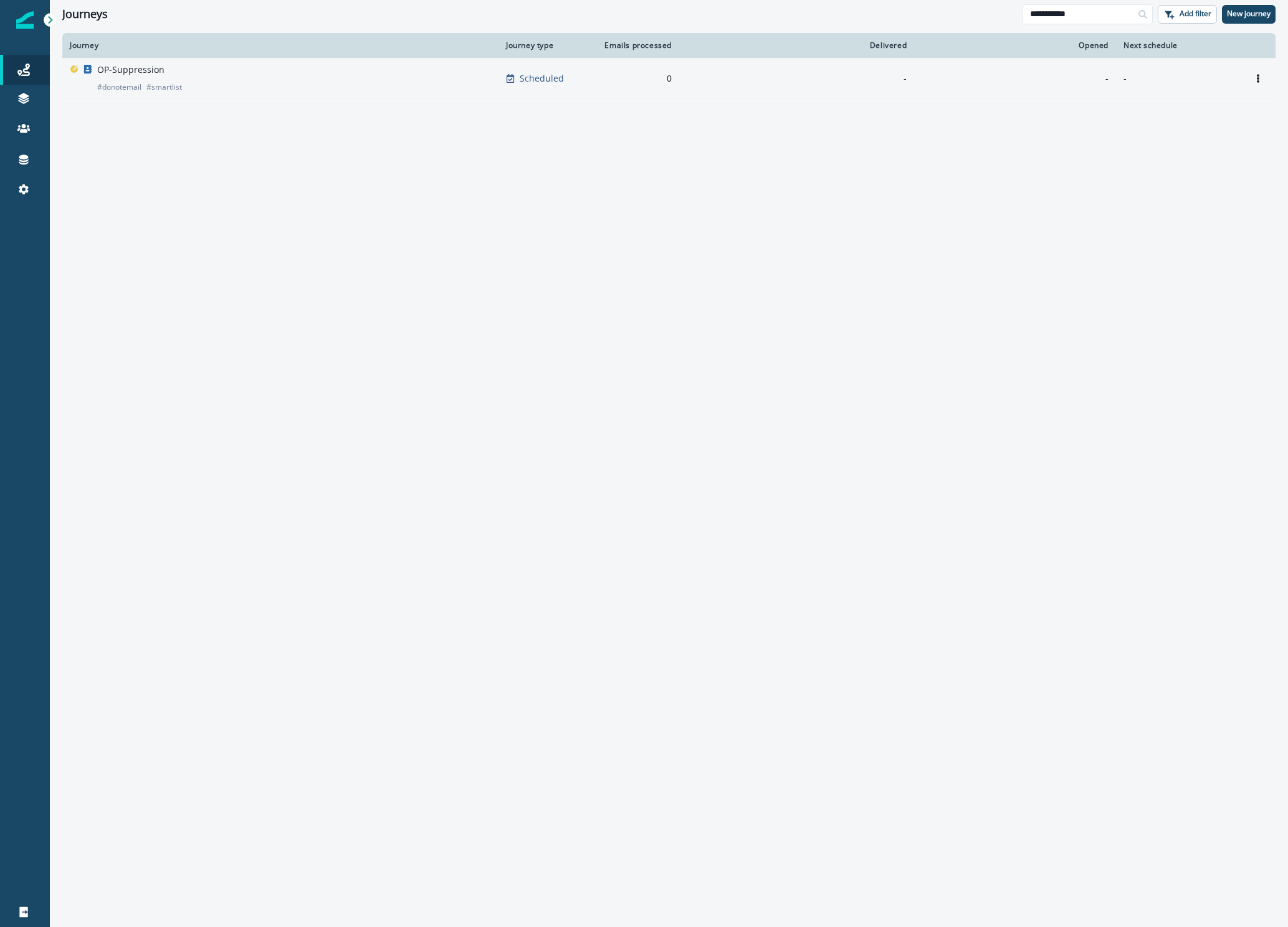
type input "**********"
click at [134, 74] on p "OP-Suppression" at bounding box center [131, 69] width 68 height 12
